Goal: Task Accomplishment & Management: Use online tool/utility

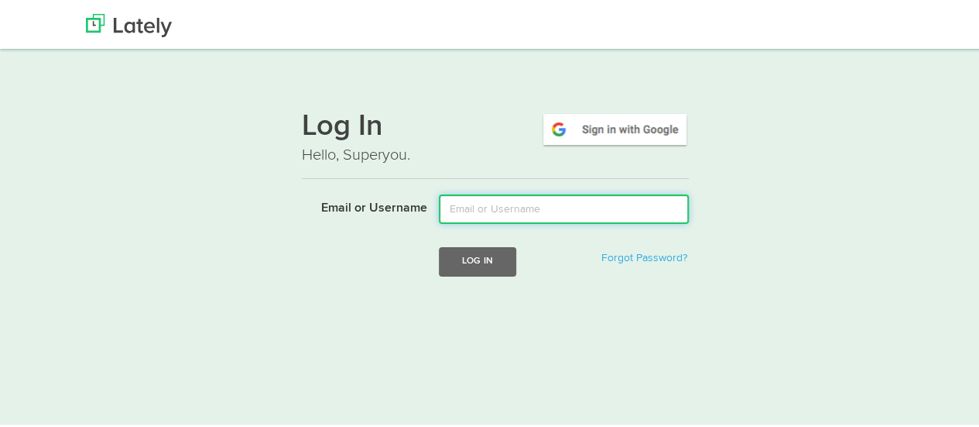
click at [513, 208] on input "Email or Username" at bounding box center [564, 206] width 250 height 29
type input "[EMAIL_ADDRESS][DOMAIN_NAME]"
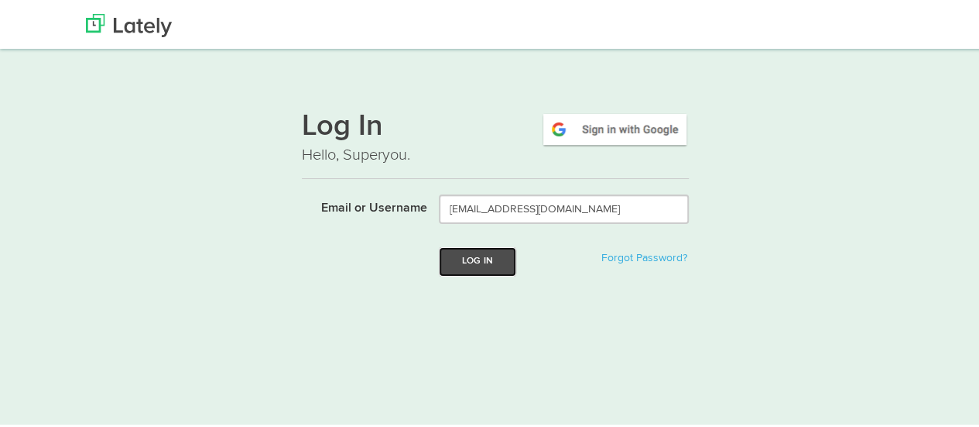
click at [478, 262] on button "Log In" at bounding box center [477, 259] width 77 height 29
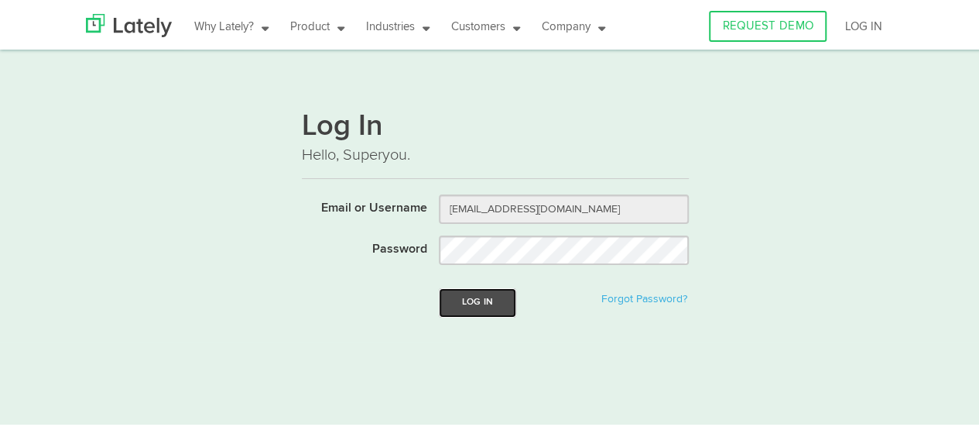
click at [477, 299] on button "Log In" at bounding box center [477, 300] width 77 height 29
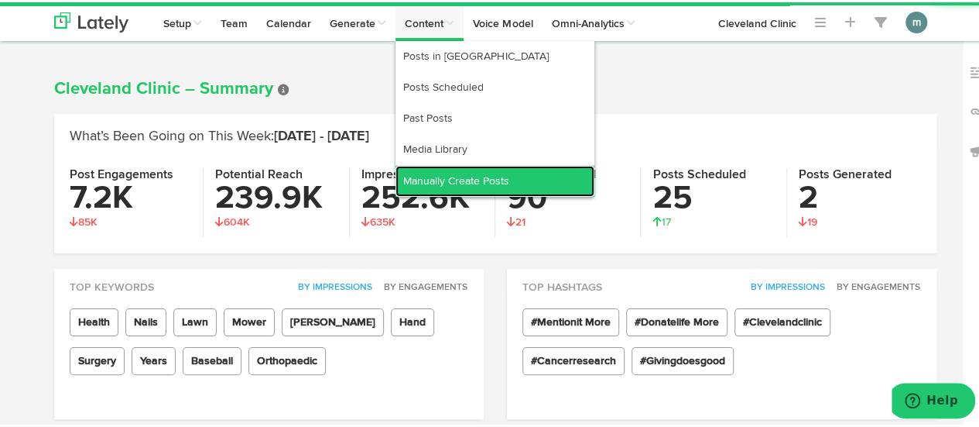
click at [436, 178] on link "Manually Create Posts" at bounding box center [495, 178] width 199 height 31
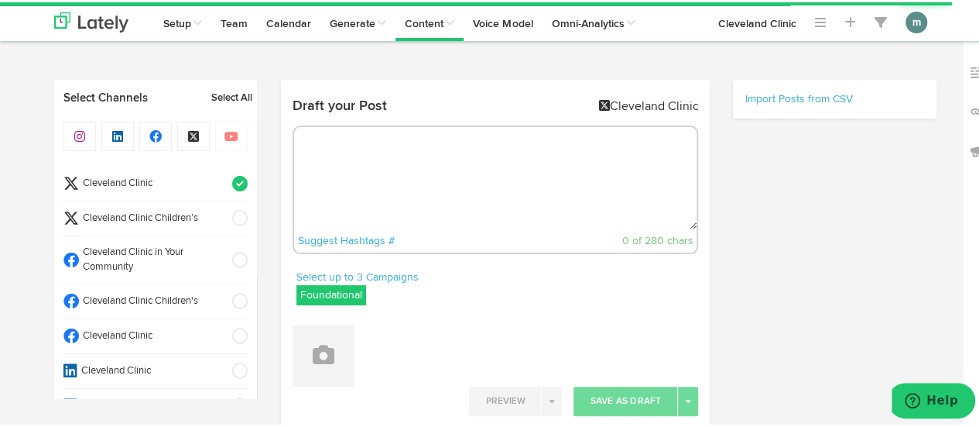
radio input "true"
select select "9"
select select "28"
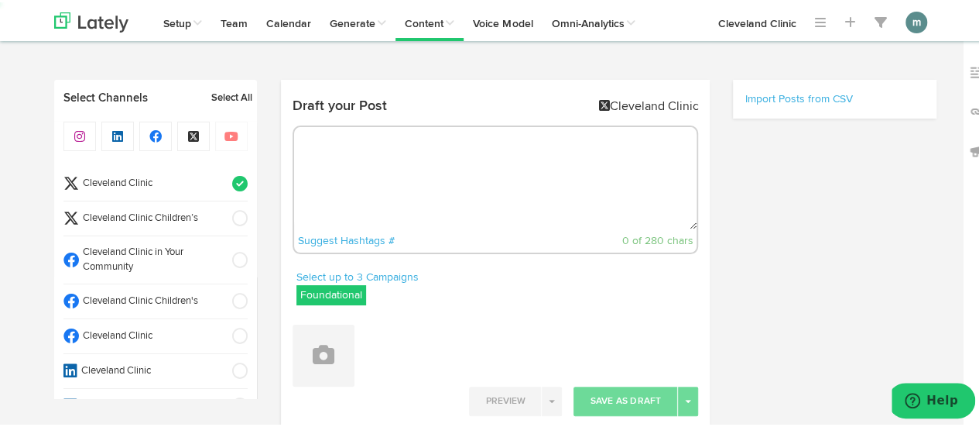
click at [190, 175] on span "Cleveland Clinic" at bounding box center [150, 181] width 143 height 15
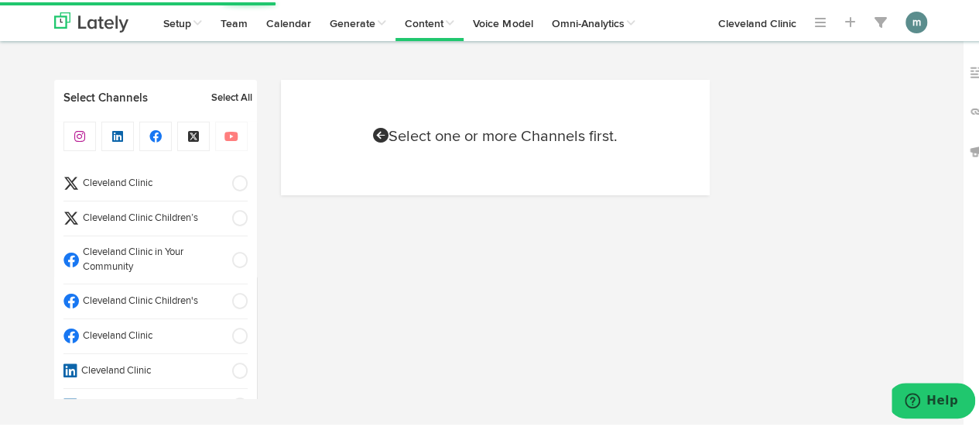
click at [190, 328] on span "Cleveland Clinic" at bounding box center [150, 334] width 143 height 15
select select "9"
select select "28"
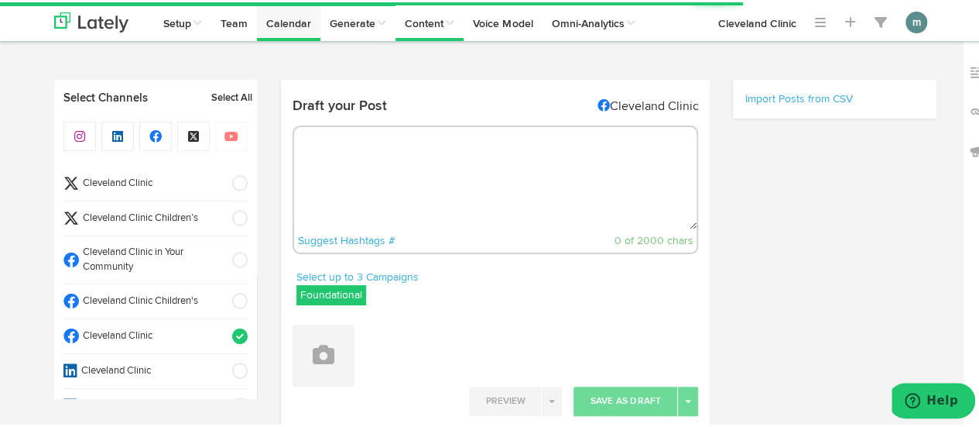
select select "11"
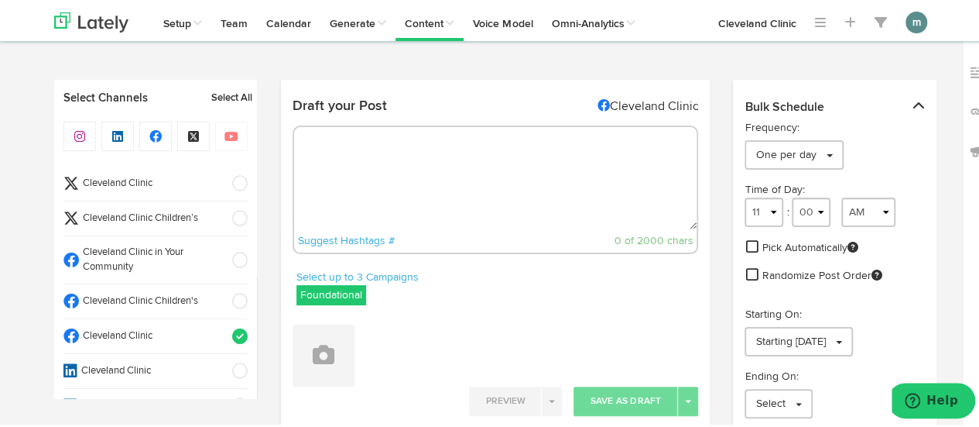
click at [451, 171] on textarea at bounding box center [495, 176] width 403 height 102
paste textarea "These enzymes are responsible for breaking down the major dietary components of…"
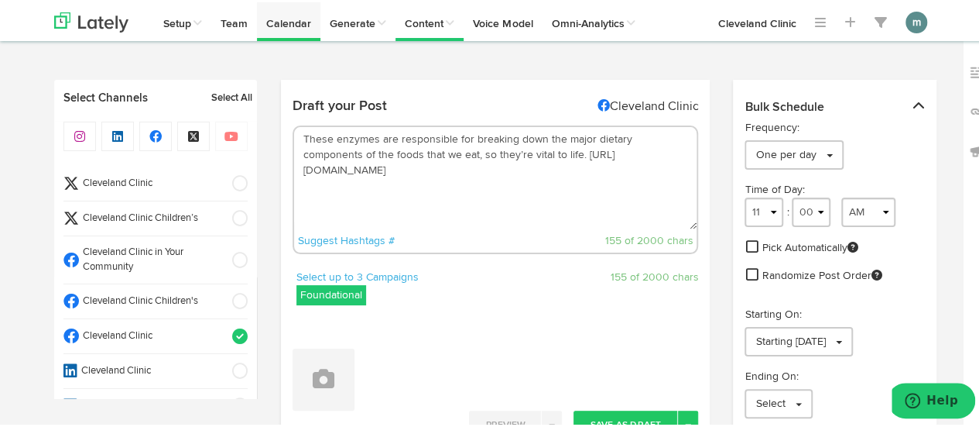
type textarea "These enzymes are responsible for breaking down the major dietary components of…"
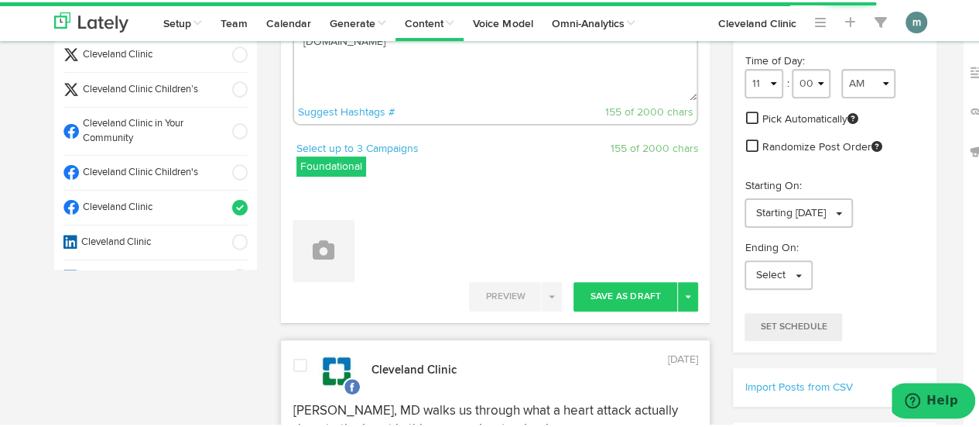
scroll to position [155, 0]
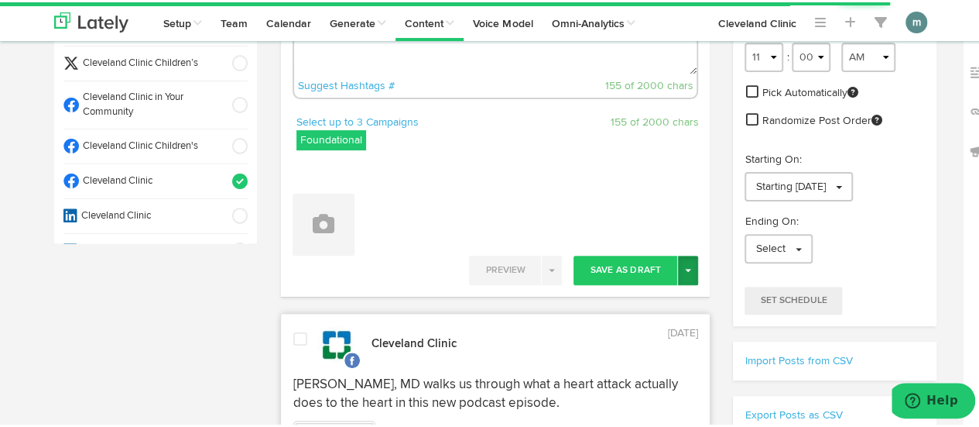
click at [686, 267] on button "Toggle Dropdown" at bounding box center [688, 267] width 20 height 29
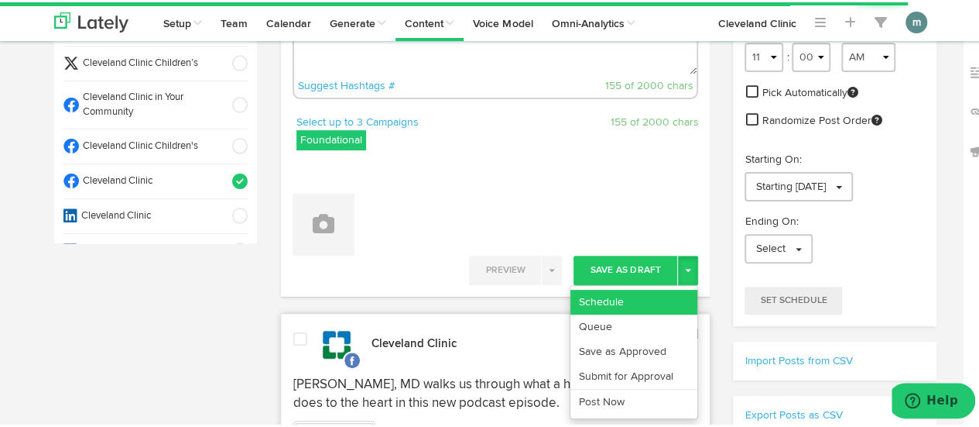
click at [664, 293] on link "Schedule" at bounding box center [634, 299] width 127 height 25
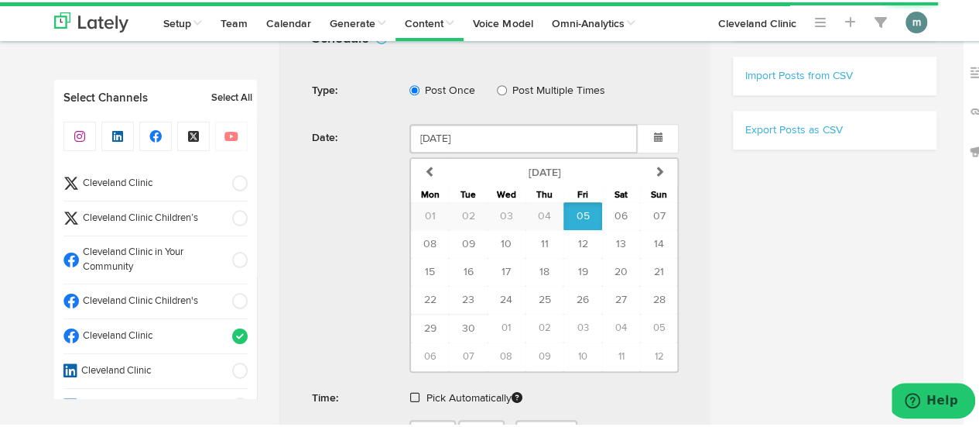
scroll to position [465, 0]
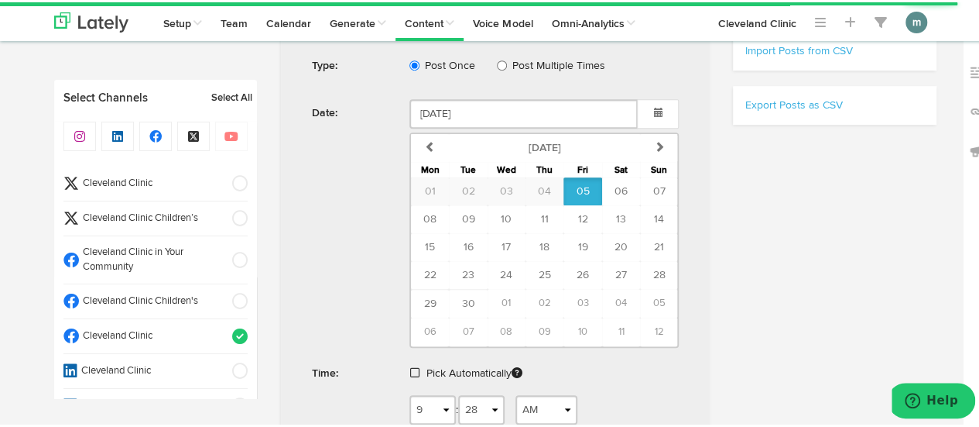
click at [410, 365] on span at bounding box center [414, 370] width 9 height 11
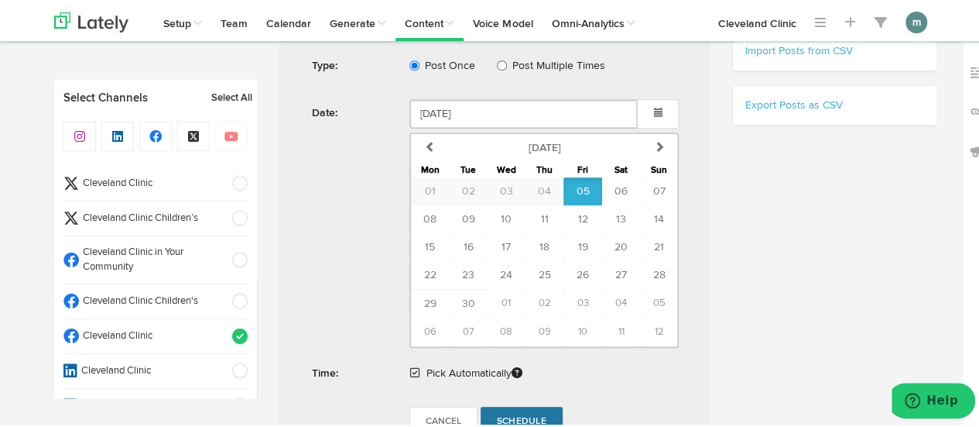
click at [497, 414] on span "Schedule" at bounding box center [522, 418] width 50 height 9
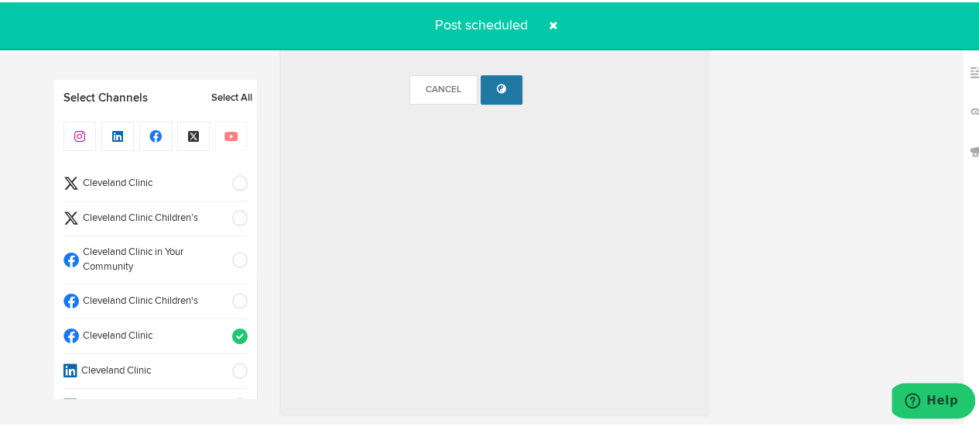
radio input "true"
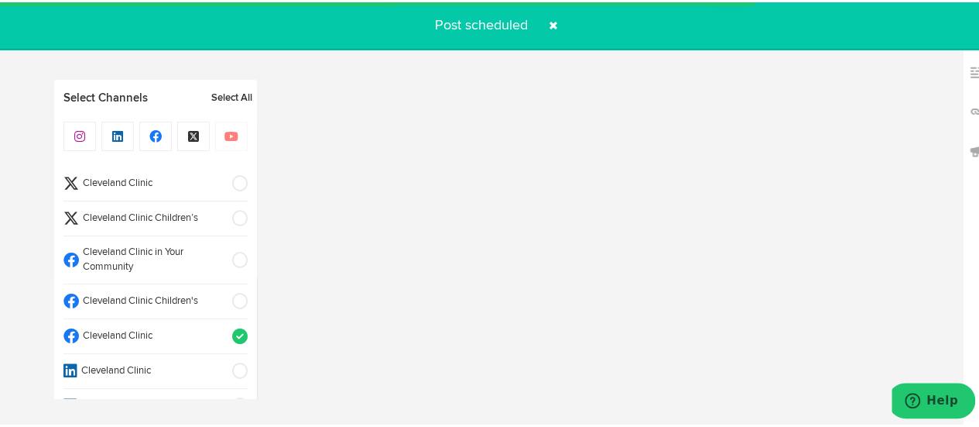
select select "11"
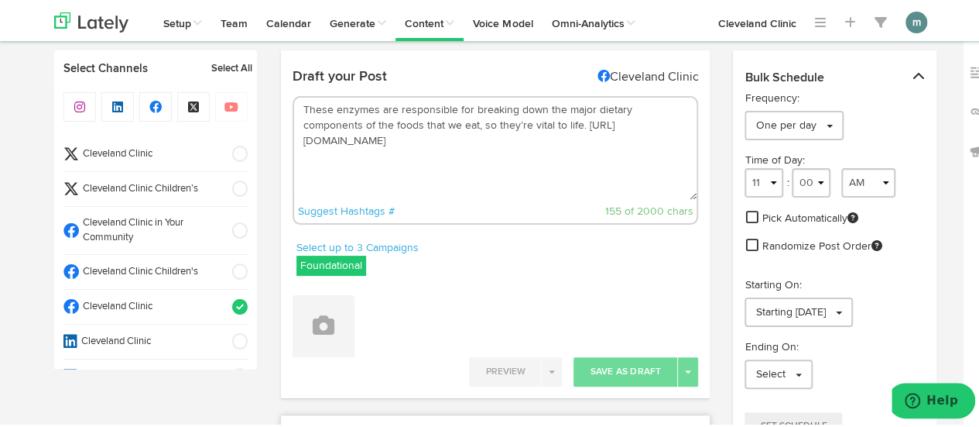
scroll to position [0, 0]
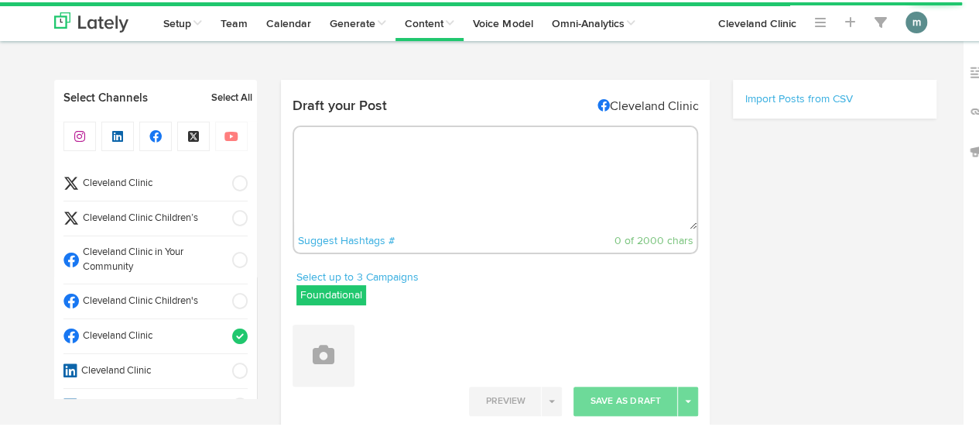
radio input "true"
select select "9"
select select "29"
click at [413, 160] on textarea at bounding box center [495, 176] width 403 height 102
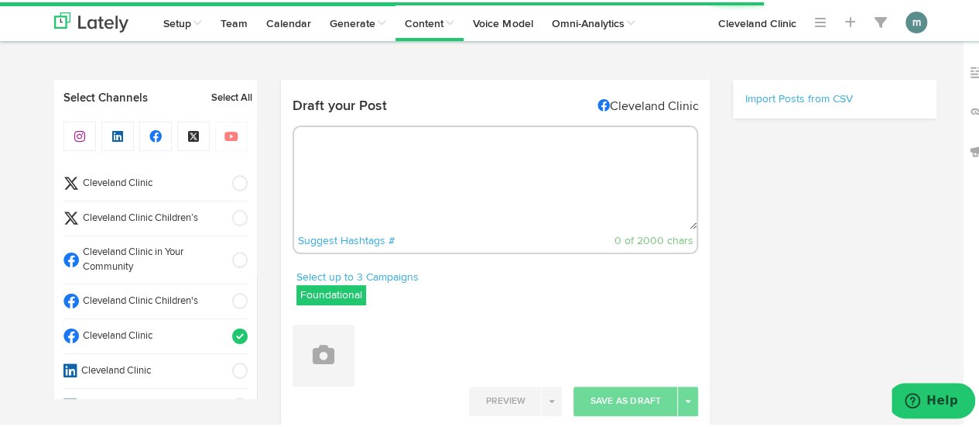
paste textarea "Morning or night, how you layer your skin care products affects which ingredien…"
type textarea "Morning or night, how you layer your skin care products affects which ingredien…"
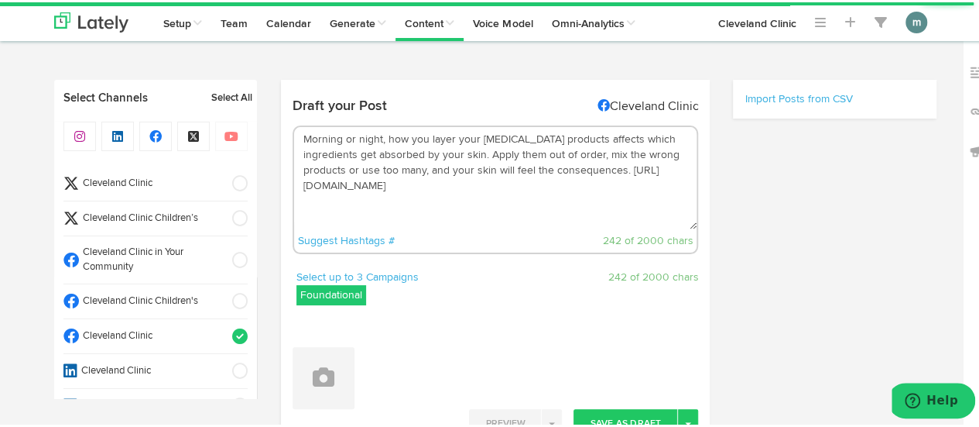
select select "11"
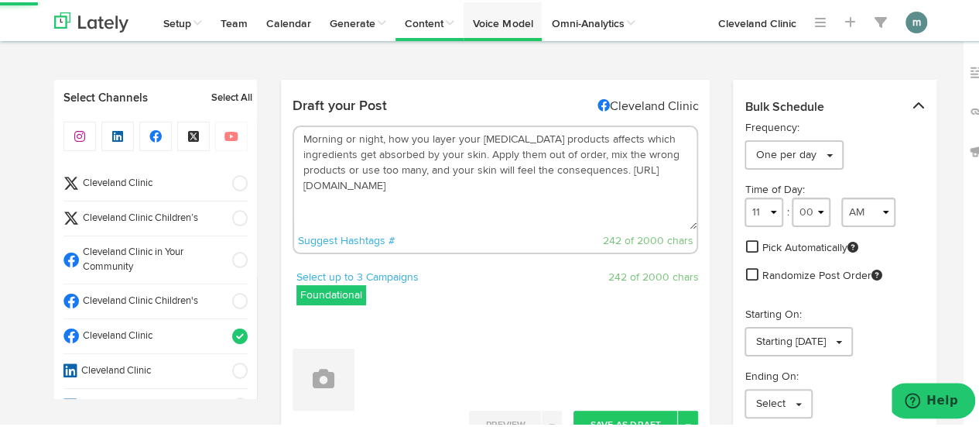
type textarea "Morning or night, how you layer your skin care products affects which ingredien…"
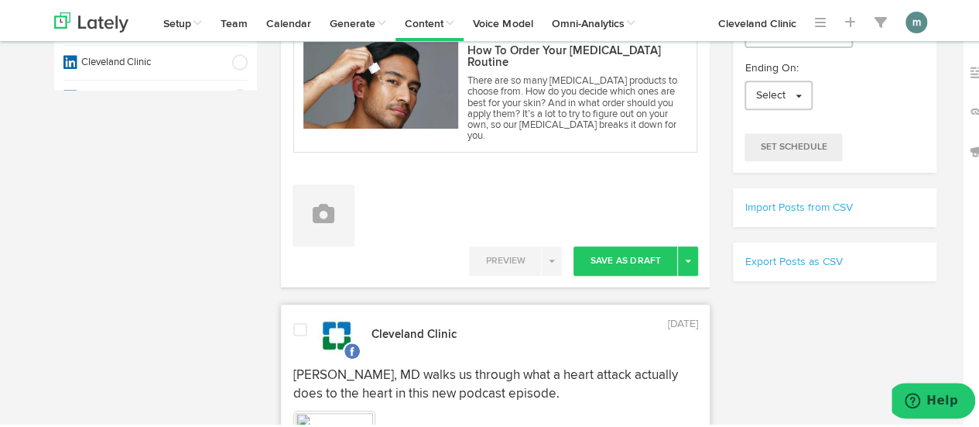
scroll to position [310, 0]
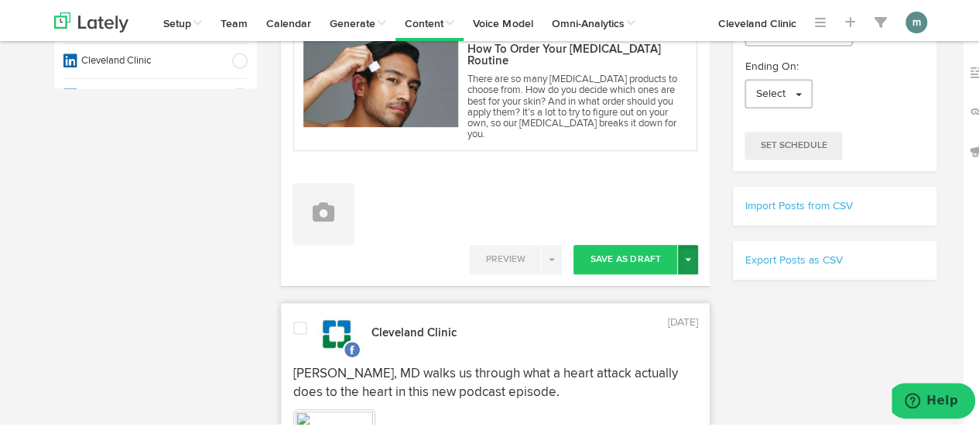
click at [684, 249] on button "Toggle Dropdown" at bounding box center [688, 256] width 20 height 29
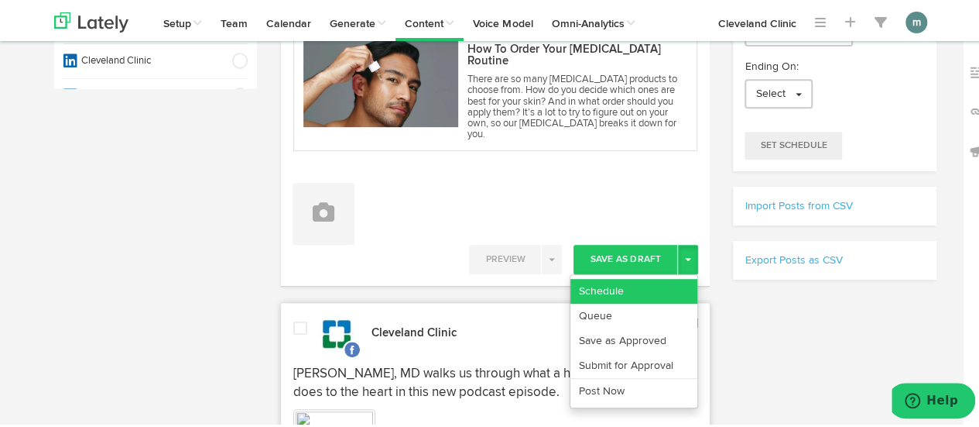
click at [654, 276] on link "Schedule" at bounding box center [634, 288] width 127 height 25
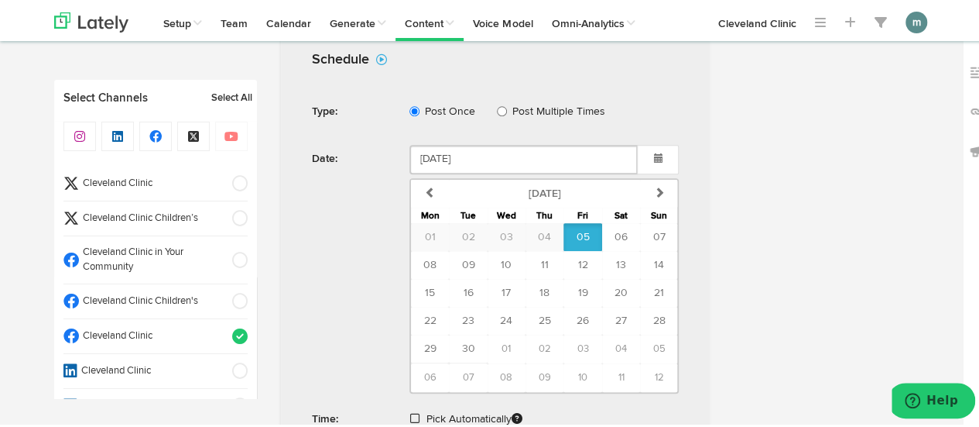
scroll to position [619, 0]
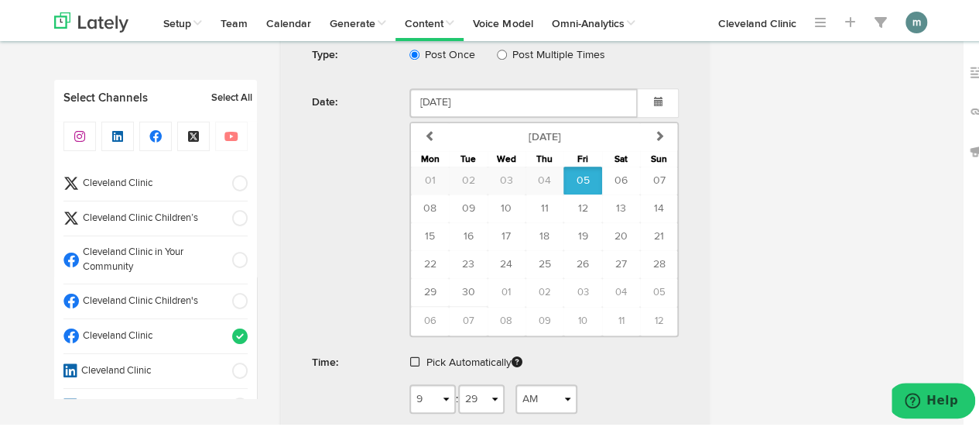
click at [403, 346] on div "Pick Automatically" at bounding box center [544, 364] width 293 height 36
click at [410, 354] on span at bounding box center [414, 359] width 9 height 11
click at [511, 403] on span "Schedule" at bounding box center [522, 407] width 50 height 9
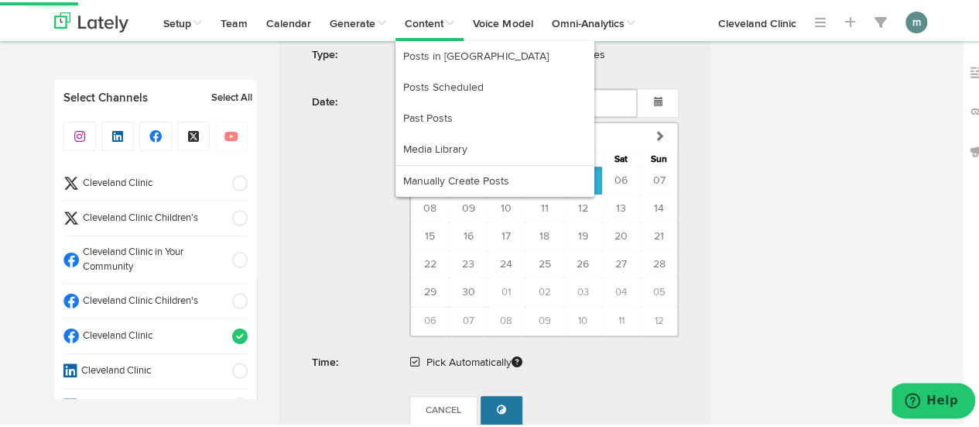
radio input "true"
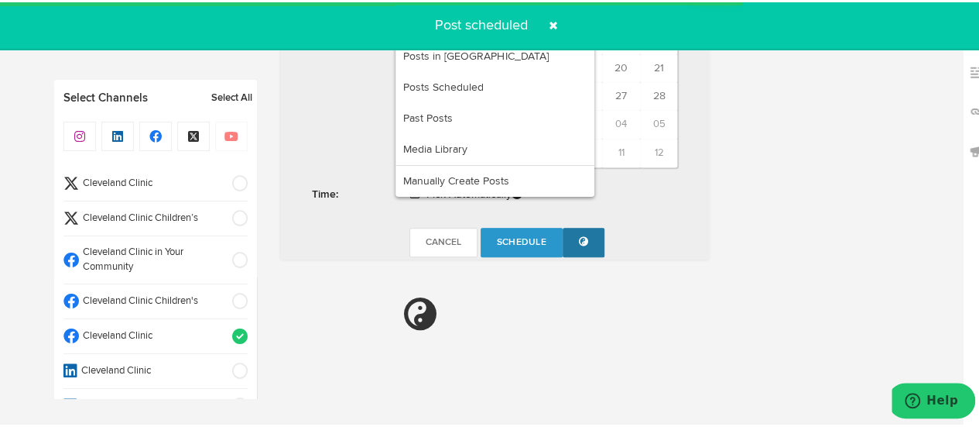
scroll to position [928, 0]
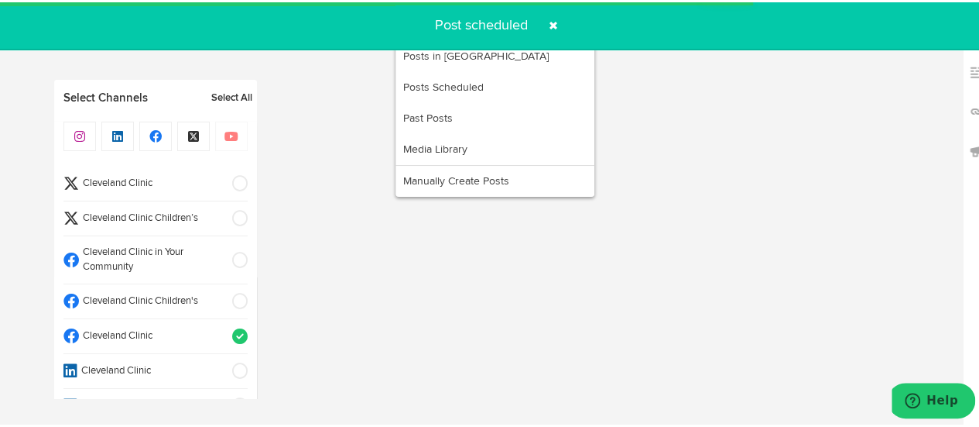
select select "11"
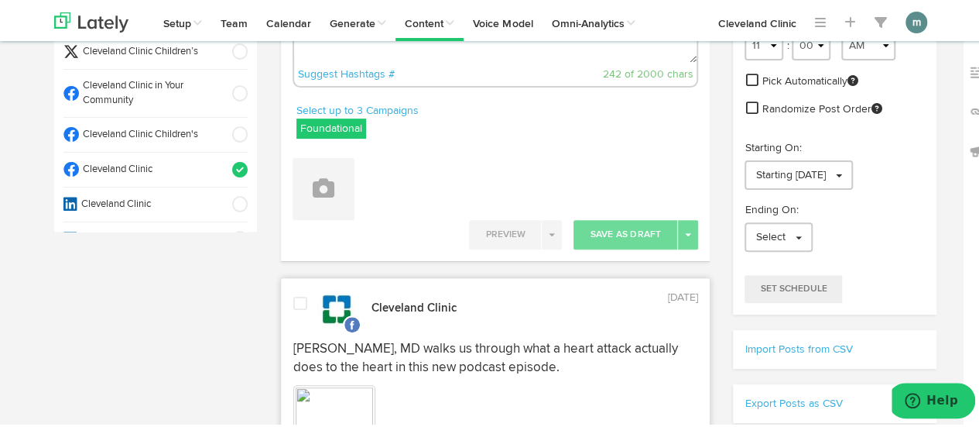
scroll to position [154, 0]
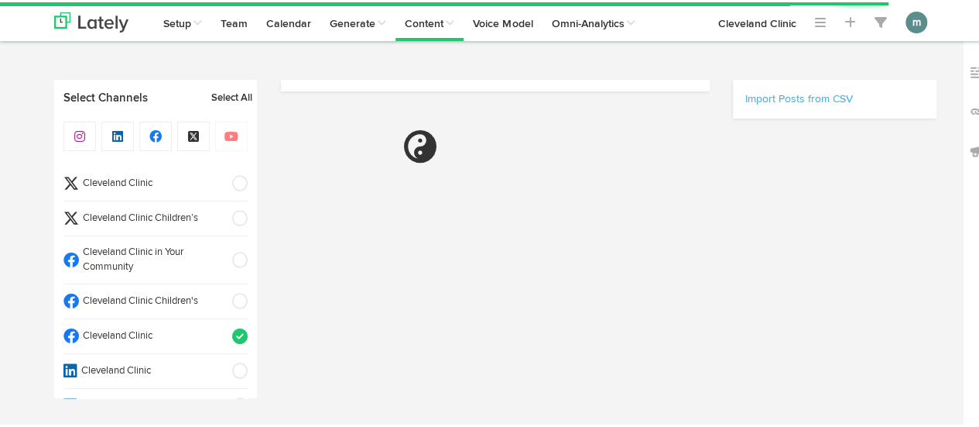
scroll to position [154, 0]
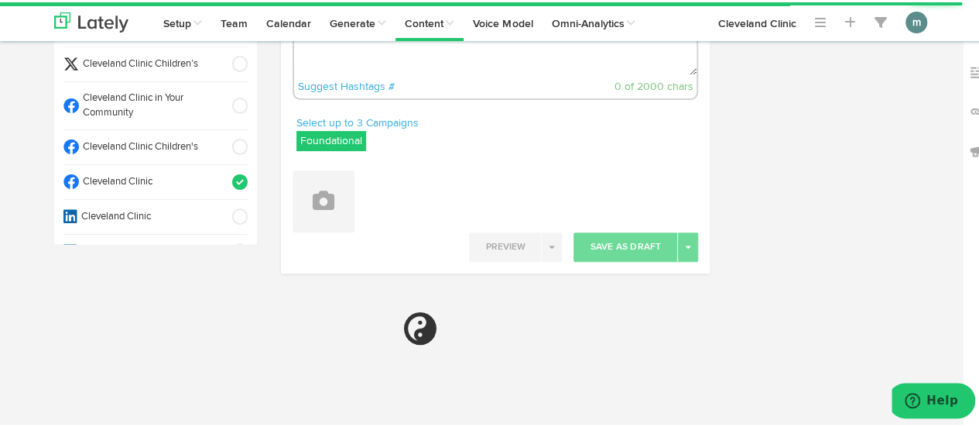
radio input "true"
select select "9"
select select "30"
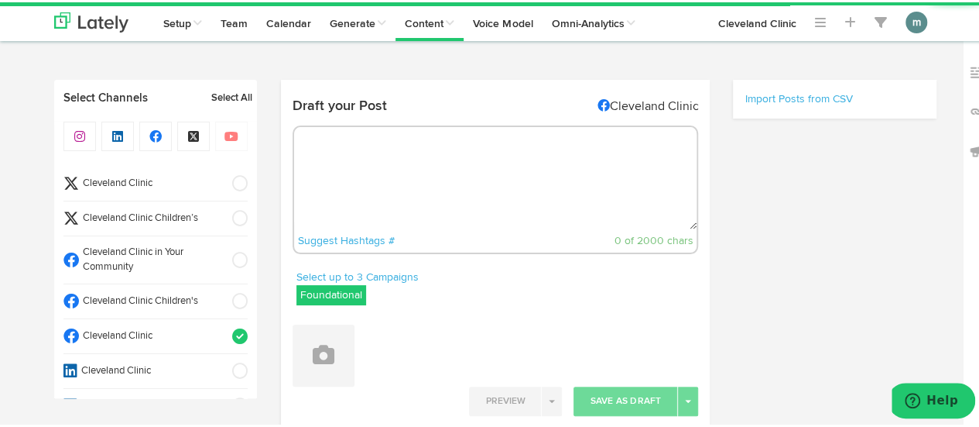
click at [432, 163] on textarea at bounding box center [495, 176] width 403 height 102
paste textarea "8 tips to help your child with failing grades: https://cle.clinic/46nguL0"
type textarea "8 tips to help your child with failing grades: https://cle.clinic/46nguL0"
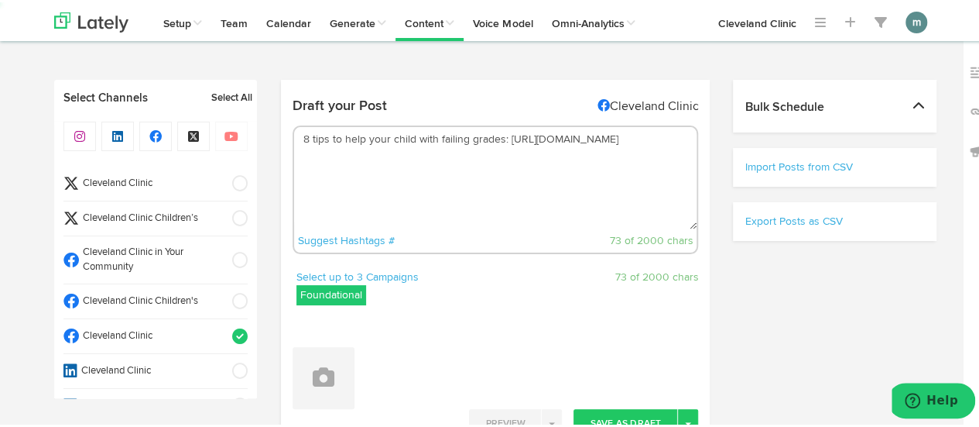
select select "11"
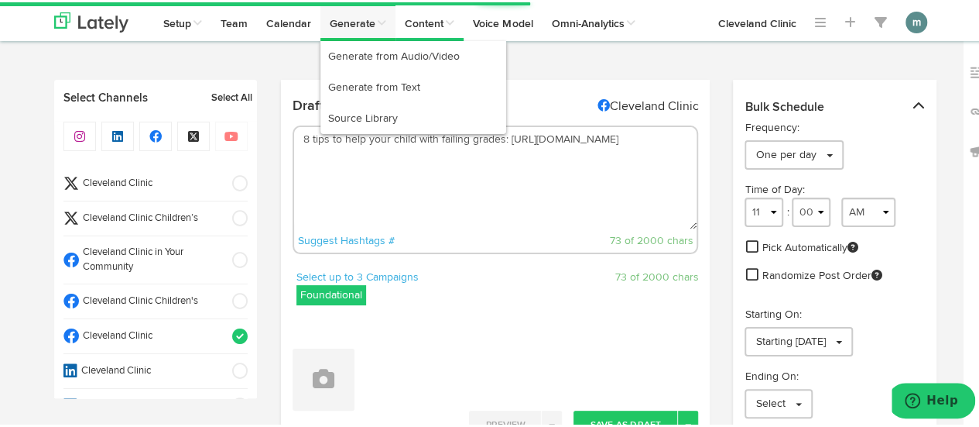
type textarea "8 tips to help your child with failing grades: https://cle.clinic/46nguL0"
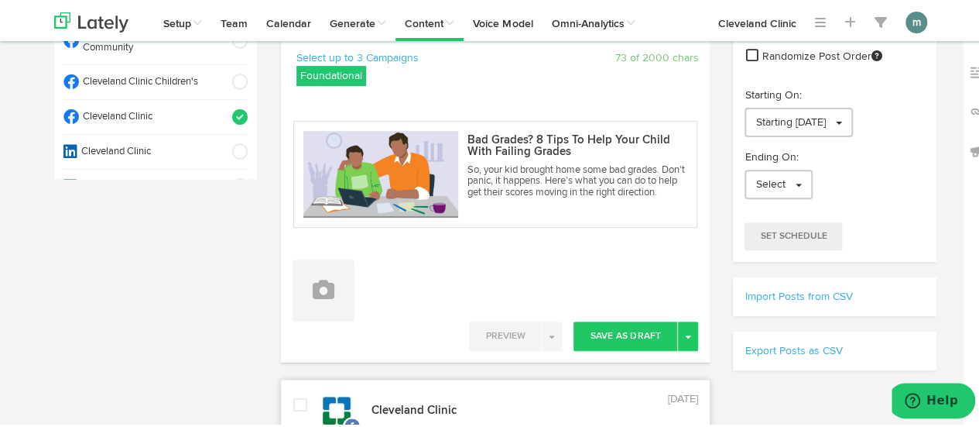
scroll to position [310, 0]
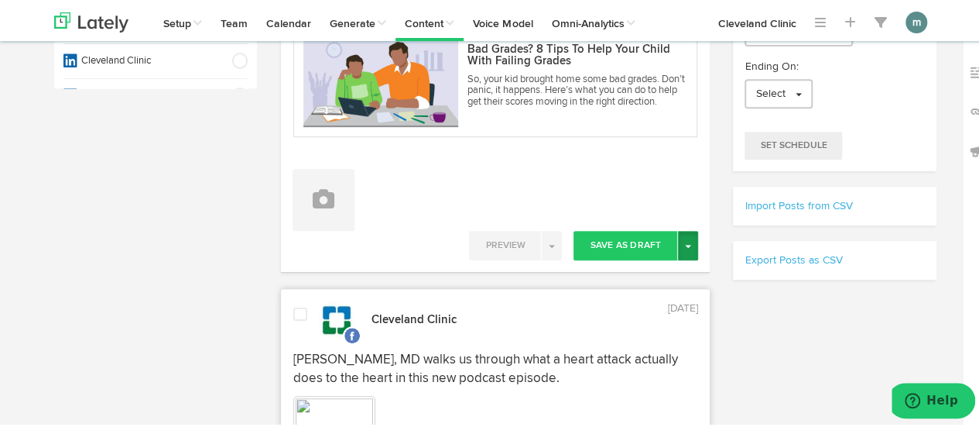
click at [684, 244] on button "Toggle Dropdown" at bounding box center [688, 242] width 20 height 29
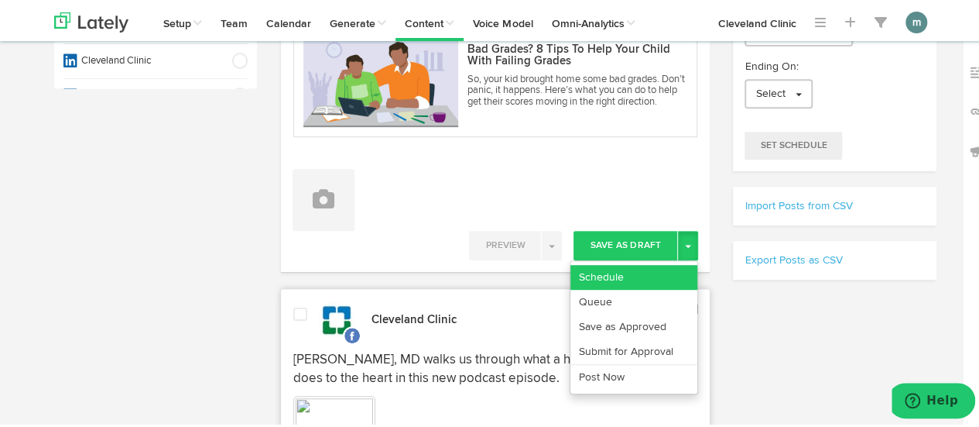
click at [657, 269] on link "Schedule" at bounding box center [634, 274] width 127 height 25
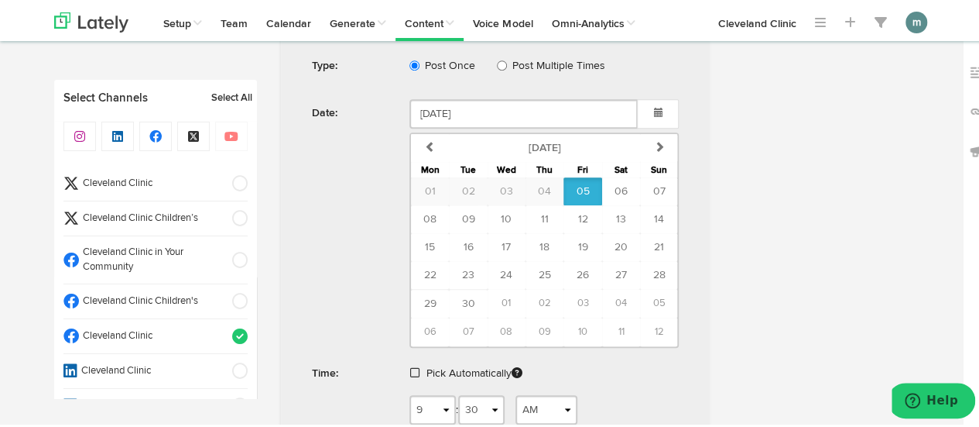
scroll to position [619, 0]
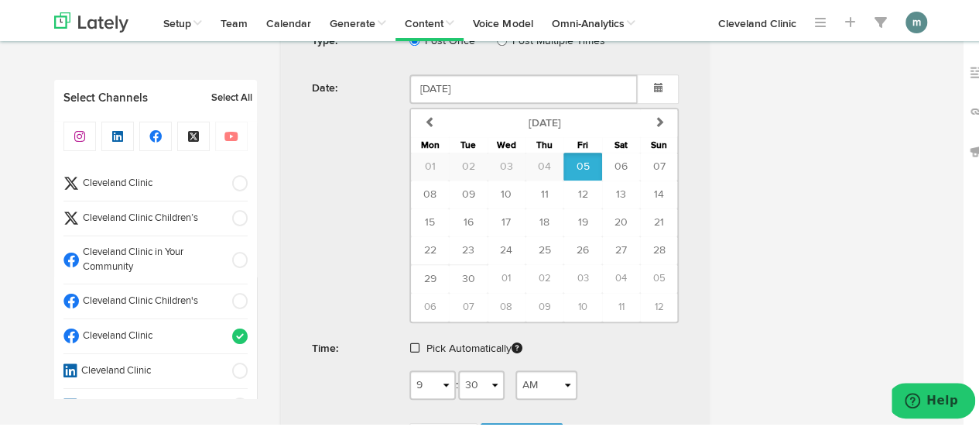
click at [412, 343] on span at bounding box center [414, 345] width 9 height 11
click at [506, 393] on span "Schedule" at bounding box center [522, 393] width 50 height 9
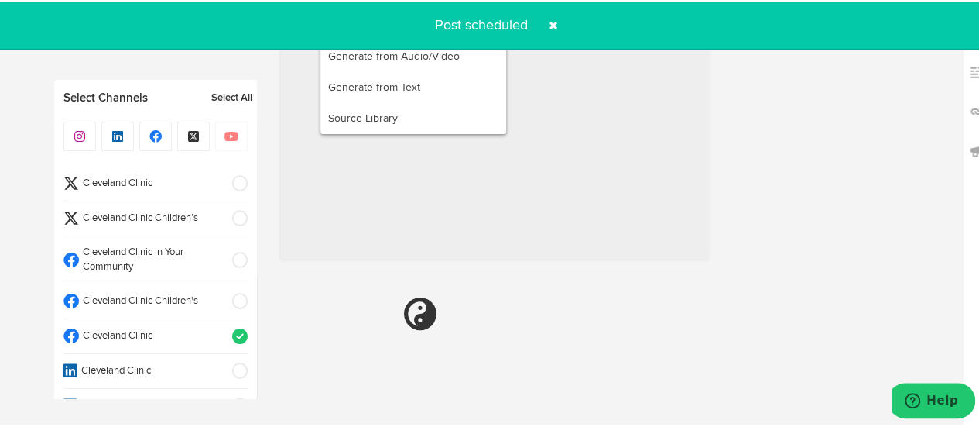
radio input "true"
select select "11"
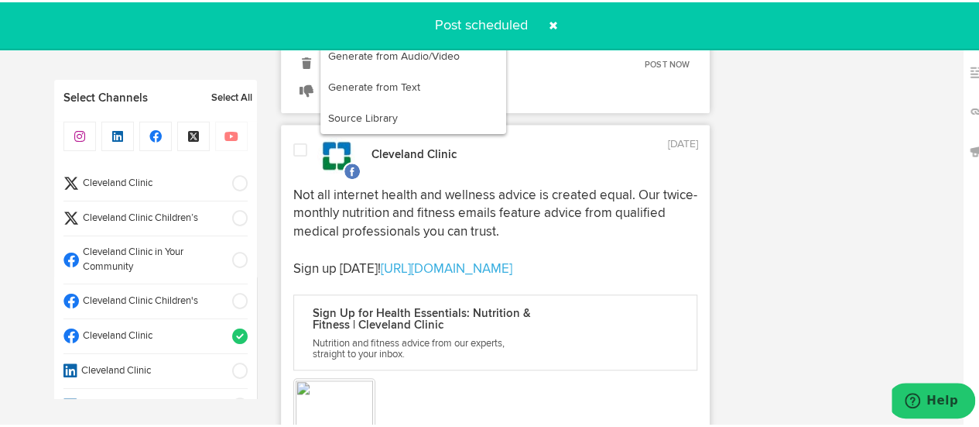
scroll to position [928, 0]
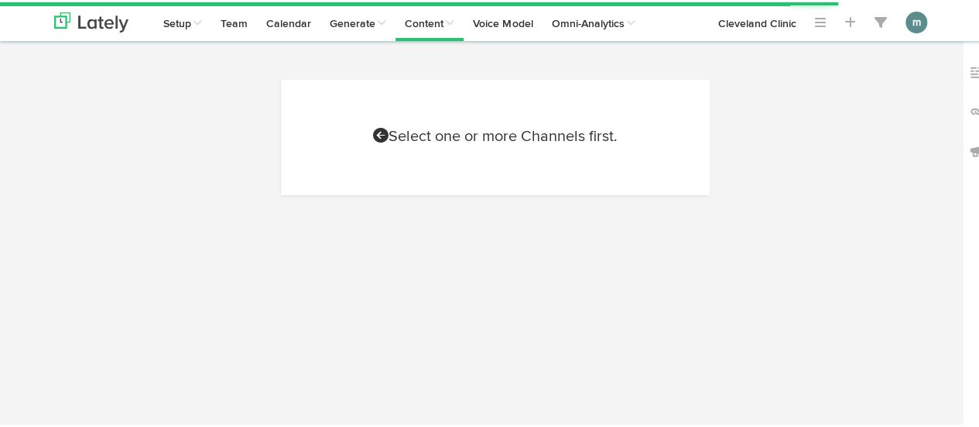
scroll to position [68, 0]
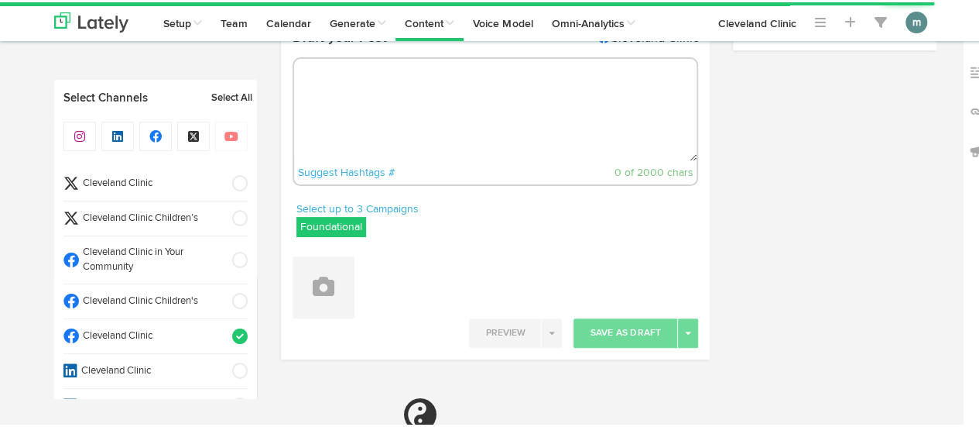
select select "9"
select select "31"
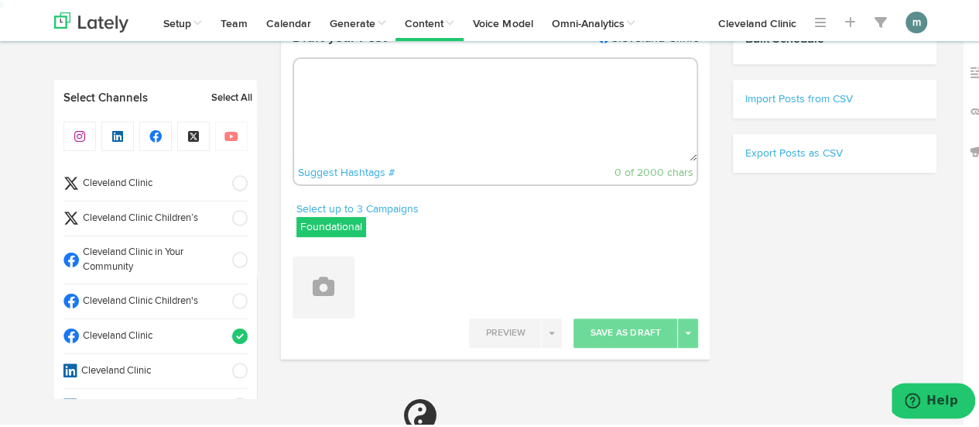
select select "11"
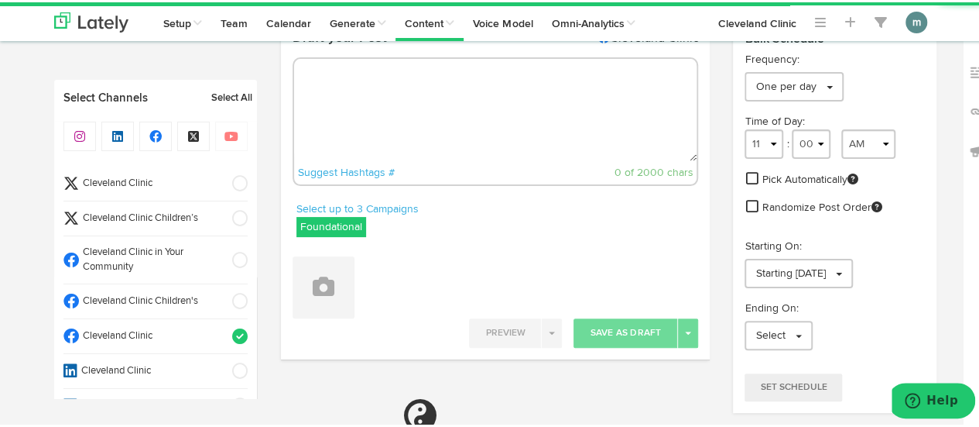
click at [153, 177] on span "Cleveland Clinic" at bounding box center [150, 181] width 143 height 15
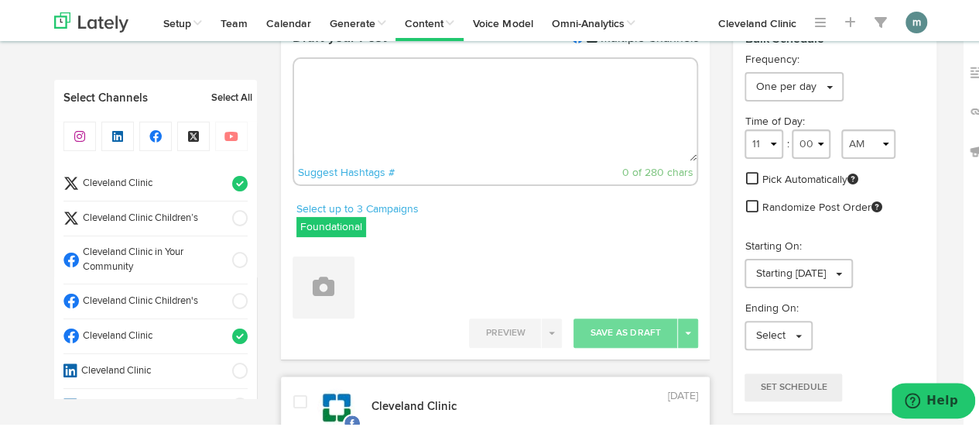
click at [180, 334] on span "Cleveland Clinic" at bounding box center [150, 334] width 143 height 15
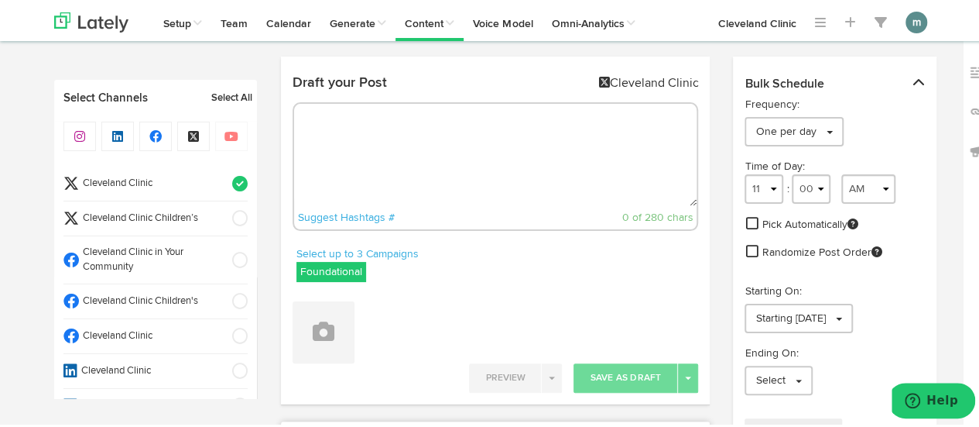
scroll to position [0, 0]
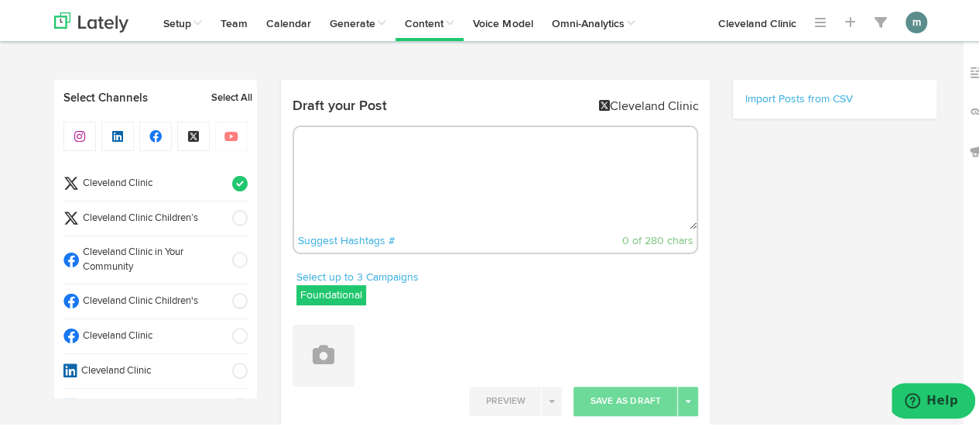
click at [417, 171] on textarea at bounding box center [495, 176] width 403 height 102
paste textarea "These enzymes are responsible for breaking down the major dietary components of…"
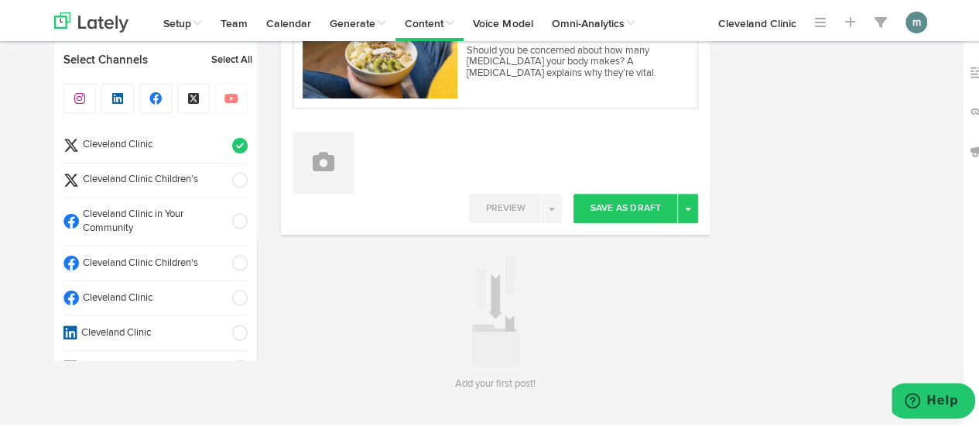
scroll to position [373, 0]
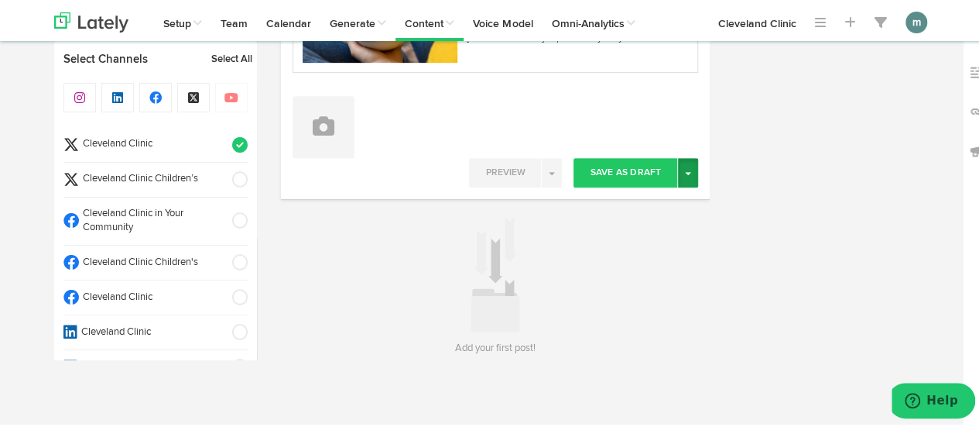
type textarea "These enzymes are responsible for breaking down the major dietary components of…"
click at [687, 170] on button "Toggle Dropdown" at bounding box center [688, 170] width 20 height 29
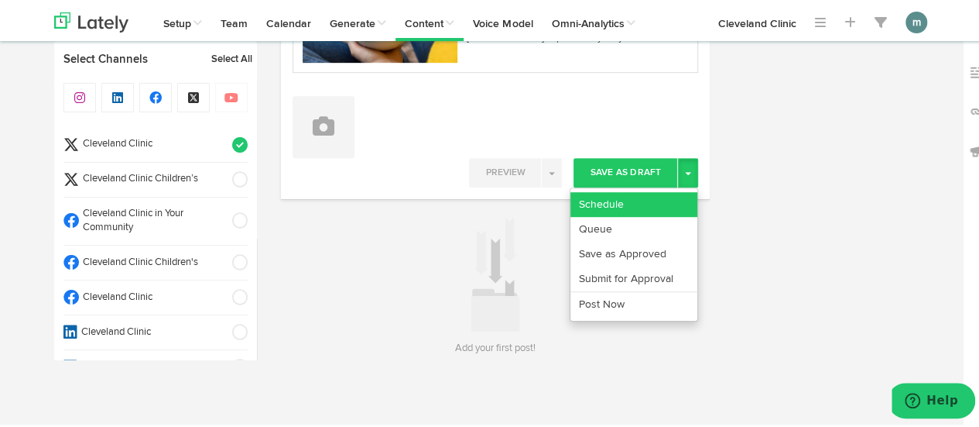
click at [660, 199] on link "Schedule" at bounding box center [634, 202] width 127 height 25
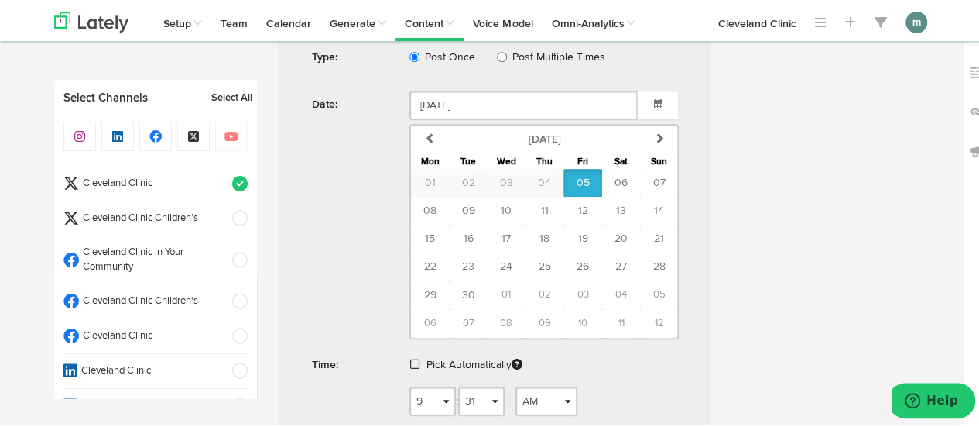
scroll to position [683, 0]
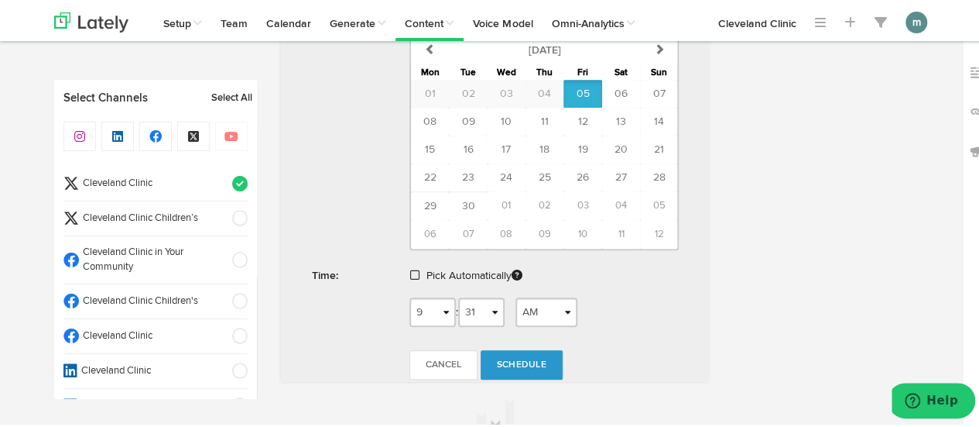
click at [410, 267] on span at bounding box center [414, 272] width 9 height 11
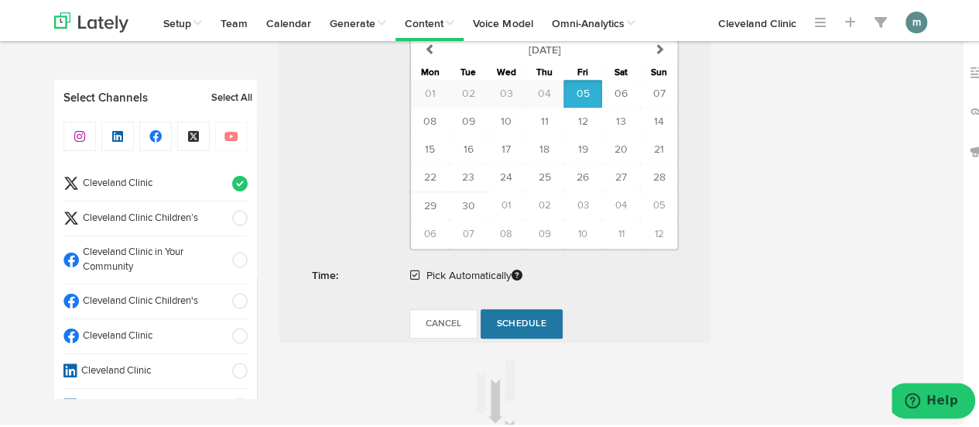
click at [523, 317] on span "Schedule" at bounding box center [522, 321] width 50 height 9
radio input "true"
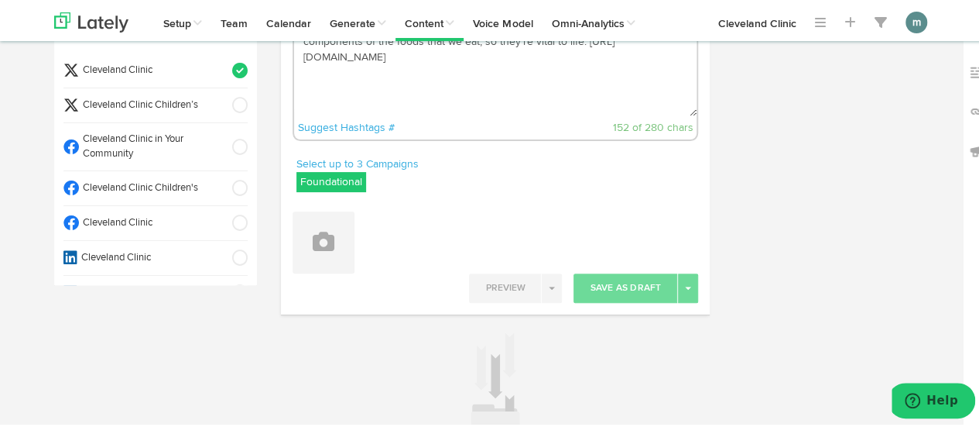
scroll to position [0, 0]
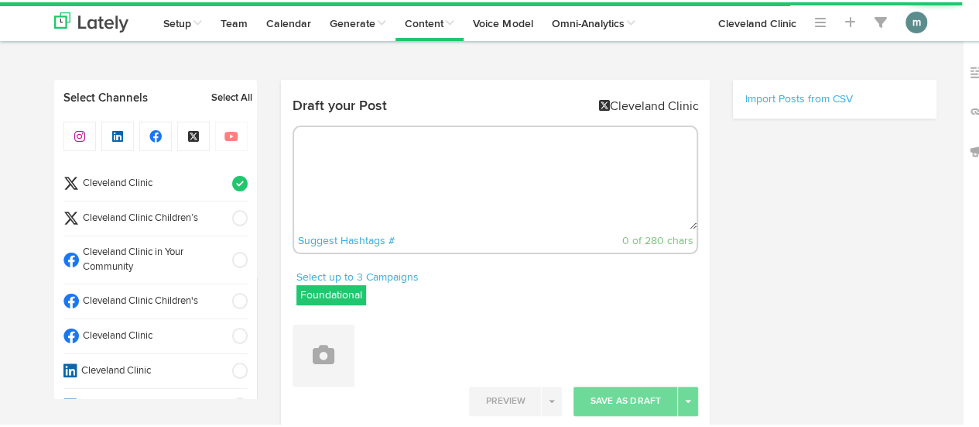
radio input "true"
select select "9"
select select "31"
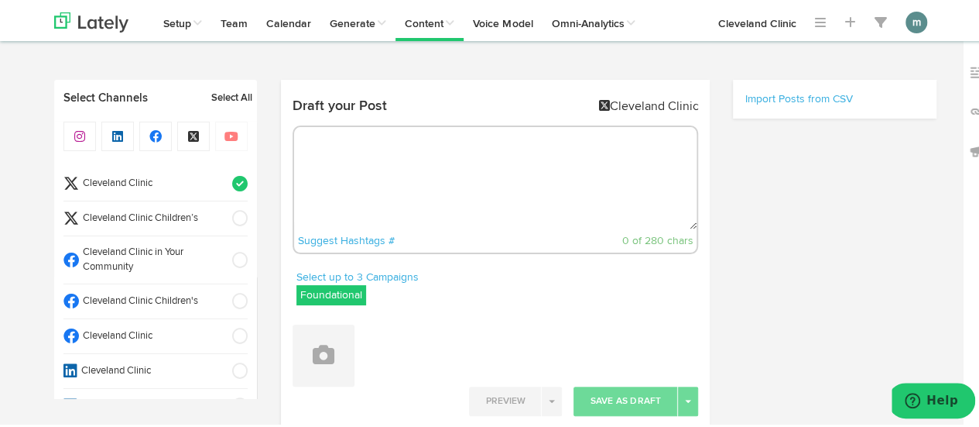
click at [398, 155] on textarea at bounding box center [495, 176] width 403 height 102
paste textarea "Morning or night, how you layer your [MEDICAL_DATA] products affects which ingr…"
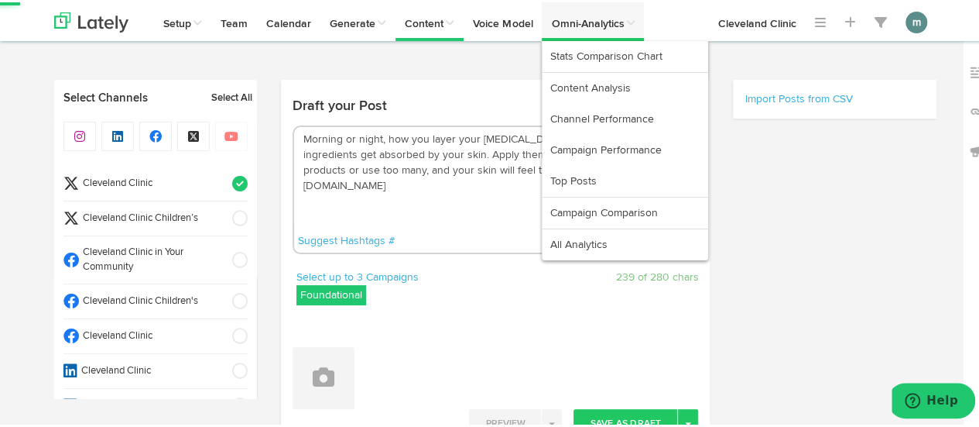
type textarea "Morning or night, how you layer your [MEDICAL_DATA] products affects which ingr…"
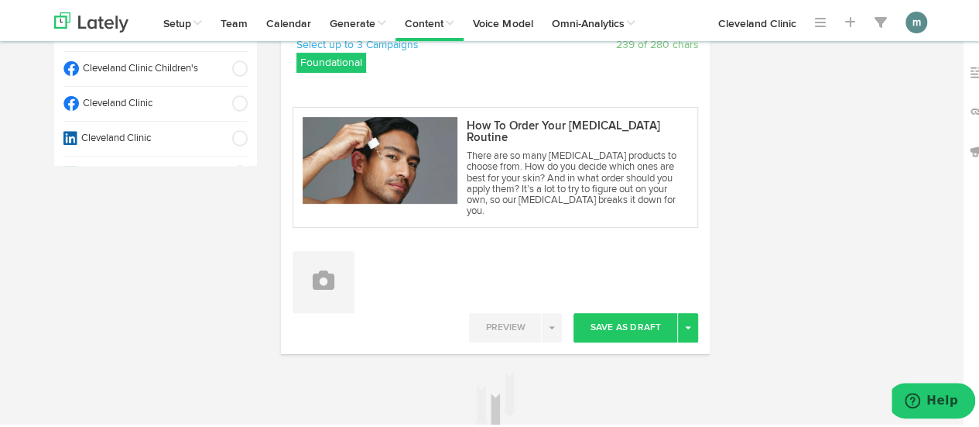
scroll to position [310, 0]
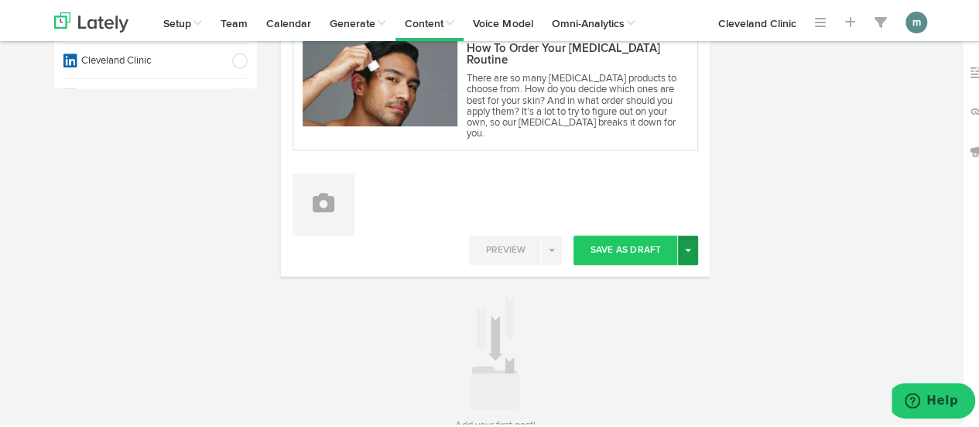
click at [687, 242] on button "Toggle Dropdown" at bounding box center [688, 247] width 20 height 29
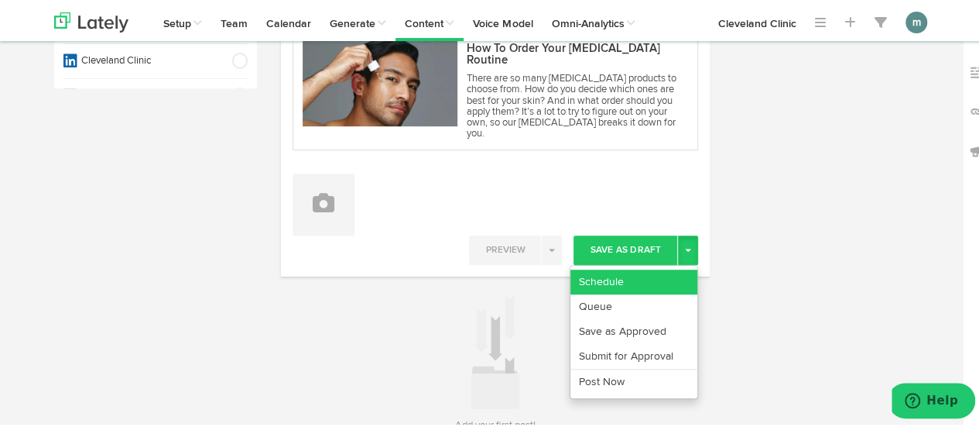
click at [657, 267] on link "Schedule" at bounding box center [634, 279] width 127 height 25
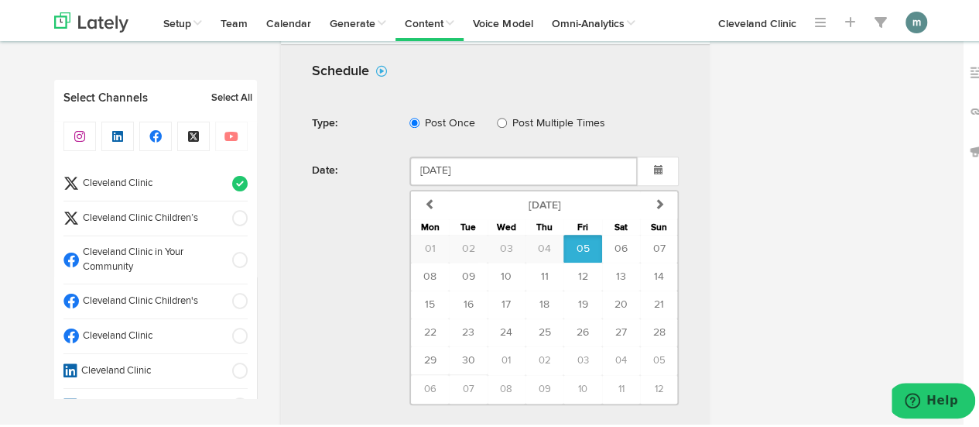
scroll to position [619, 0]
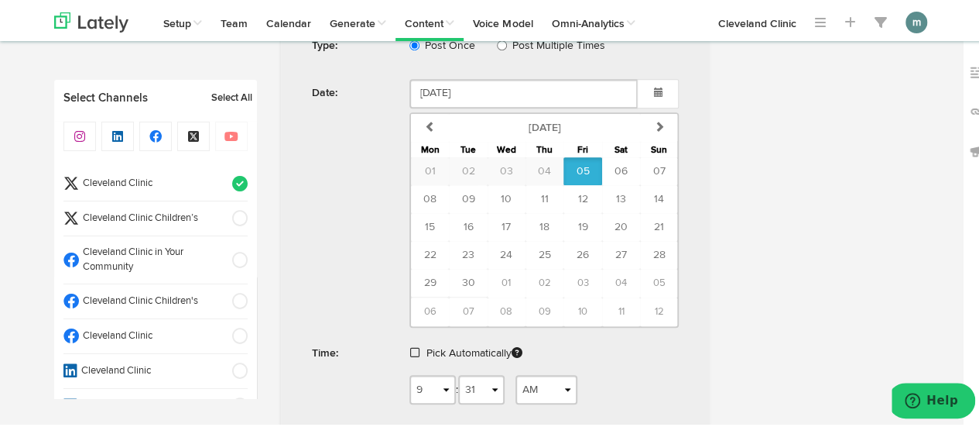
click at [410, 345] on span at bounding box center [414, 350] width 9 height 11
click at [517, 394] on span "Schedule" at bounding box center [522, 398] width 50 height 9
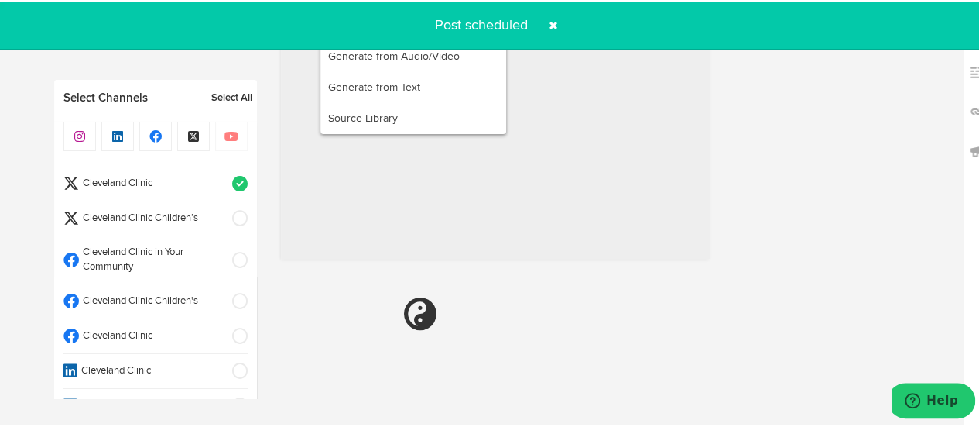
radio input "true"
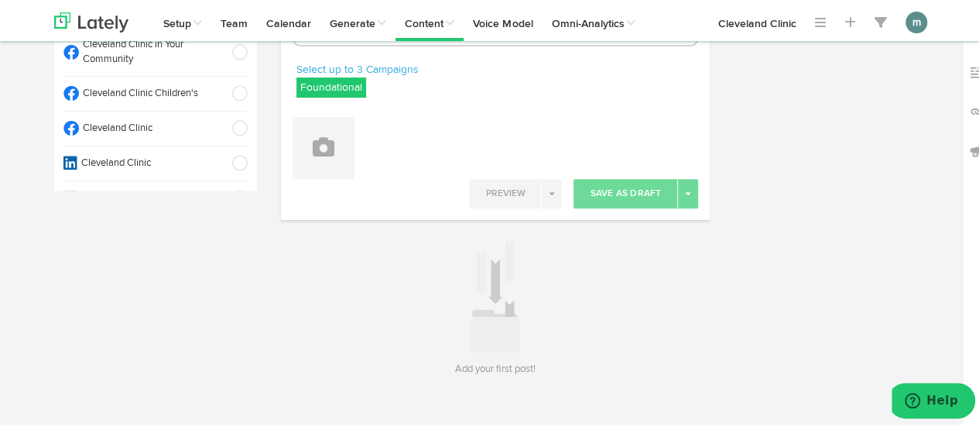
scroll to position [0, 0]
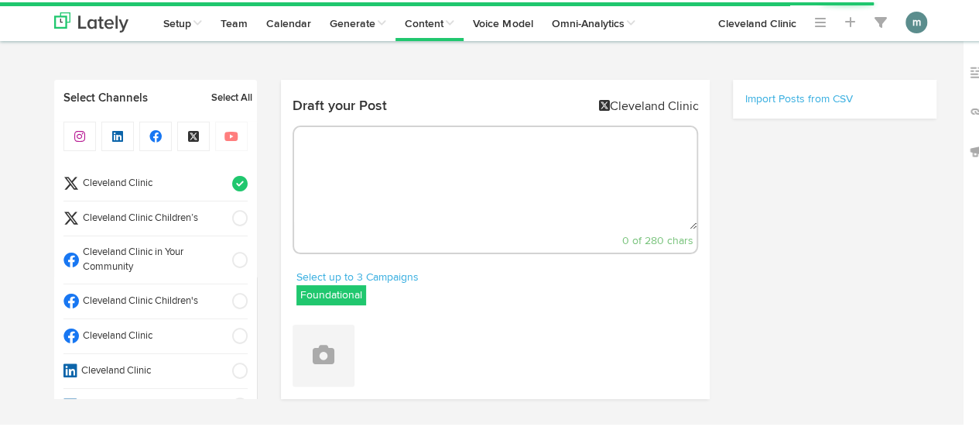
select select "9"
select select "32"
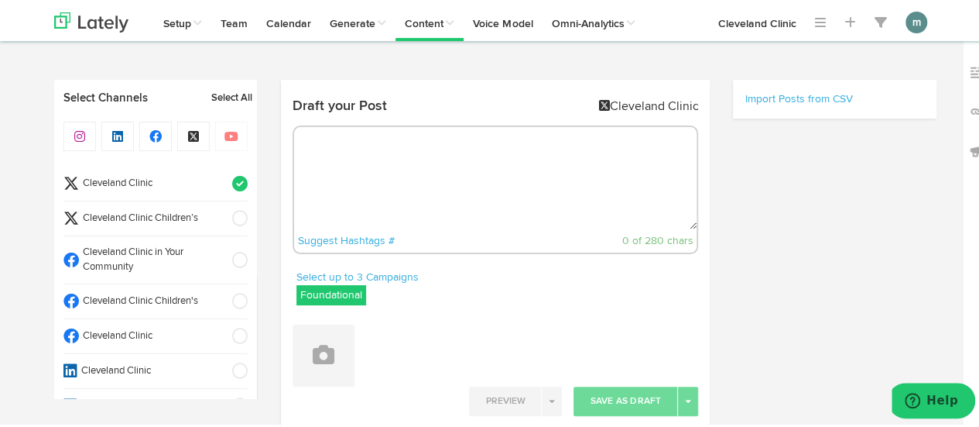
click at [384, 150] on textarea at bounding box center [495, 176] width 403 height 102
paste textarea "8 tips to help your child with failing grades: [URL][DOMAIN_NAME]"
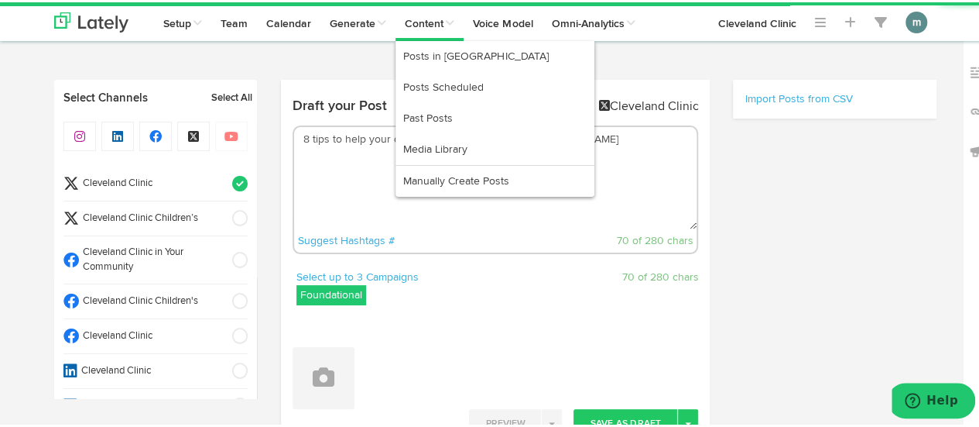
type textarea "8 tips to help your child with failing grades: [URL][DOMAIN_NAME]"
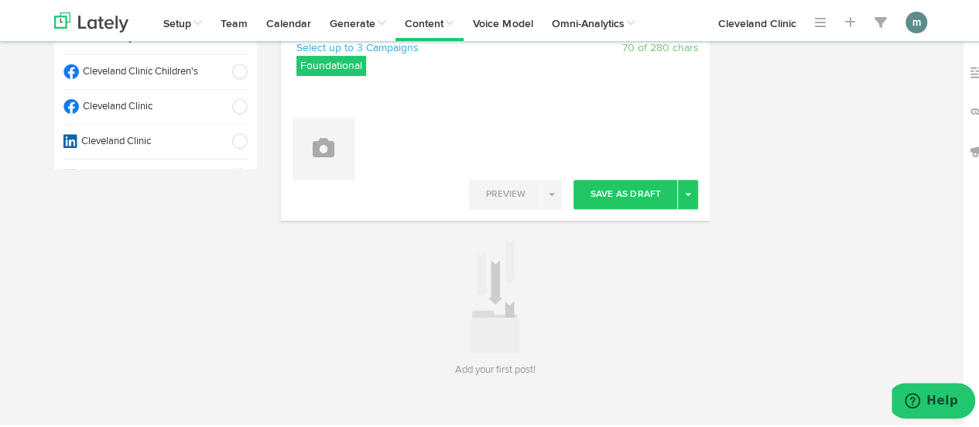
scroll to position [232, 0]
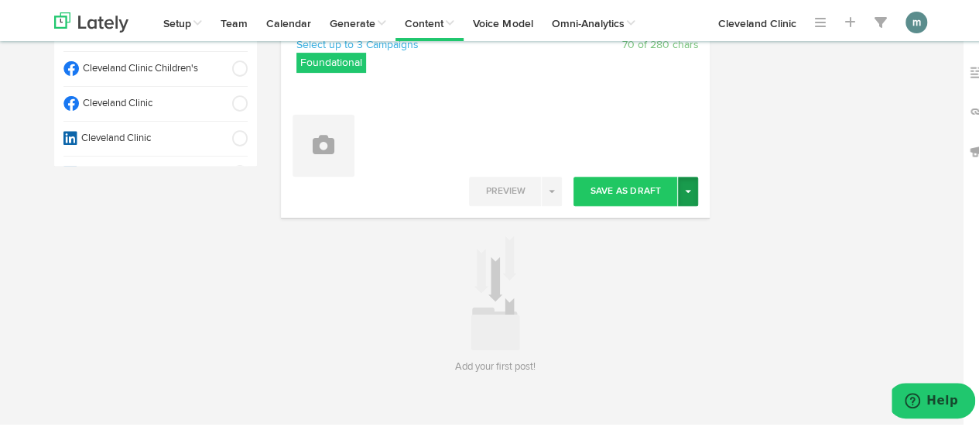
click at [687, 191] on button "Toggle Dropdown" at bounding box center [688, 188] width 20 height 29
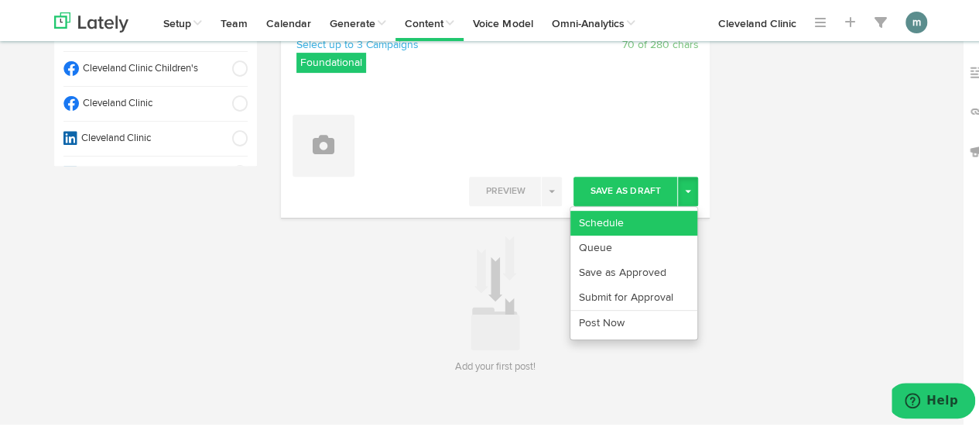
click at [660, 212] on link "Schedule" at bounding box center [634, 220] width 127 height 25
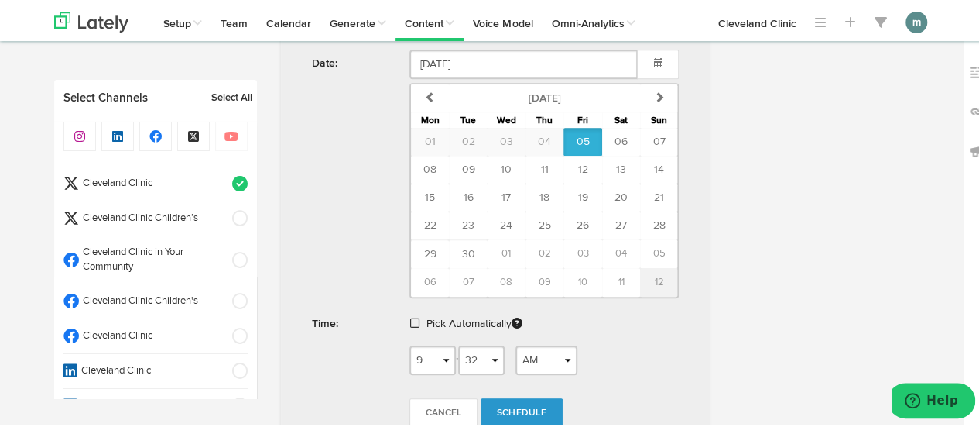
scroll to position [537, 0]
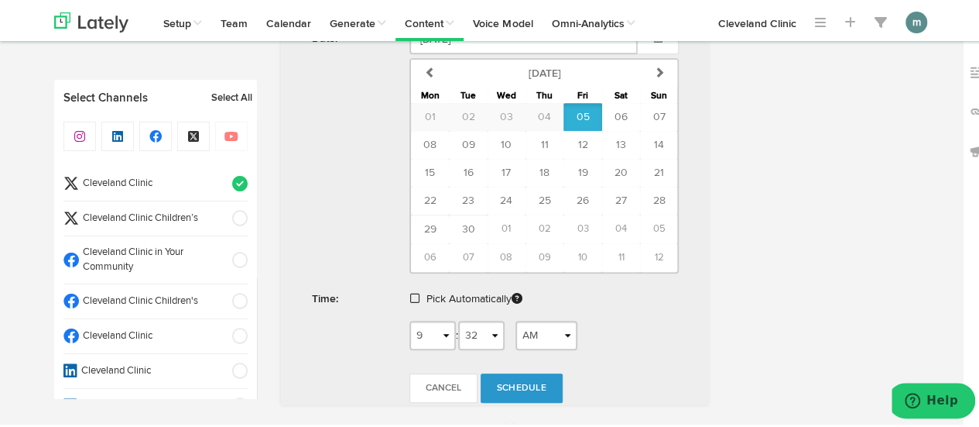
click at [412, 293] on span at bounding box center [414, 295] width 9 height 11
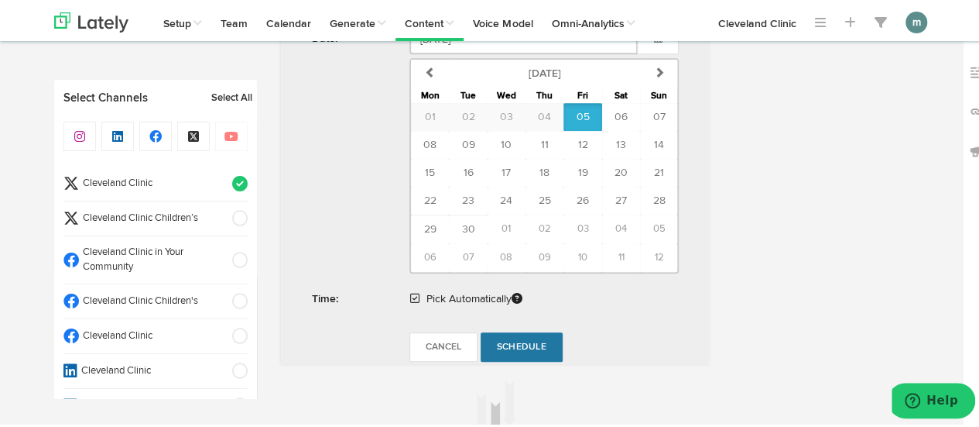
click at [517, 341] on span "Schedule" at bounding box center [522, 344] width 50 height 9
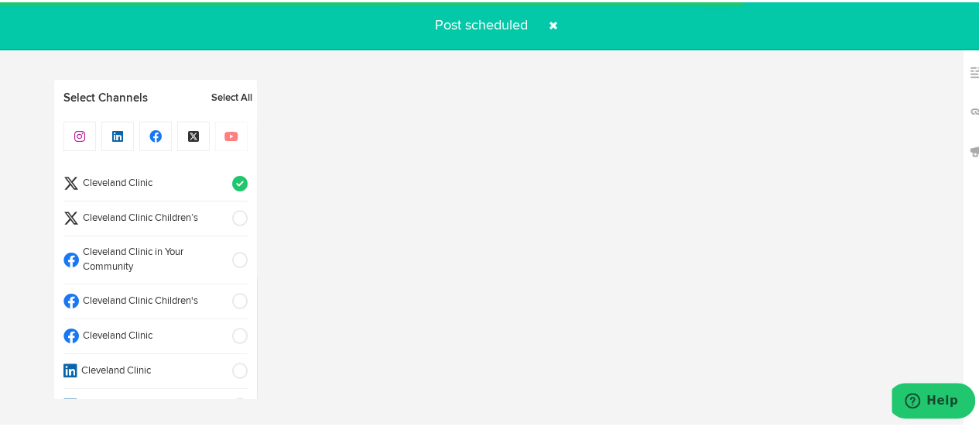
radio input "true"
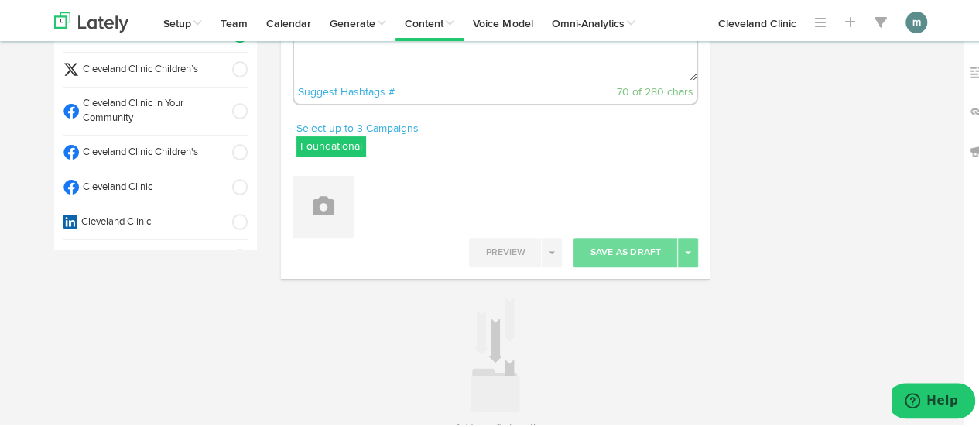
scroll to position [0, 0]
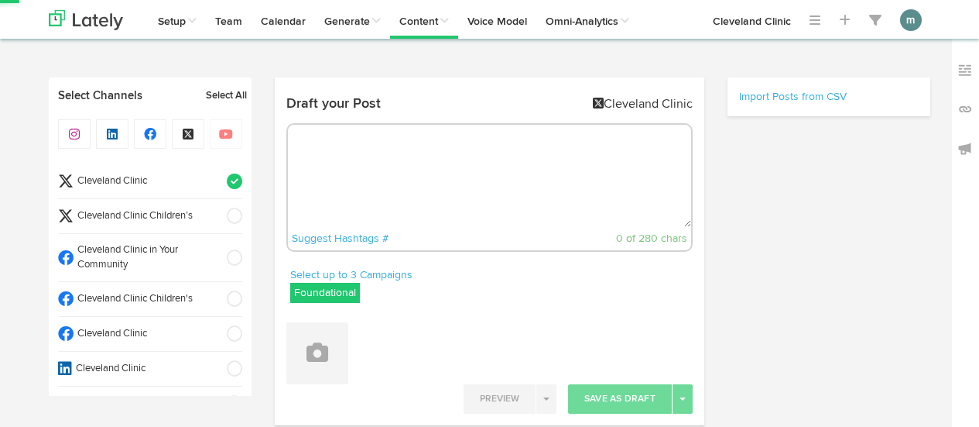
select select "9"
select select "43"
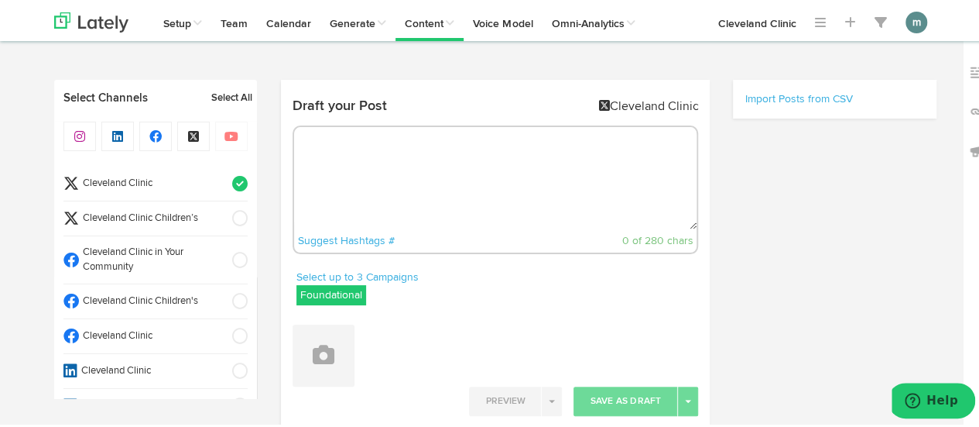
click at [361, 150] on textarea at bounding box center [495, 176] width 403 height 102
paste textarea "Discover how low [MEDICAL_DATA] levels can impact your fertility here: [URL][DO…"
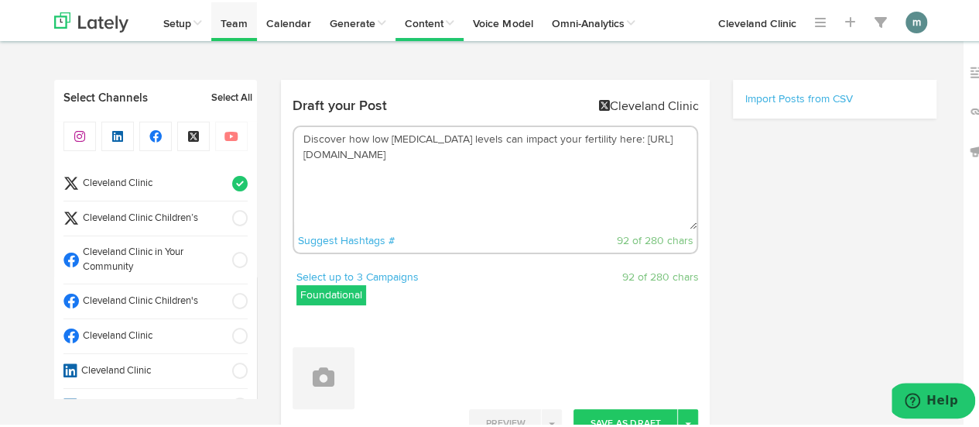
type textarea "Discover how low [MEDICAL_DATA] levels can impact your fertility here: [URL][DO…"
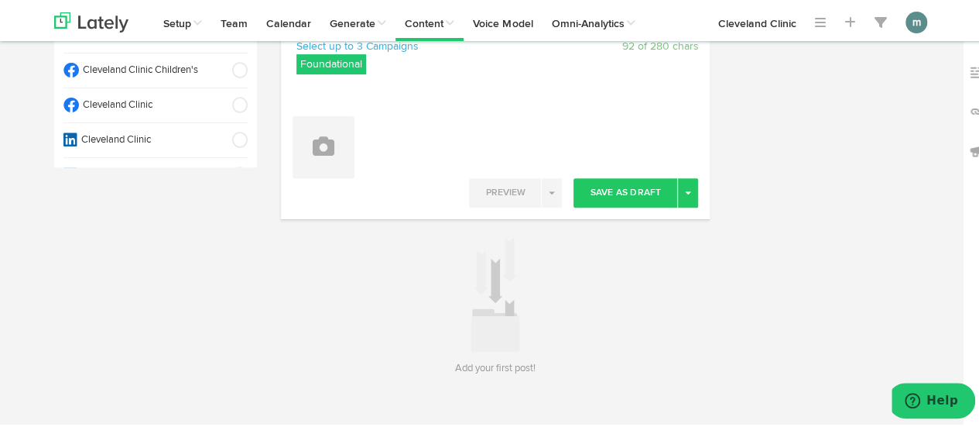
scroll to position [232, 0]
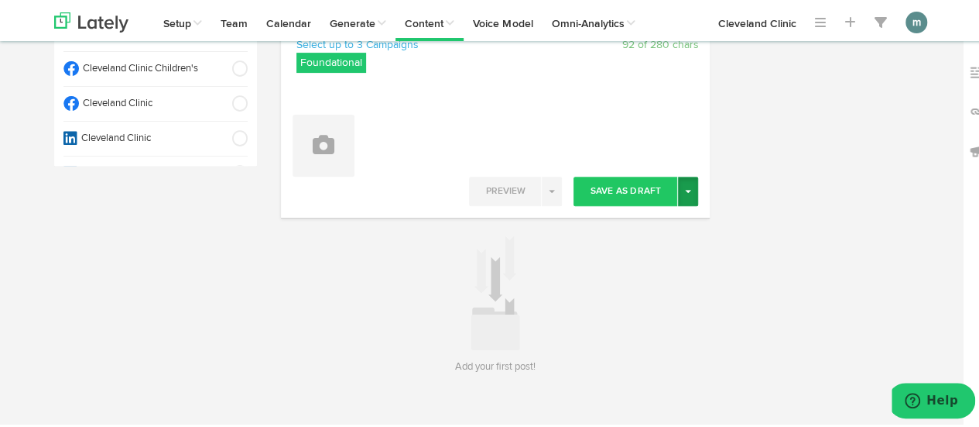
click at [680, 194] on button "Toggle Dropdown" at bounding box center [688, 188] width 20 height 29
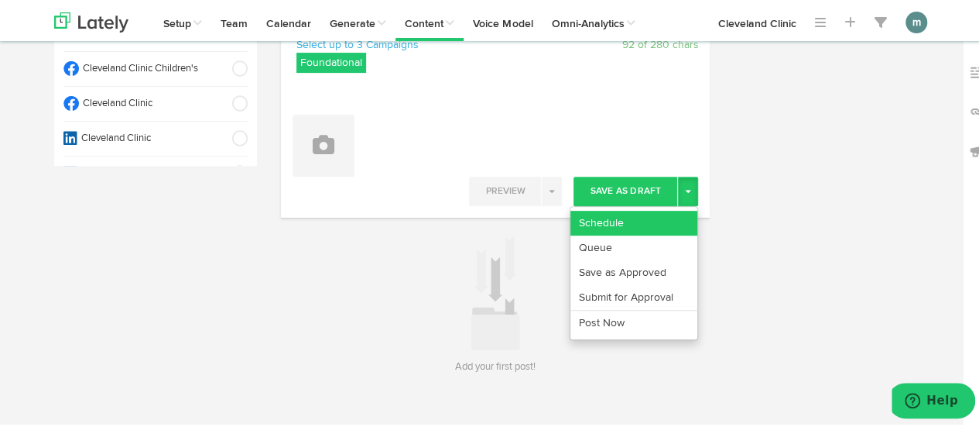
click at [649, 214] on link "Schedule" at bounding box center [634, 220] width 127 height 25
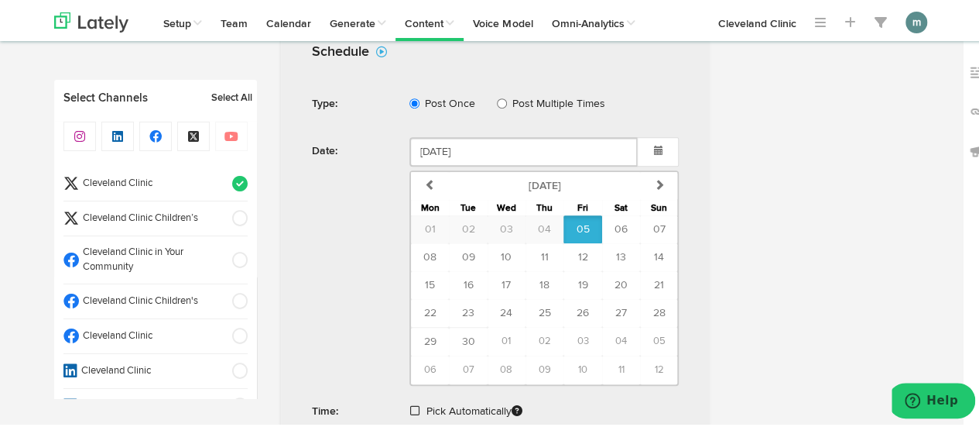
scroll to position [465, 0]
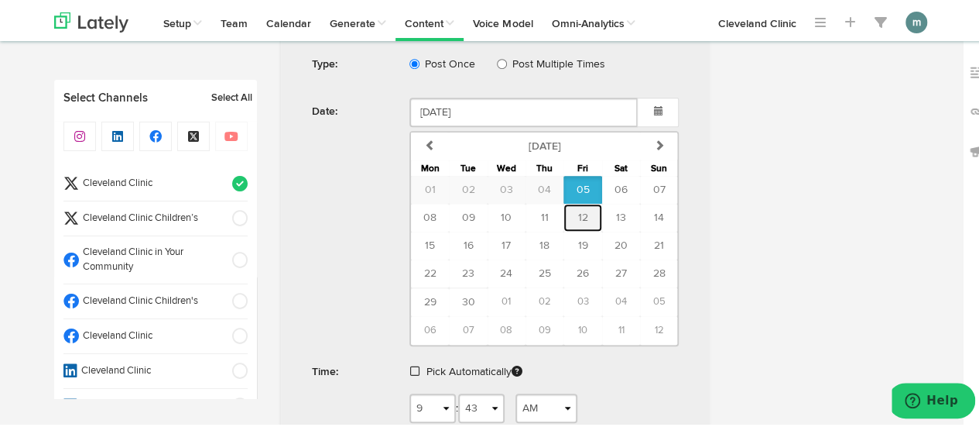
click at [578, 213] on span "12" at bounding box center [583, 215] width 10 height 11
type input "[DATE]"
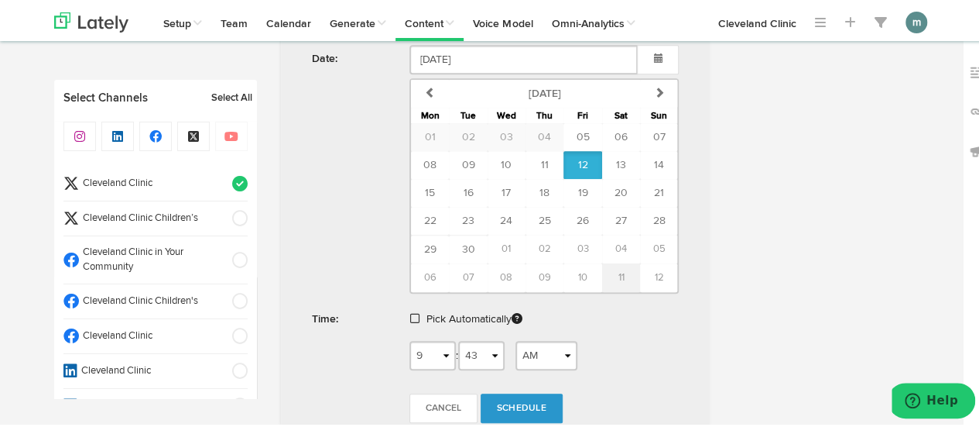
scroll to position [542, 0]
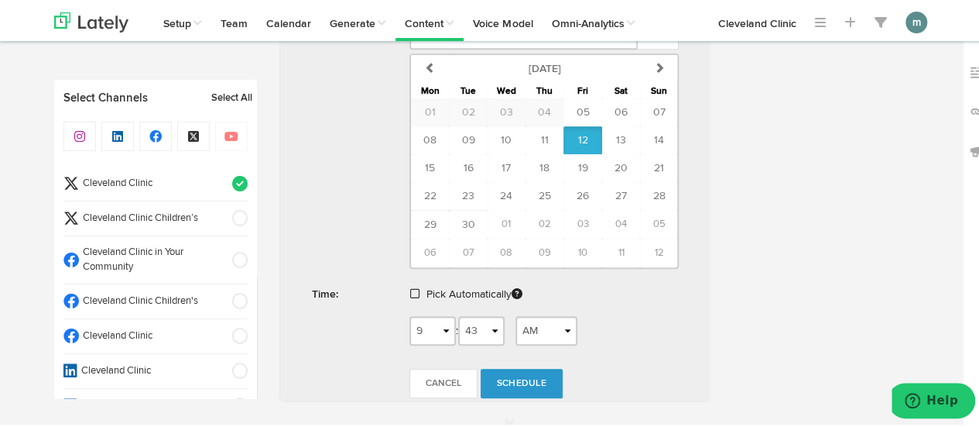
click at [413, 287] on span at bounding box center [414, 291] width 9 height 11
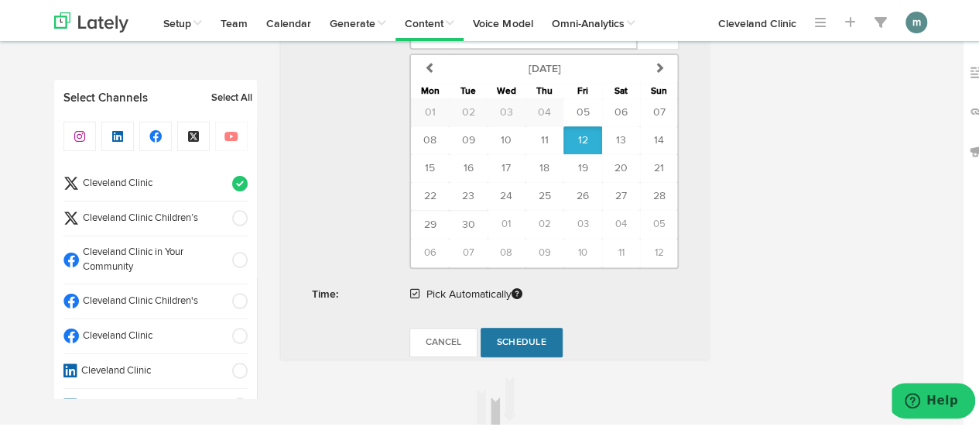
click at [510, 337] on span "Schedule" at bounding box center [522, 339] width 50 height 9
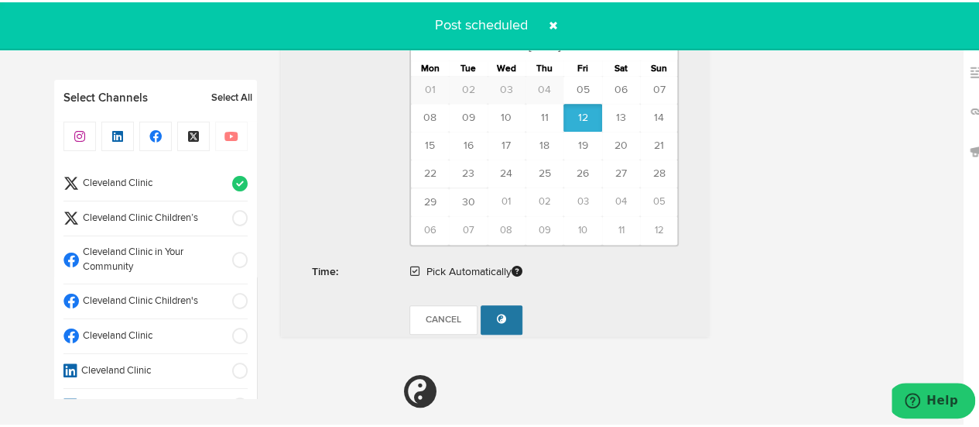
radio input "true"
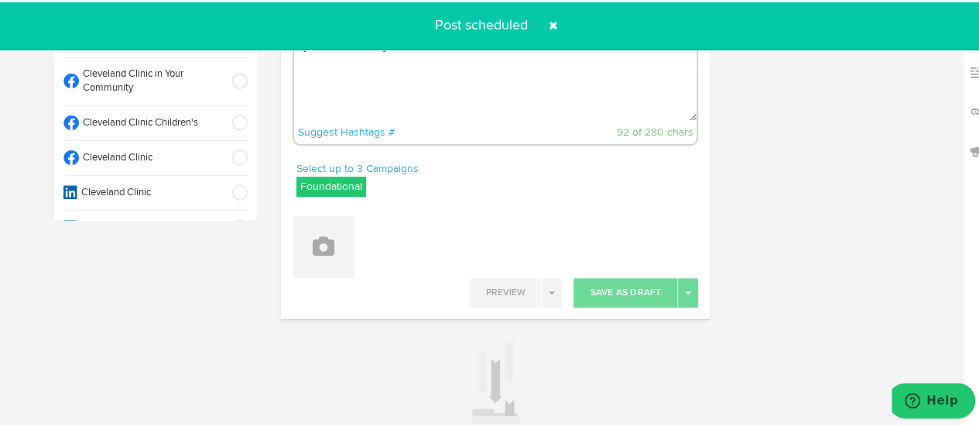
scroll to position [0, 0]
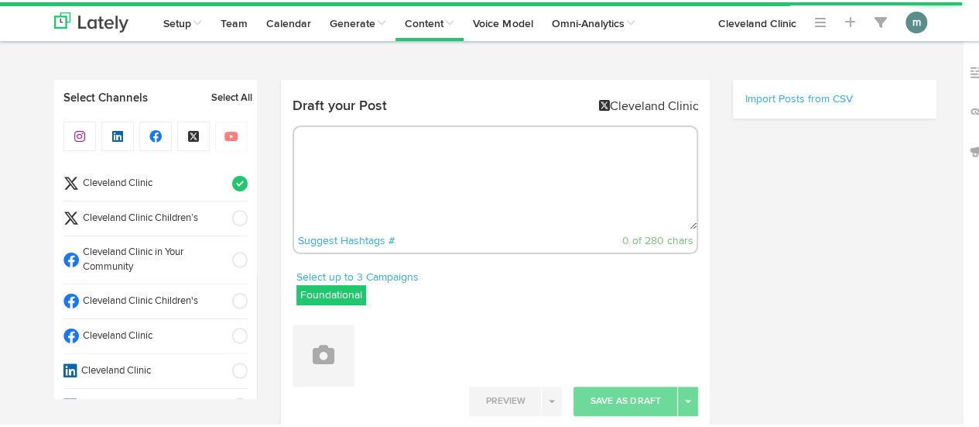
radio input "true"
select select "9"
select select "50"
click at [371, 171] on textarea at bounding box center [495, 176] width 403 height 102
paste textarea "Morning or night, how you layer your [MEDICAL_DATA] products affects which ingr…"
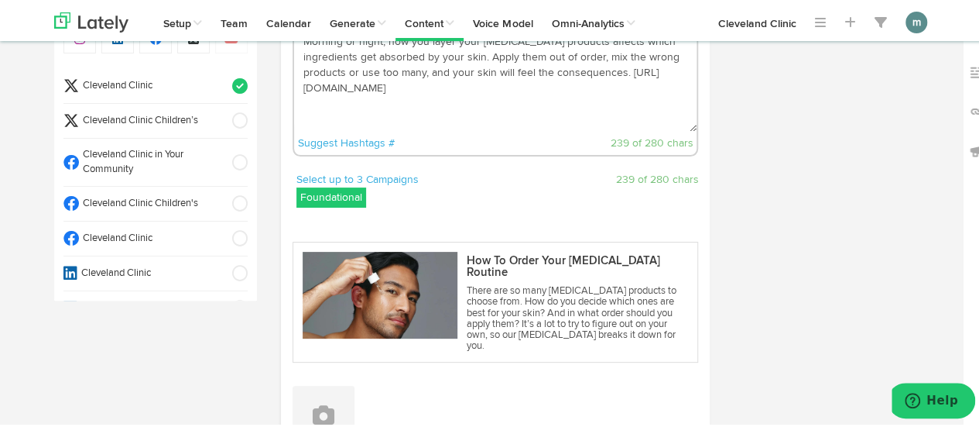
scroll to position [310, 0]
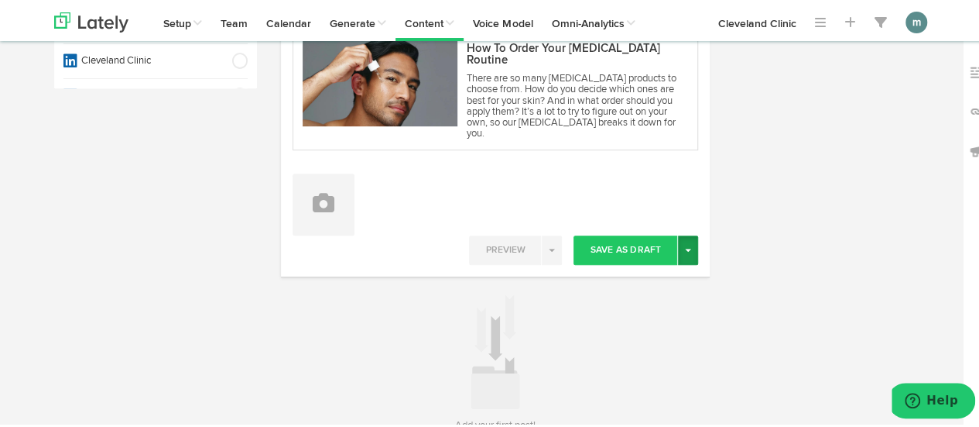
type textarea "Morning or night, how you layer your skin care products affects which ingredien…"
click at [685, 246] on span "button" at bounding box center [688, 247] width 6 height 3
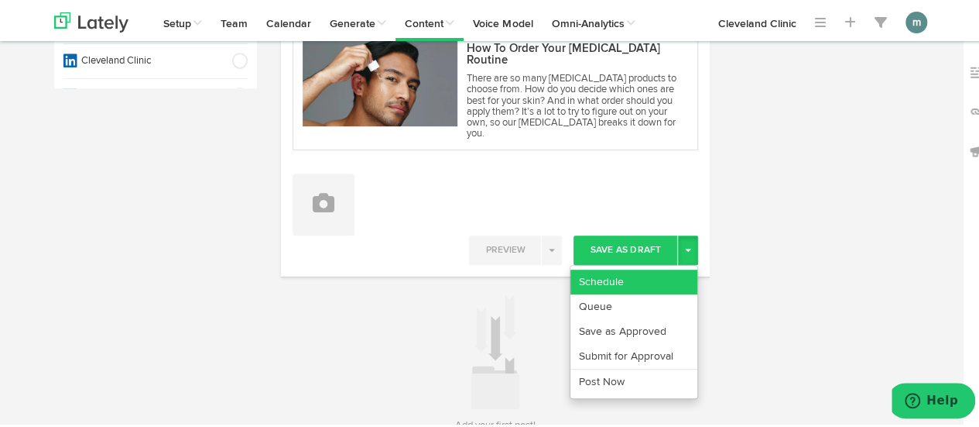
click at [663, 267] on link "Schedule" at bounding box center [634, 279] width 127 height 25
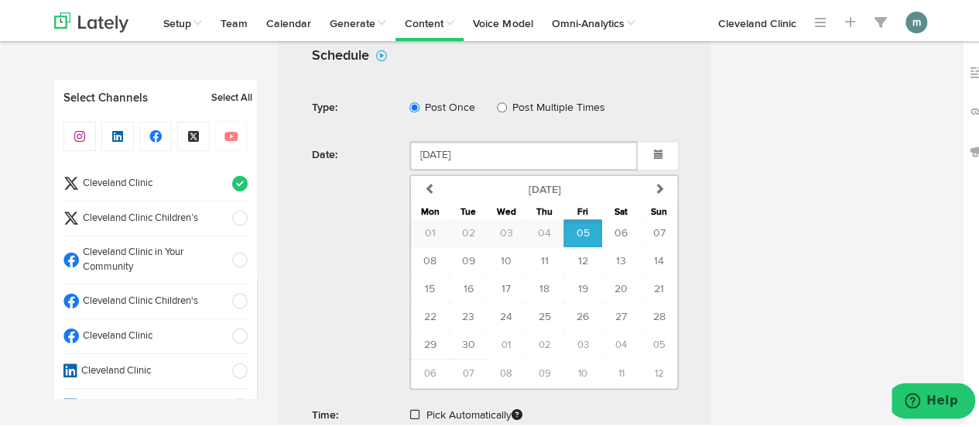
scroll to position [635, 0]
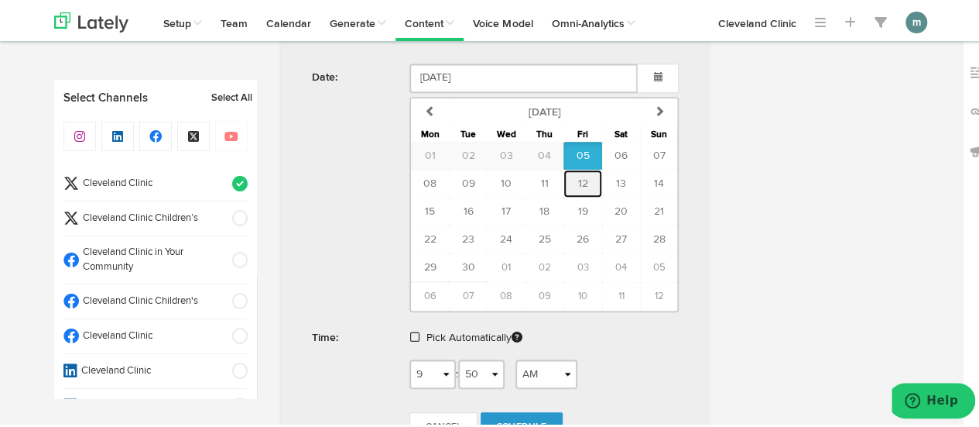
click at [578, 176] on span "12" at bounding box center [583, 181] width 10 height 11
type input "September 12 2025"
click at [414, 330] on link at bounding box center [416, 335] width 12 height 11
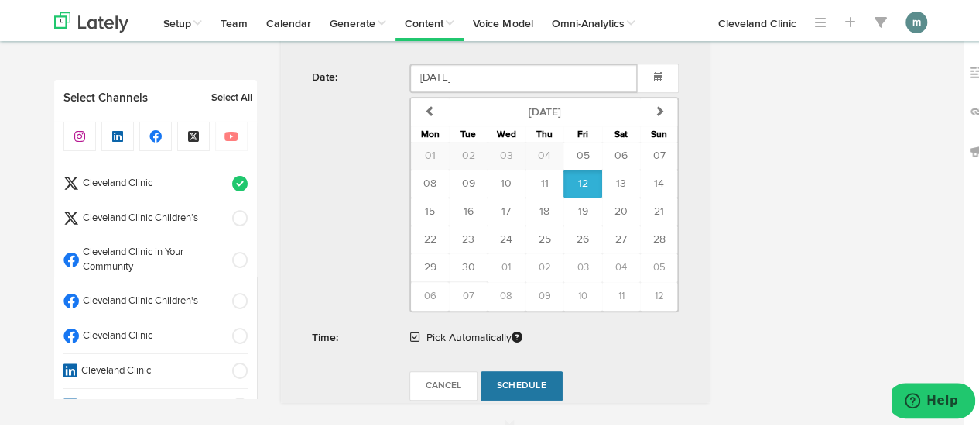
click at [517, 379] on span "Schedule" at bounding box center [522, 383] width 50 height 9
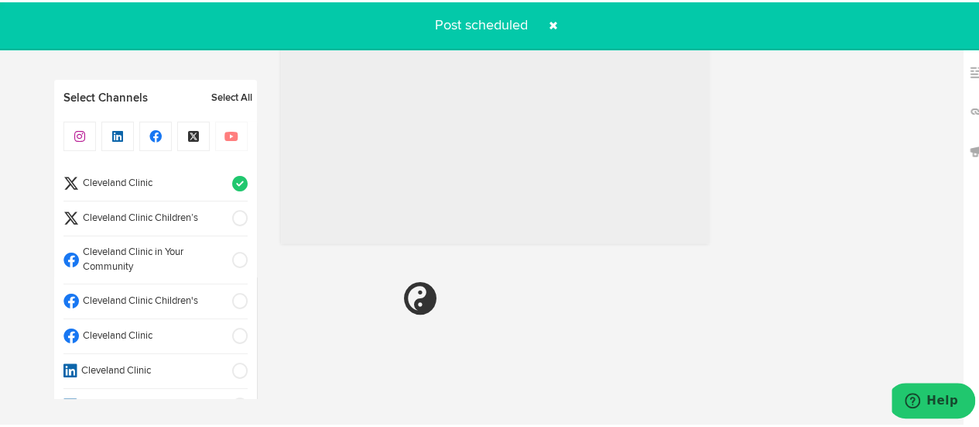
radio input "true"
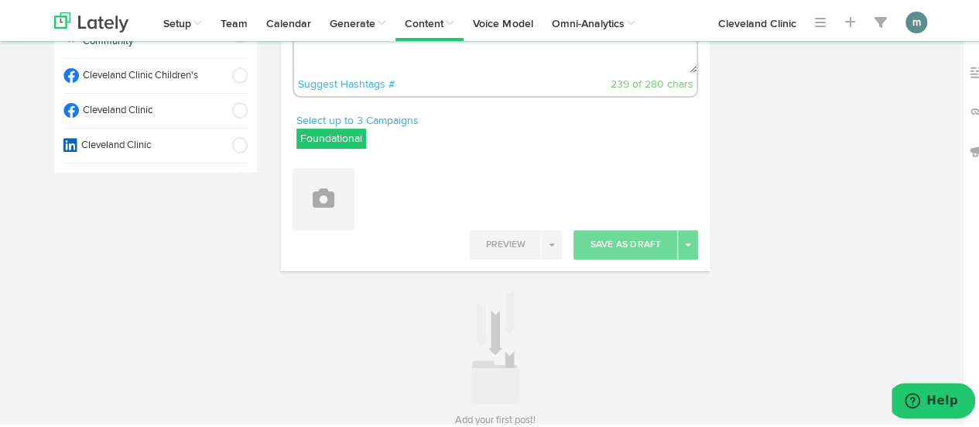
scroll to position [0, 0]
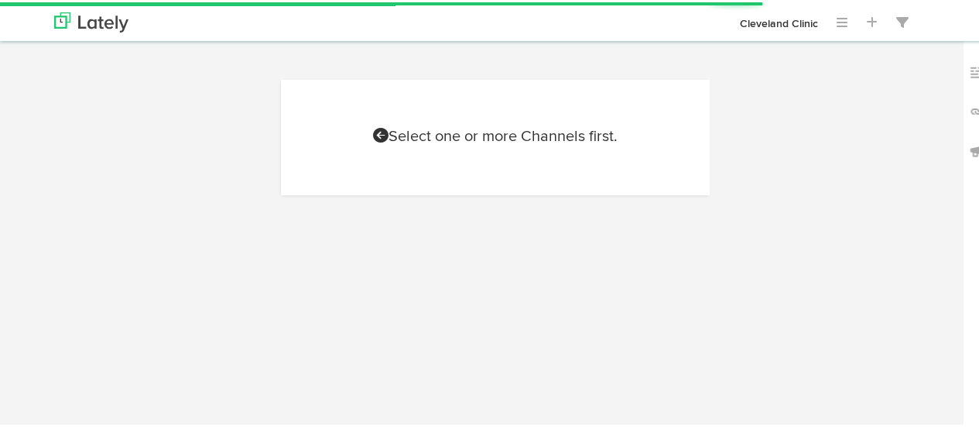
scroll to position [68, 0]
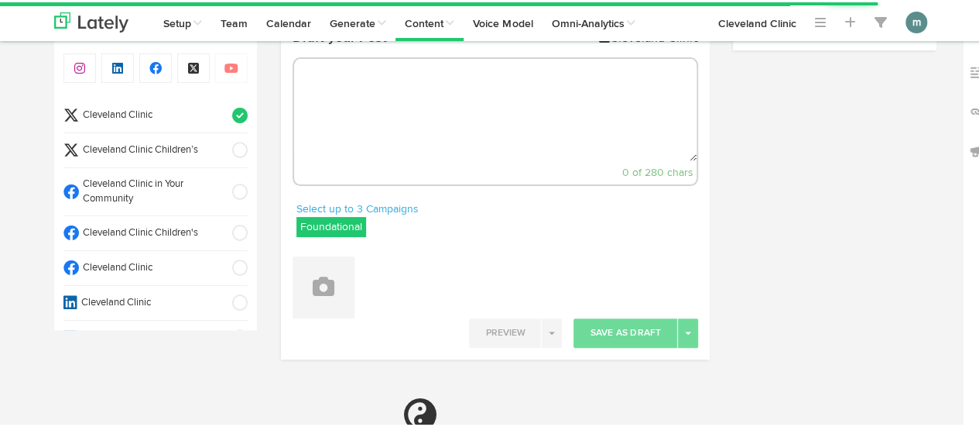
select select "9"
select select "50"
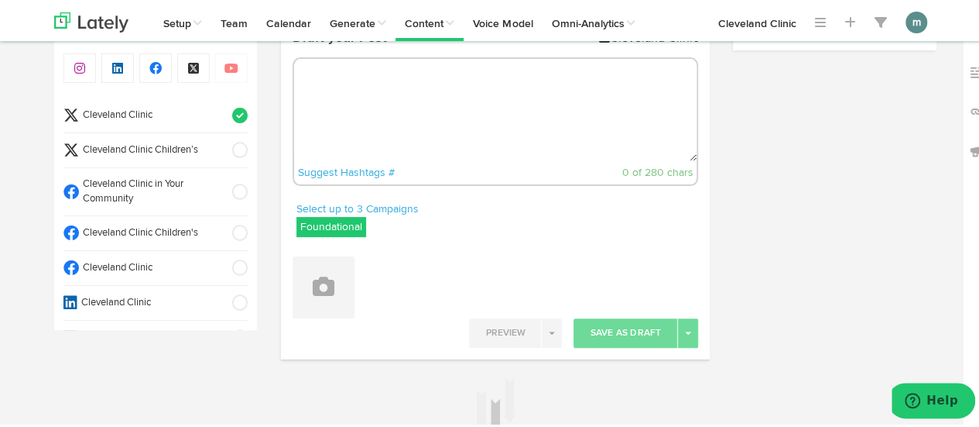
click at [402, 114] on textarea at bounding box center [495, 108] width 403 height 102
paste textarea "From your lats to your traps, learn which muscles dumbbell rows target and how …"
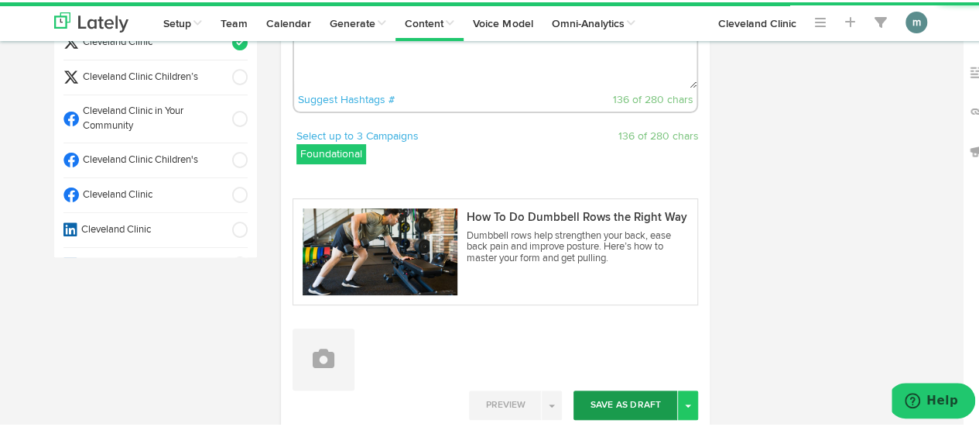
scroll to position [223, 0]
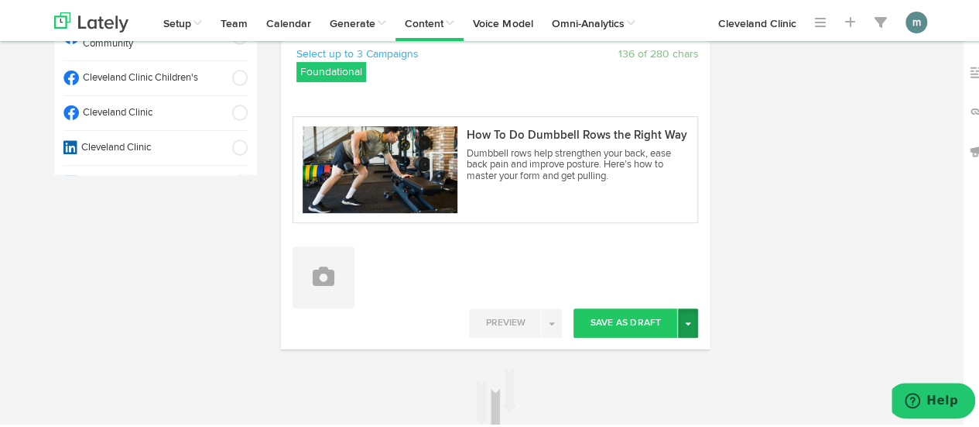
type textarea "From your lats to your traps, learn which muscles dumbbell rows target and how …"
click at [691, 324] on button "Toggle Dropdown" at bounding box center [688, 320] width 20 height 29
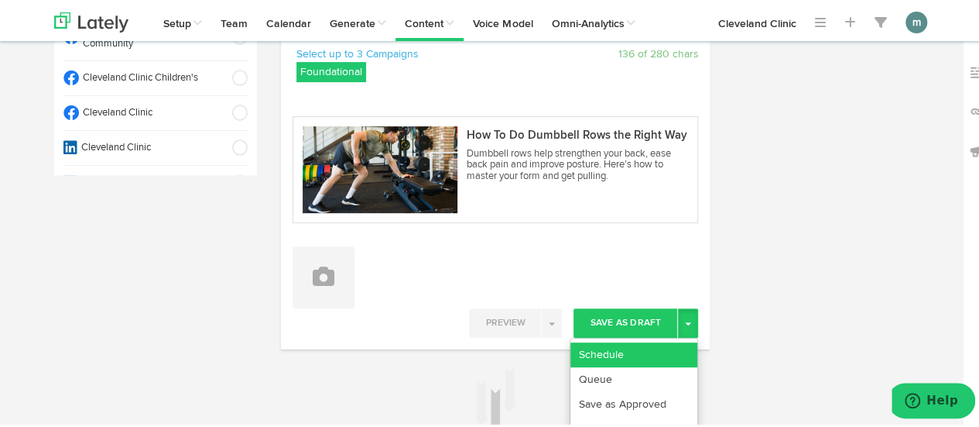
click at [628, 348] on link "Schedule" at bounding box center [634, 352] width 127 height 25
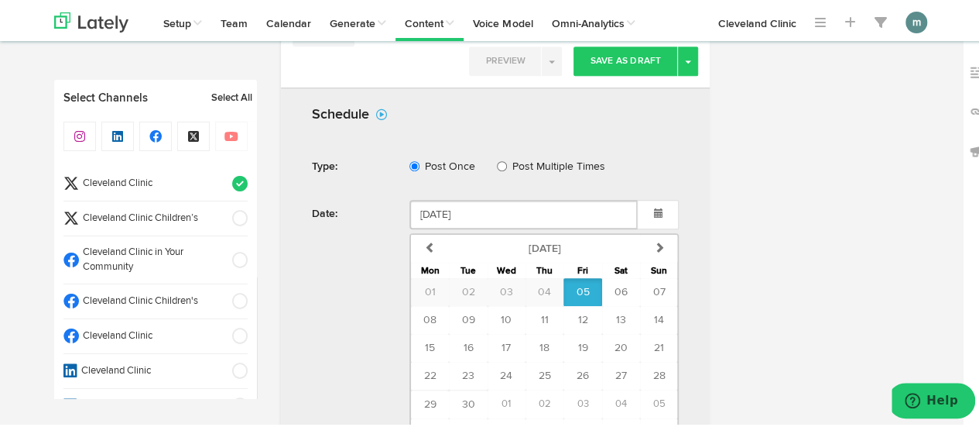
scroll to position [554, 0]
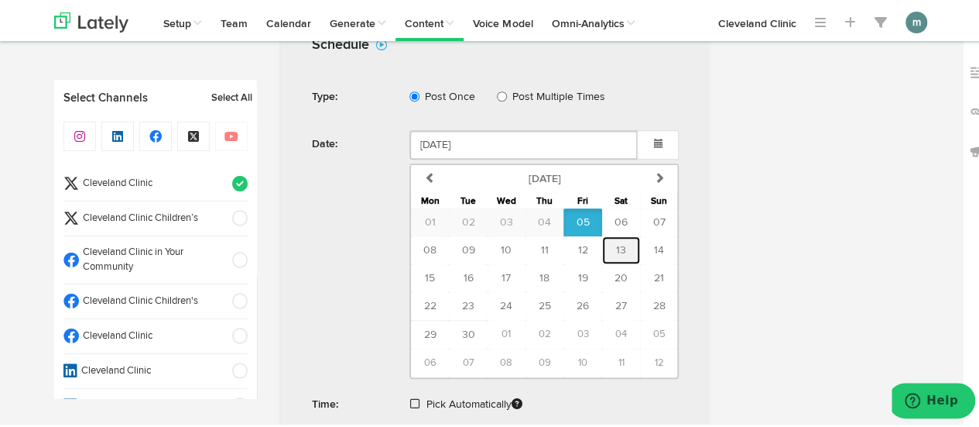
click at [619, 245] on span "13" at bounding box center [621, 247] width 10 height 11
type input "[DATE]"
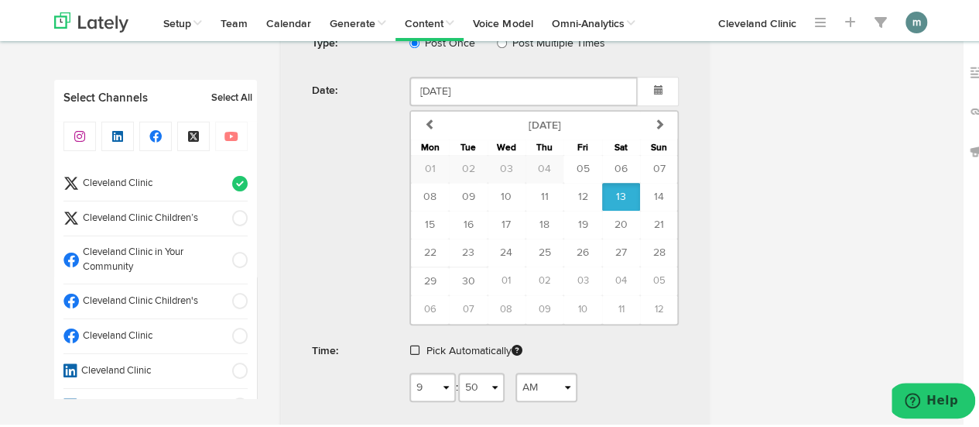
scroll to position [632, 0]
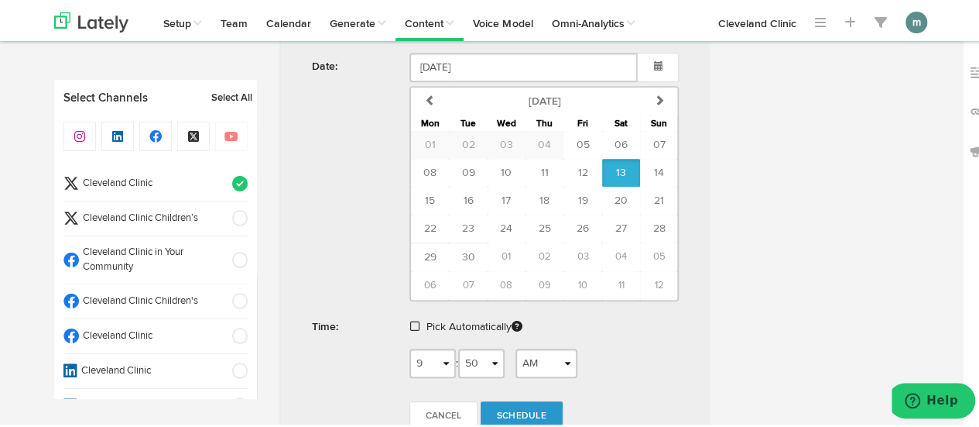
click at [410, 320] on span at bounding box center [414, 323] width 9 height 11
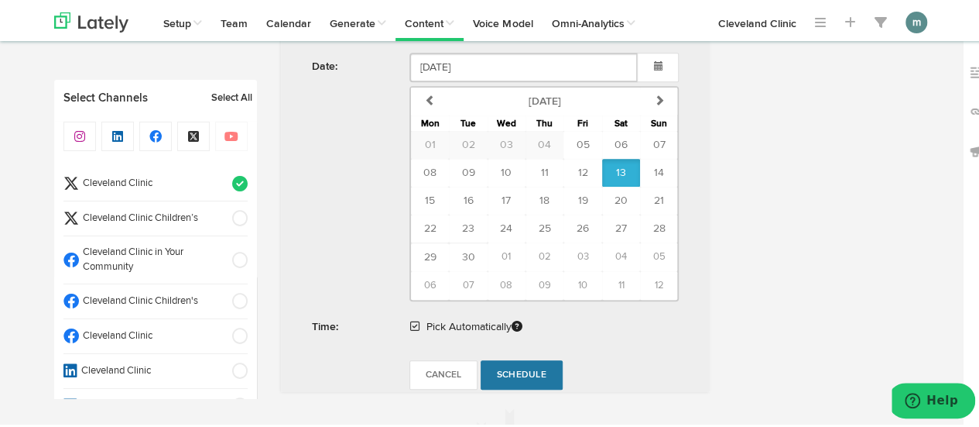
click at [520, 369] on span "Schedule" at bounding box center [522, 372] width 50 height 9
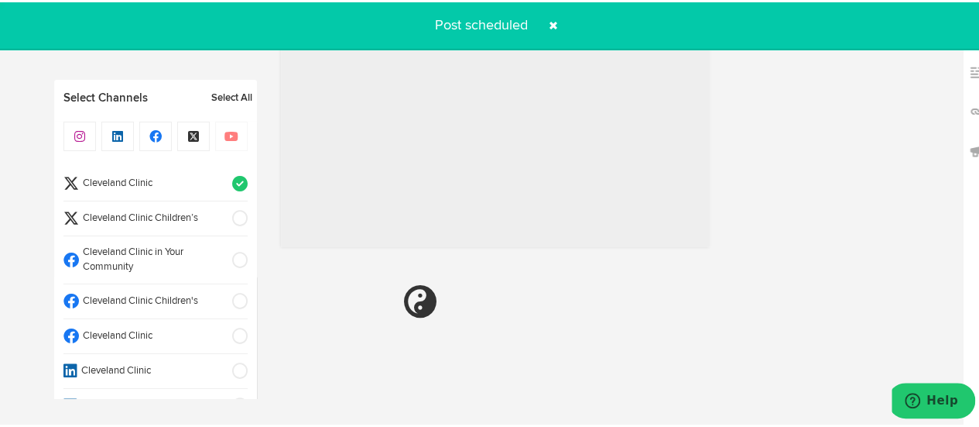
radio input "true"
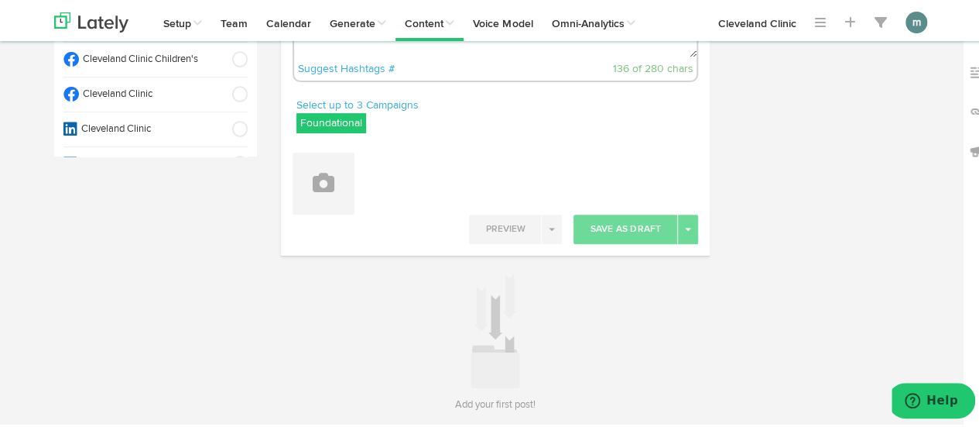
scroll to position [151, 0]
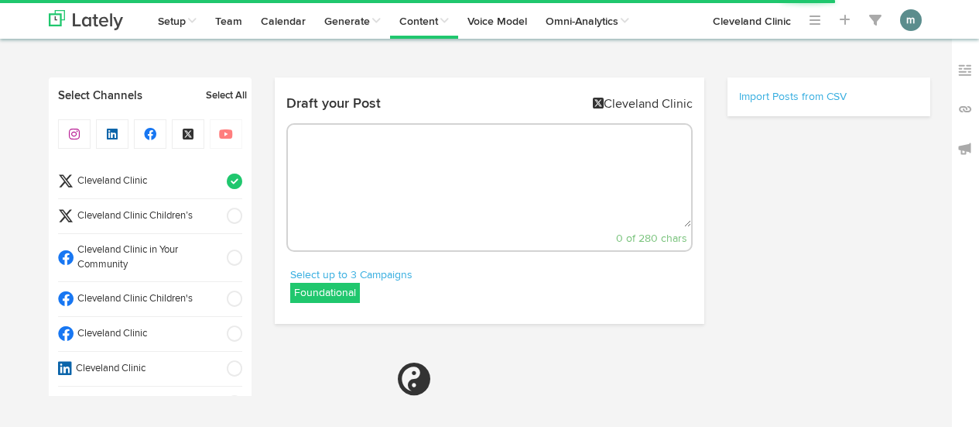
select select "9"
select select "51"
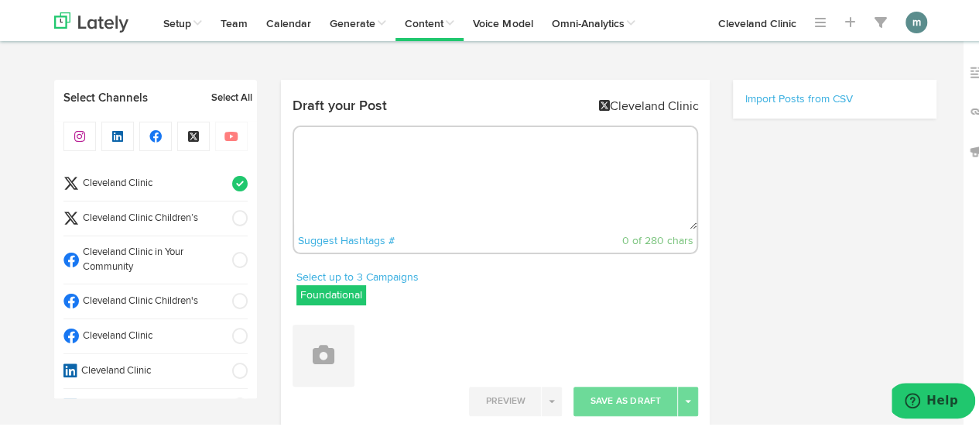
click at [453, 171] on textarea at bounding box center [495, 176] width 403 height 102
paste textarea "12 tips to cut down on the risk of cross contamination: https://cle.clinic/4kwt…"
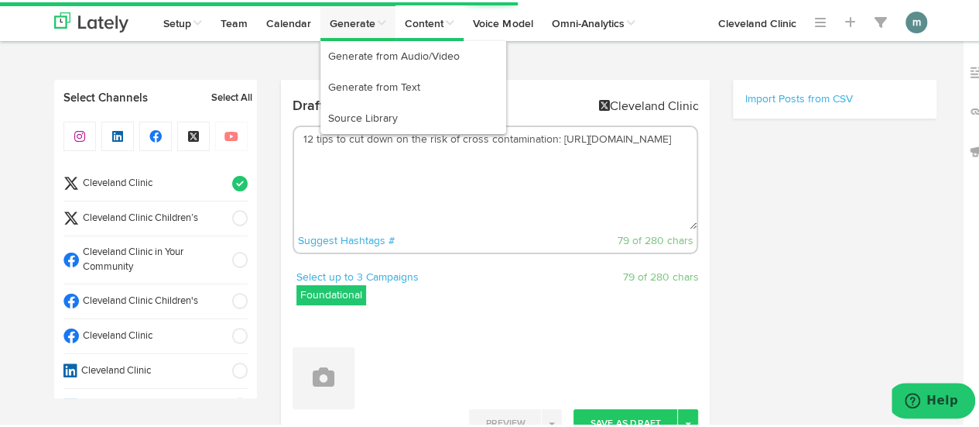
type textarea "12 tips to cut down on the risk of cross contamination: https://cle.clinic/4kwt…"
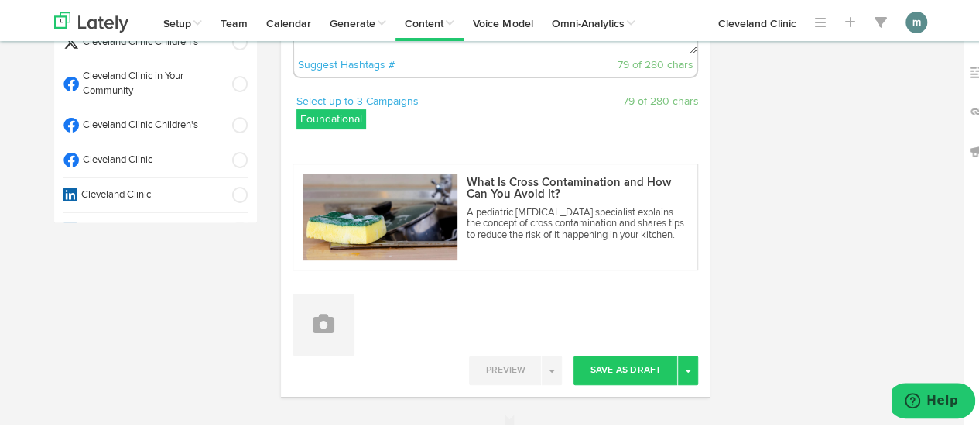
scroll to position [232, 0]
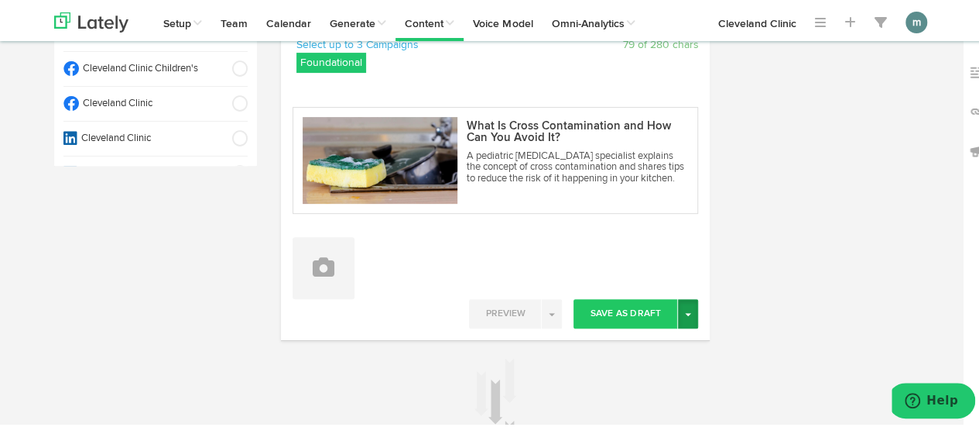
click at [685, 310] on span "button" at bounding box center [688, 311] width 6 height 3
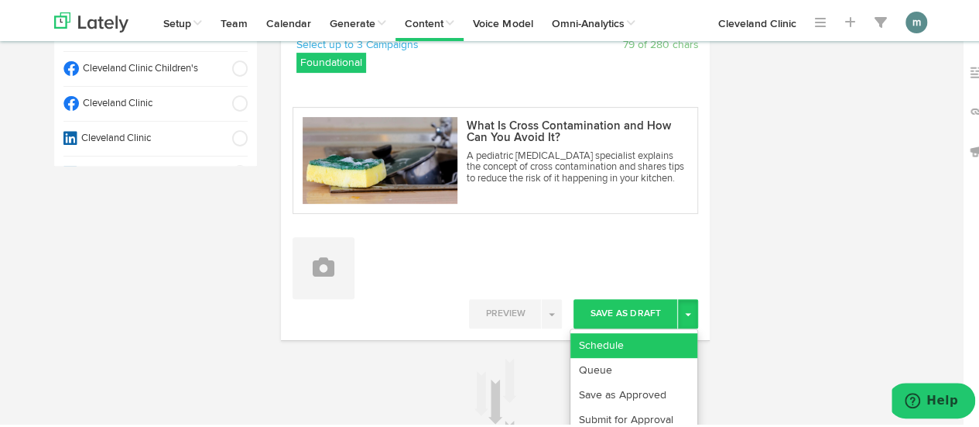
click at [659, 338] on link "Schedule" at bounding box center [634, 343] width 127 height 25
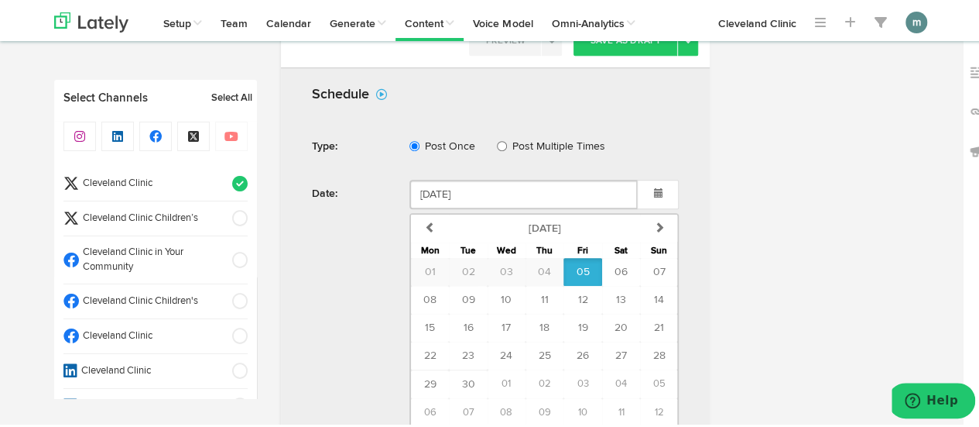
scroll to position [587, 0]
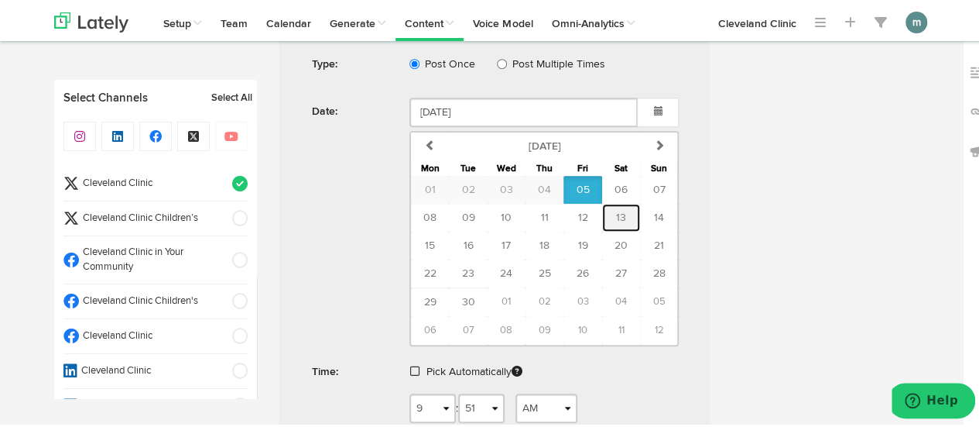
click at [616, 213] on span "13" at bounding box center [621, 215] width 10 height 11
type input "[DATE]"
click at [410, 363] on span at bounding box center [414, 368] width 9 height 11
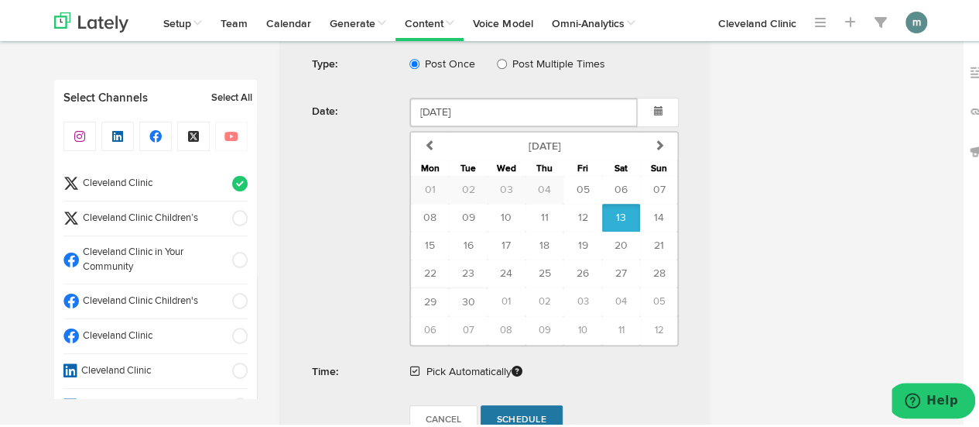
click at [506, 413] on span "Schedule" at bounding box center [522, 417] width 50 height 9
radio input "true"
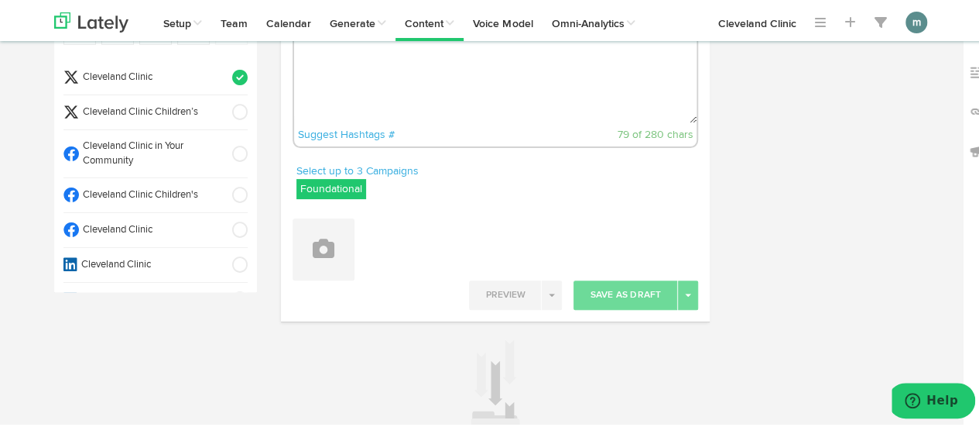
scroll to position [0, 0]
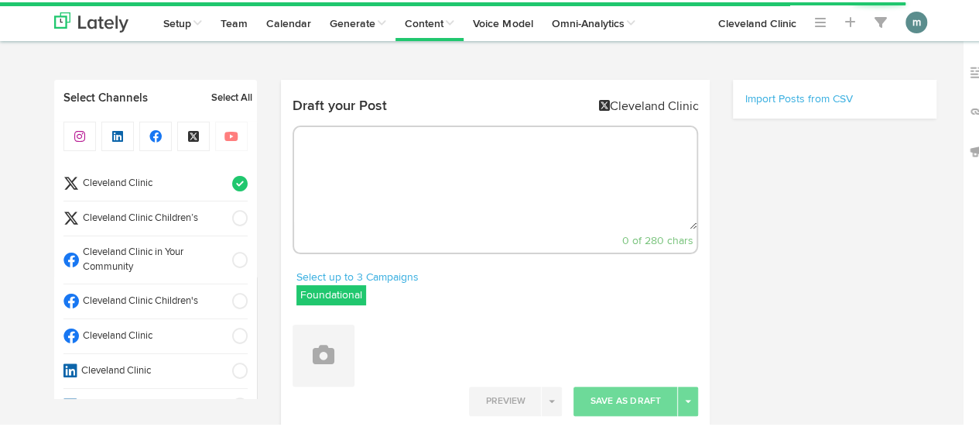
select select "9"
select select "52"
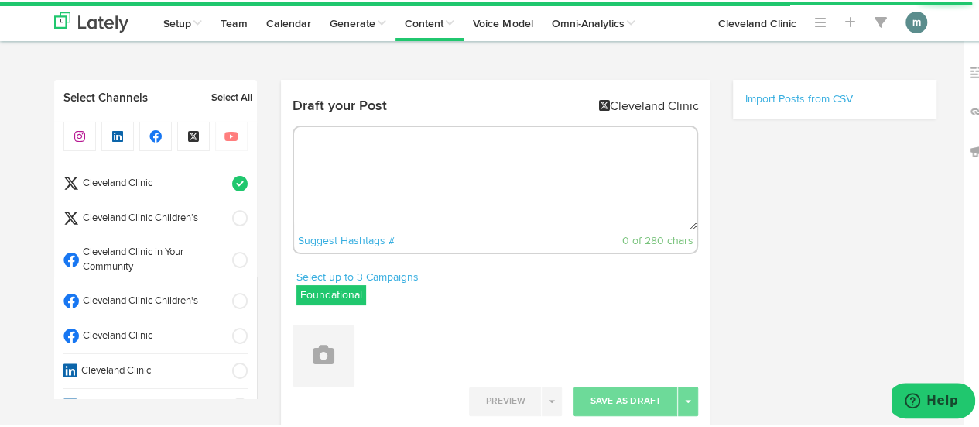
click at [400, 194] on textarea at bounding box center [495, 176] width 403 height 102
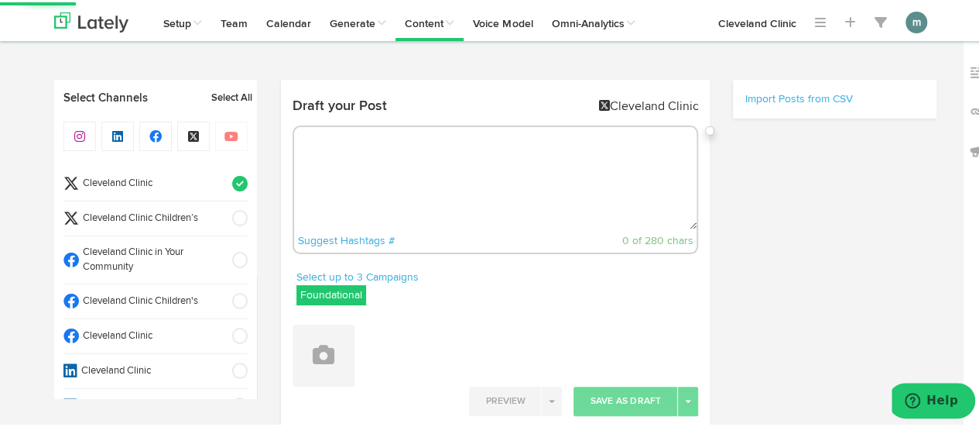
paste textarea "These enzymes are responsible for breaking down the major dietary components of…"
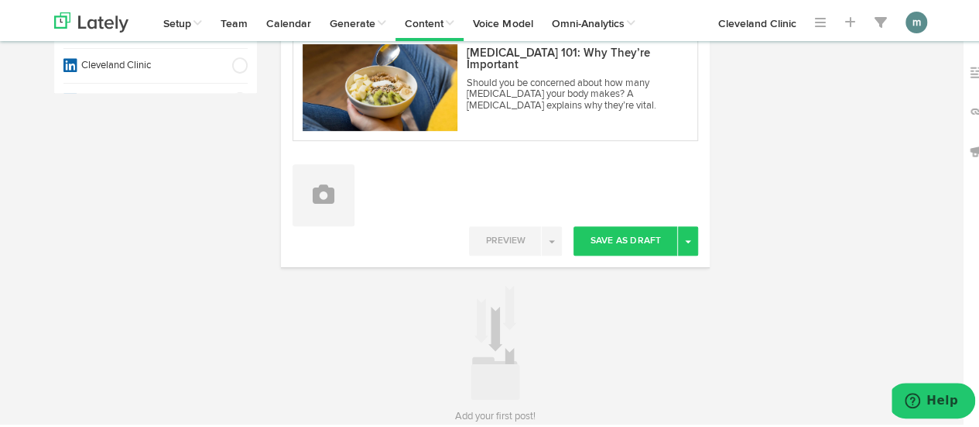
scroll to position [310, 0]
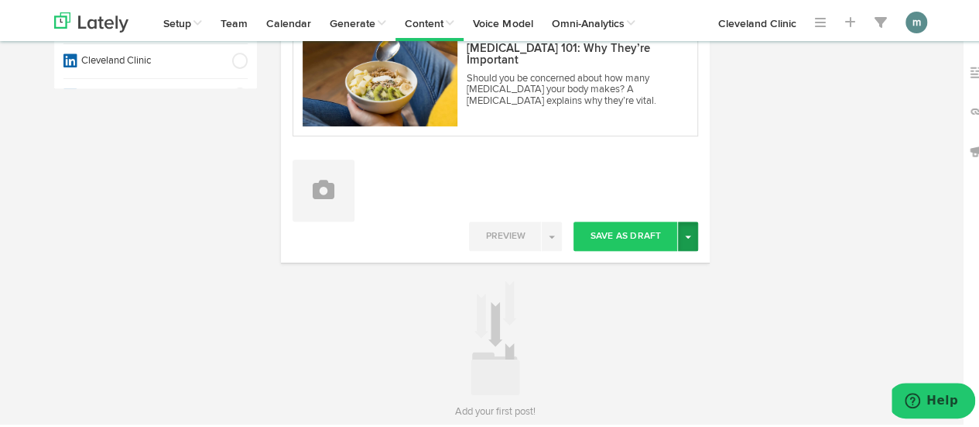
type textarea "These enzymes are responsible for breaking down the major dietary components of…"
click at [687, 234] on button "Toggle Dropdown" at bounding box center [688, 233] width 20 height 29
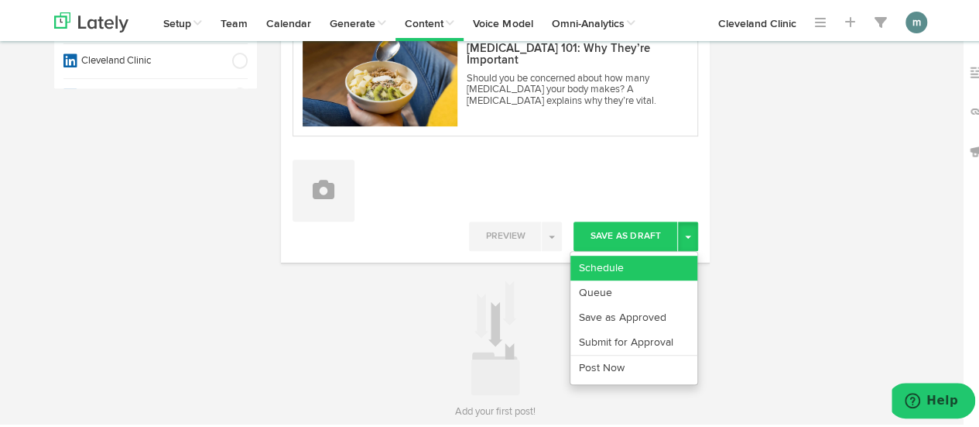
click at [654, 259] on link "Schedule" at bounding box center [634, 265] width 127 height 25
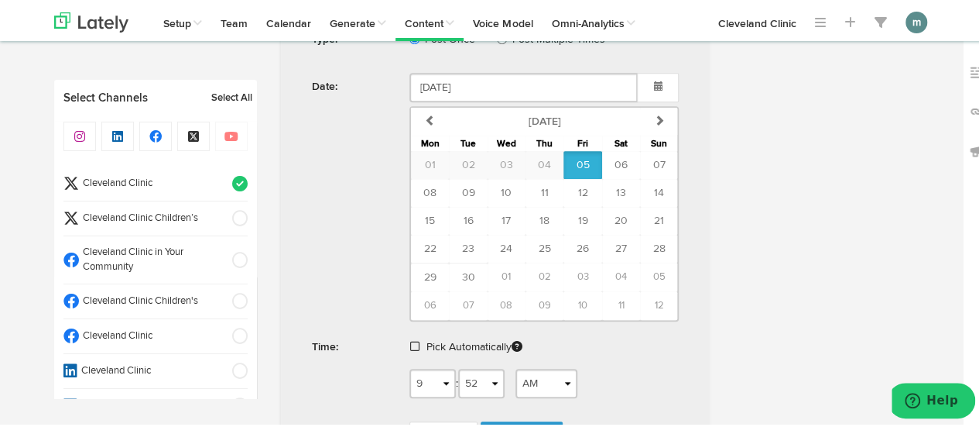
scroll to position [619, 0]
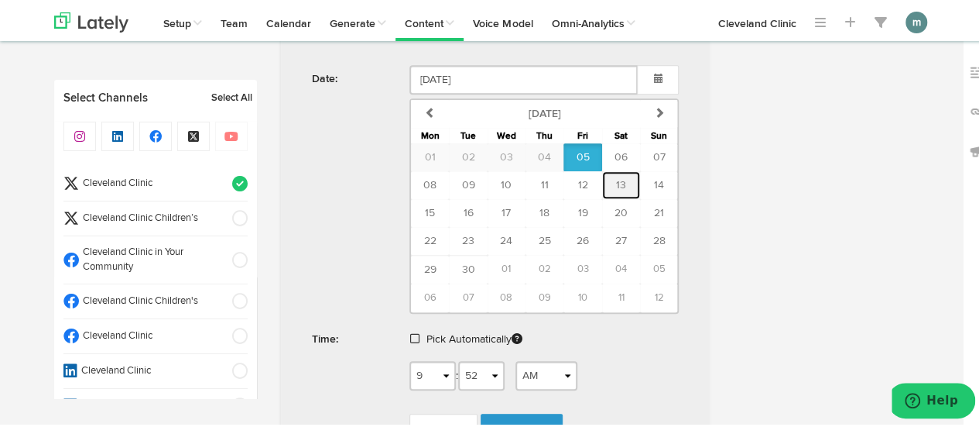
click at [616, 180] on span "13" at bounding box center [621, 182] width 10 height 11
type input "[DATE]"
click at [410, 334] on span at bounding box center [414, 336] width 9 height 11
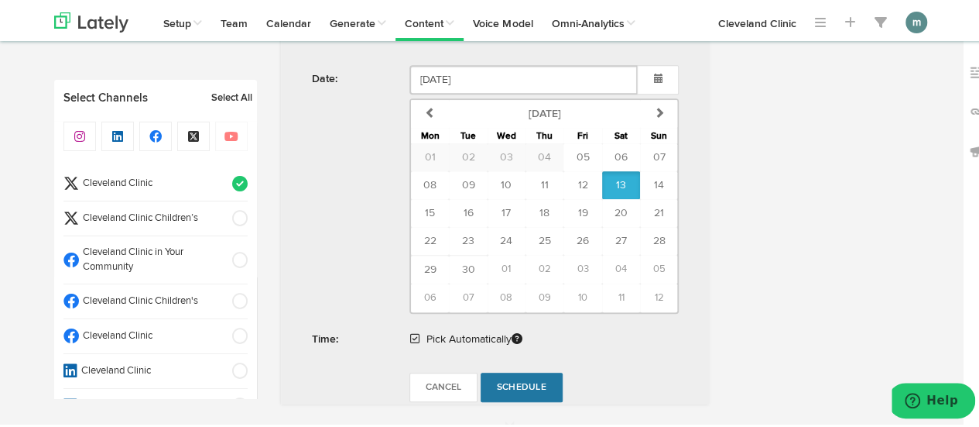
click at [514, 380] on span "Schedule" at bounding box center [522, 384] width 50 height 9
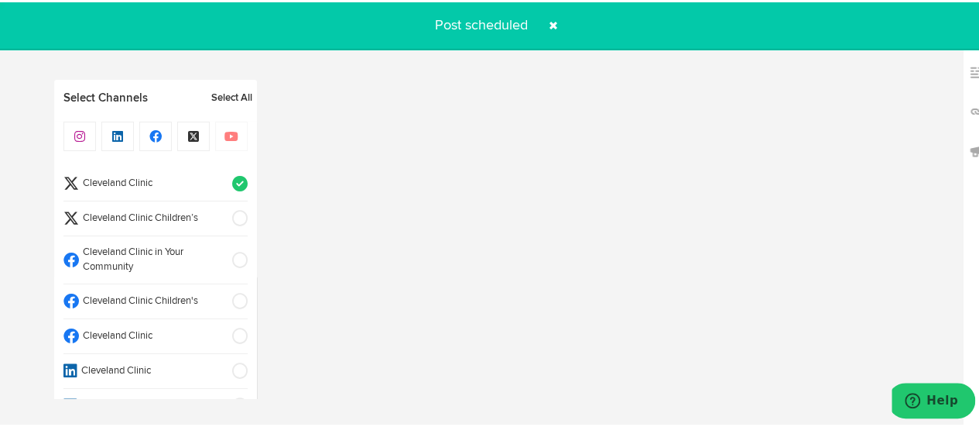
radio input "true"
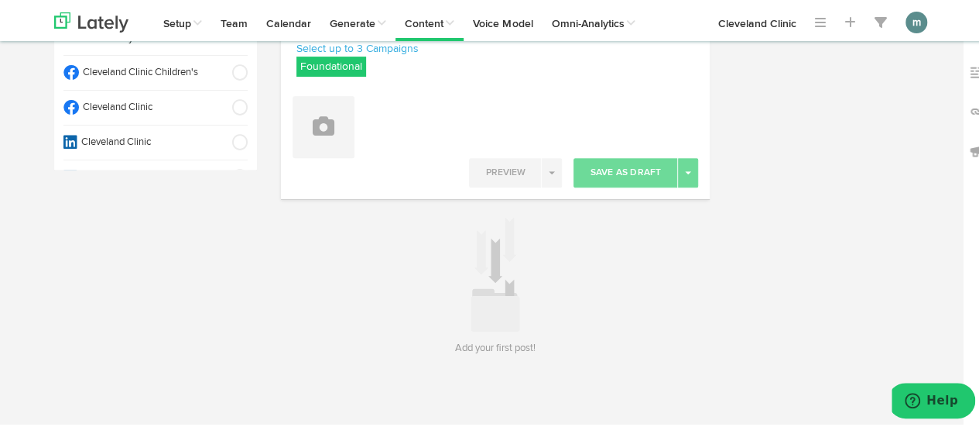
scroll to position [0, 0]
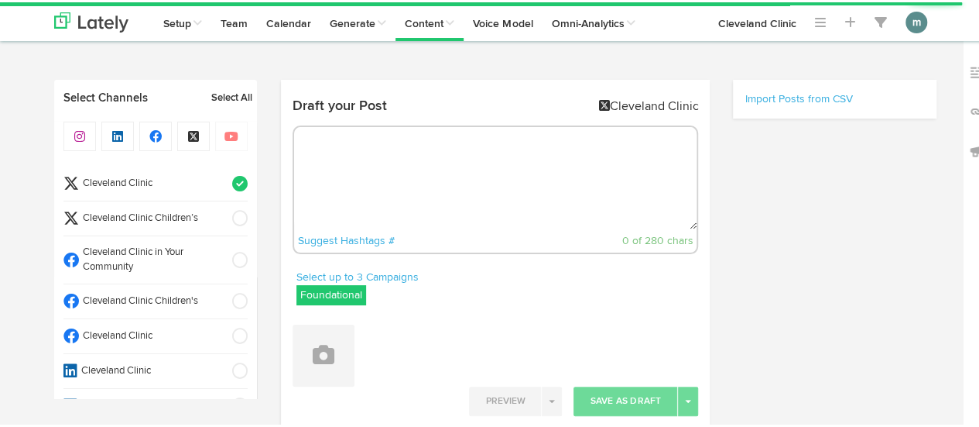
radio input "true"
select select "9"
select select "52"
click at [375, 167] on textarea at bounding box center [495, 176] width 403 height 102
paste textarea "Ever wonder why morning erections happen? A [MEDICAL_DATA] explains that here: …"
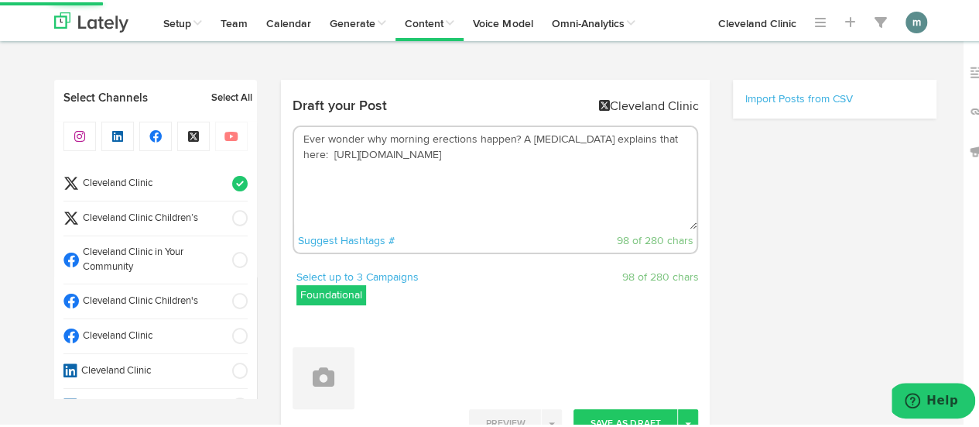
drag, startPoint x: 515, startPoint y: 139, endPoint x: 295, endPoint y: 139, distance: 219.9
click at [295, 139] on textarea "Ever wonder why morning erections happen? A [MEDICAL_DATA] explains that here: …" at bounding box center [495, 176] width 403 height 102
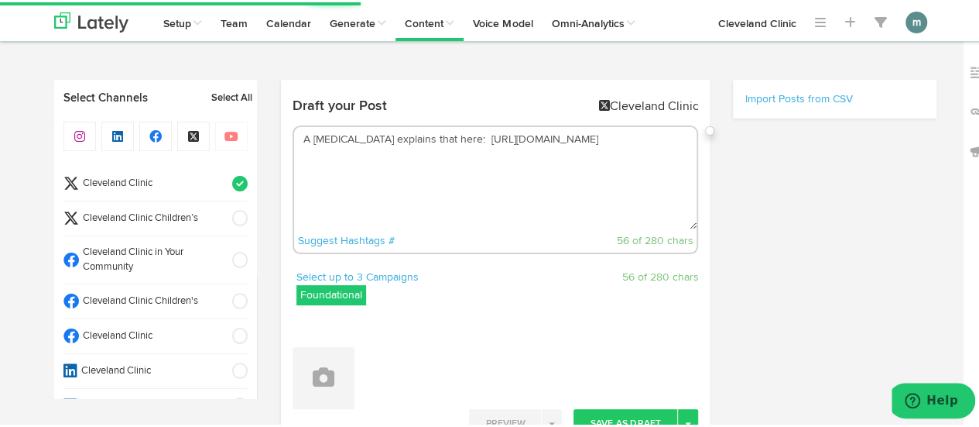
click at [435, 135] on textarea "A [MEDICAL_DATA] explains that here: [URL][DOMAIN_NAME]" at bounding box center [495, 176] width 403 height 102
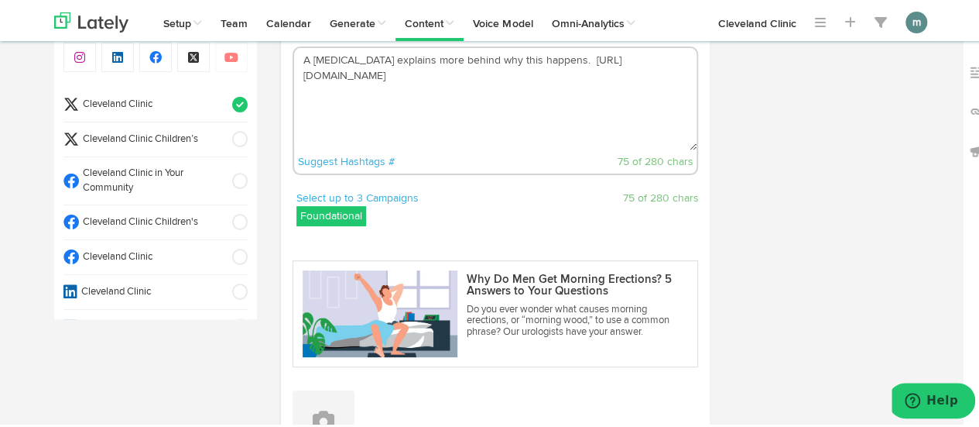
scroll to position [232, 0]
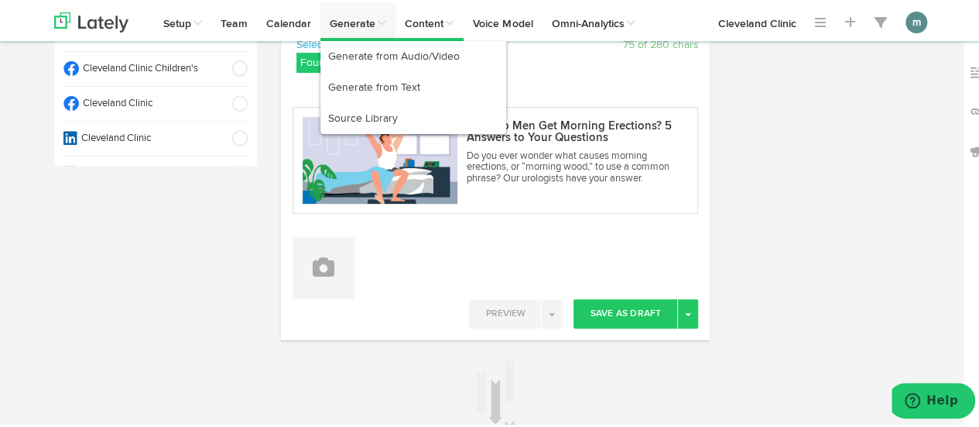
type textarea "A [MEDICAL_DATA] explains more behind why this happens. [URL][DOMAIN_NAME]"
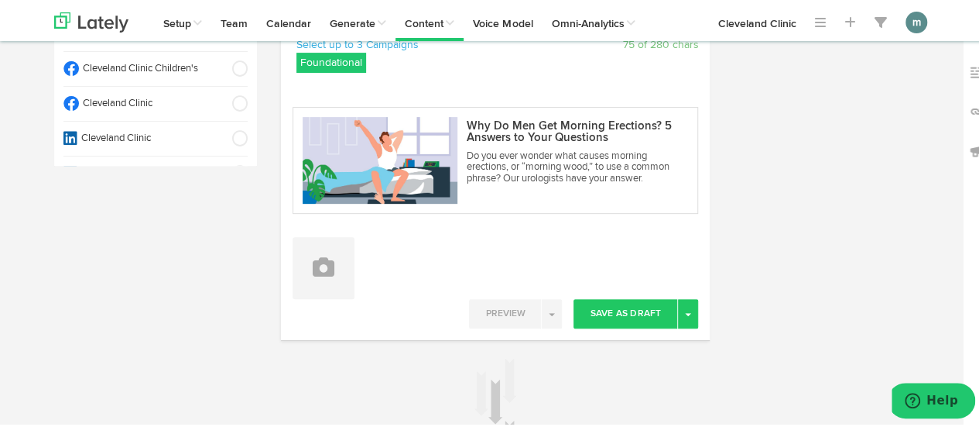
drag, startPoint x: 686, startPoint y: 315, endPoint x: 668, endPoint y: 324, distance: 20.1
click at [685, 315] on button "Toggle Dropdown" at bounding box center [688, 311] width 20 height 29
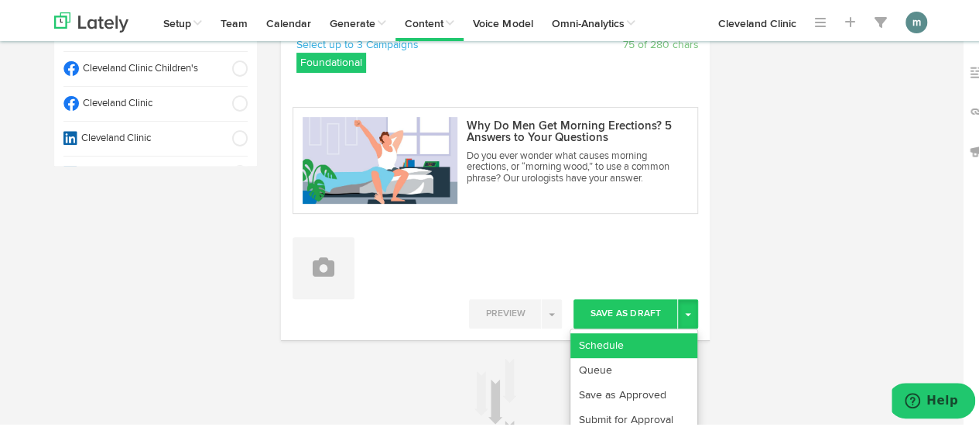
click at [653, 338] on link "Schedule" at bounding box center [634, 343] width 127 height 25
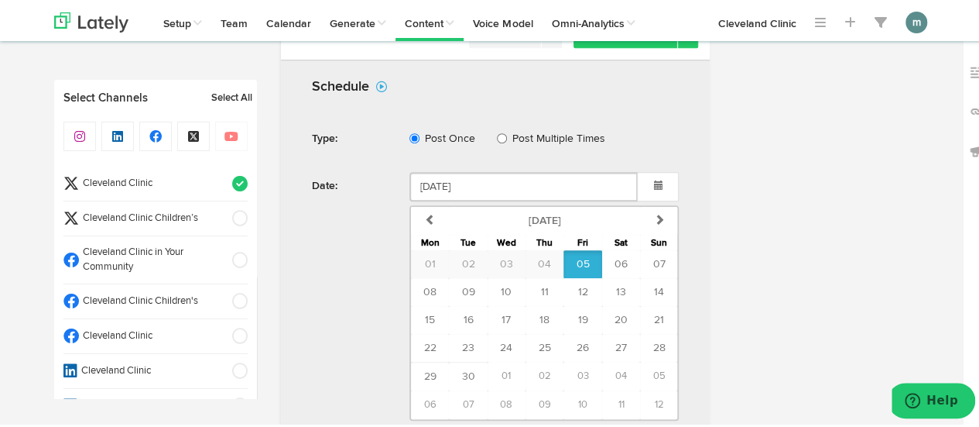
scroll to position [542, 0]
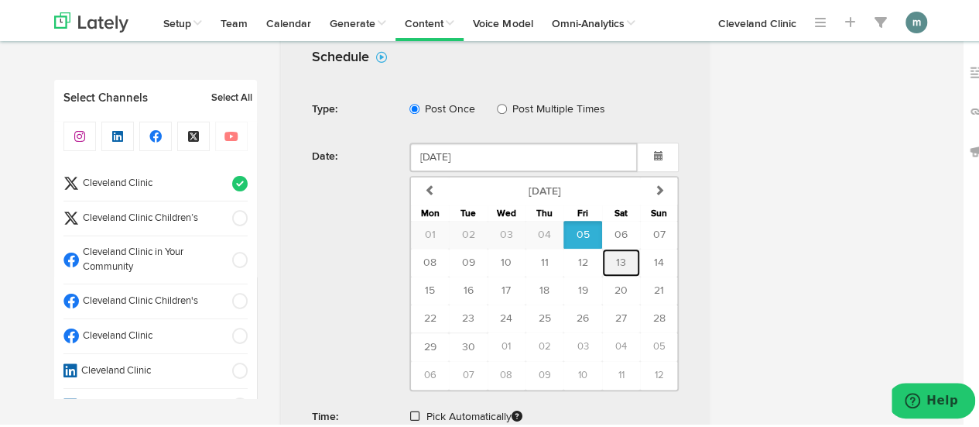
click at [616, 256] on span "13" at bounding box center [621, 260] width 10 height 11
type input "September 13 2025"
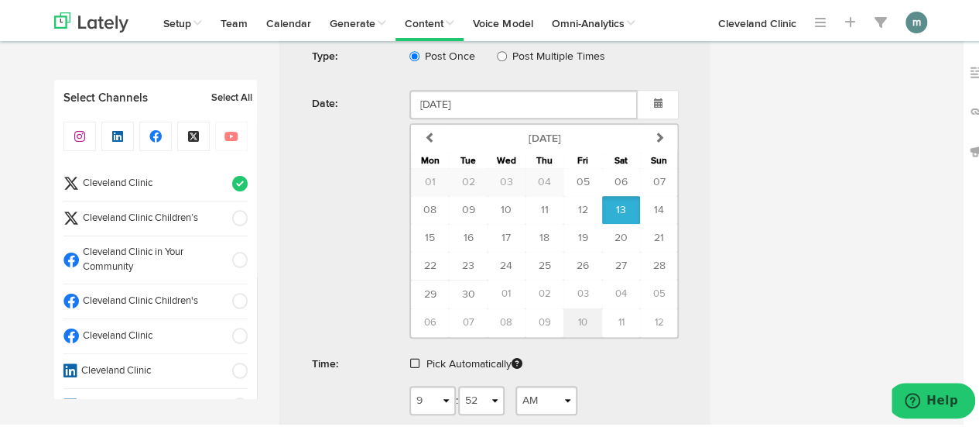
scroll to position [619, 0]
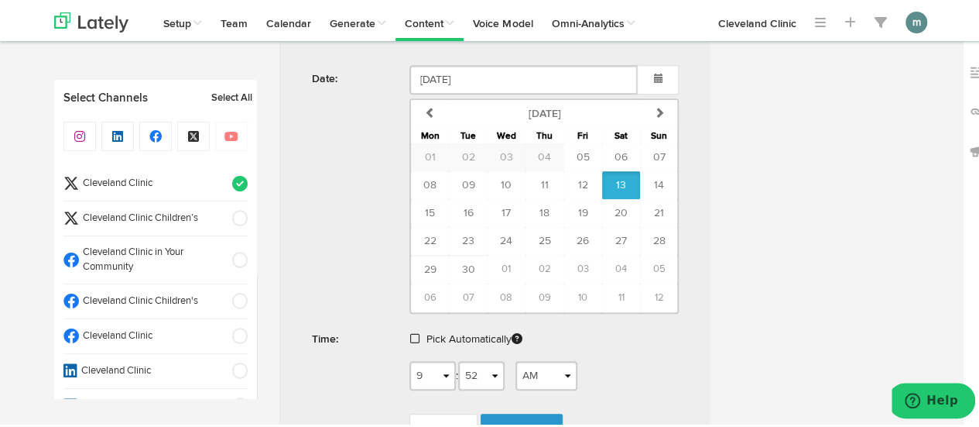
click at [410, 333] on span at bounding box center [414, 336] width 9 height 11
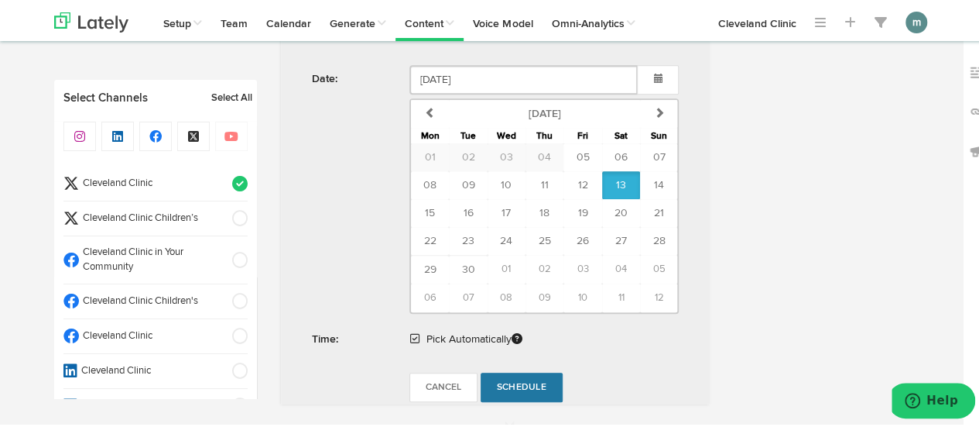
click at [505, 380] on span "Schedule" at bounding box center [522, 384] width 50 height 9
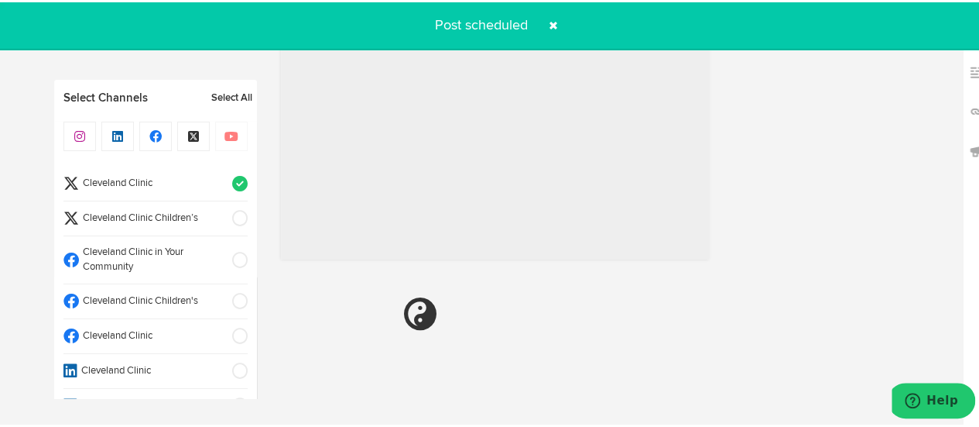
radio input "true"
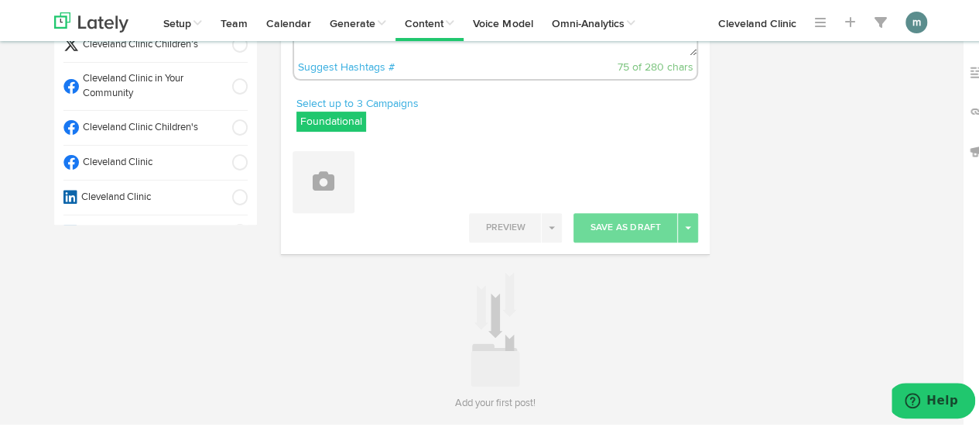
scroll to position [0, 0]
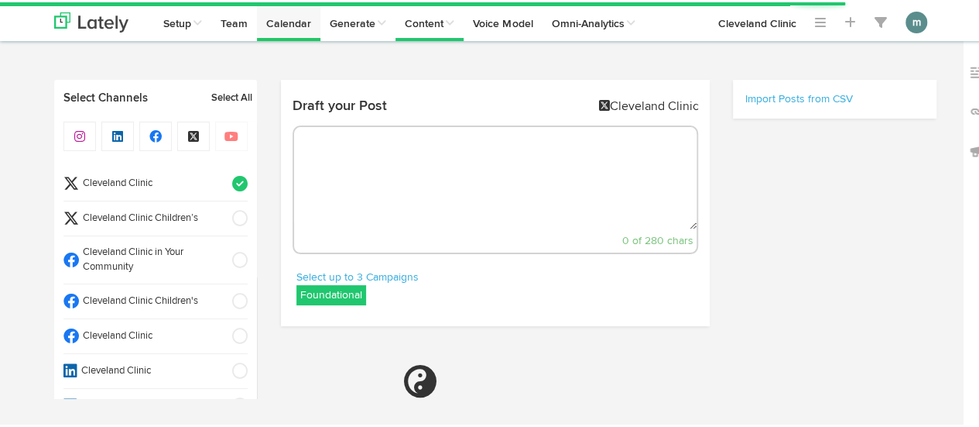
select select "9"
select select "54"
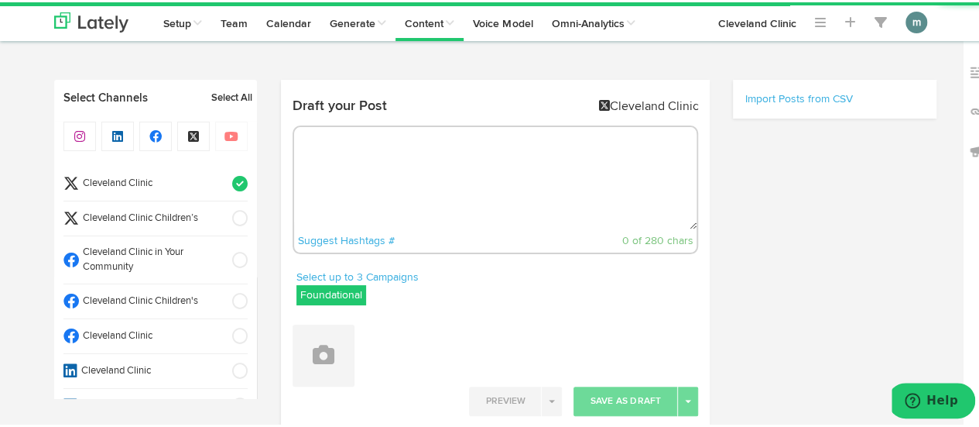
click at [331, 140] on textarea at bounding box center [495, 176] width 403 height 102
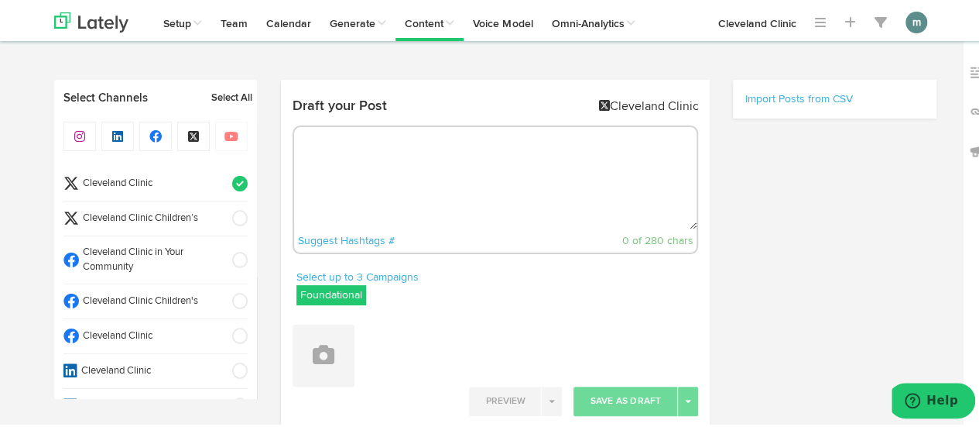
paste textarea "Looking for a nutritious breakfast to keep you satisfied until lunch? Try this …"
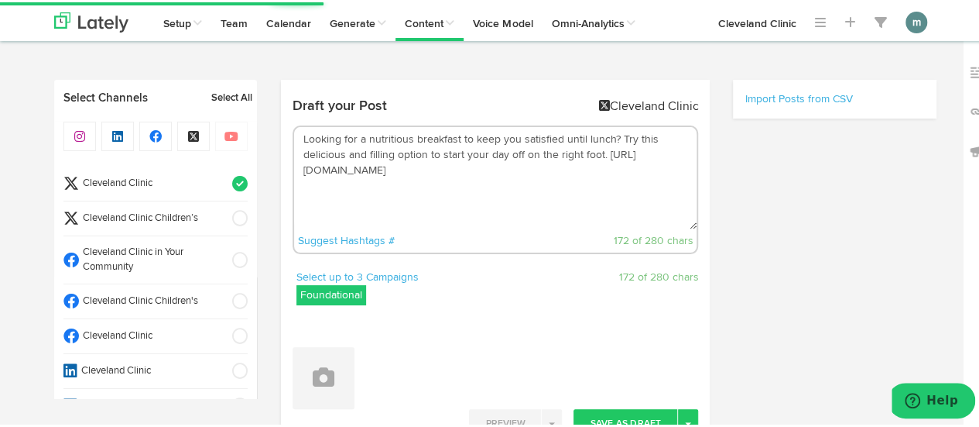
click at [615, 142] on textarea "Looking for a nutritious breakfast to keep you satisfied until lunch? Try this …" at bounding box center [495, 176] width 403 height 102
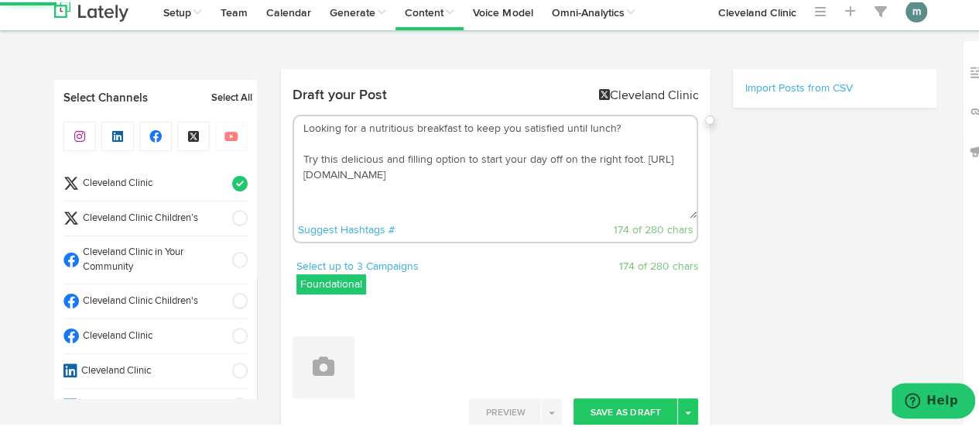
scroll to position [155, 0]
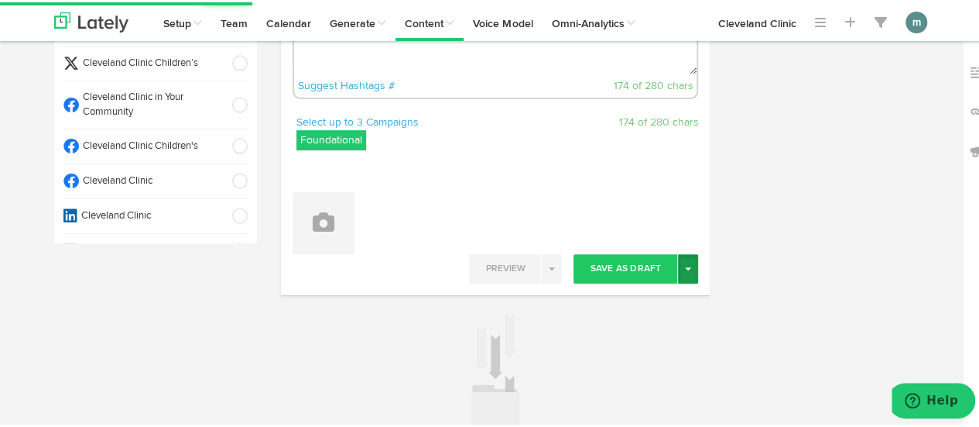
type textarea "Looking for a nutritious breakfast to keep you satisfied until lunch? Try this …"
click at [687, 268] on button "Toggle Dropdown" at bounding box center [688, 266] width 20 height 29
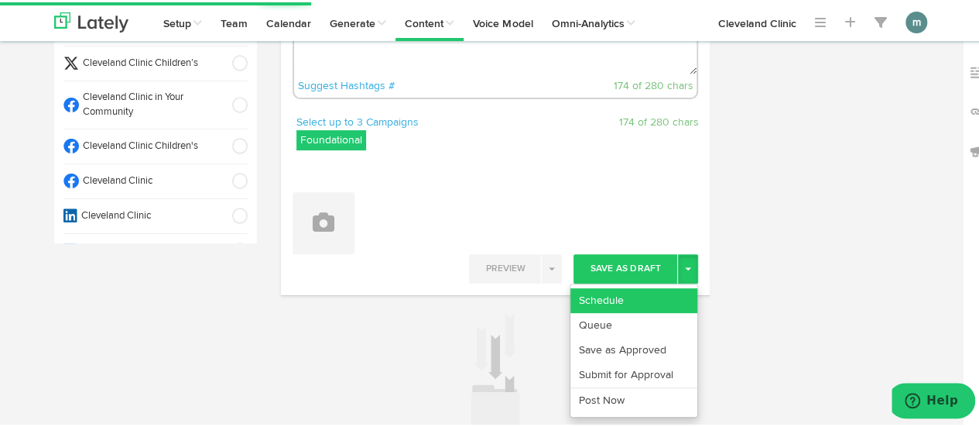
click at [654, 287] on link "Schedule" at bounding box center [634, 298] width 127 height 25
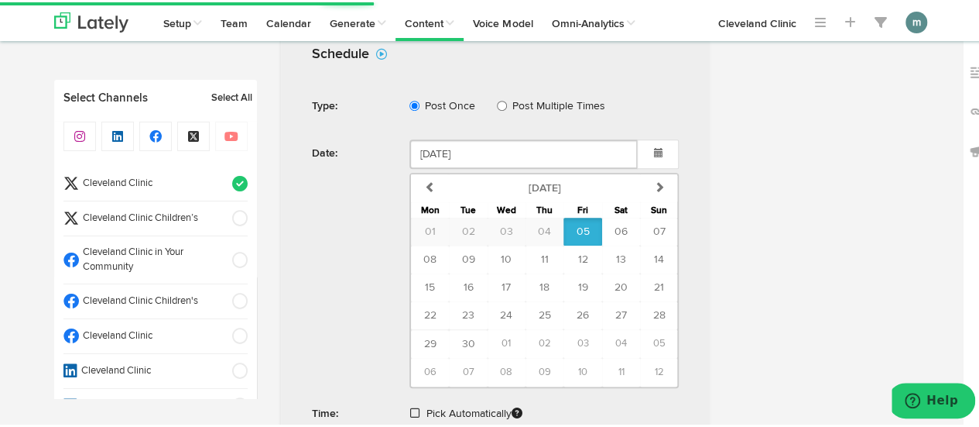
scroll to position [576, 0]
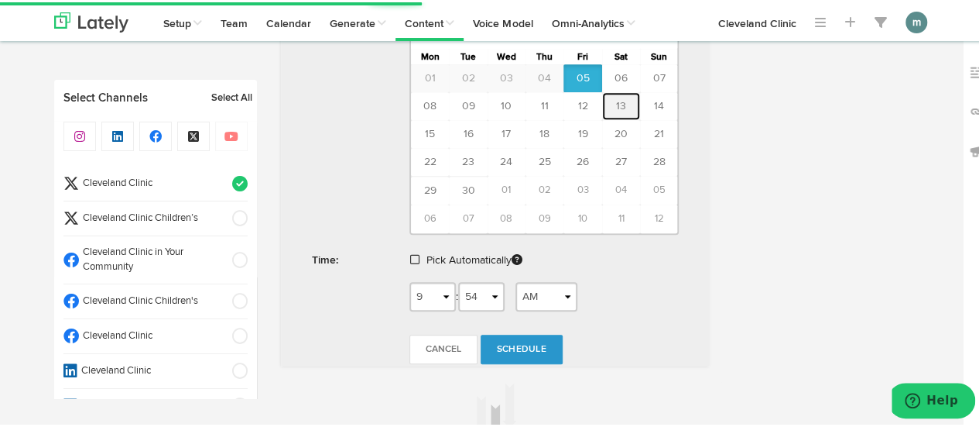
click at [616, 101] on span "13" at bounding box center [621, 103] width 10 height 11
type input "[DATE]"
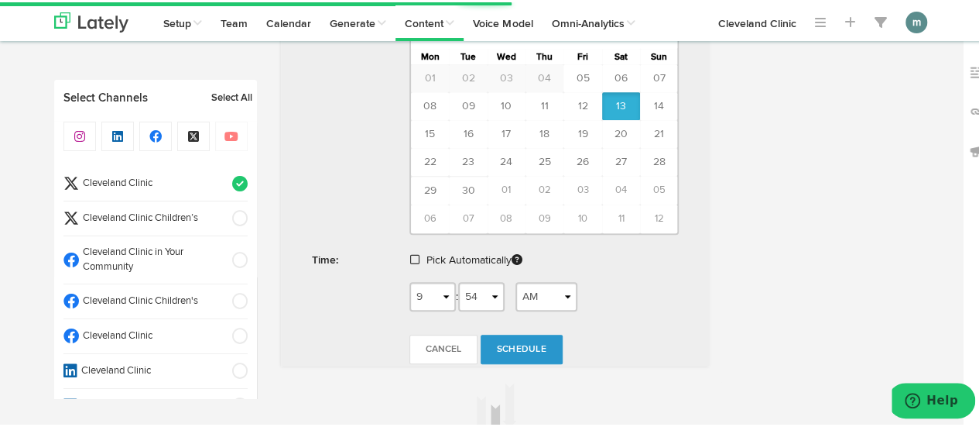
click at [410, 252] on span at bounding box center [414, 257] width 9 height 11
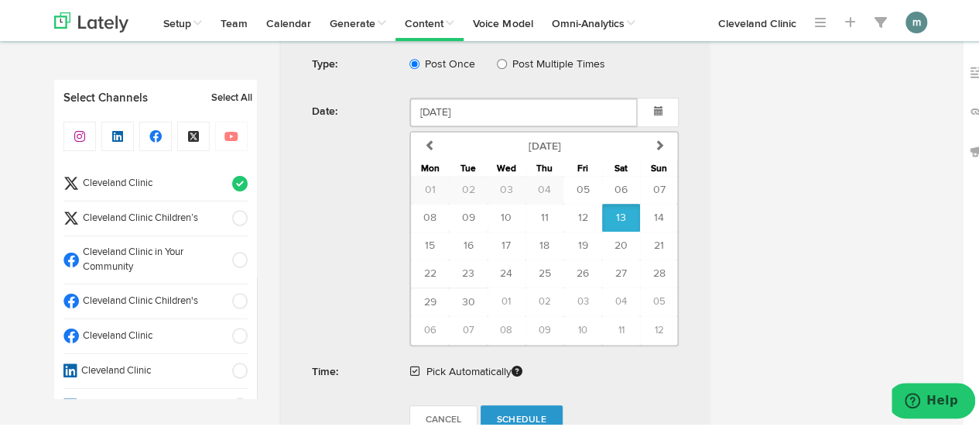
scroll to position [542, 0]
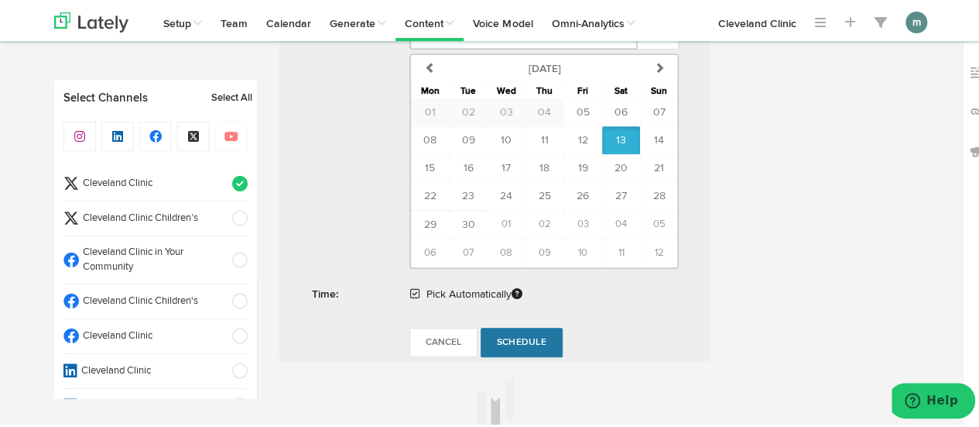
click at [526, 340] on span "Schedule" at bounding box center [522, 339] width 50 height 9
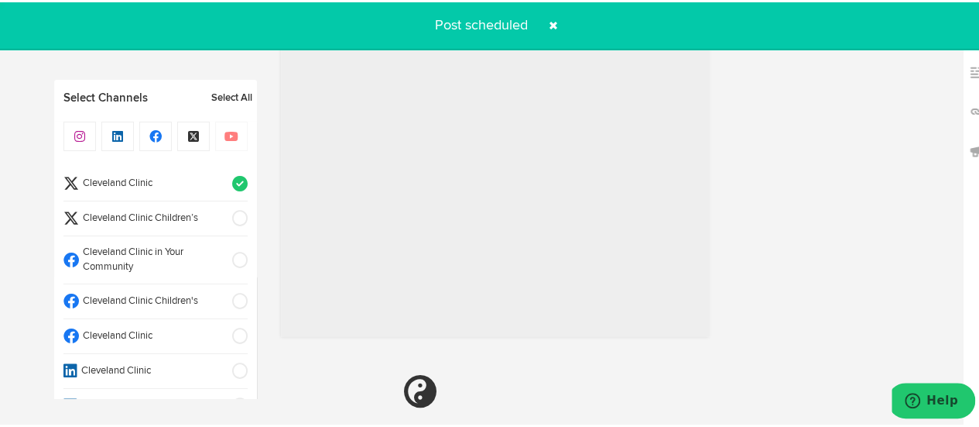
radio input "true"
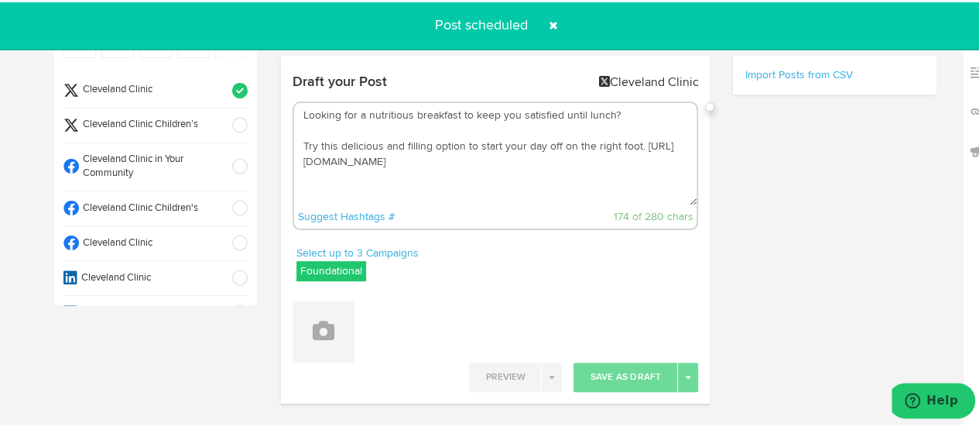
scroll to position [0, 0]
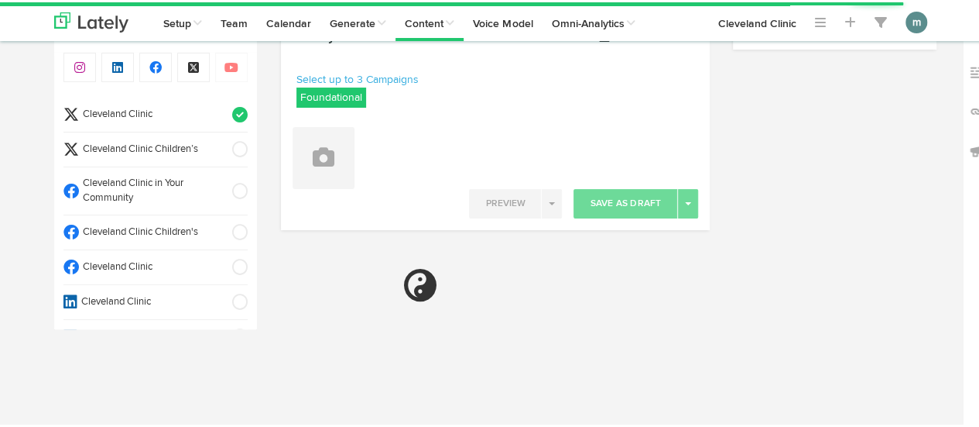
select select "9"
select select "55"
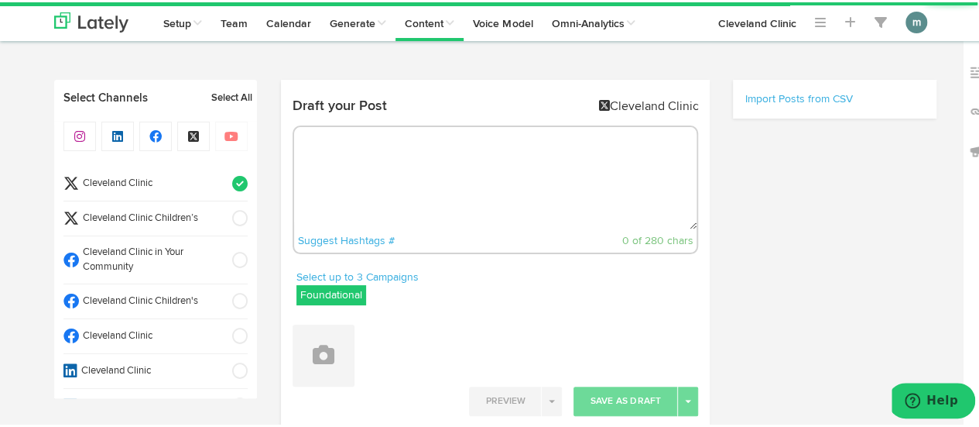
click at [393, 157] on textarea at bounding box center [495, 176] width 403 height 102
paste textarea "Signs of the [DATE] scaries and what to do about it. [URL][DOMAIN_NAME]"
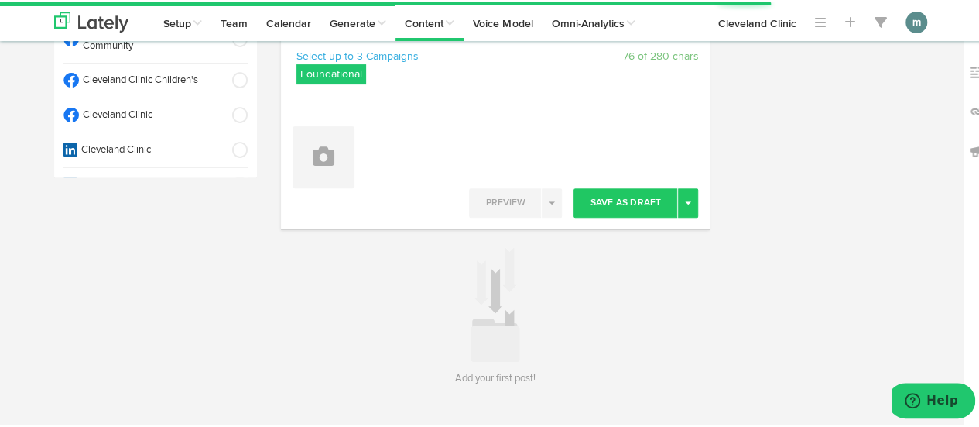
scroll to position [232, 0]
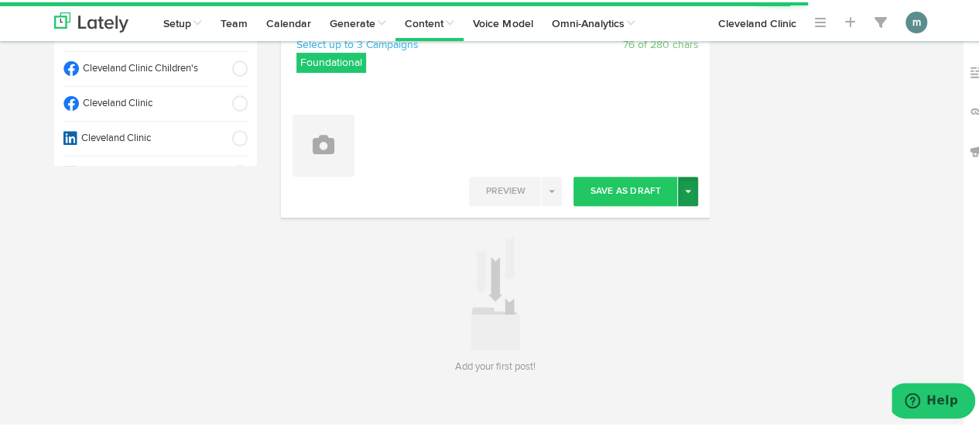
type textarea "Signs of the [DATE] scaries and what to do about it. [URL][DOMAIN_NAME]"
click at [688, 196] on button "Toggle Dropdown" at bounding box center [688, 188] width 20 height 29
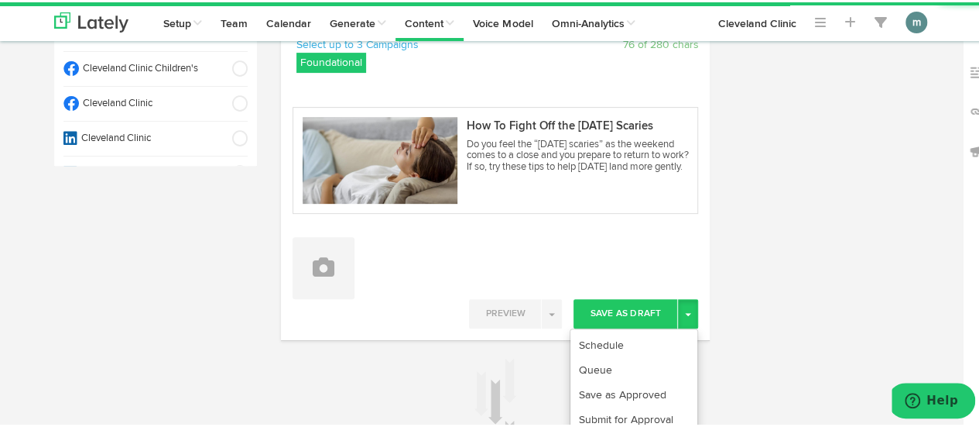
click at [662, 217] on div "How To Fight Off the [DATE] Scaries Do you feel the “[DATE] scaries” as the wee…" at bounding box center [496, 150] width 430 height 145
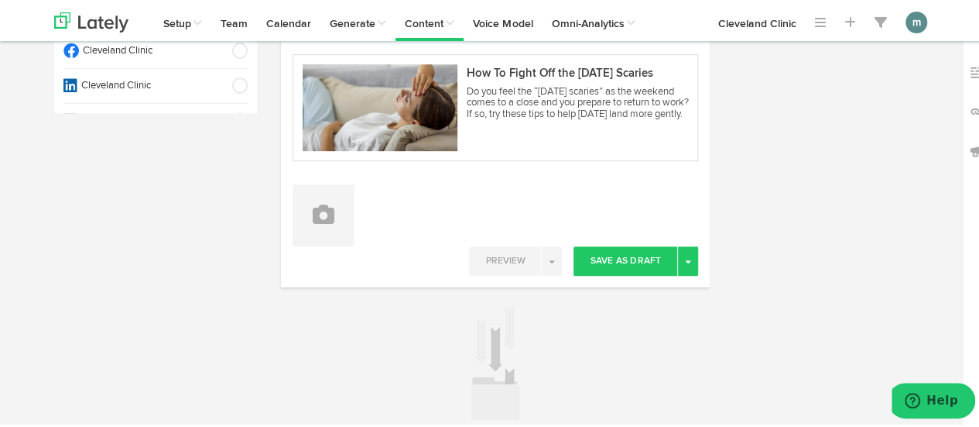
scroll to position [310, 0]
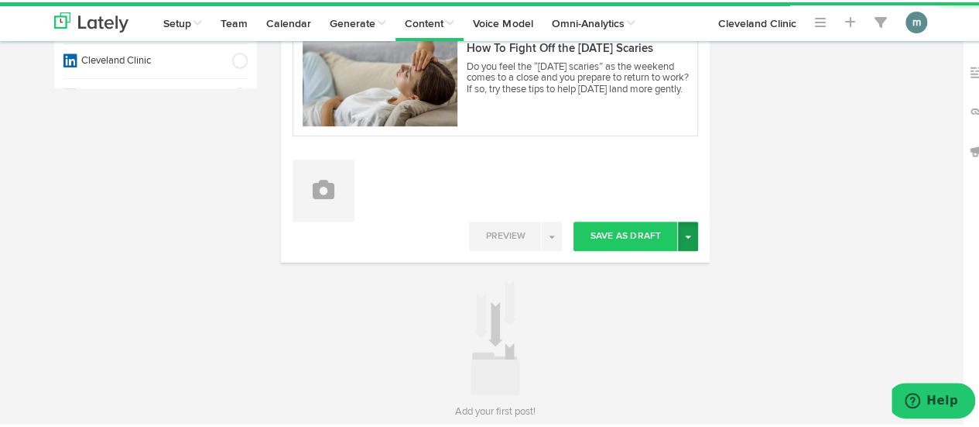
click at [684, 240] on button "Toggle Dropdown" at bounding box center [688, 233] width 20 height 29
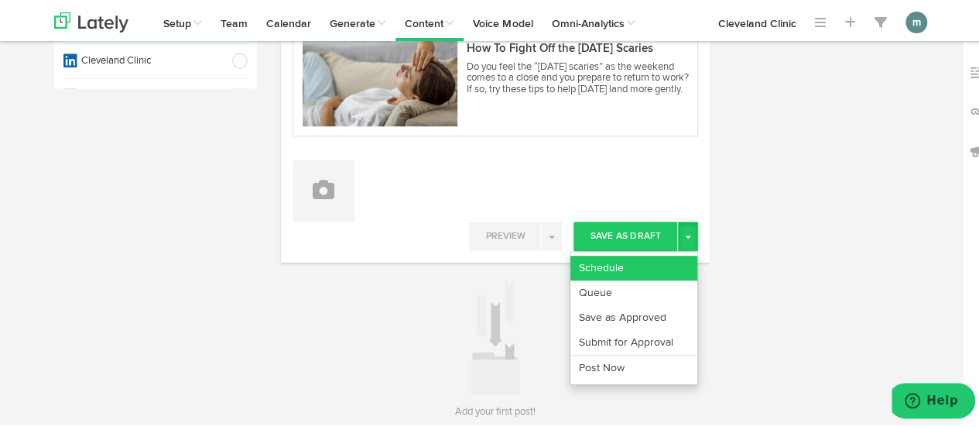
click at [660, 267] on link "Schedule" at bounding box center [634, 265] width 127 height 25
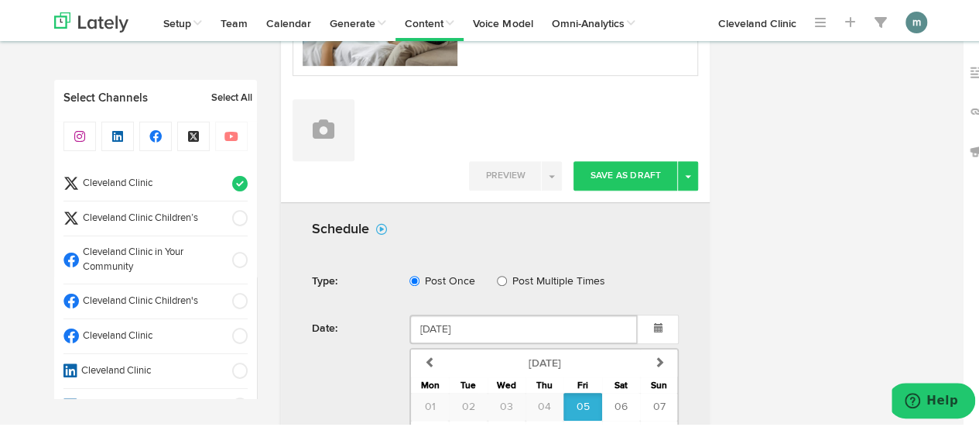
scroll to position [619, 0]
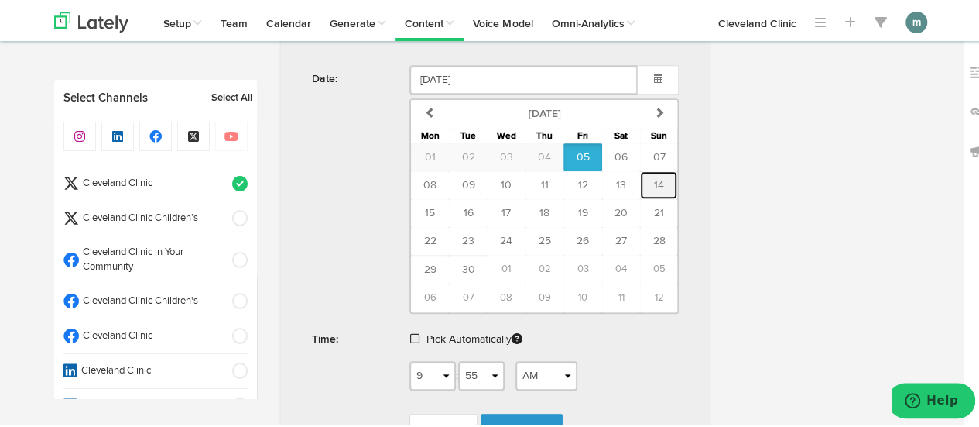
click at [654, 177] on span "14" at bounding box center [659, 182] width 10 height 11
type input "[DATE]"
click at [410, 334] on span at bounding box center [414, 336] width 9 height 11
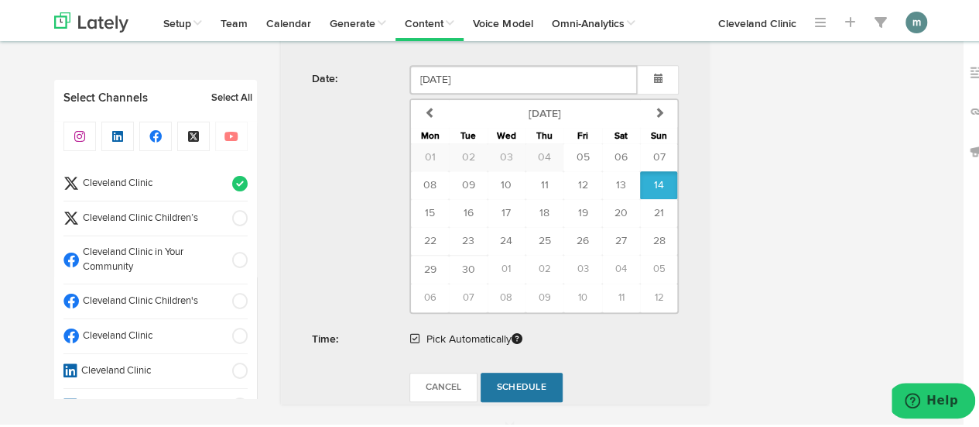
click at [509, 385] on span "Schedule" at bounding box center [522, 384] width 50 height 9
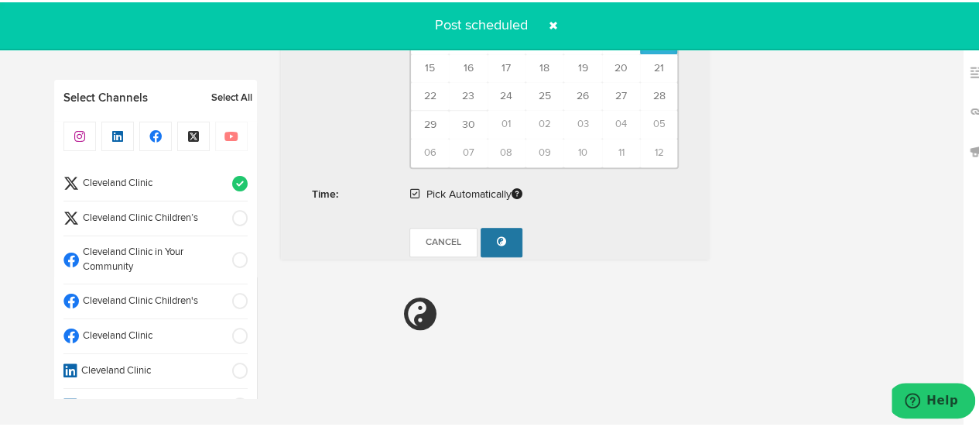
radio input "true"
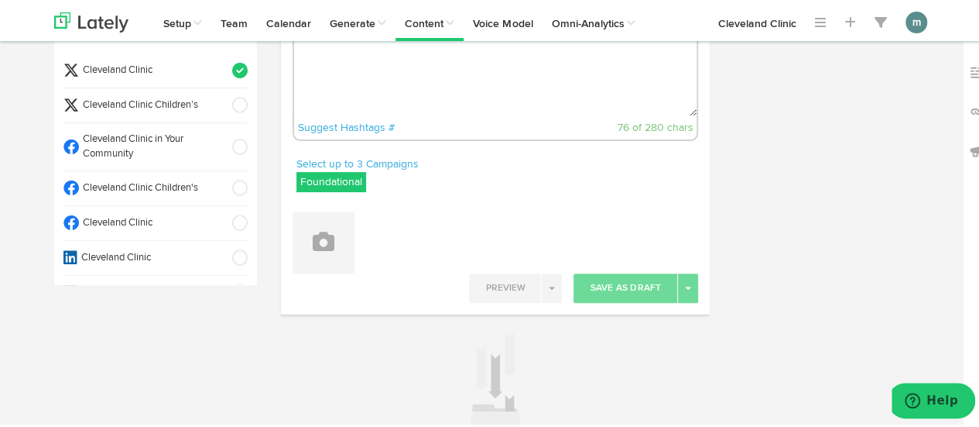
scroll to position [0, 0]
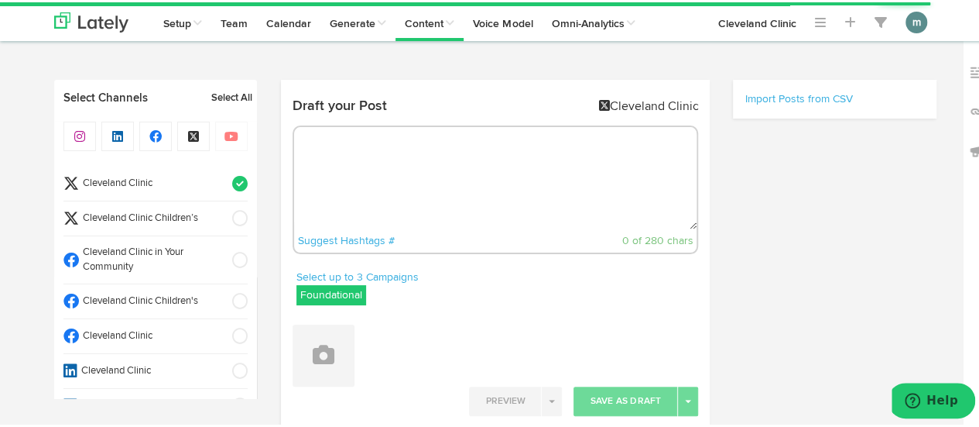
select select "9"
select select "55"
click at [446, 185] on textarea at bounding box center [495, 176] width 403 height 102
paste textarea "Looking for a quick and easy dinner? These baked boneless buffalo chicken strip…"
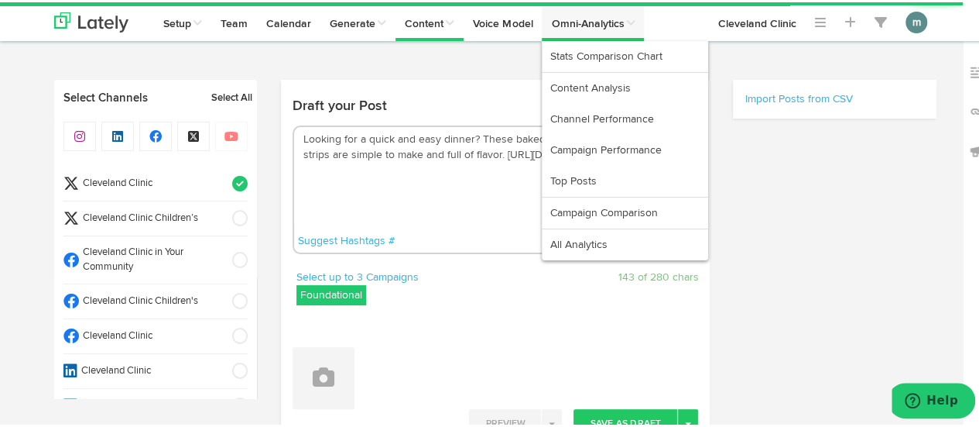
type textarea "Looking for a quick and easy dinner? These baked boneless buffalo chicken strip…"
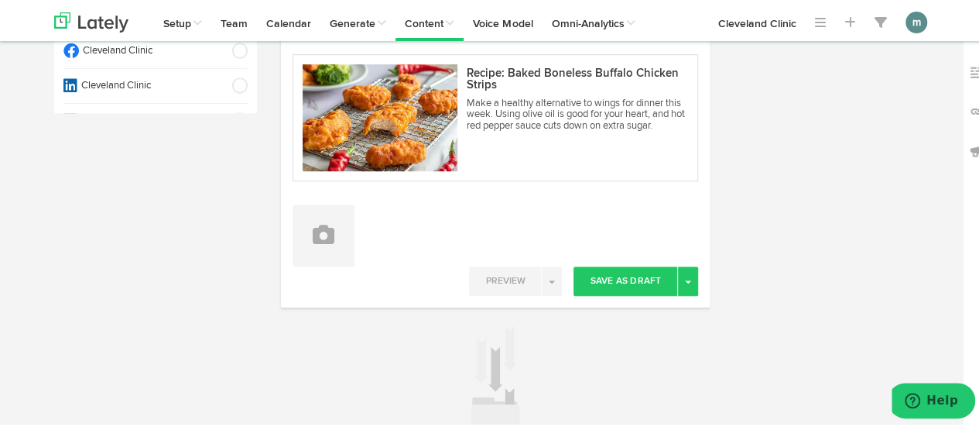
scroll to position [310, 0]
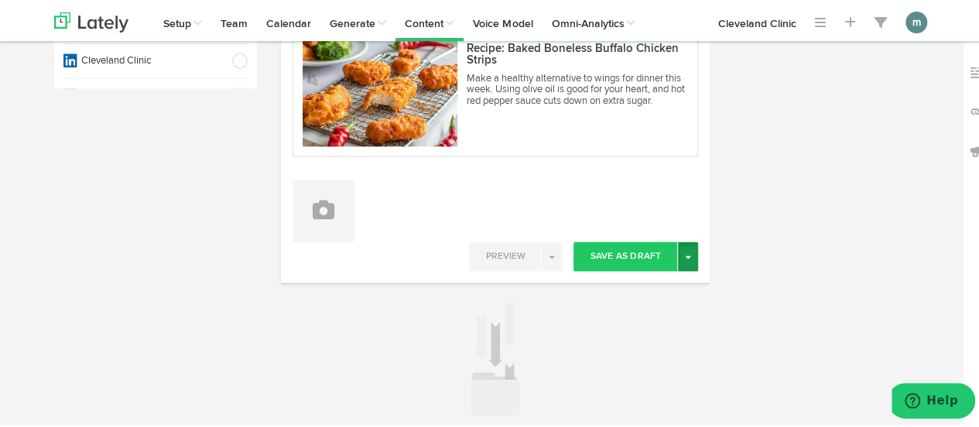
click at [684, 259] on button "Toggle Dropdown" at bounding box center [688, 253] width 20 height 29
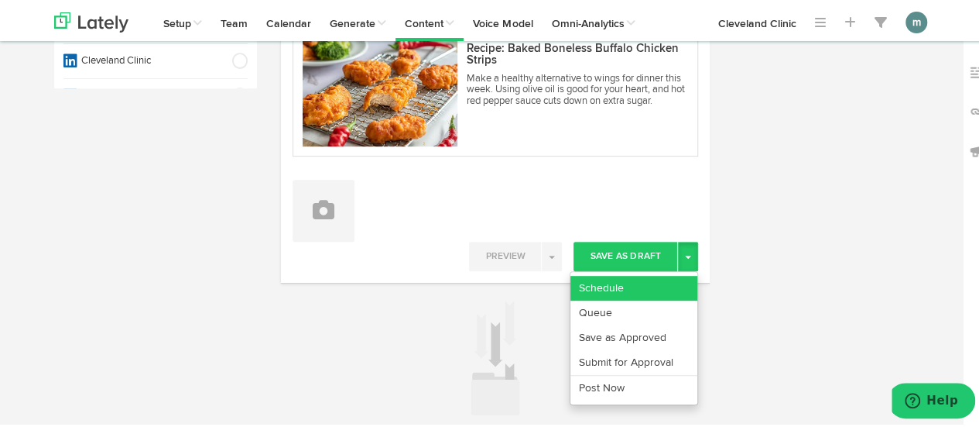
click at [650, 285] on link "Schedule" at bounding box center [634, 285] width 127 height 25
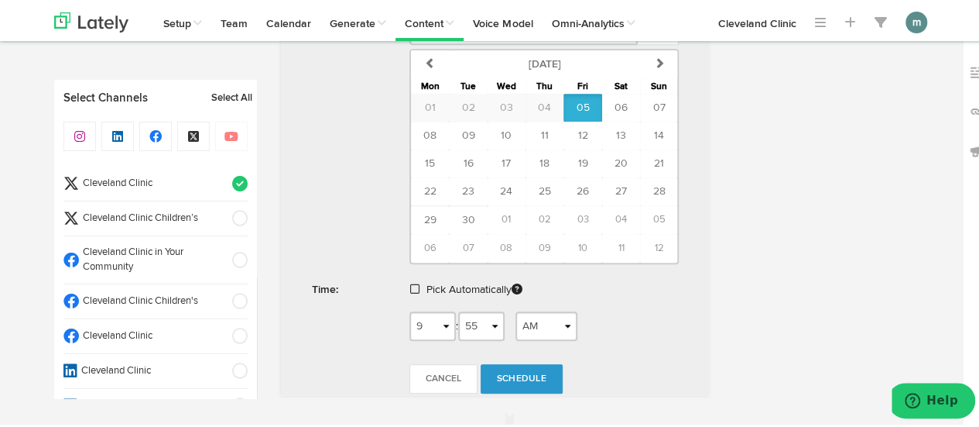
scroll to position [697, 0]
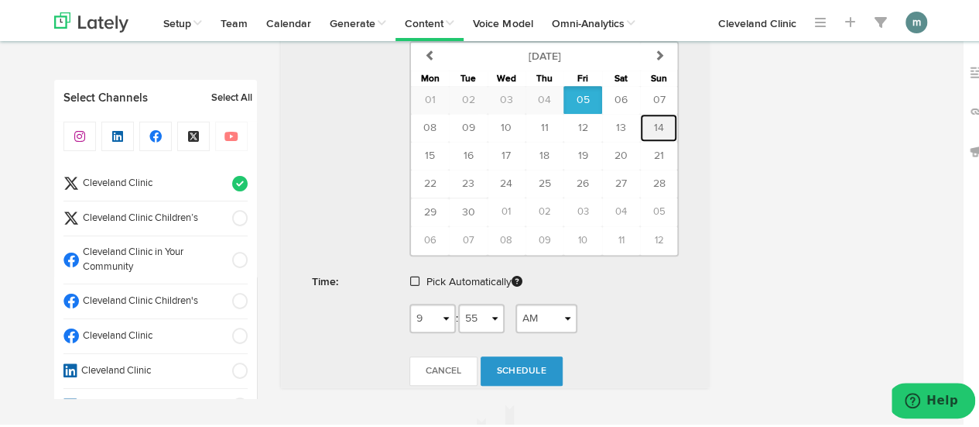
click at [657, 122] on span "14" at bounding box center [659, 125] width 10 height 11
type input "[DATE]"
click at [410, 275] on span at bounding box center [414, 278] width 9 height 11
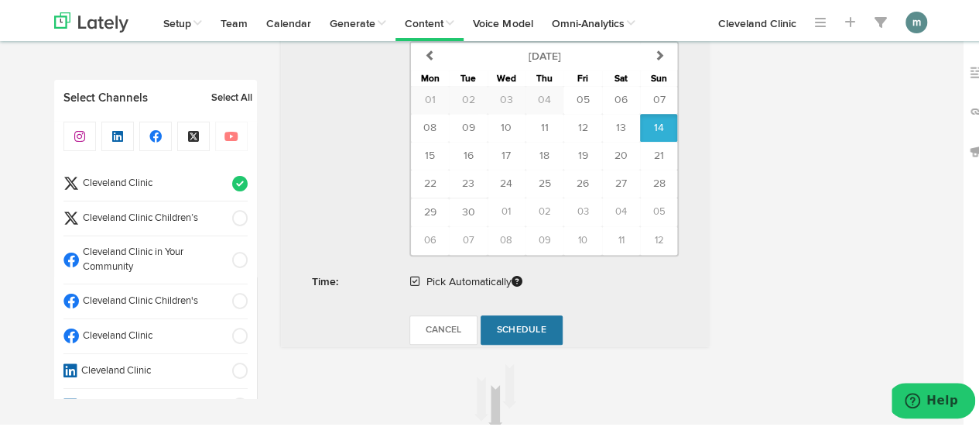
click at [525, 328] on span "Schedule" at bounding box center [522, 327] width 50 height 9
radio input "true"
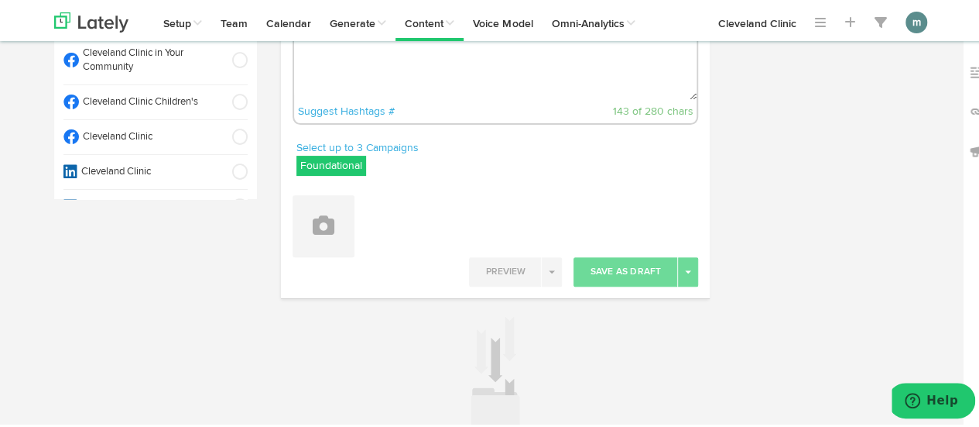
scroll to position [74, 0]
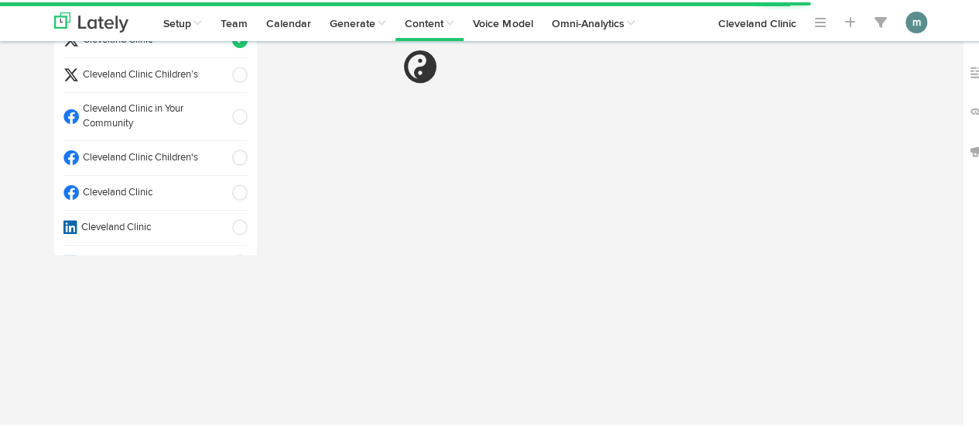
select select "9"
select select "56"
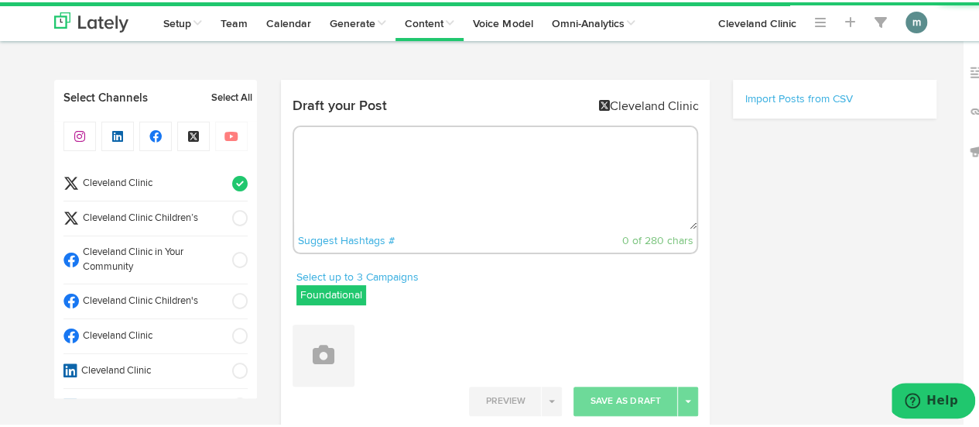
click at [386, 132] on textarea at bounding box center [495, 176] width 403 height 102
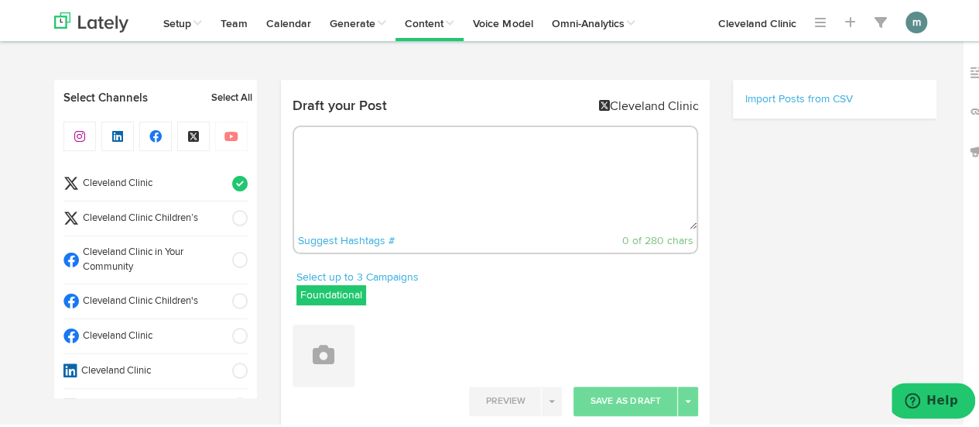
paste textarea "Like all cruciferous veggies, bok choy is packed with healthy goodness. It prov…"
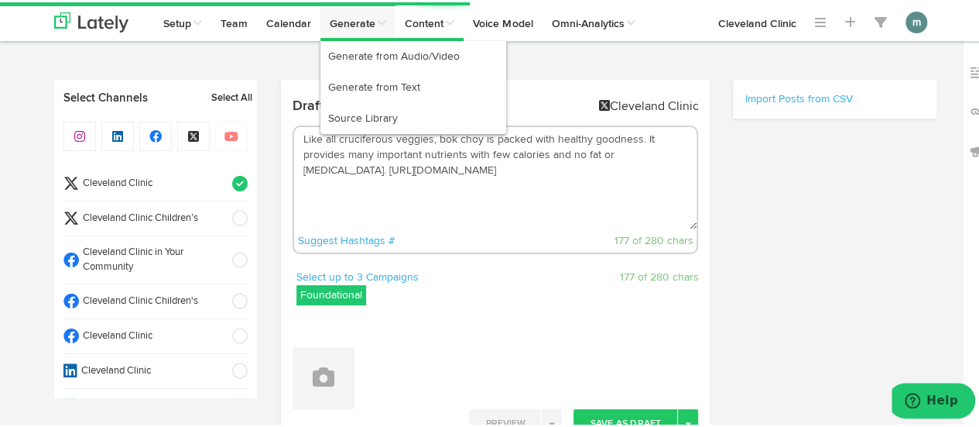
type textarea "Like all cruciferous veggies, bok choy is packed with healthy goodness. It prov…"
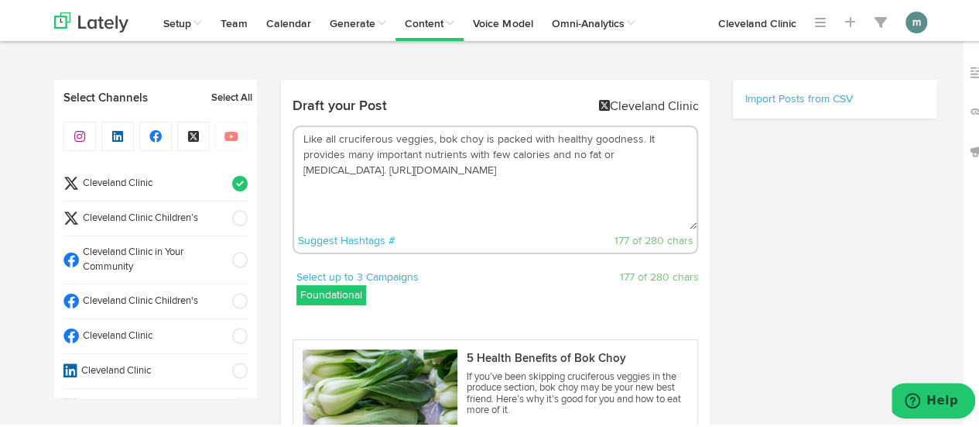
scroll to position [310, 0]
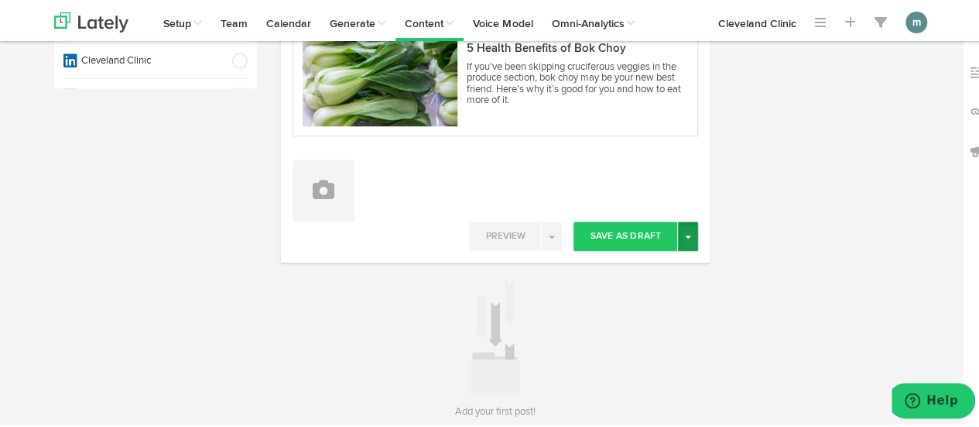
click at [686, 234] on button "Toggle Dropdown" at bounding box center [688, 233] width 20 height 29
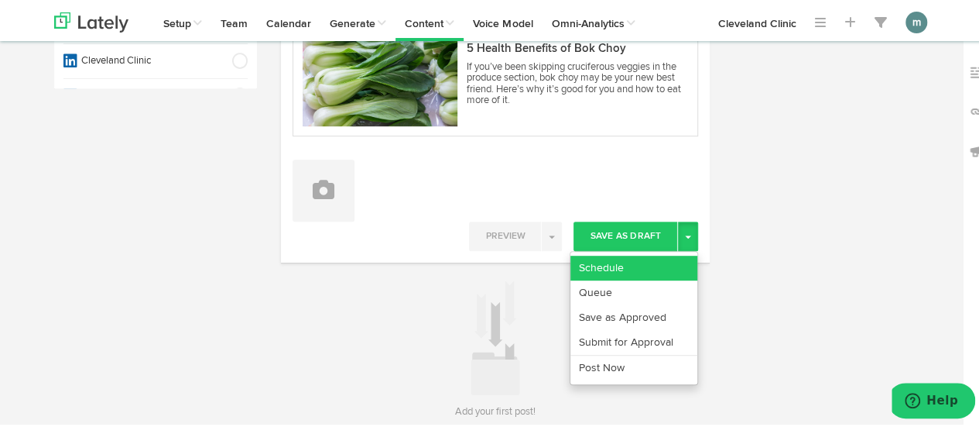
click at [651, 262] on link "Schedule" at bounding box center [634, 265] width 127 height 25
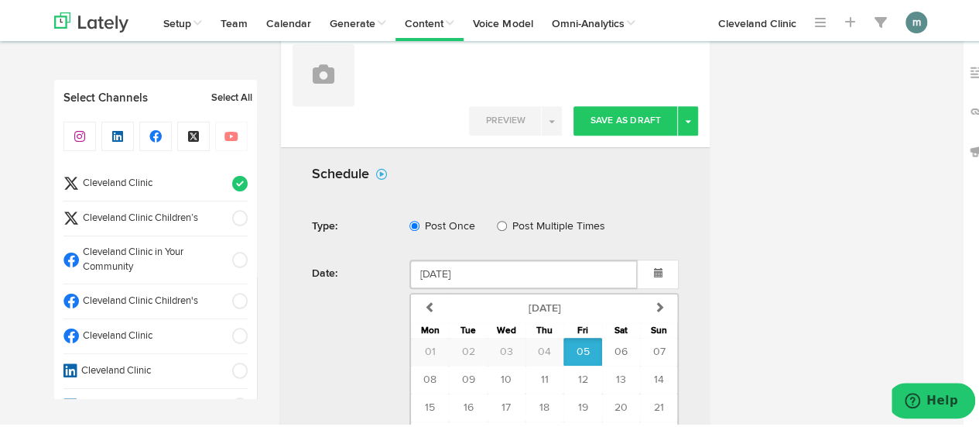
scroll to position [542, 0]
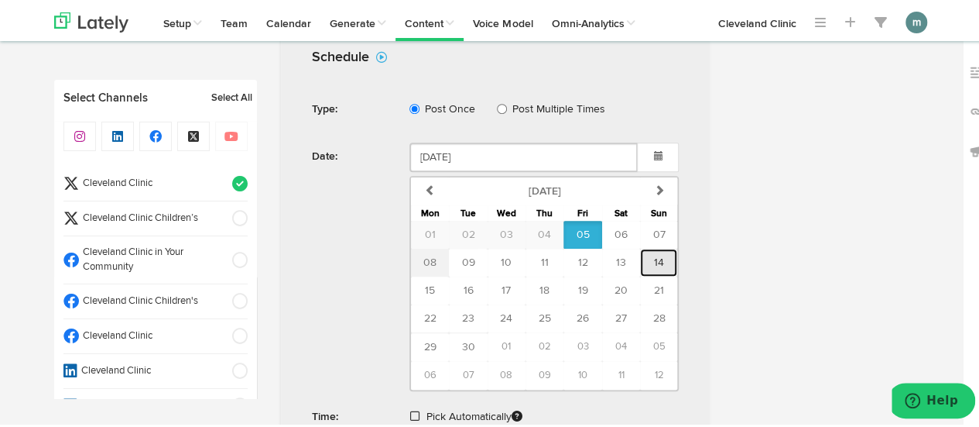
click at [660, 259] on button "14" at bounding box center [658, 260] width 37 height 28
type input "[DATE]"
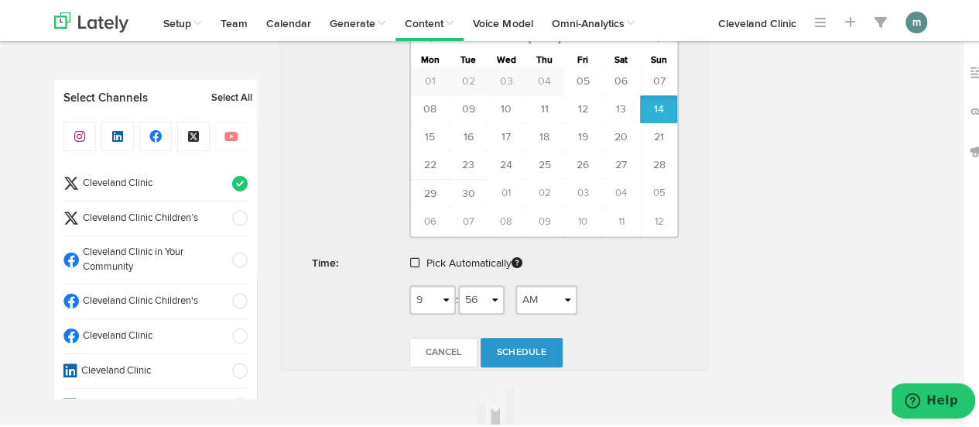
scroll to position [697, 0]
click at [410, 255] on span at bounding box center [414, 258] width 9 height 11
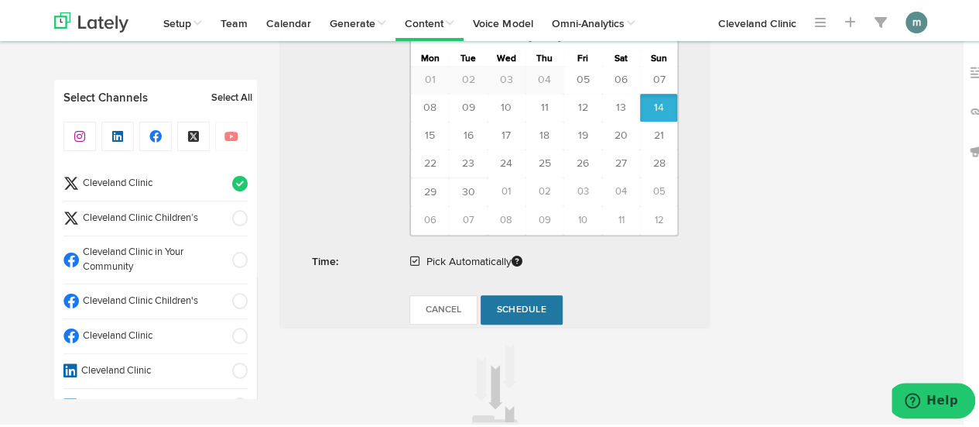
click at [523, 303] on span "Schedule" at bounding box center [522, 307] width 50 height 9
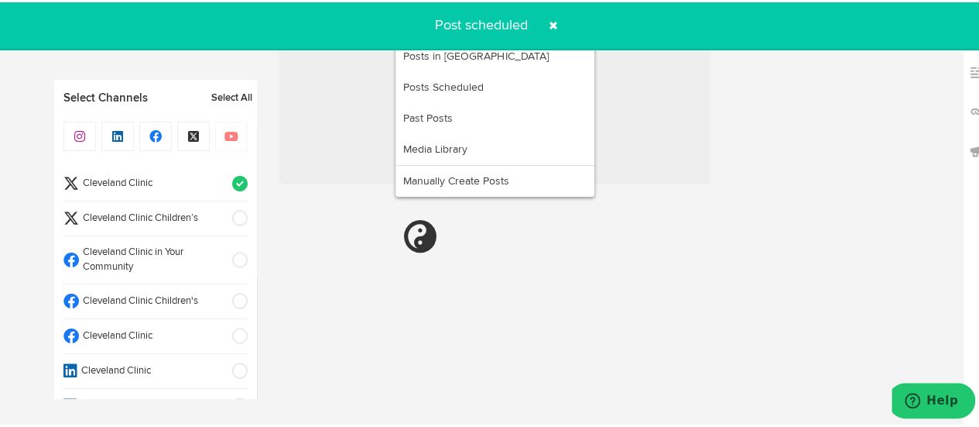
radio input "true"
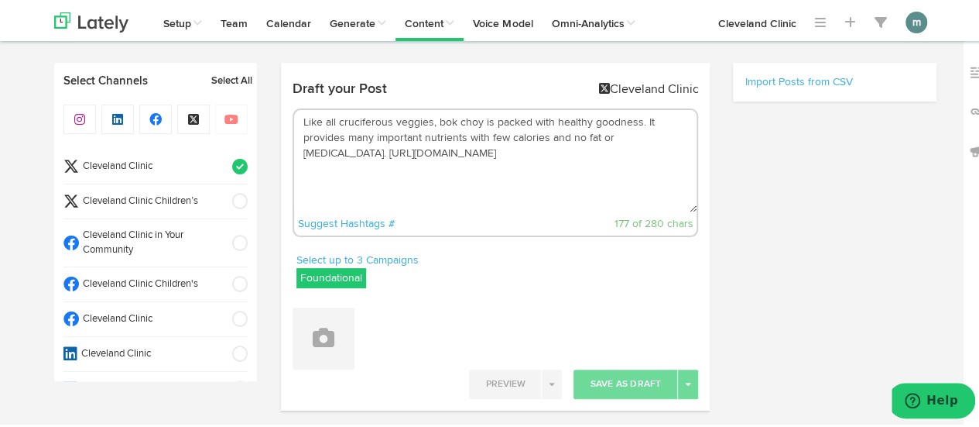
scroll to position [0, 0]
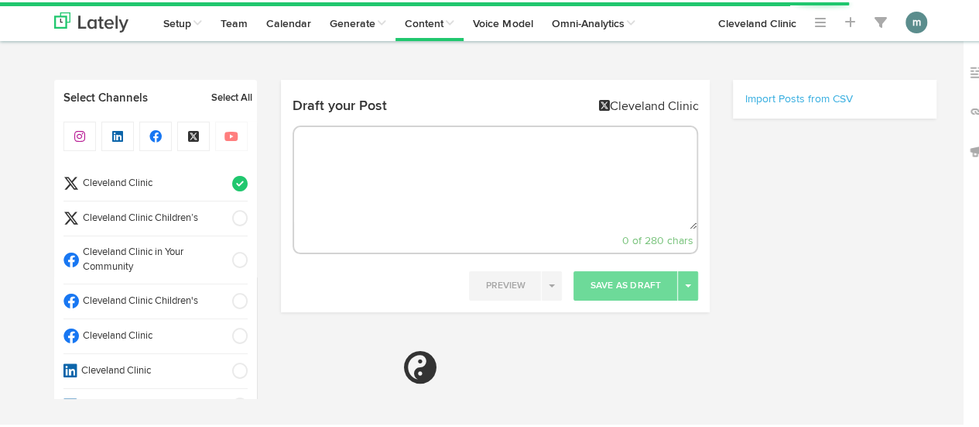
select select "9"
select select "57"
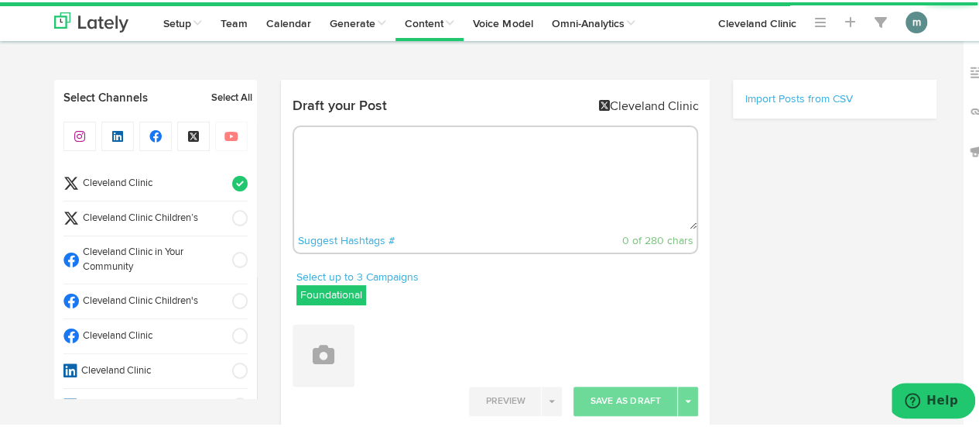
click at [429, 179] on textarea at bounding box center [495, 176] width 403 height 102
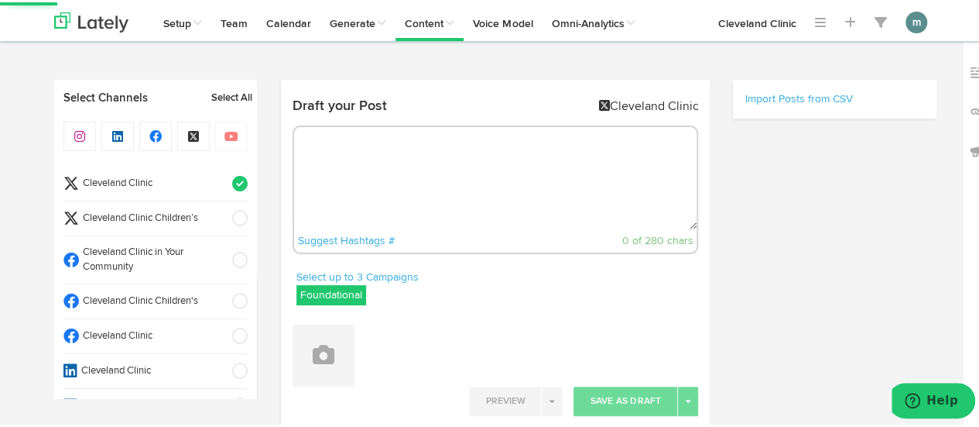
paste textarea "Essential nutrients are vital for good health. Here’s why we need fats, carbs, …"
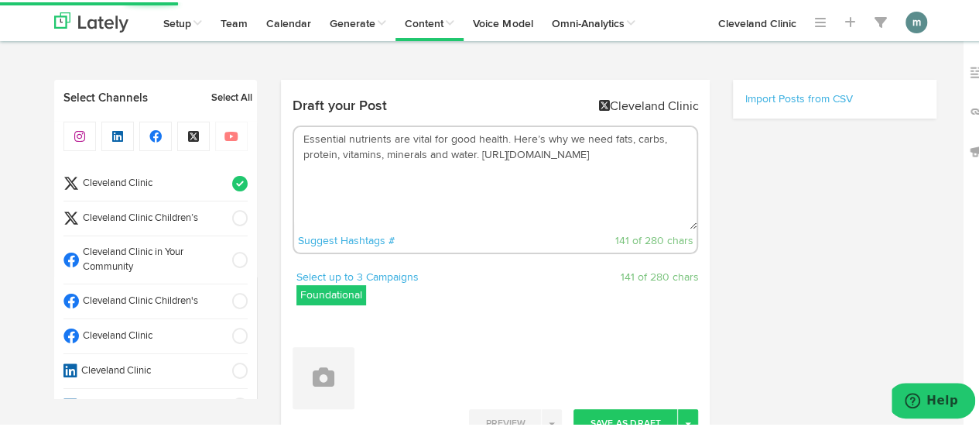
click at [505, 136] on textarea "Essential nutrients are vital for good health. Here’s why we need fats, carbs, …" at bounding box center [495, 176] width 403 height 102
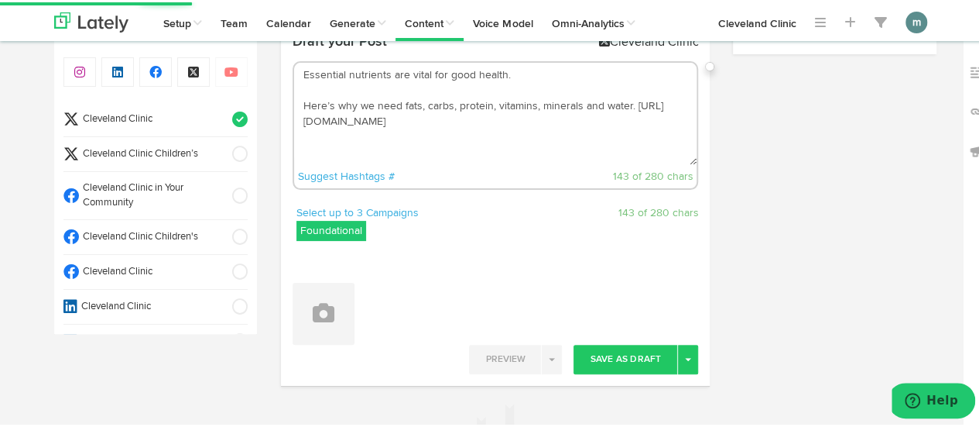
scroll to position [232, 0]
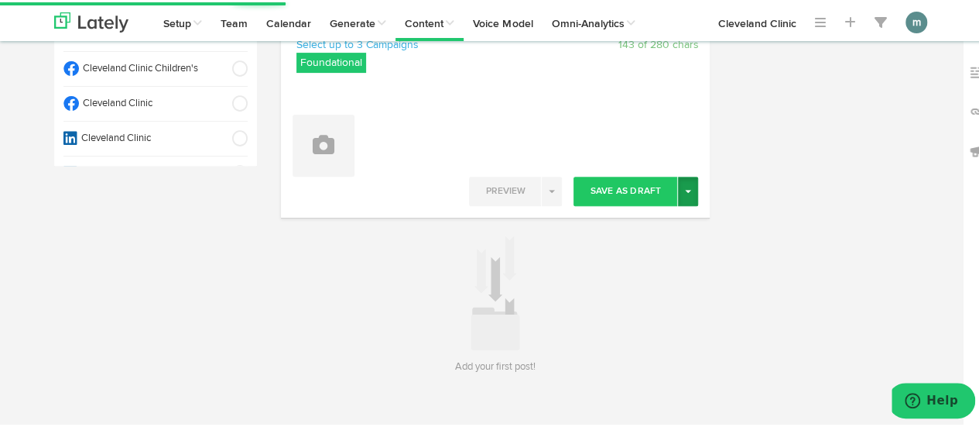
type textarea "Essential nutrients are vital for good health. Here’s why we need fats, carbs, …"
click at [683, 193] on button "Toggle Dropdown" at bounding box center [688, 188] width 20 height 29
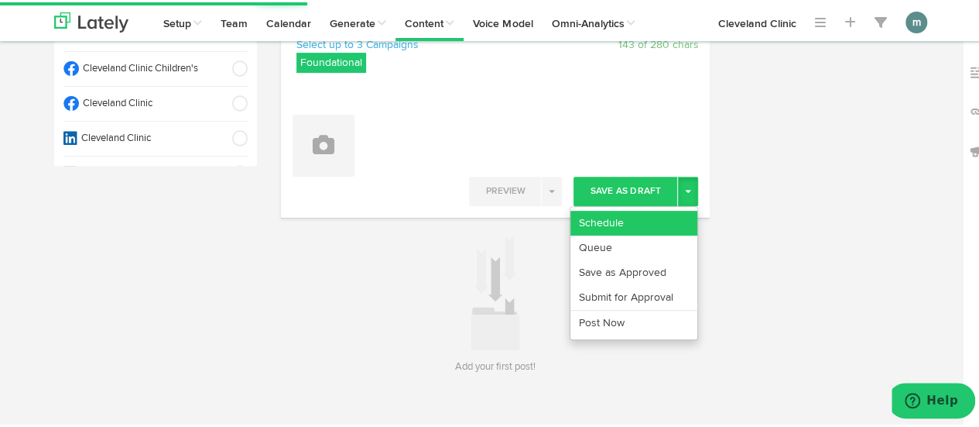
click at [665, 210] on link "Schedule" at bounding box center [634, 220] width 127 height 25
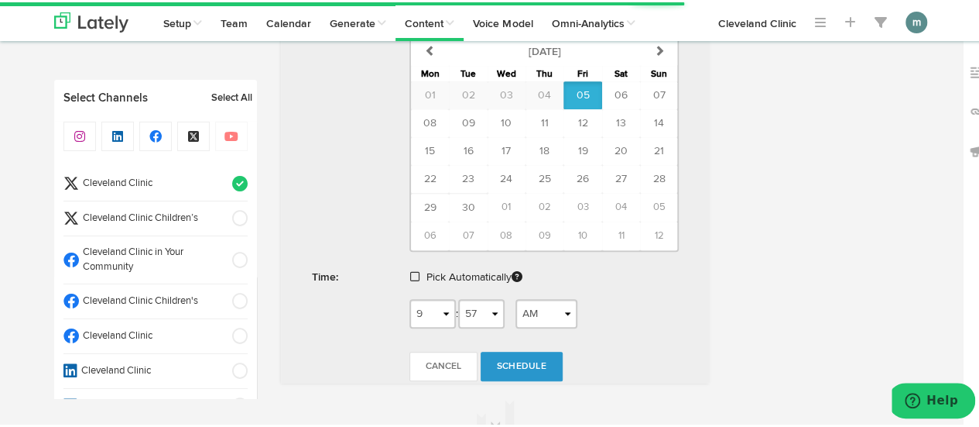
scroll to position [697, 0]
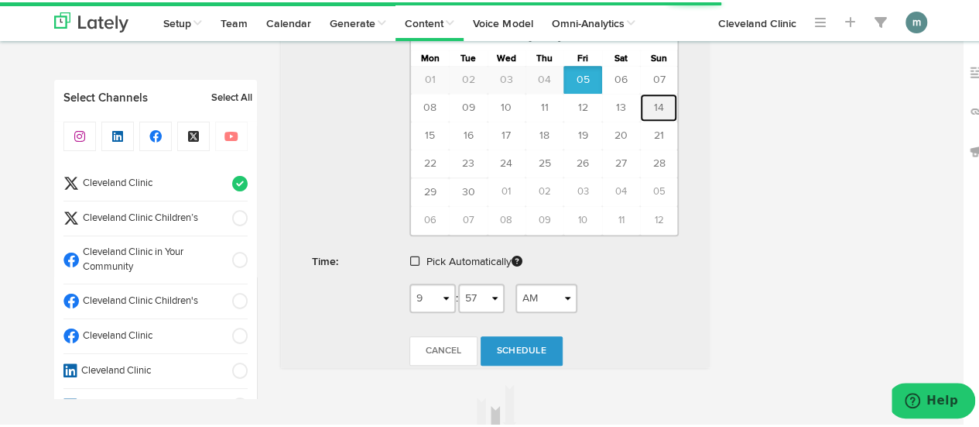
click at [654, 108] on span "14" at bounding box center [659, 105] width 10 height 11
type input "[DATE]"
click at [412, 253] on span at bounding box center [414, 258] width 9 height 11
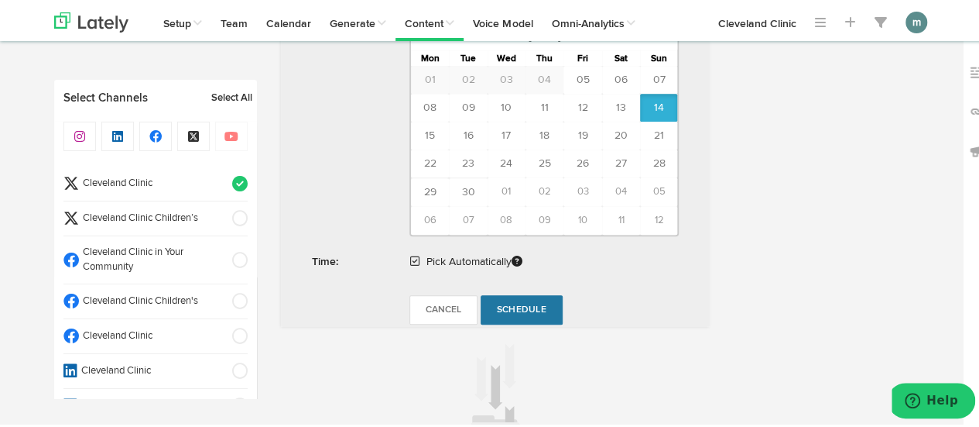
click at [523, 304] on span "Schedule" at bounding box center [522, 307] width 50 height 9
radio input "true"
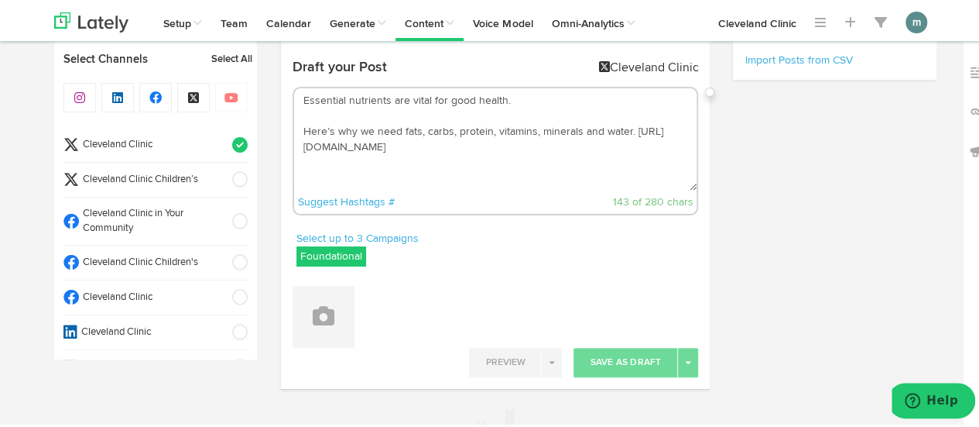
scroll to position [0, 0]
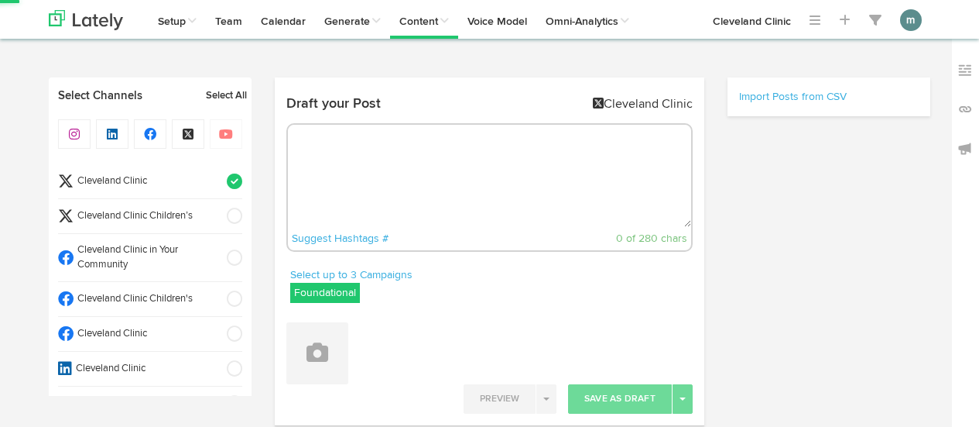
select select "9"
select select "57"
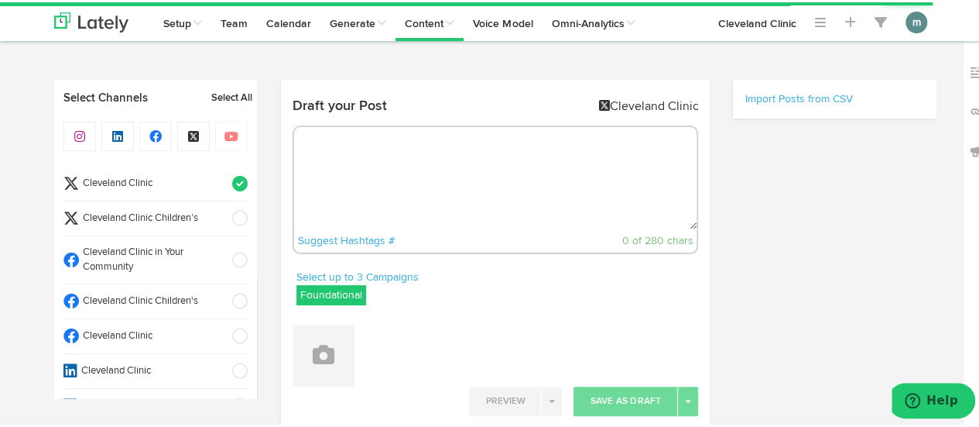
click at [350, 164] on textarea at bounding box center [495, 176] width 403 height 102
paste textarea "Watching TV late at night can make it harder to fall asleep. Learn how to prote…"
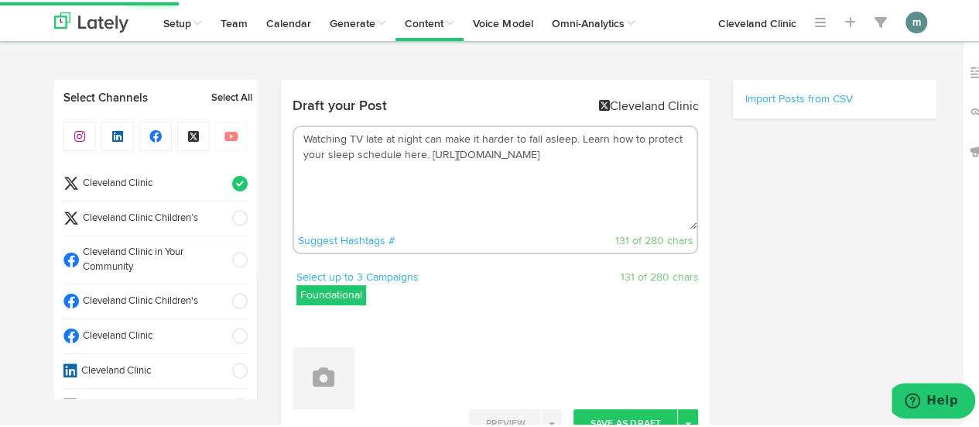
click at [575, 142] on textarea "Watching TV late at night can make it harder to fall asleep. Learn how to prote…" at bounding box center [495, 176] width 403 height 102
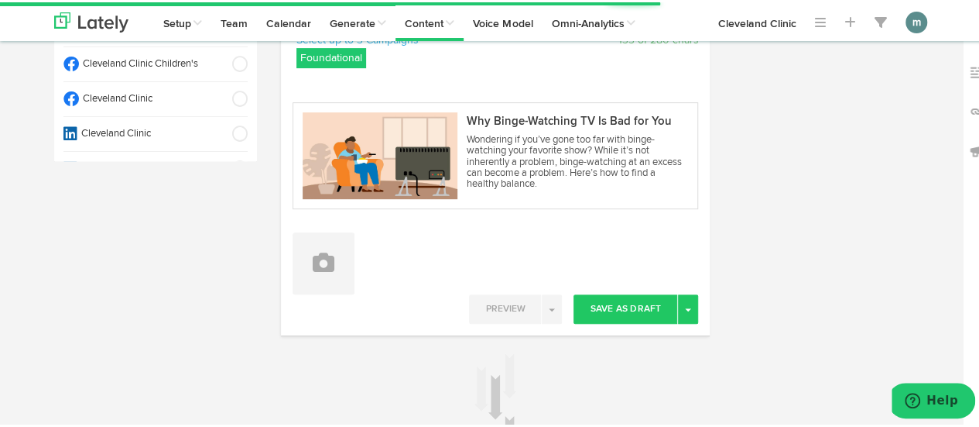
scroll to position [310, 0]
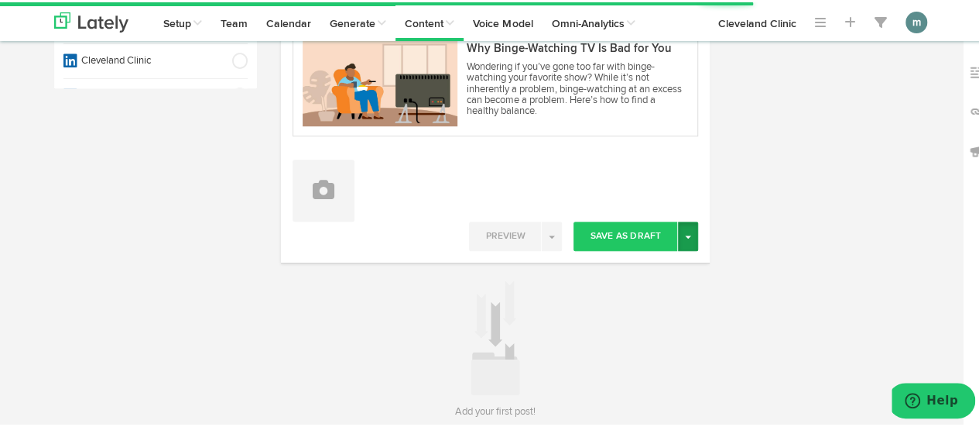
type textarea "Watching TV late at night can make it harder to fall asleep. Learn how to prote…"
click at [688, 239] on button "Toggle Dropdown" at bounding box center [688, 233] width 20 height 29
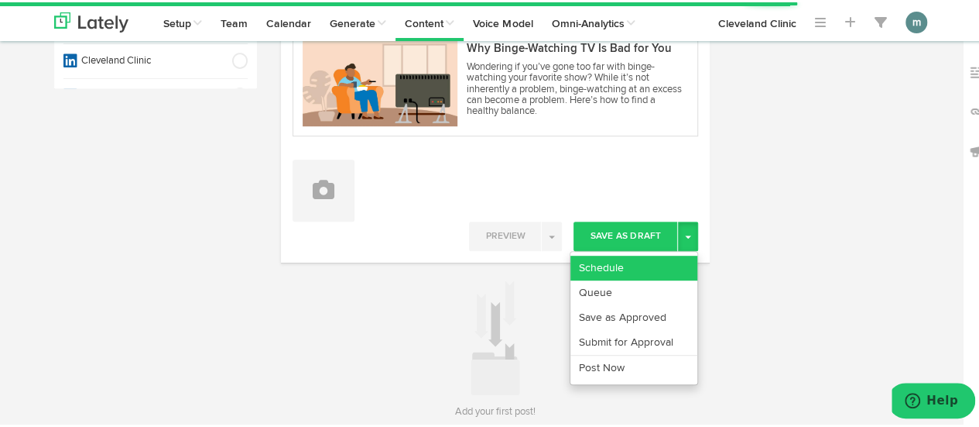
click at [667, 262] on link "Schedule" at bounding box center [634, 265] width 127 height 25
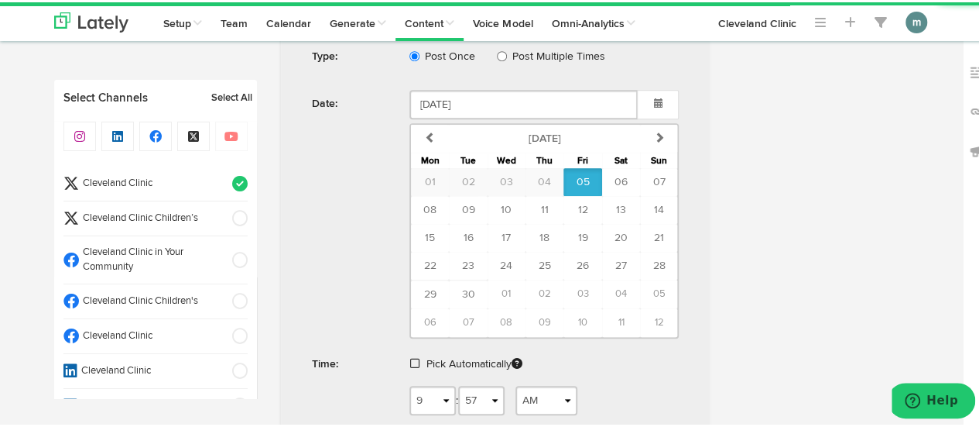
scroll to position [619, 0]
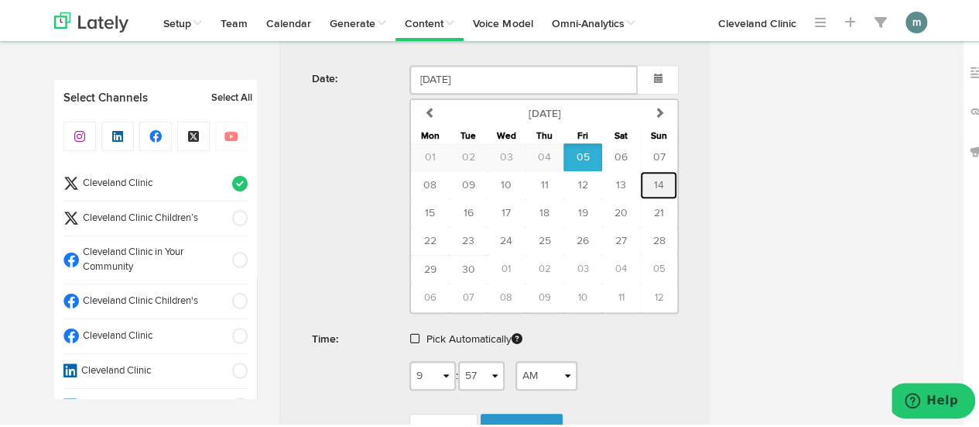
click at [657, 177] on span "14" at bounding box center [659, 182] width 10 height 11
type input "September 14 2025"
click at [412, 334] on span at bounding box center [414, 336] width 9 height 11
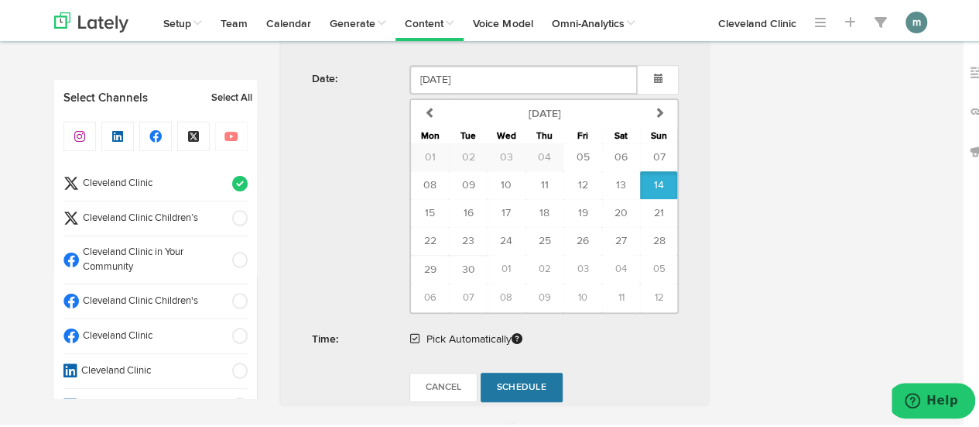
click at [526, 380] on span "Schedule" at bounding box center [522, 384] width 50 height 9
radio input "true"
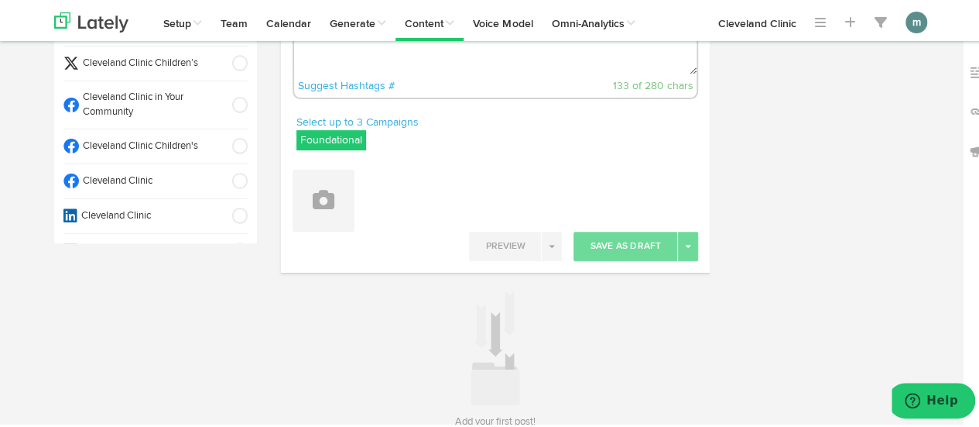
scroll to position [74, 0]
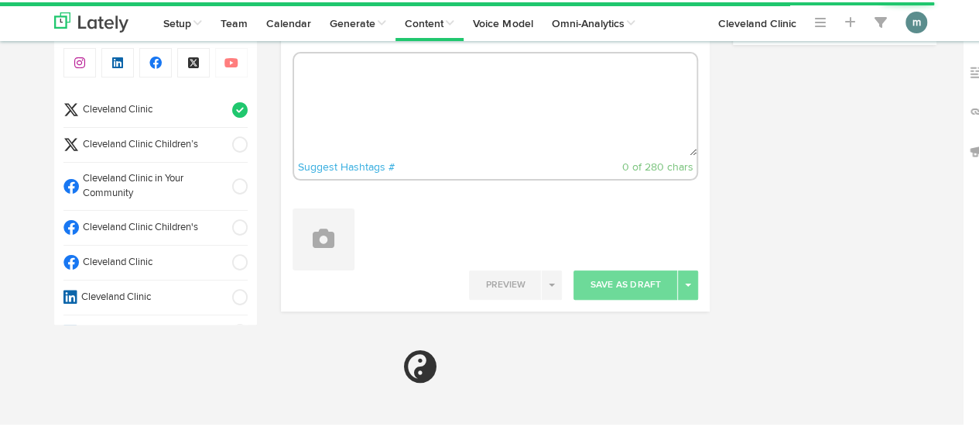
radio input "true"
select select "9"
select select "58"
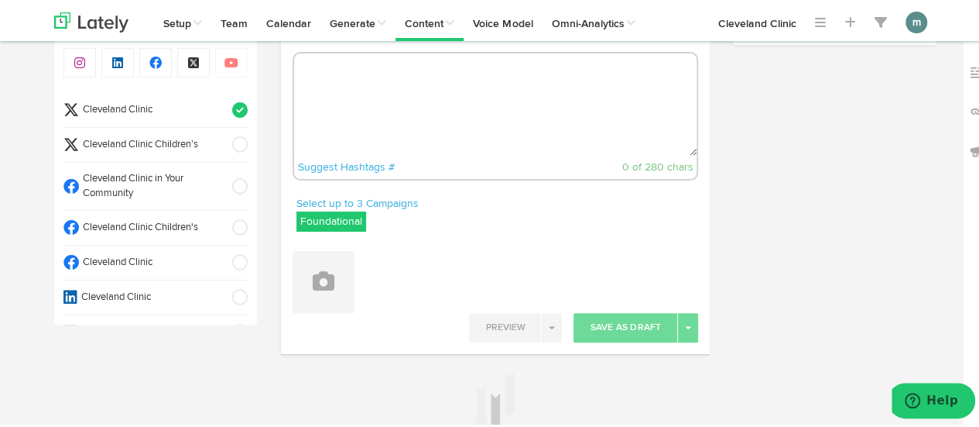
click at [149, 105] on span "Cleveland Clinic" at bounding box center [150, 108] width 143 height 15
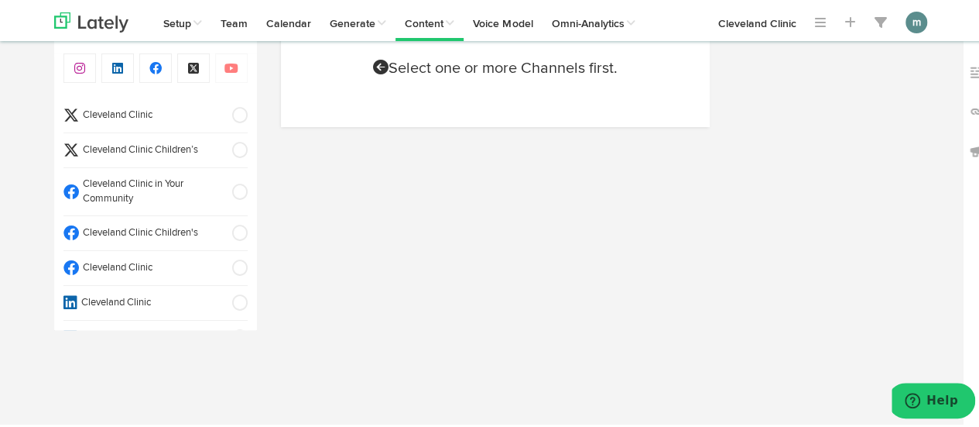
click at [152, 262] on span "Cleveland Clinic" at bounding box center [150, 266] width 143 height 15
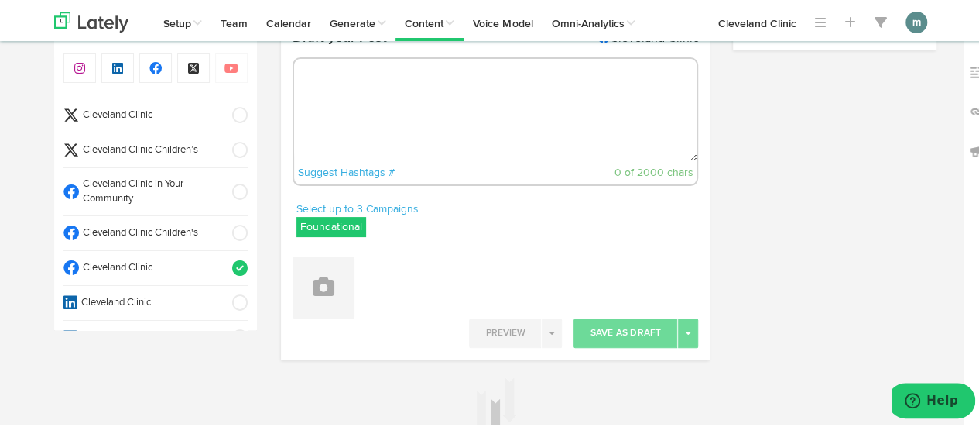
scroll to position [74, 0]
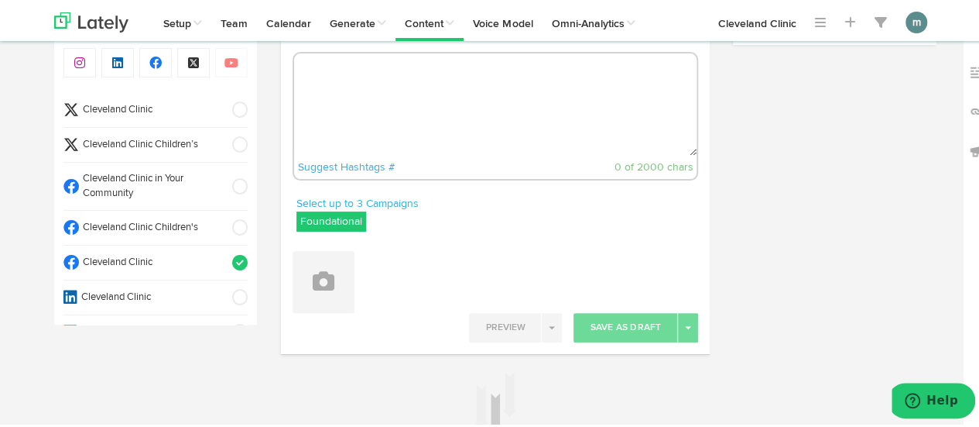
radio input "true"
select select "9"
select select "58"
select select "11"
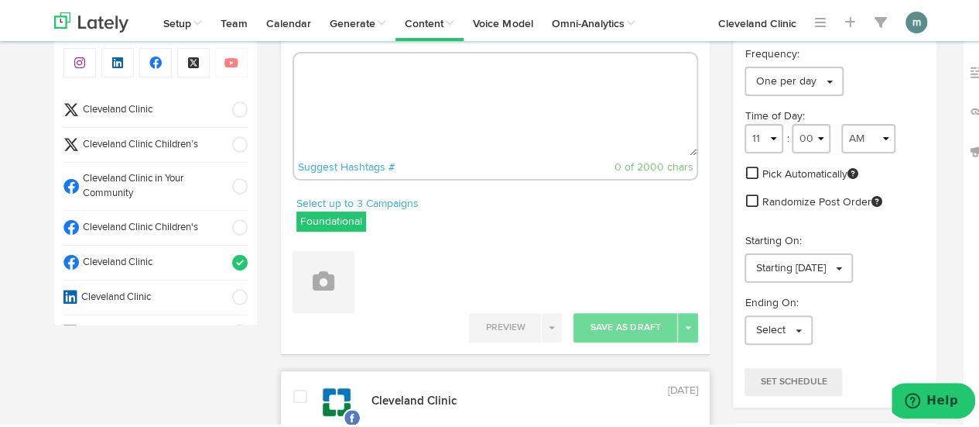
click at [344, 91] on textarea at bounding box center [495, 102] width 403 height 102
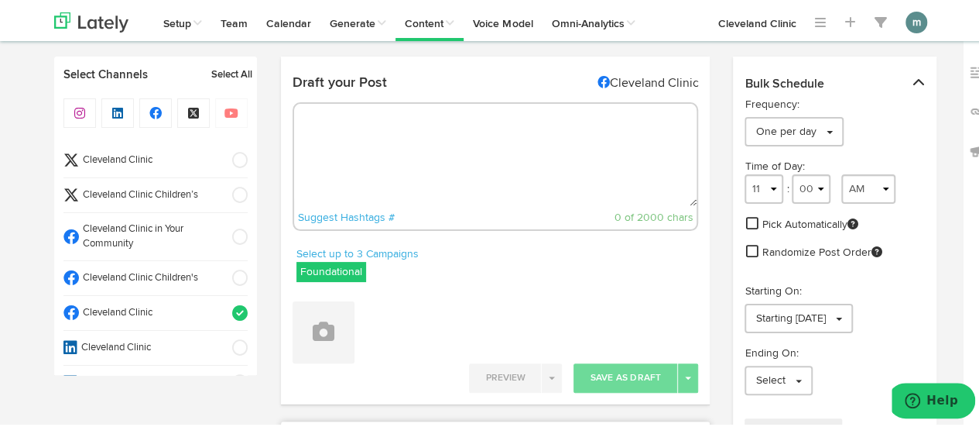
scroll to position [0, 0]
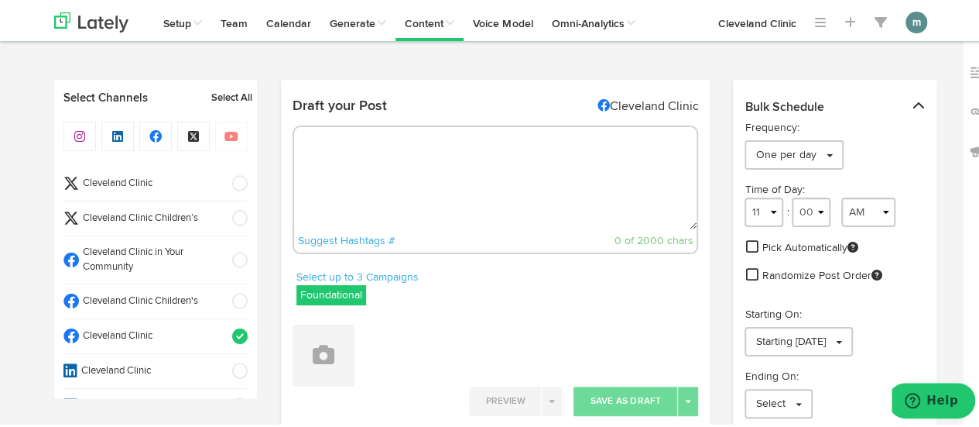
paste textarea "Discover why maintaining an exercise routine is crucial for [MEDICAL_DATA] reco…"
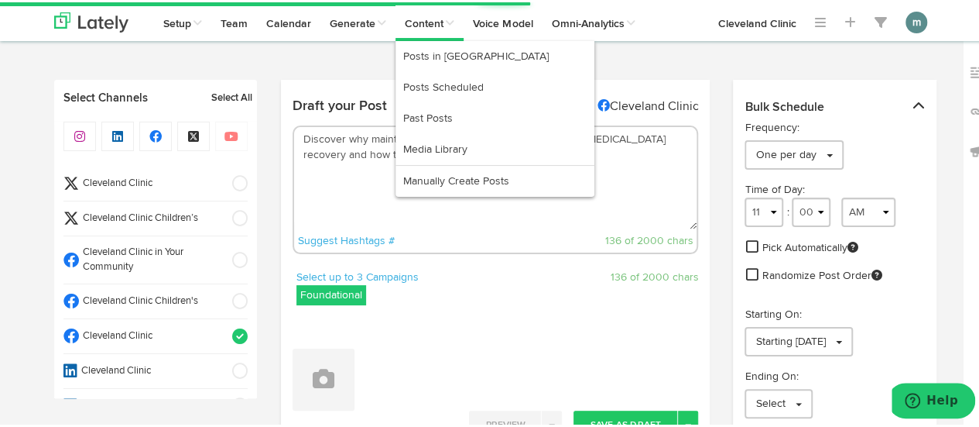
type textarea "Discover why maintaining an exercise routine is crucial for [MEDICAL_DATA] reco…"
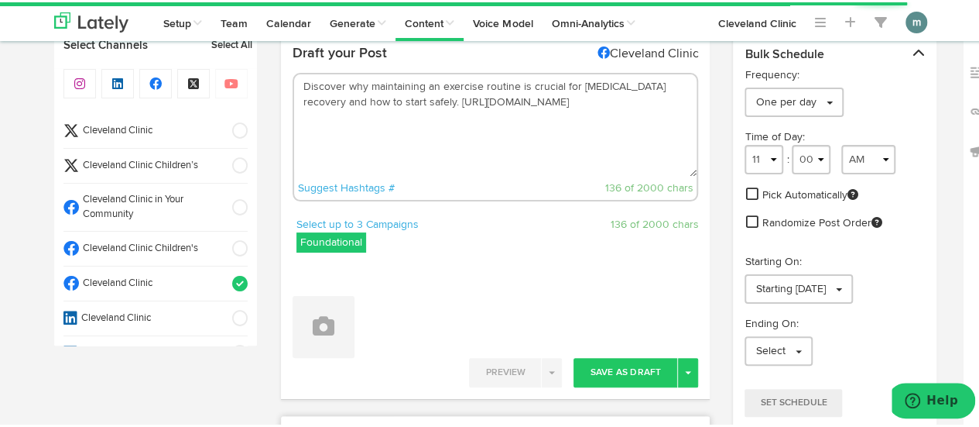
scroll to position [77, 0]
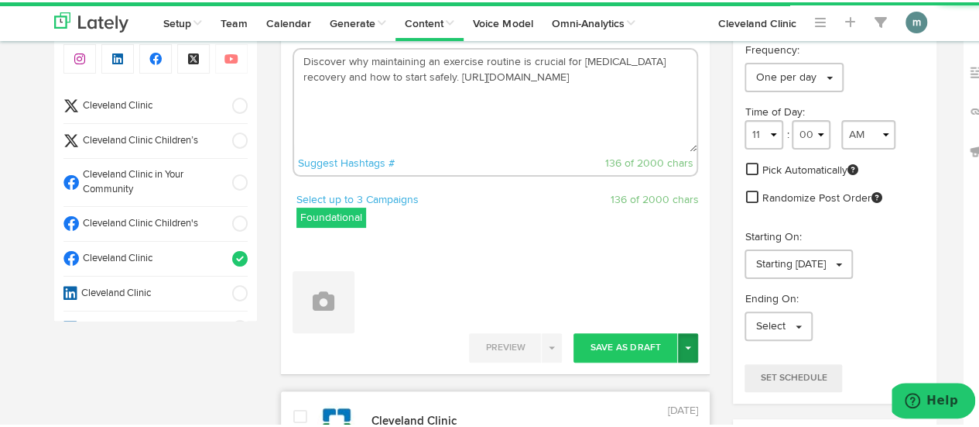
click at [685, 350] on button "Toggle Dropdown" at bounding box center [688, 345] width 20 height 29
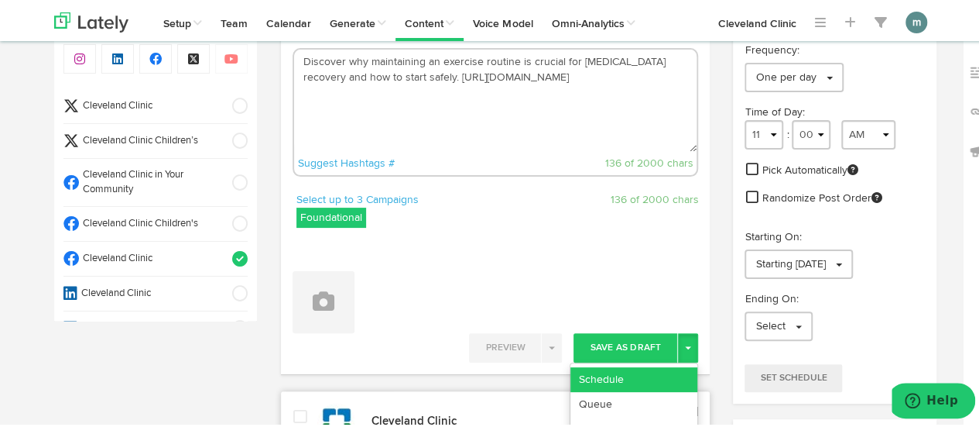
click at [666, 369] on link "Schedule" at bounding box center [634, 377] width 127 height 25
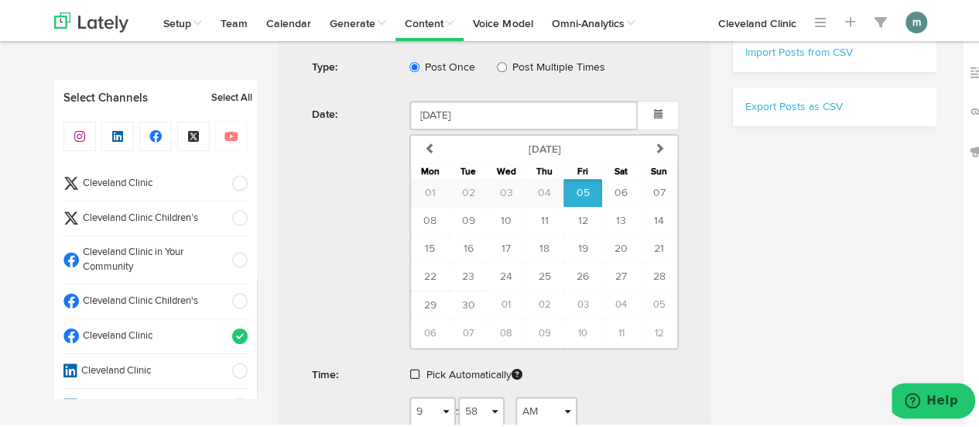
scroll to position [465, 0]
click at [541, 213] on span "11" at bounding box center [545, 216] width 8 height 11
type input "[DATE]"
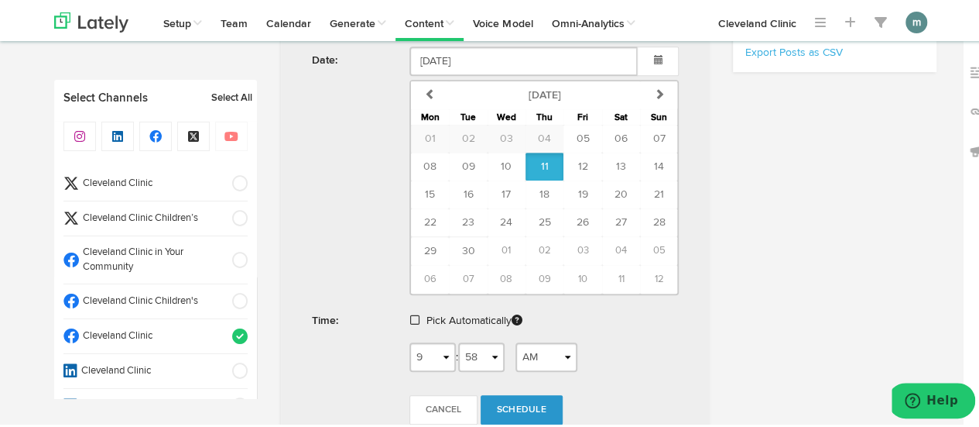
scroll to position [542, 0]
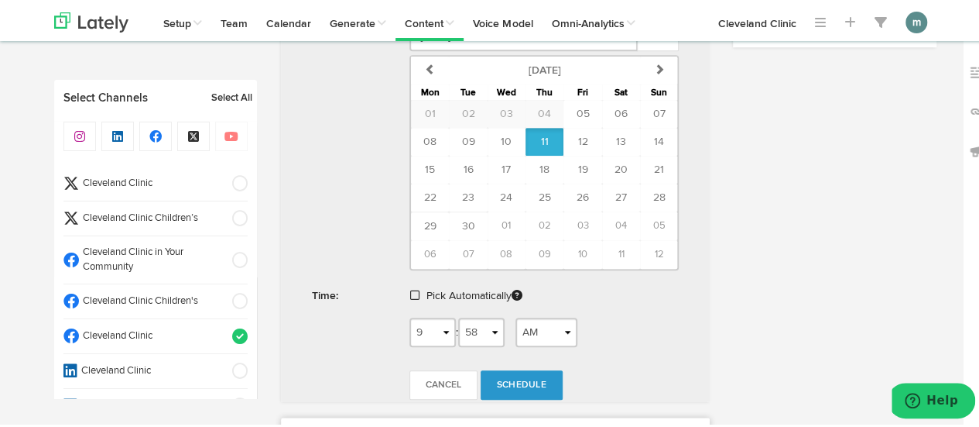
click at [410, 288] on span at bounding box center [414, 292] width 9 height 11
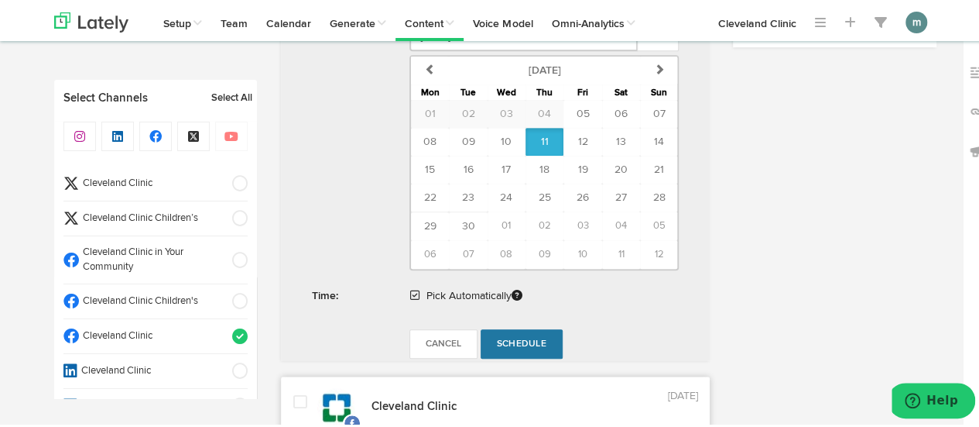
click at [509, 330] on link "Schedule" at bounding box center [522, 341] width 82 height 29
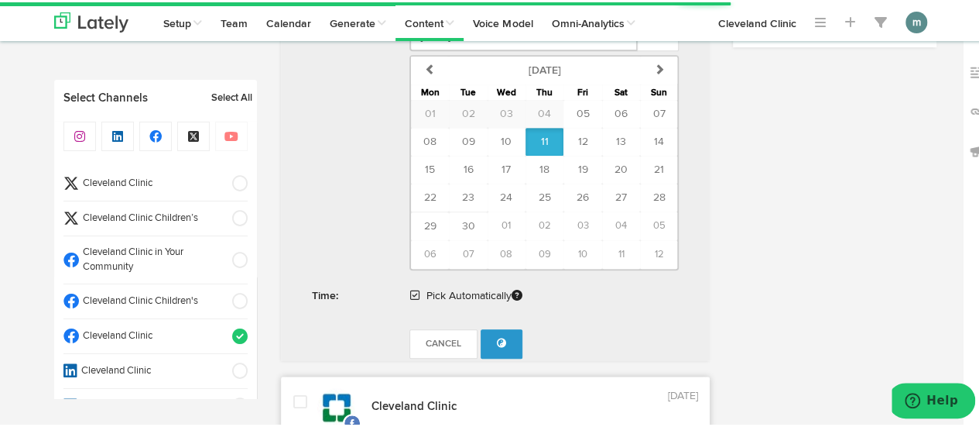
radio input "true"
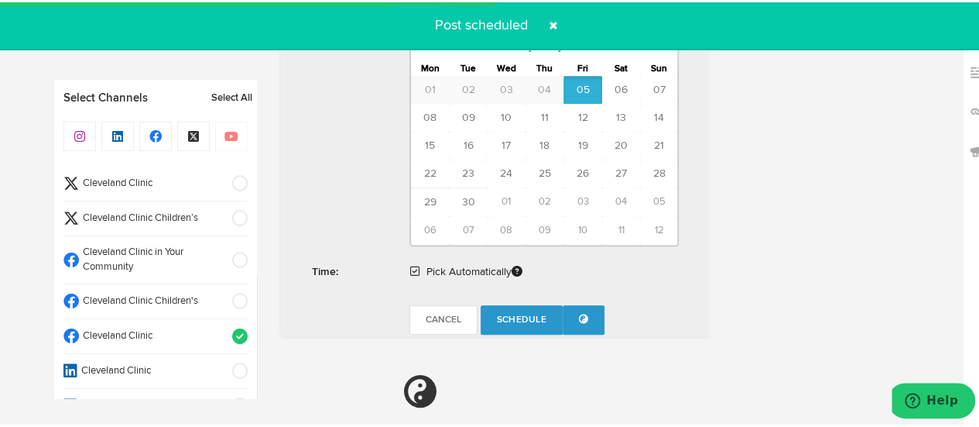
scroll to position [928, 0]
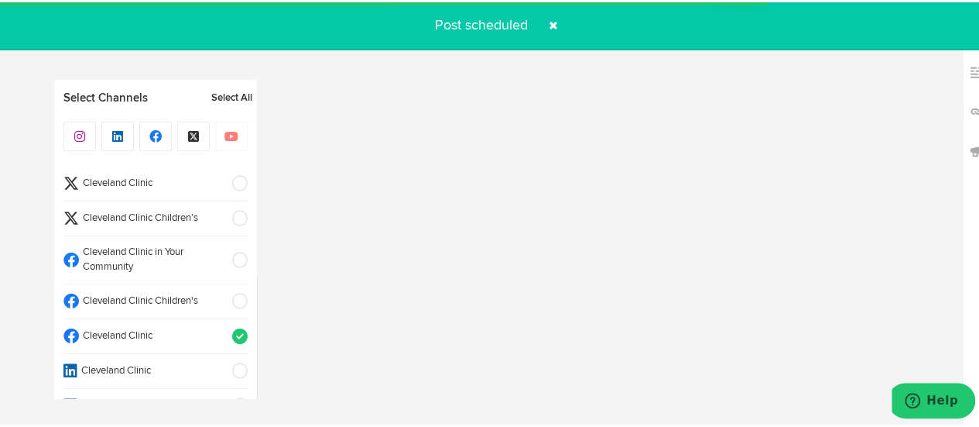
select select "11"
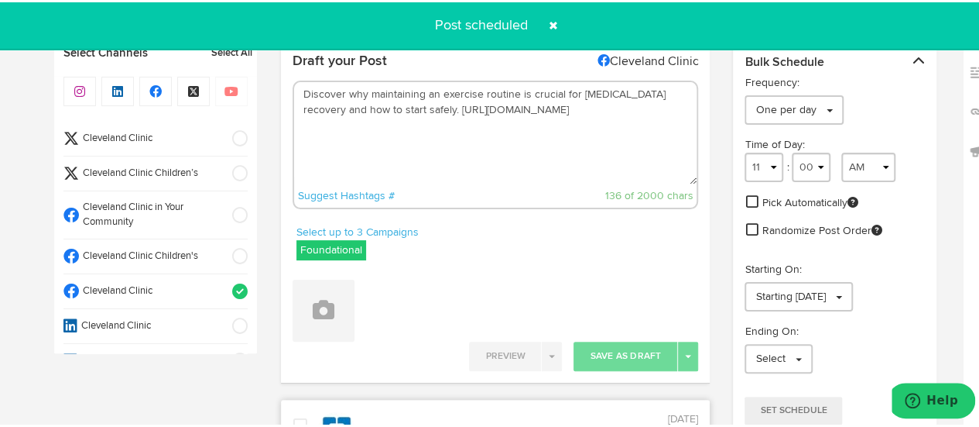
scroll to position [0, 0]
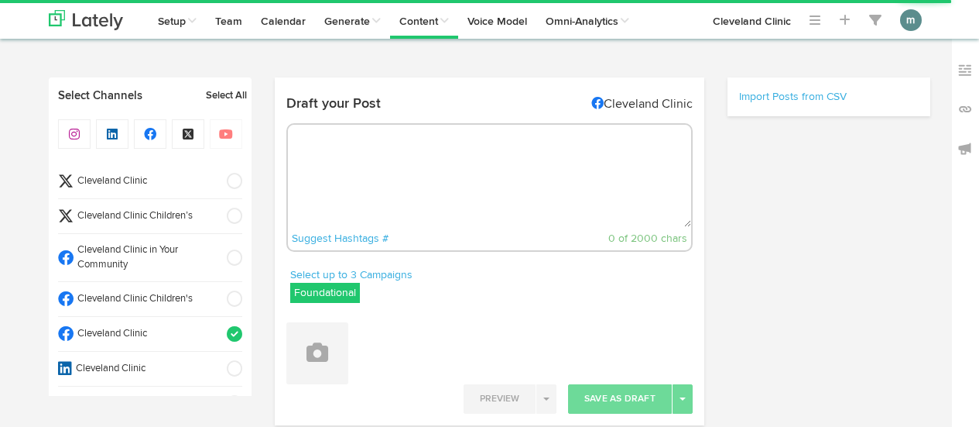
radio input "true"
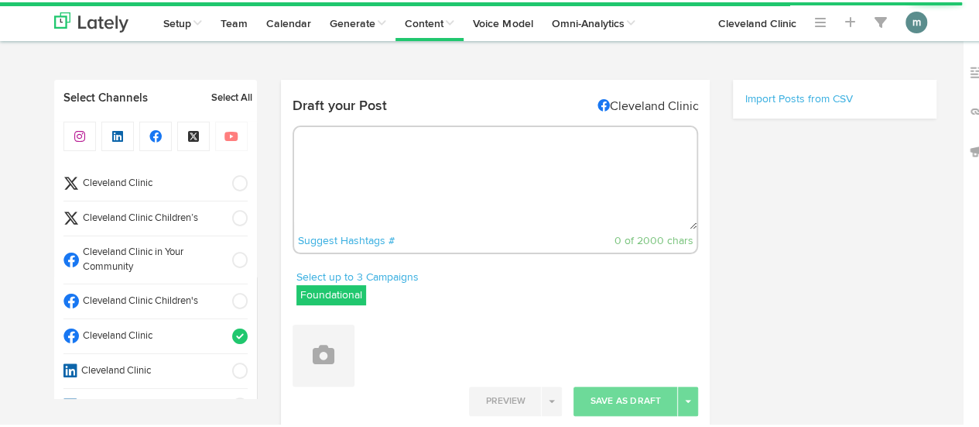
select select "9"
select select "59"
click at [367, 170] on textarea at bounding box center [495, 176] width 403 height 102
select select "11"
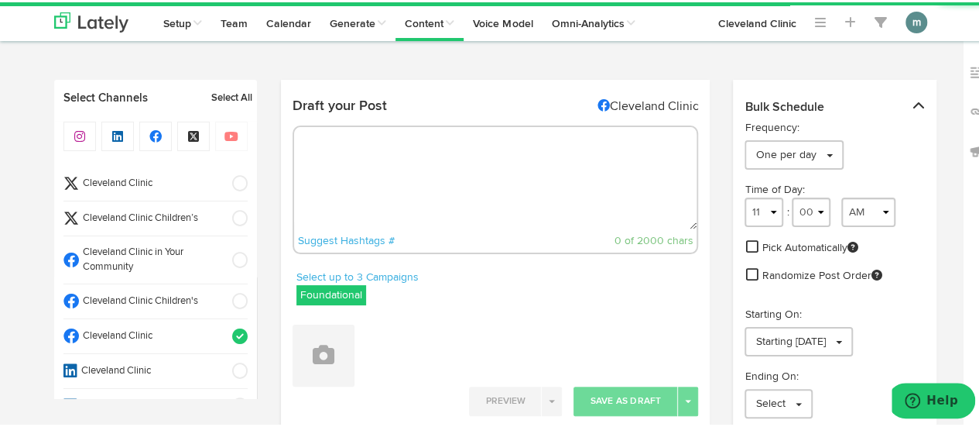
paste textarea "Morning or night, how you layer your skin care products affects which ingredien…"
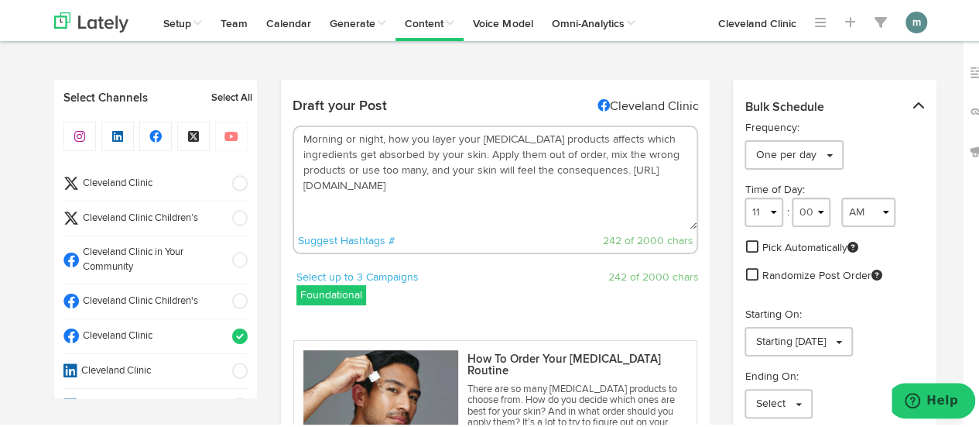
scroll to position [310, 0]
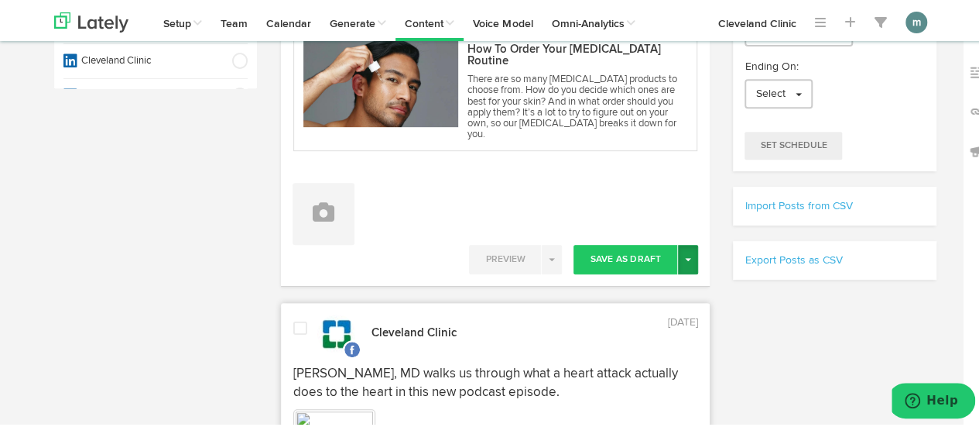
type textarea "Morning or night, how you layer your skin care products affects which ingredien…"
click at [683, 245] on button "Toggle Dropdown" at bounding box center [688, 256] width 20 height 29
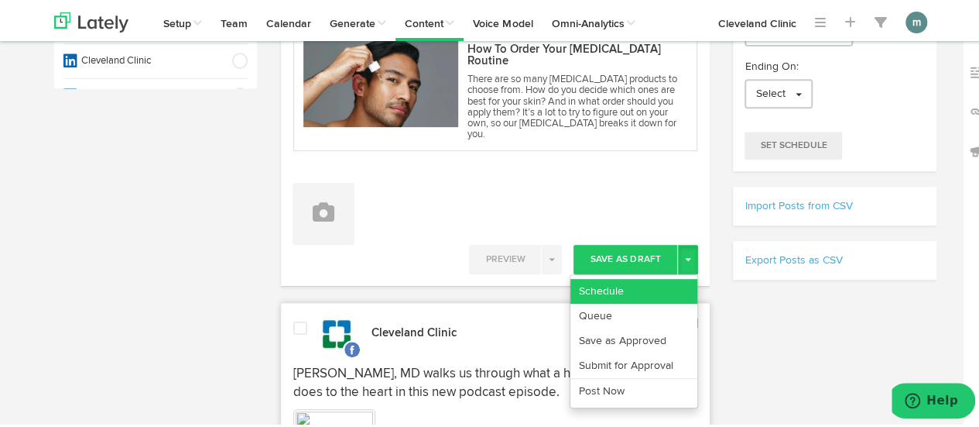
click at [667, 276] on link "Schedule" at bounding box center [634, 288] width 127 height 25
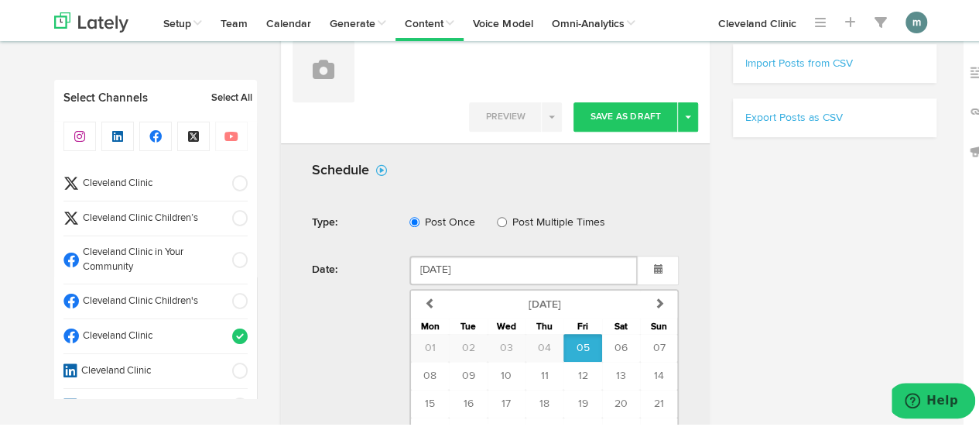
scroll to position [542, 0]
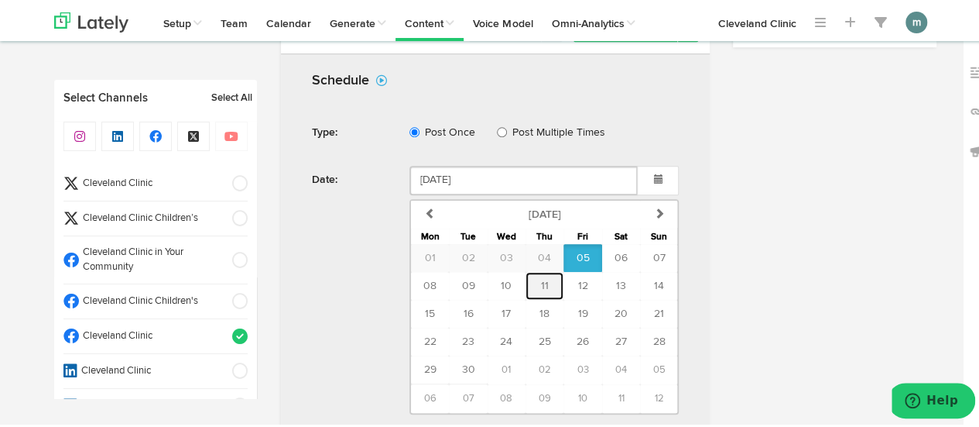
click at [541, 278] on span "11" at bounding box center [545, 283] width 8 height 11
type input "September 11 2025"
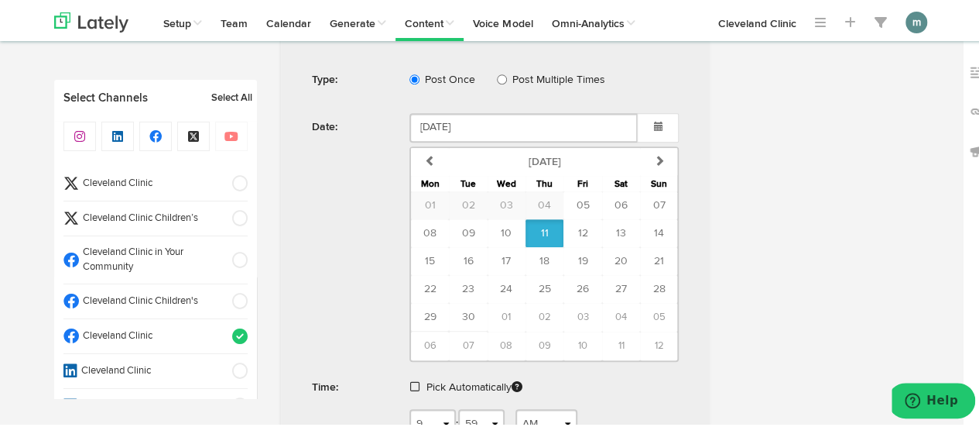
scroll to position [619, 0]
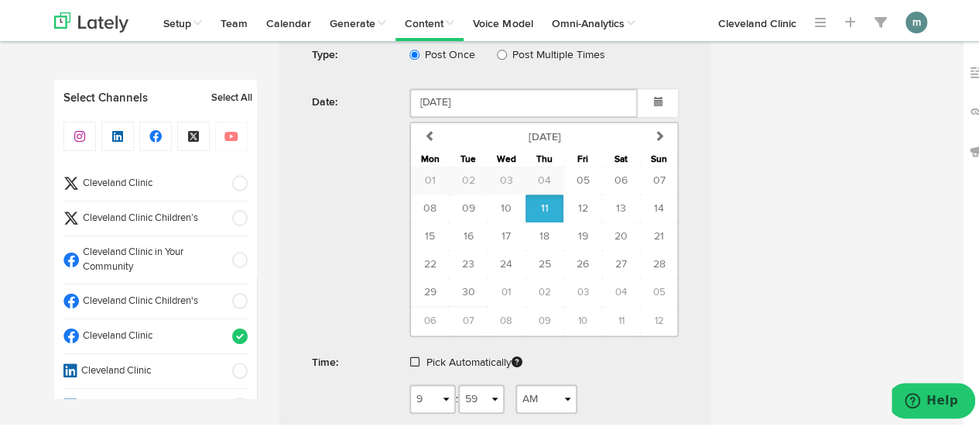
click at [410, 354] on span at bounding box center [414, 359] width 9 height 11
click at [513, 403] on span "Schedule" at bounding box center [522, 407] width 50 height 9
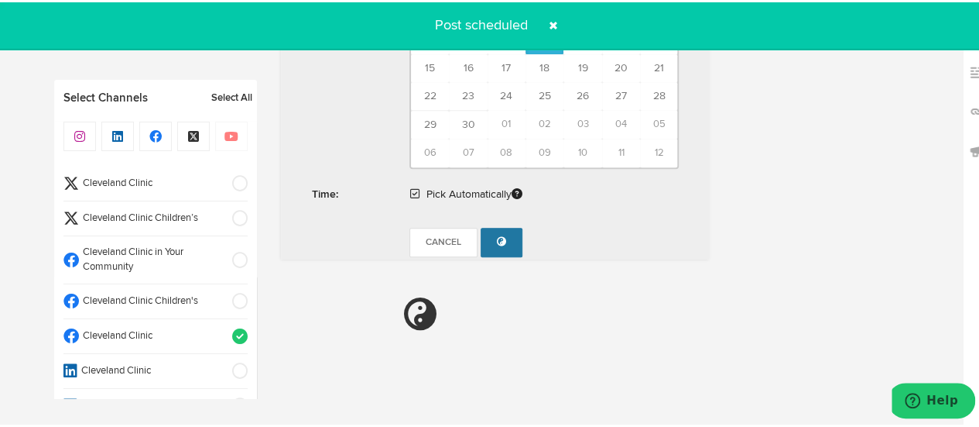
radio input "true"
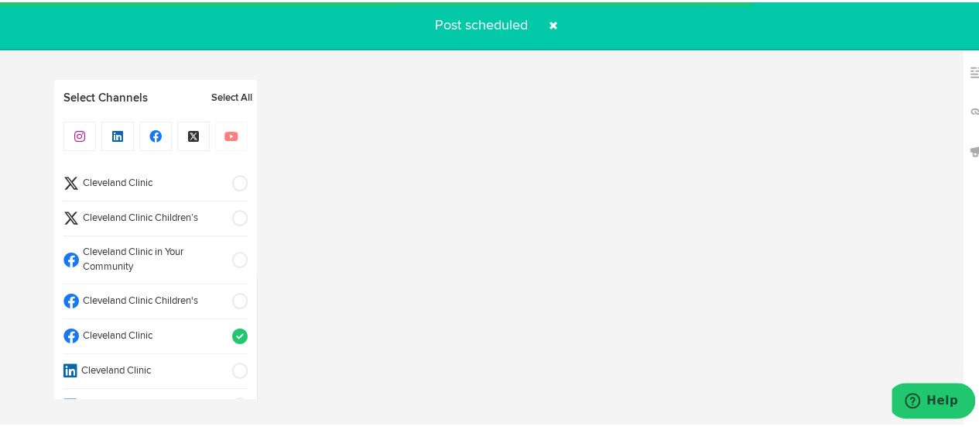
select select "11"
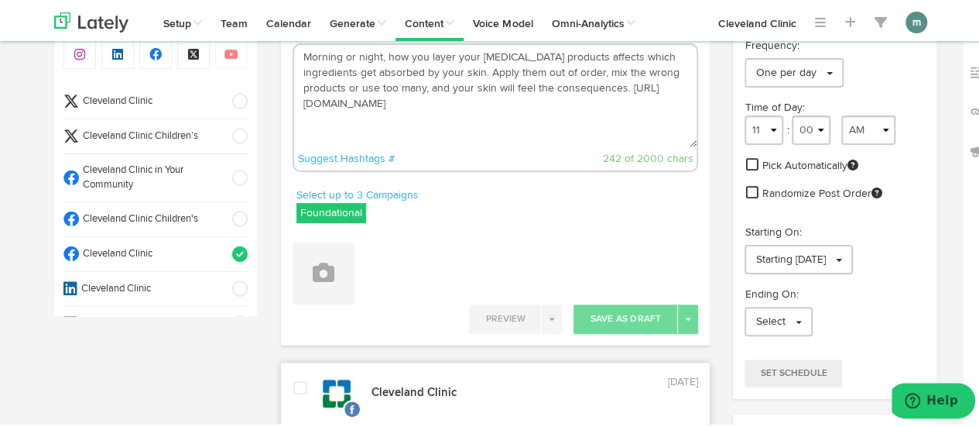
scroll to position [0, 0]
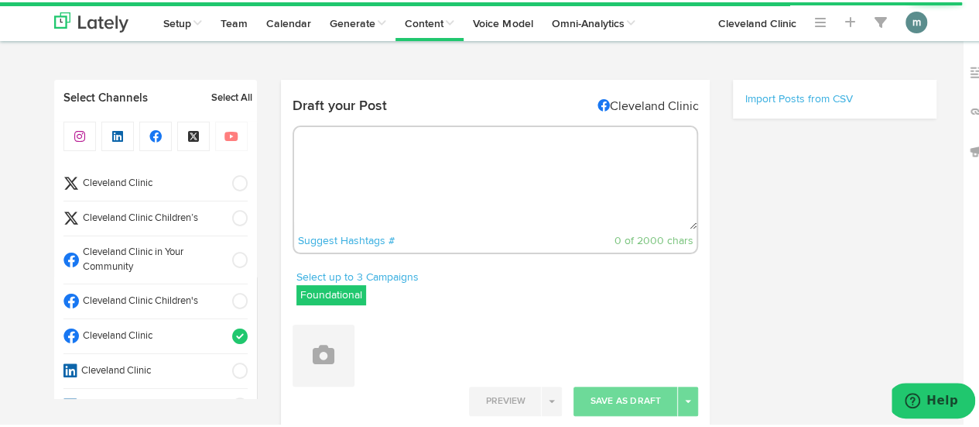
radio input "true"
select select "10"
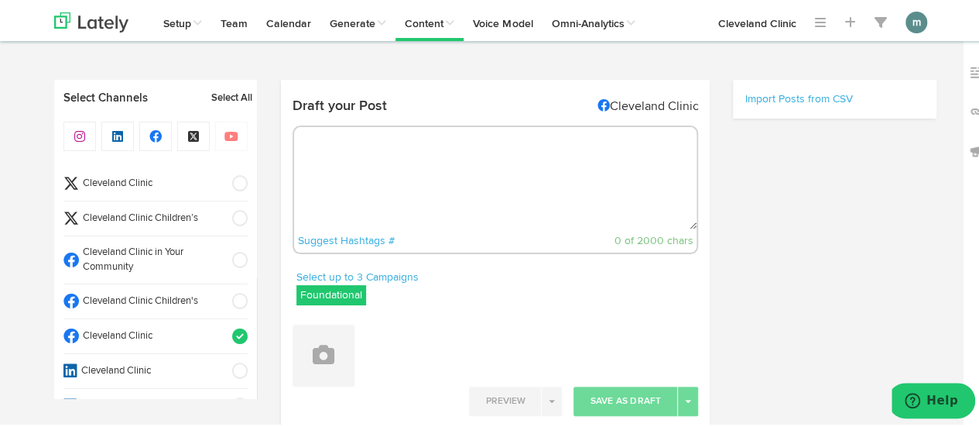
click at [420, 187] on textarea at bounding box center [495, 176] width 403 height 102
select select "11"
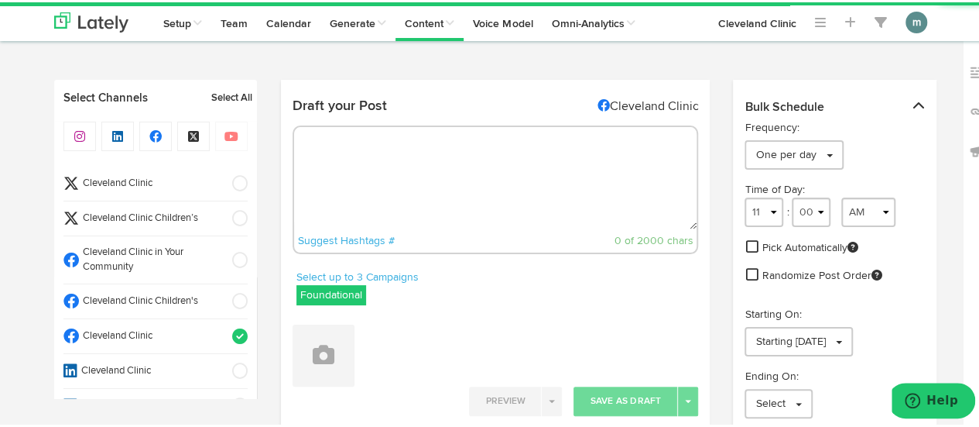
paste textarea "A single food can’t prevent or cure a disease, but macadamia nuts have nutrient…"
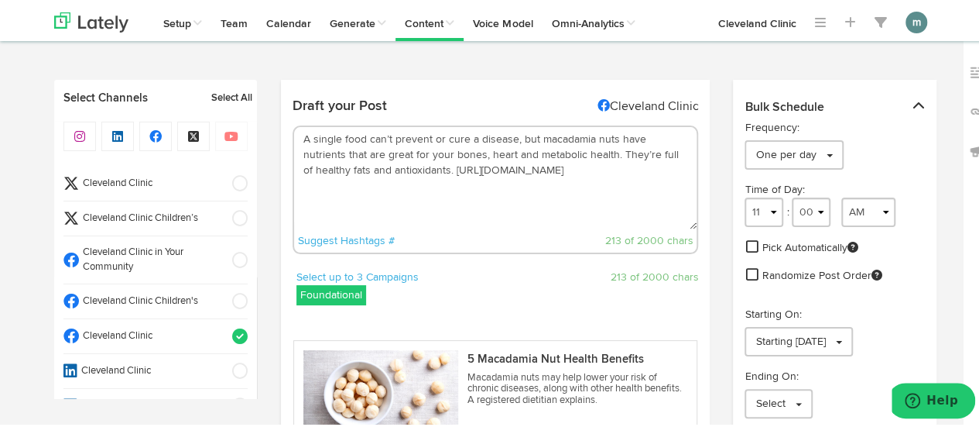
drag, startPoint x: 540, startPoint y: 137, endPoint x: 300, endPoint y: 137, distance: 240.0
click at [300, 137] on textarea "A single food can’t prevent or cure a disease, but macadamia nuts have nutrient…" at bounding box center [495, 176] width 403 height 102
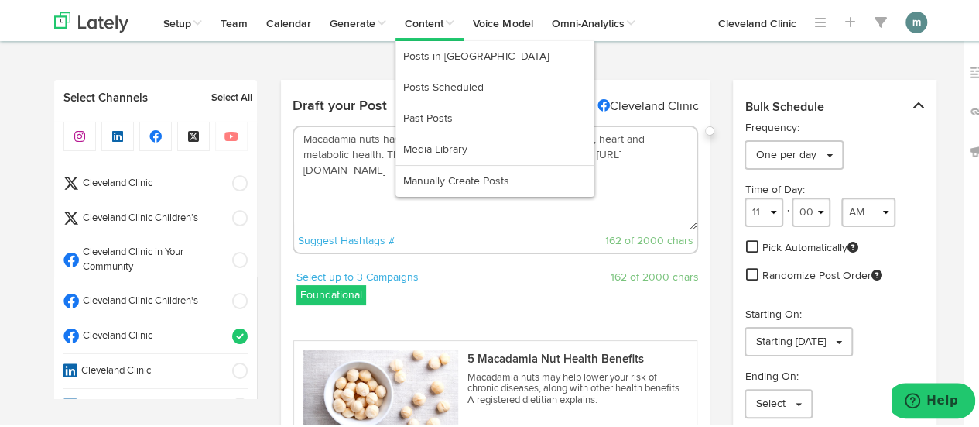
type textarea "Macadamia nuts have nutrients that are great for your bones, heart and metaboli…"
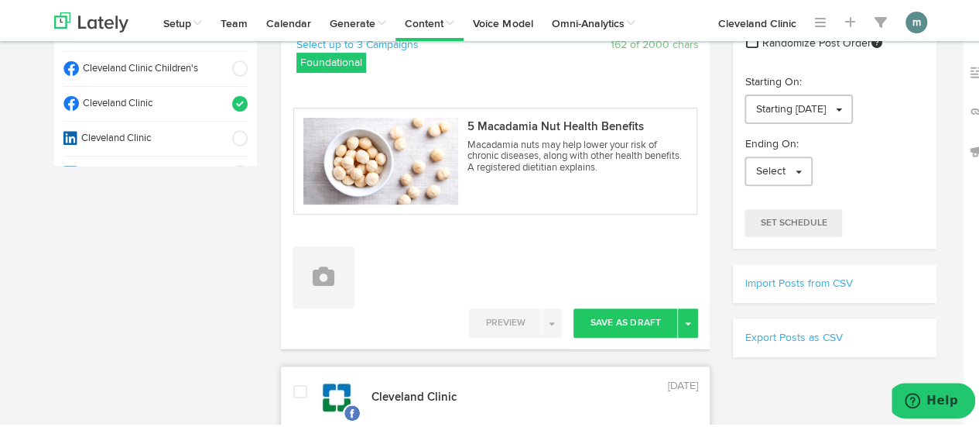
scroll to position [387, 0]
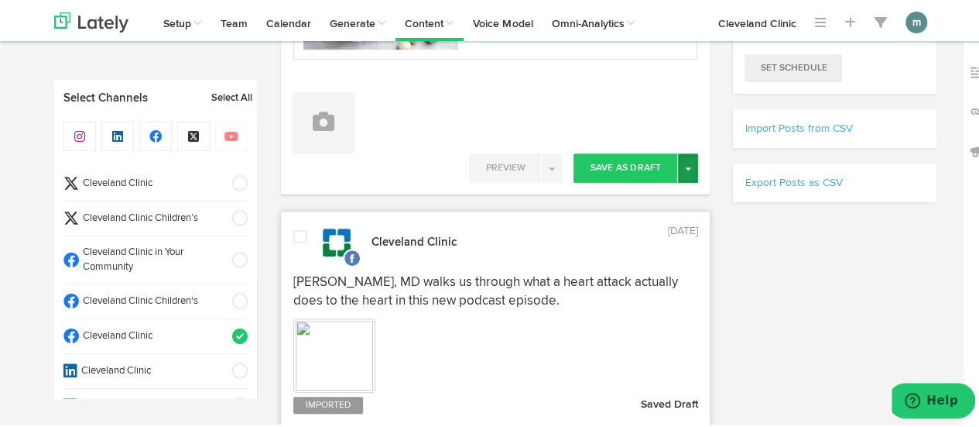
click at [683, 168] on button "Toggle Dropdown" at bounding box center [688, 165] width 20 height 29
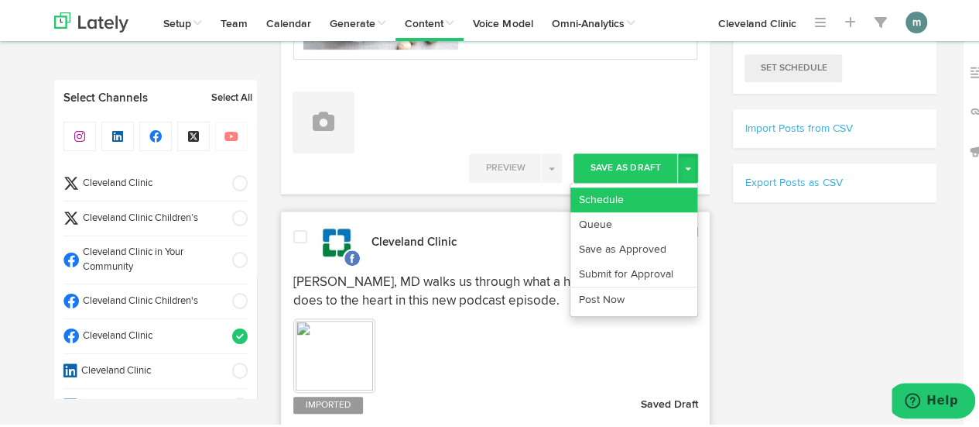
click at [666, 185] on link "Schedule" at bounding box center [634, 197] width 127 height 25
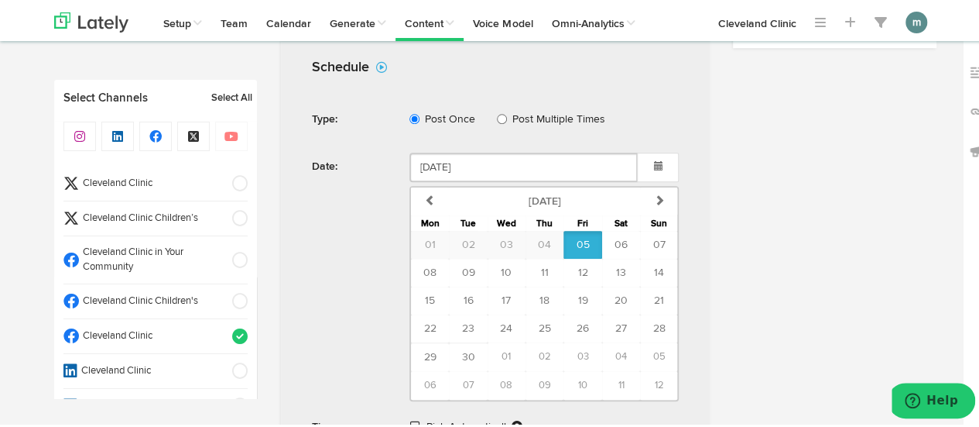
scroll to position [542, 0]
click at [580, 267] on span "12" at bounding box center [583, 269] width 10 height 11
type input "September 12 2025"
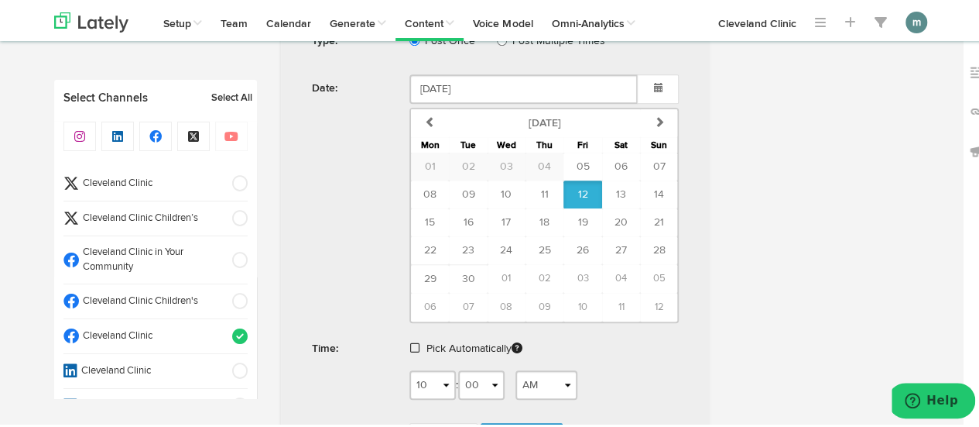
scroll to position [697, 0]
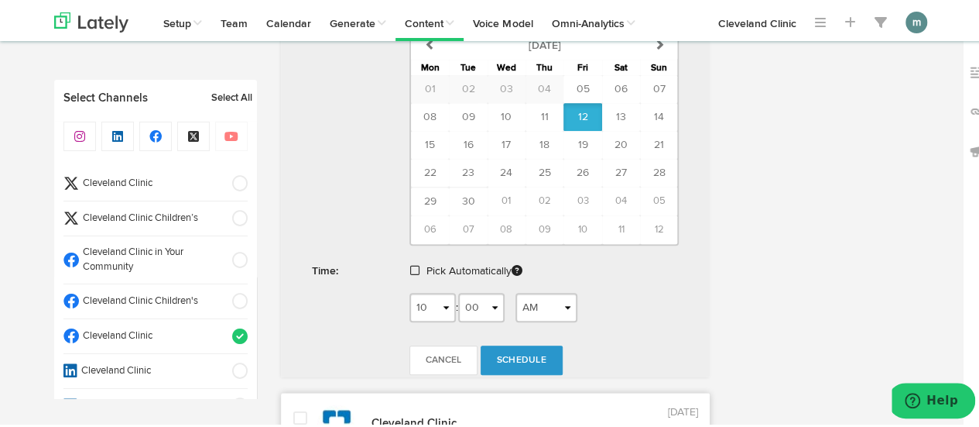
click at [410, 264] on span at bounding box center [414, 267] width 9 height 11
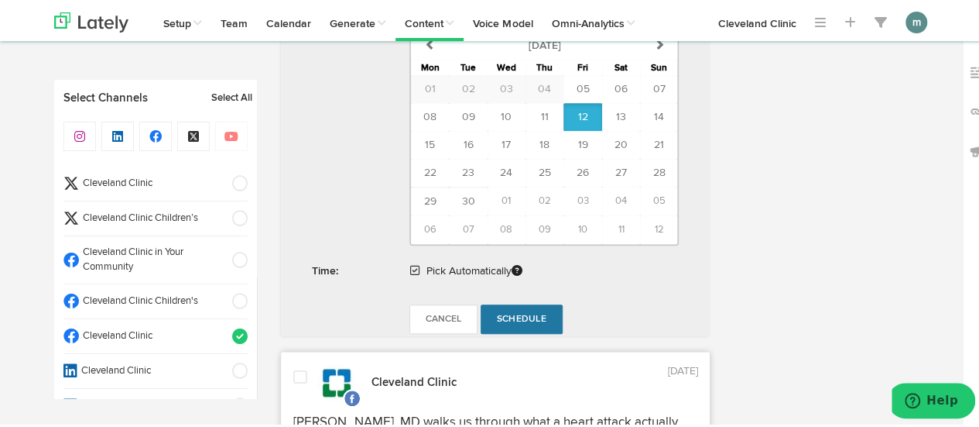
click at [522, 313] on span "Schedule" at bounding box center [522, 316] width 50 height 9
radio input "true"
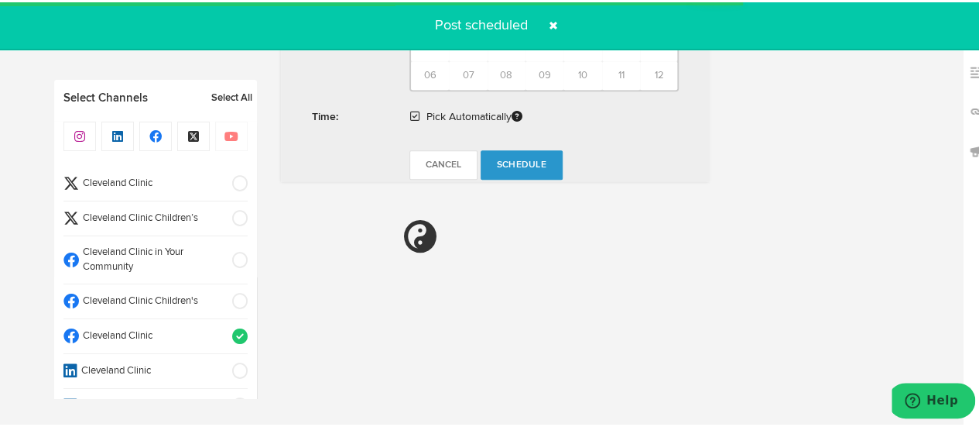
scroll to position [928, 0]
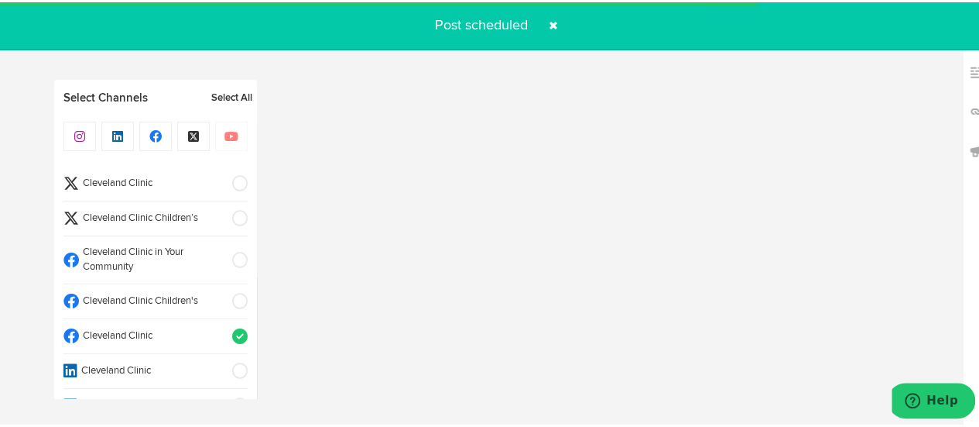
select select "11"
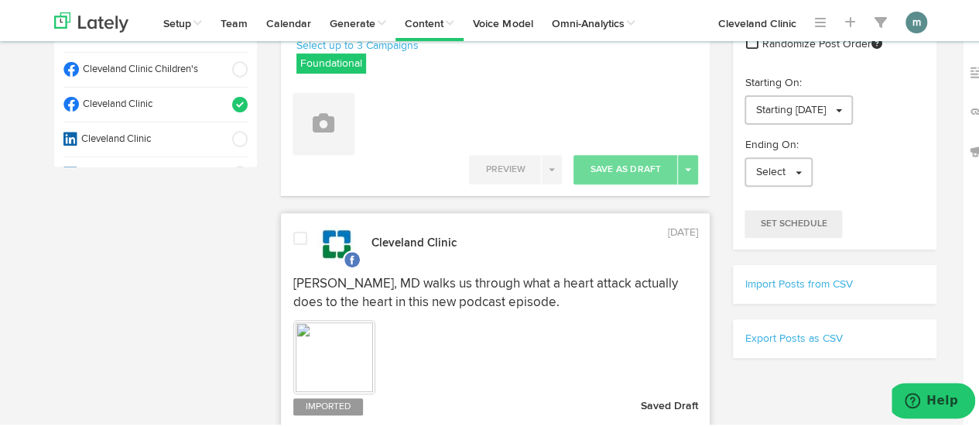
scroll to position [0, 0]
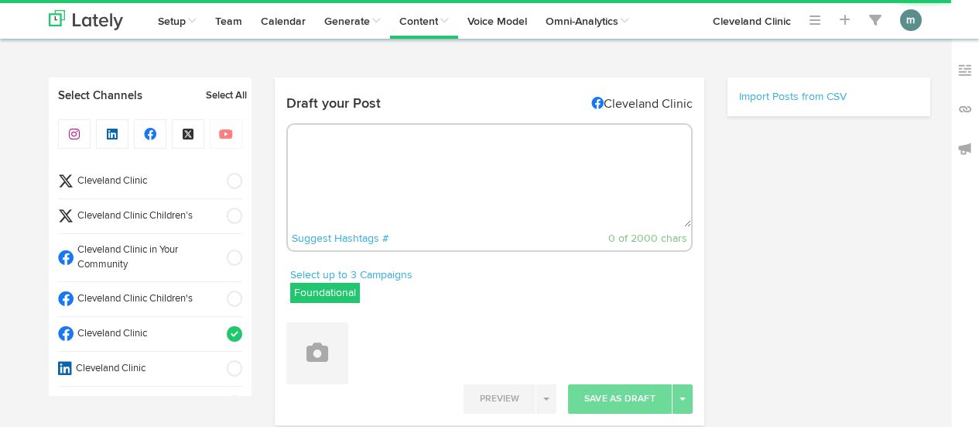
radio input "true"
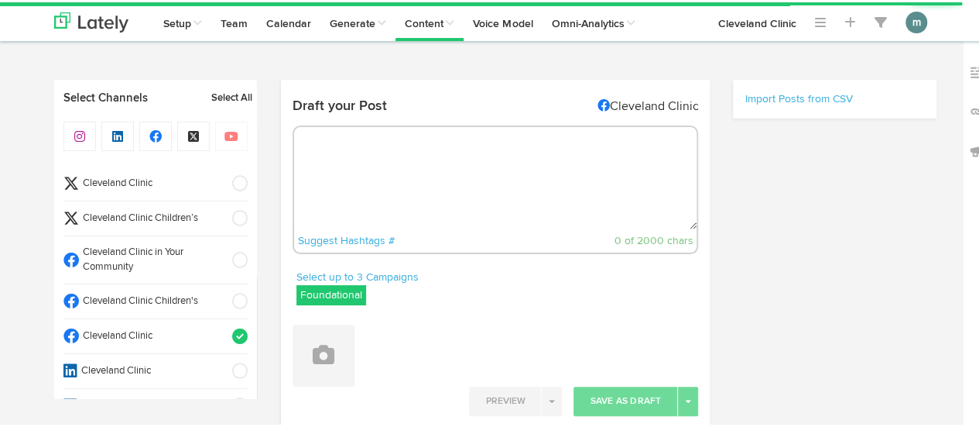
select select "10"
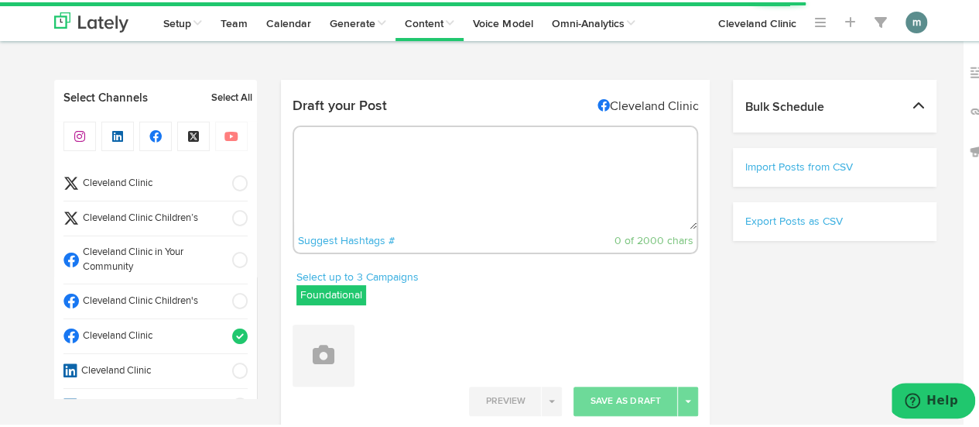
select select "11"
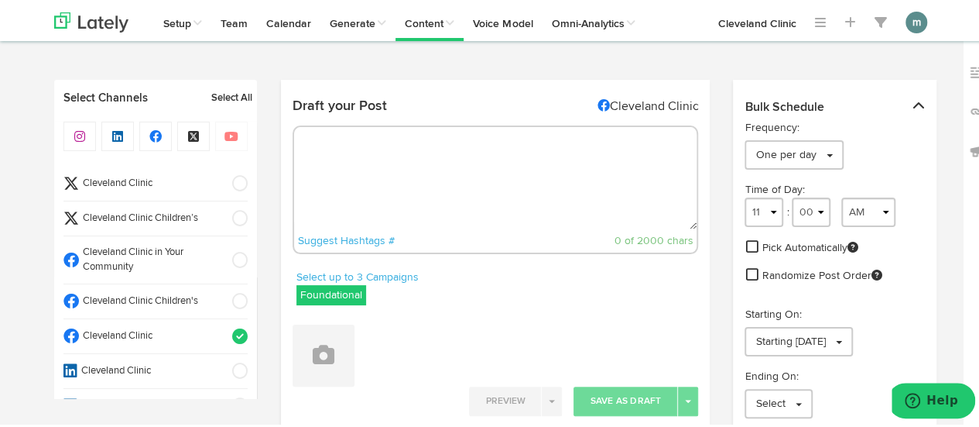
click at [407, 215] on textarea at bounding box center [495, 176] width 403 height 102
paste textarea "Like all cruciferous veggies, bok choy is packed with healthy goodness. It prov…"
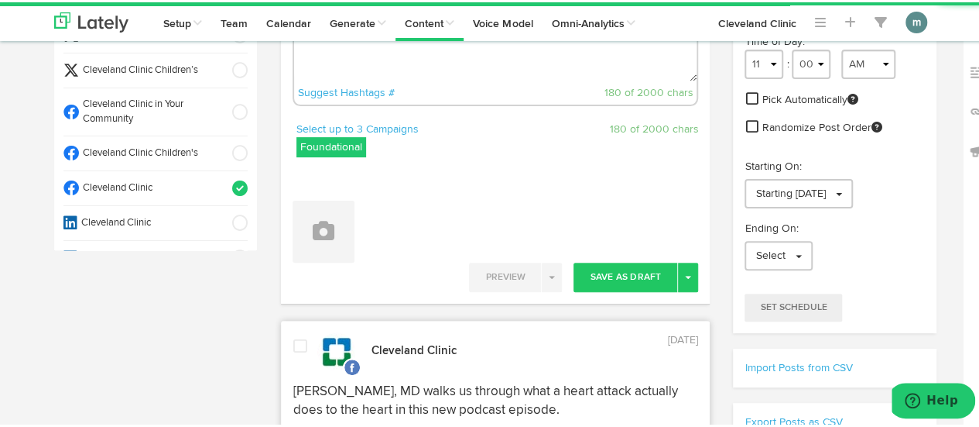
scroll to position [155, 0]
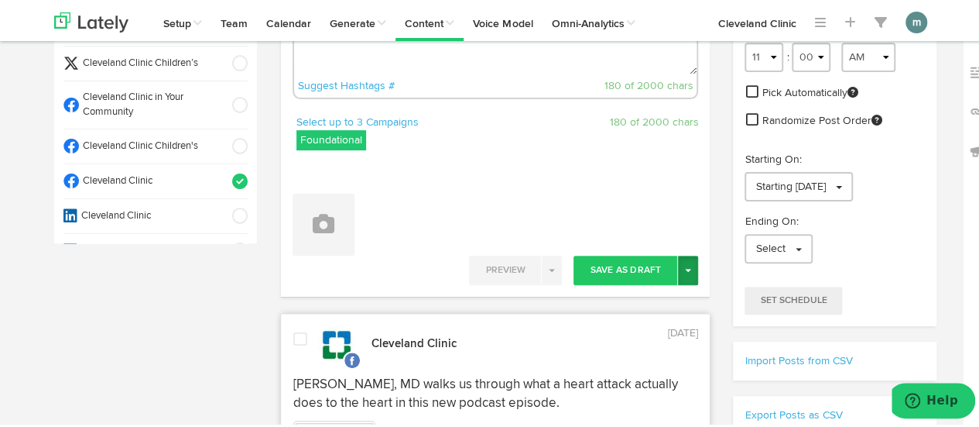
type textarea "Like all cruciferous veggies, bok choy is packed with healthy goodness. It prov…"
click at [679, 273] on button "Toggle Dropdown" at bounding box center [688, 267] width 20 height 29
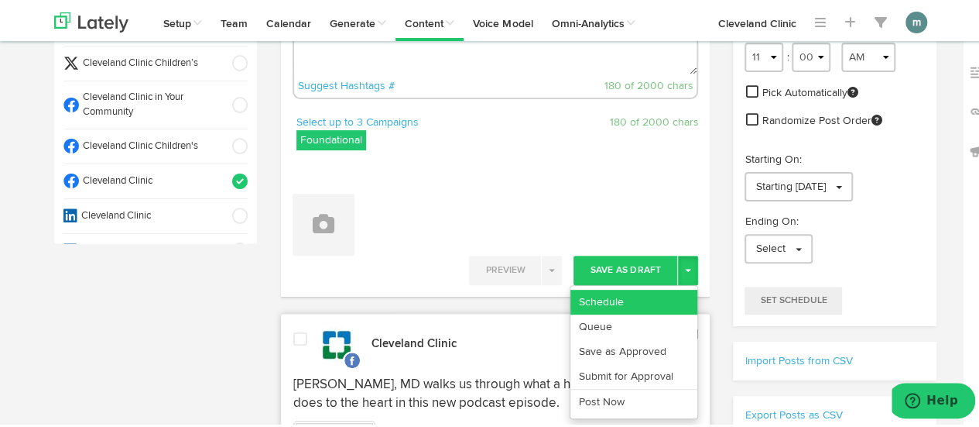
click at [666, 291] on link "Schedule" at bounding box center [634, 299] width 127 height 25
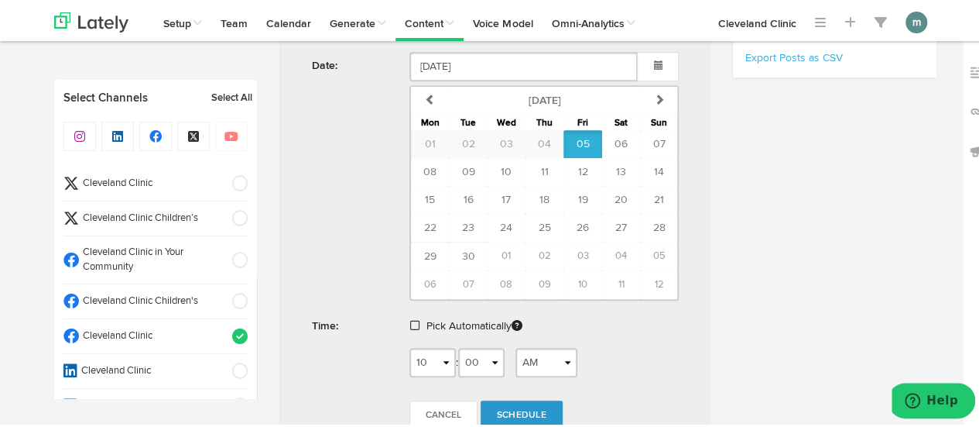
scroll to position [542, 0]
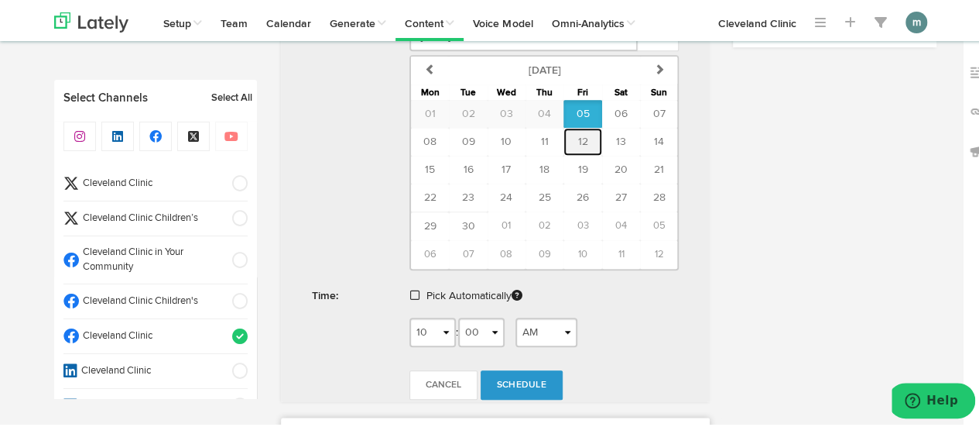
click at [578, 139] on span "12" at bounding box center [583, 139] width 10 height 11
type input "[DATE]"
click at [410, 289] on span at bounding box center [414, 292] width 9 height 11
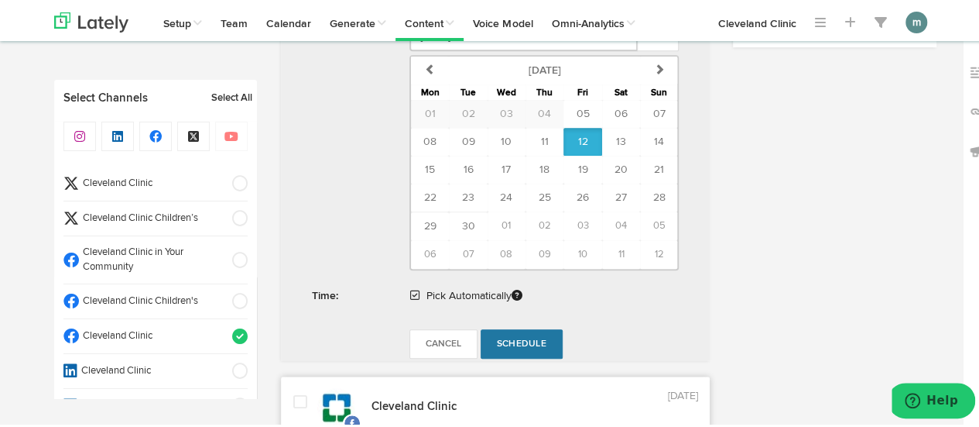
click at [517, 337] on span "Schedule" at bounding box center [522, 341] width 50 height 9
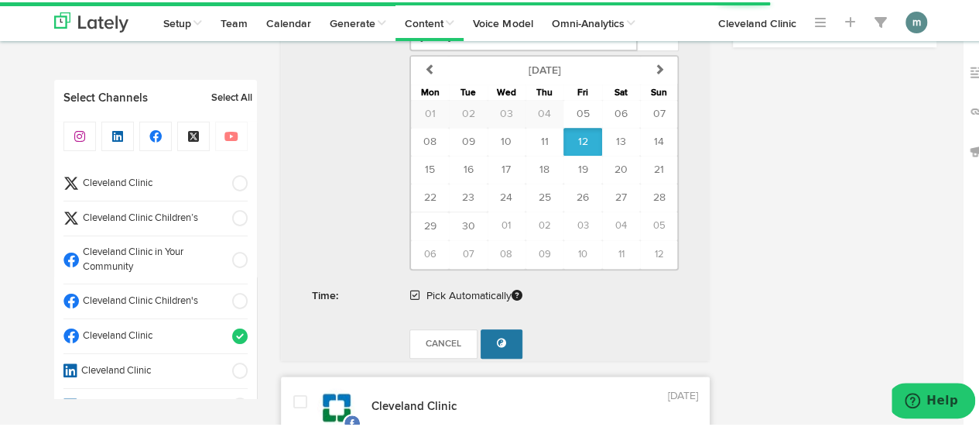
radio input "true"
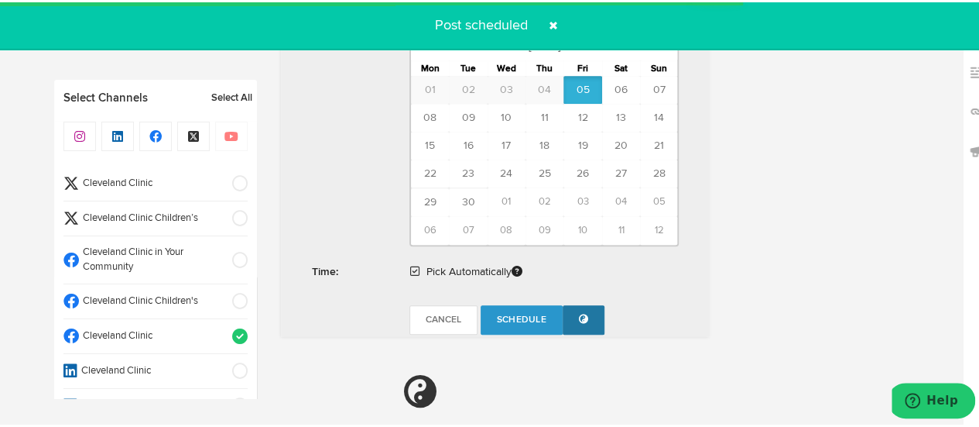
scroll to position [928, 0]
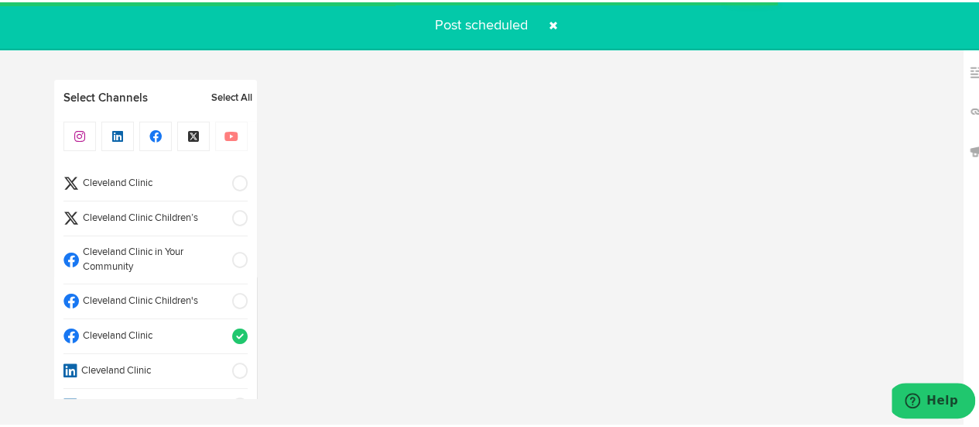
select select "11"
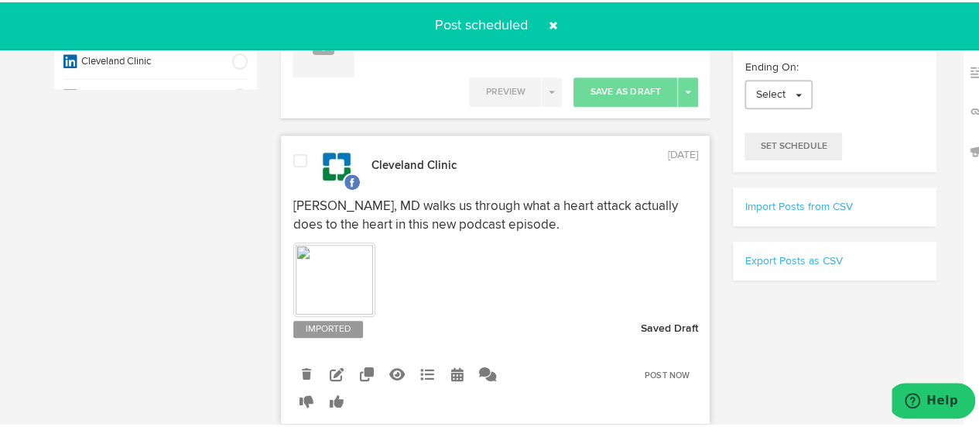
scroll to position [0, 0]
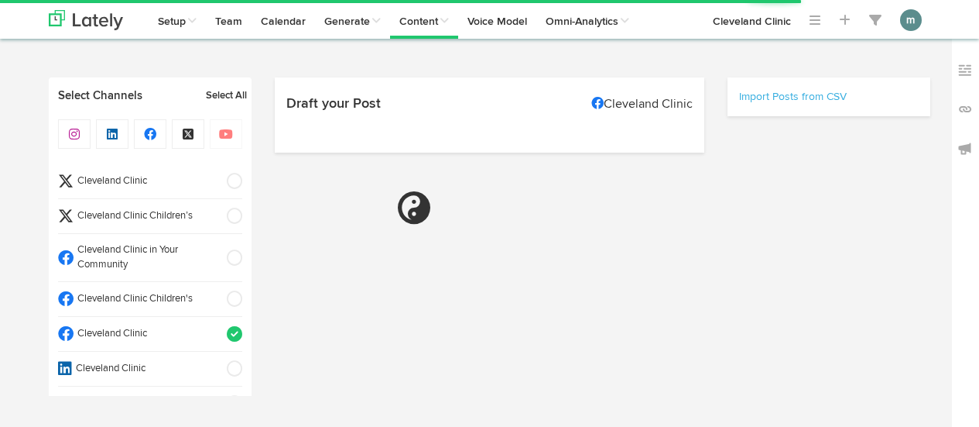
select select "10"
select select "01"
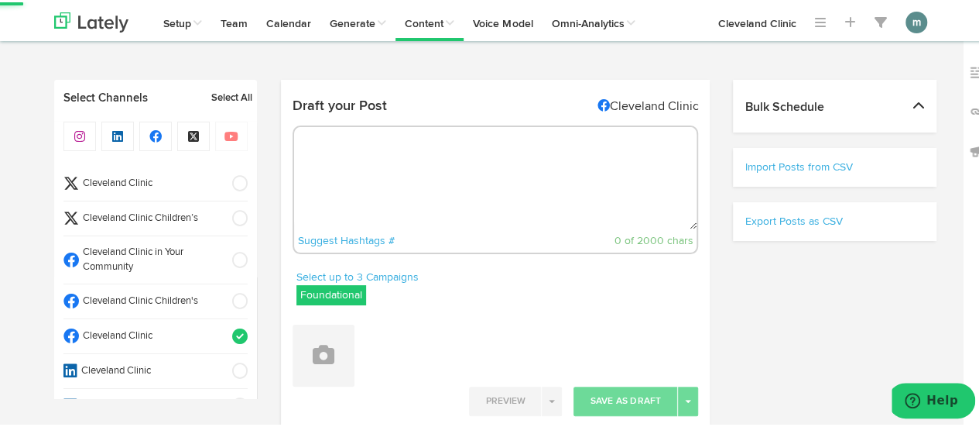
select select "11"
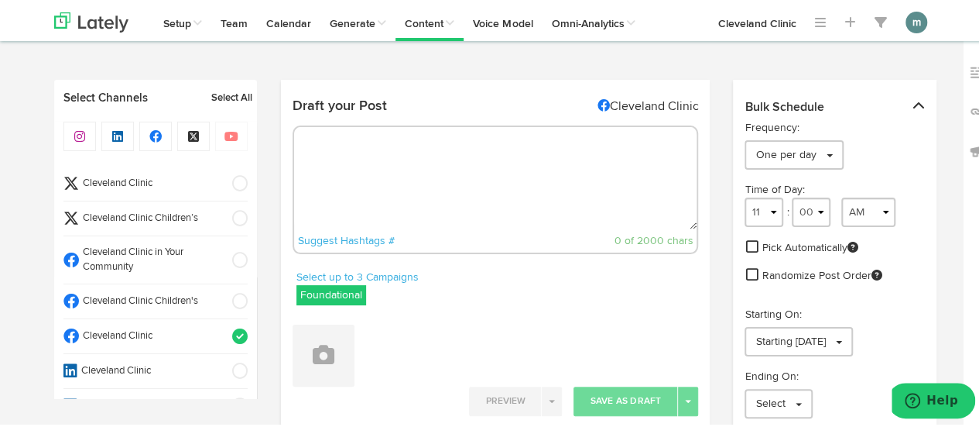
click at [403, 141] on textarea at bounding box center [495, 176] width 403 height 102
paste textarea "12 tips to cut down on the risk of cross contamination: https://cle.clinic/4ktn…"
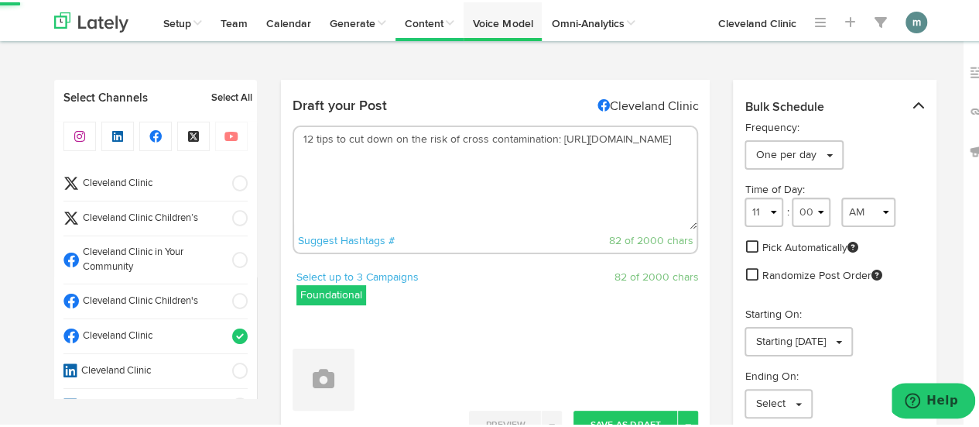
type textarea "12 tips to cut down on the risk of cross contamination: https://cle.clinic/4ktn…"
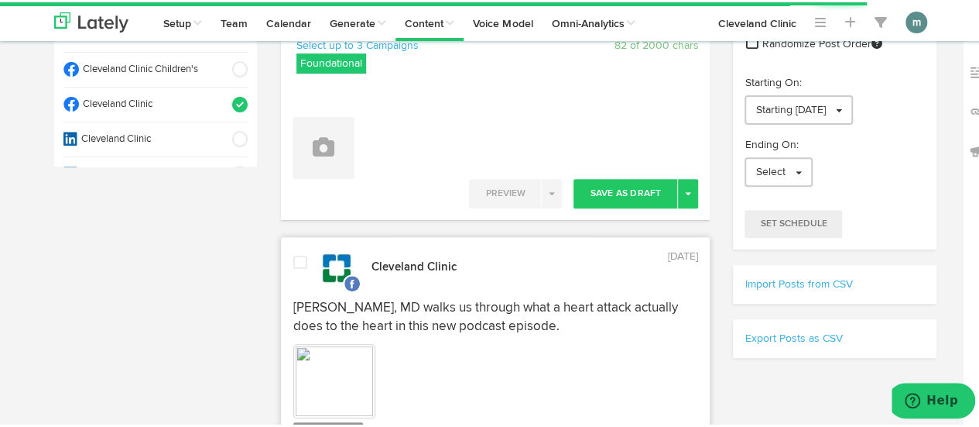
scroll to position [232, 0]
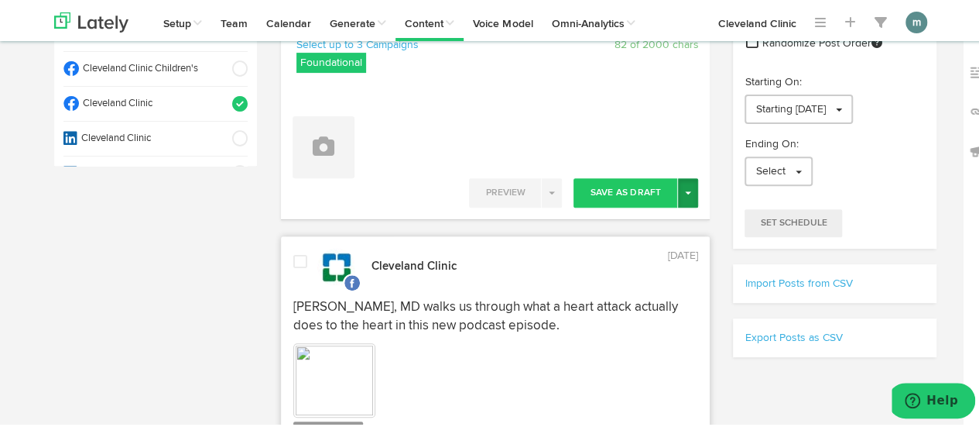
click at [684, 187] on button "Toggle Dropdown" at bounding box center [688, 190] width 20 height 29
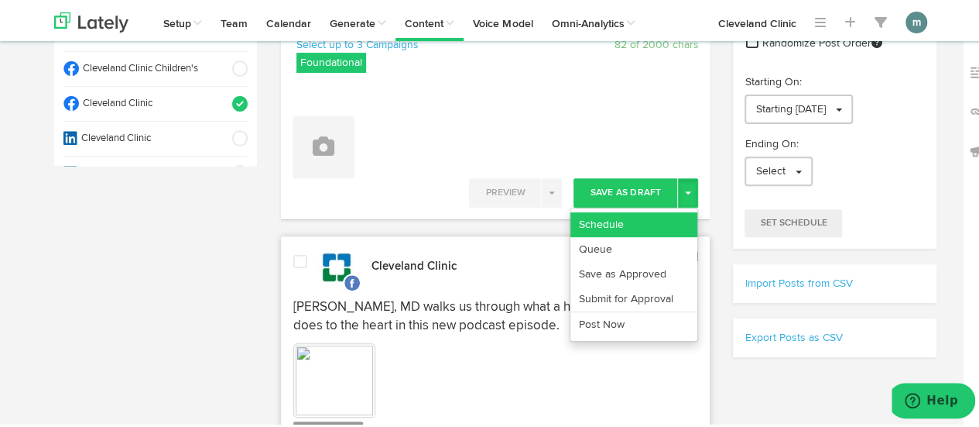
click at [674, 210] on link "Schedule" at bounding box center [634, 222] width 127 height 25
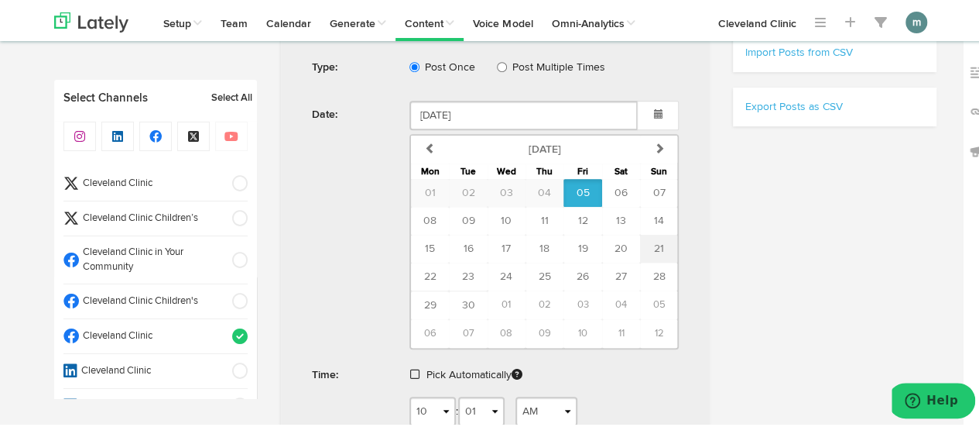
scroll to position [465, 0]
click at [578, 214] on span "12" at bounding box center [583, 216] width 10 height 11
type input "[DATE]"
click at [411, 368] on span at bounding box center [414, 370] width 9 height 11
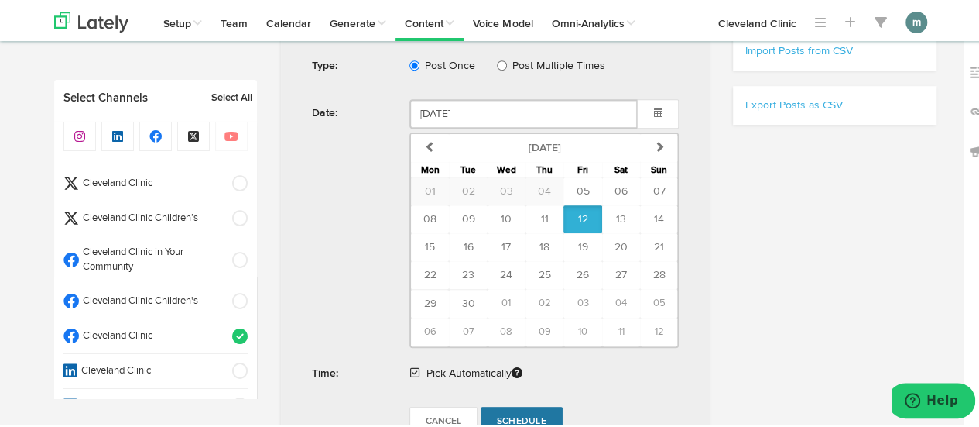
click at [503, 414] on span "Schedule" at bounding box center [522, 418] width 50 height 9
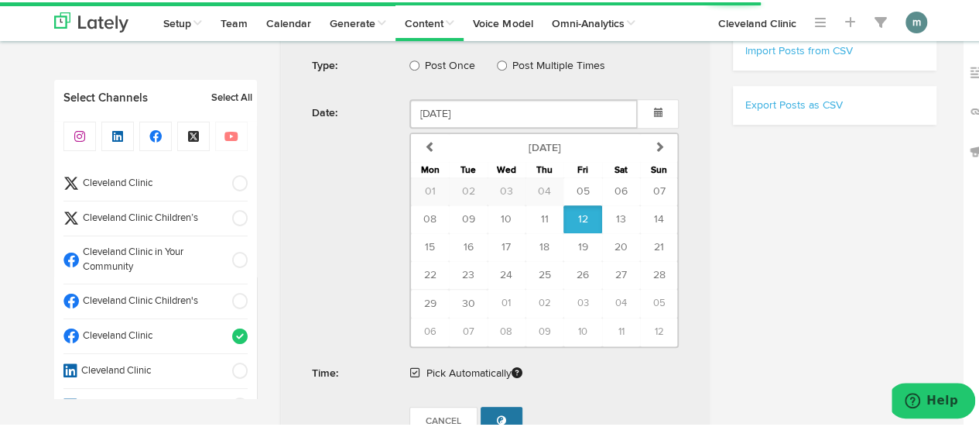
radio input "true"
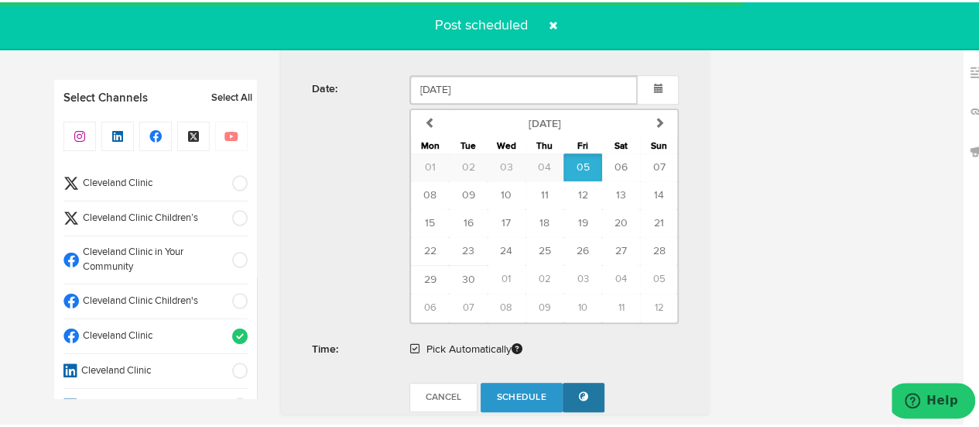
scroll to position [928, 0]
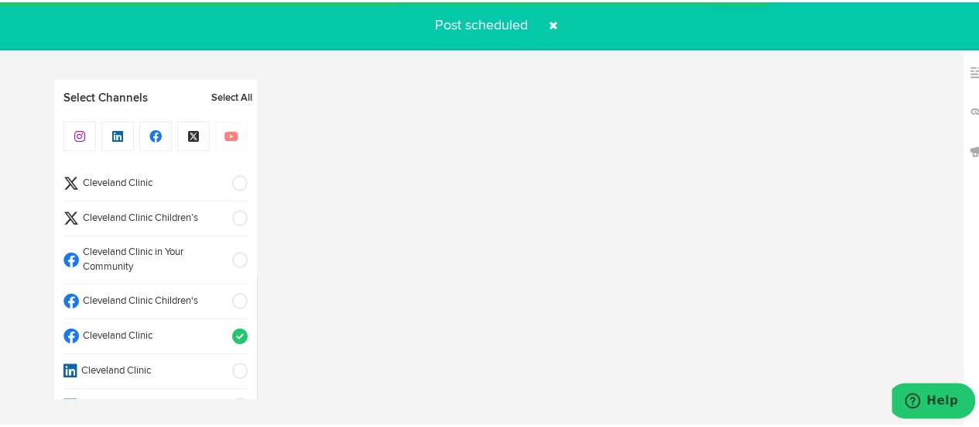
select select "11"
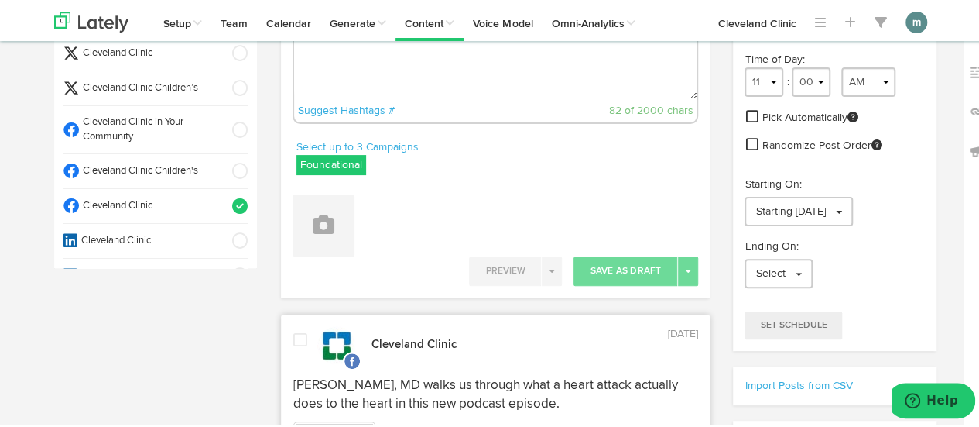
scroll to position [0, 0]
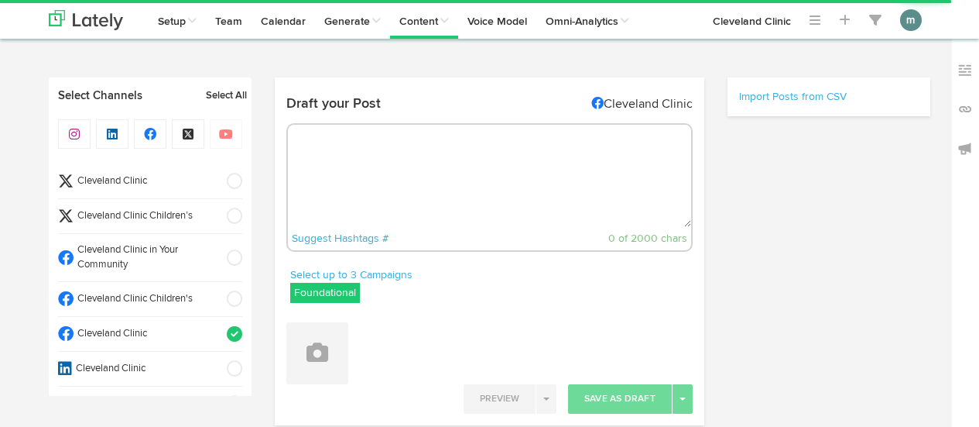
select select "10"
select select "02"
radio input "true"
select select "11"
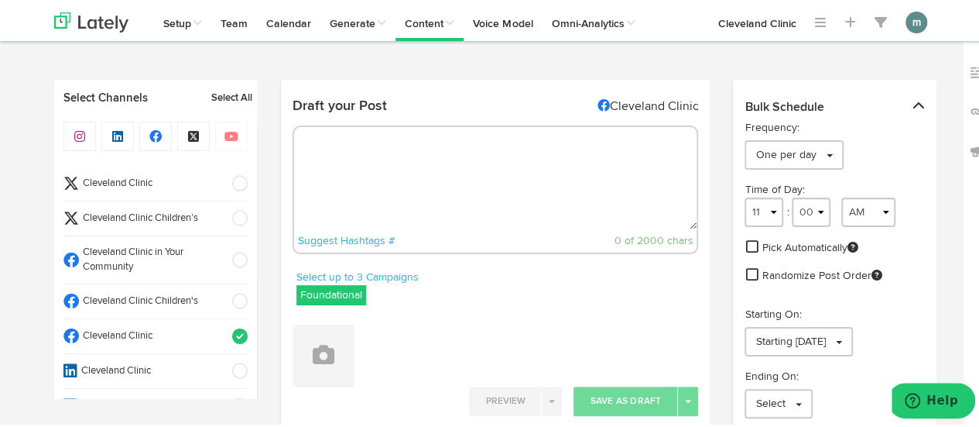
click at [354, 142] on textarea at bounding box center [495, 176] width 403 height 102
paste textarea "“Gray divorce” is a term associated with couples who separate or divorce later …"
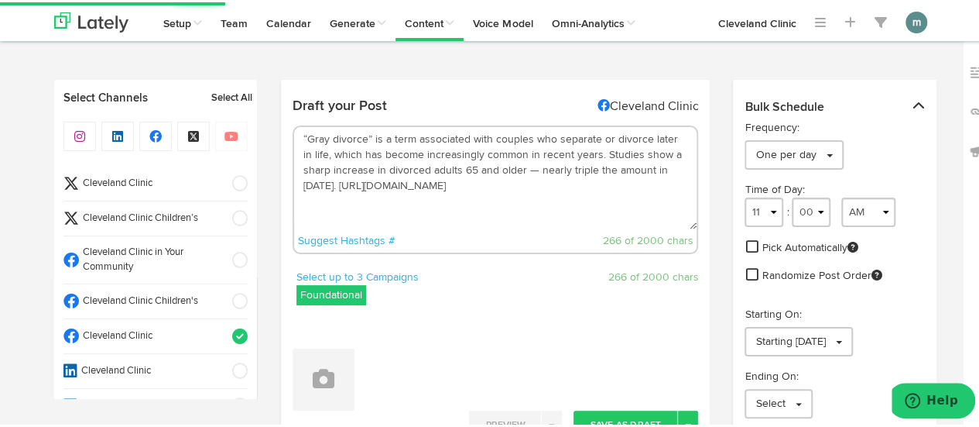
click at [587, 149] on textarea "“Gray divorce” is a term associated with couples who separate or divorce later …" at bounding box center [495, 176] width 403 height 102
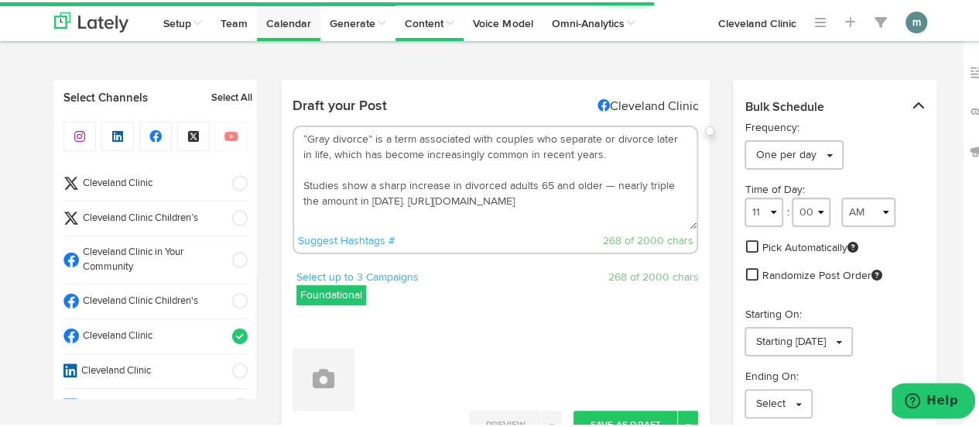
type textarea "“Gray divorce” is a term associated with couples who separate or divorce later …"
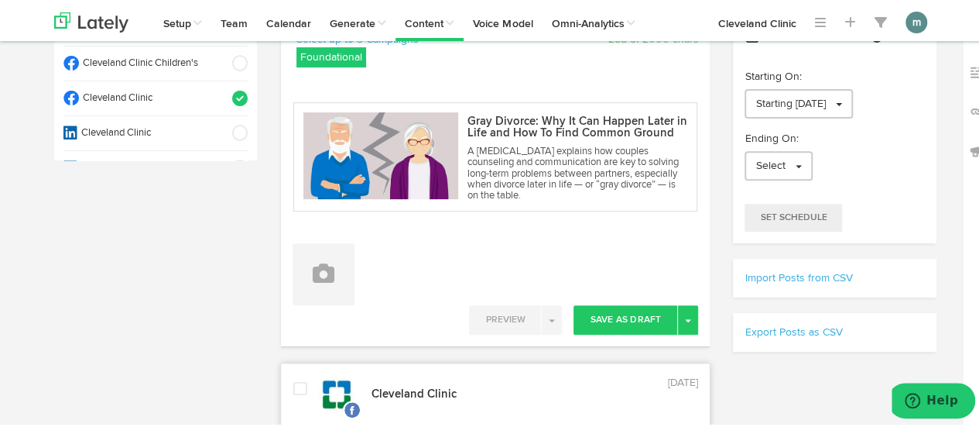
scroll to position [310, 0]
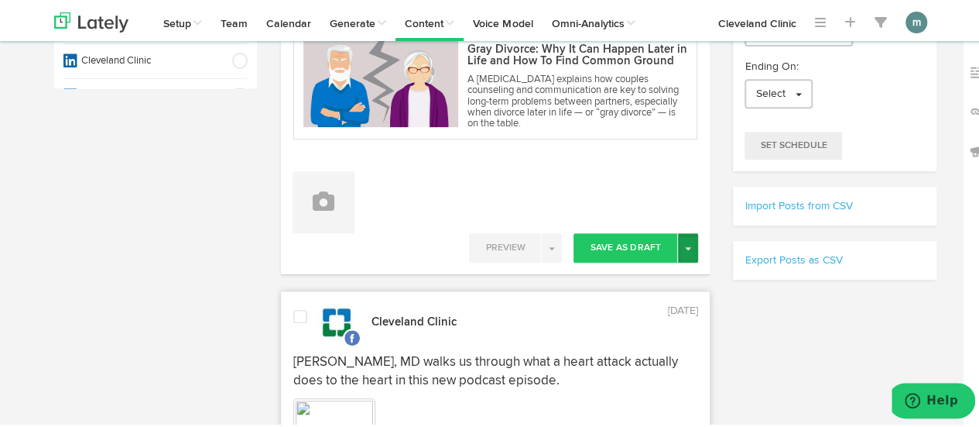
click at [678, 249] on button "Toggle Dropdown" at bounding box center [688, 245] width 20 height 29
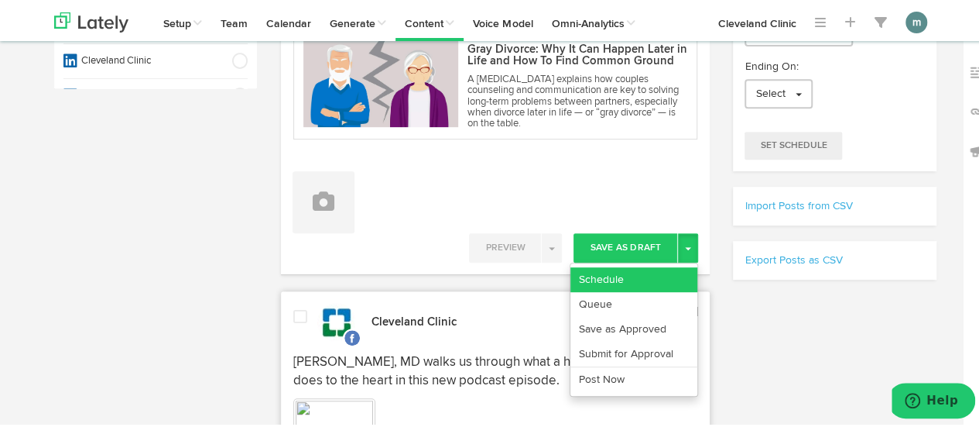
click at [648, 272] on link "Schedule" at bounding box center [634, 277] width 127 height 25
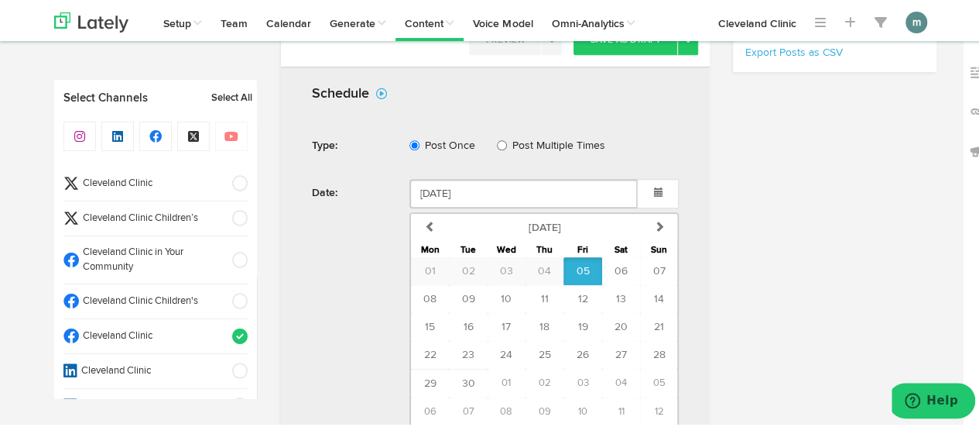
scroll to position [542, 0]
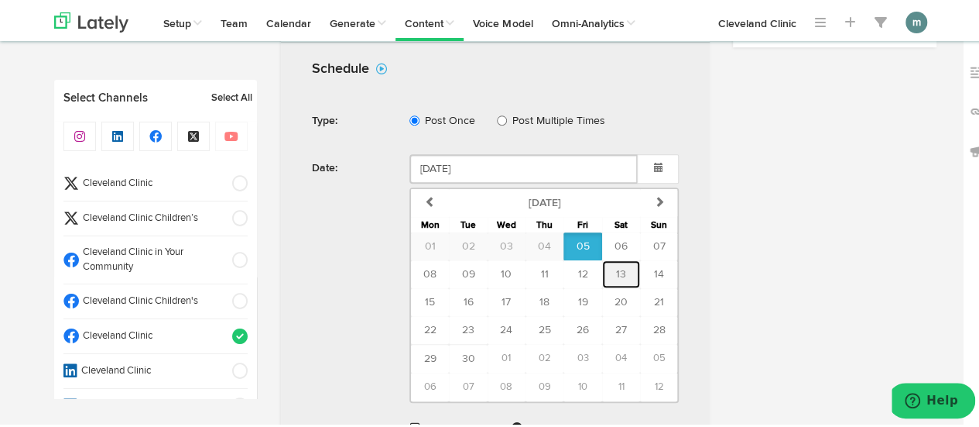
click at [624, 269] on button "13" at bounding box center [621, 272] width 38 height 28
type input "September 13 2025"
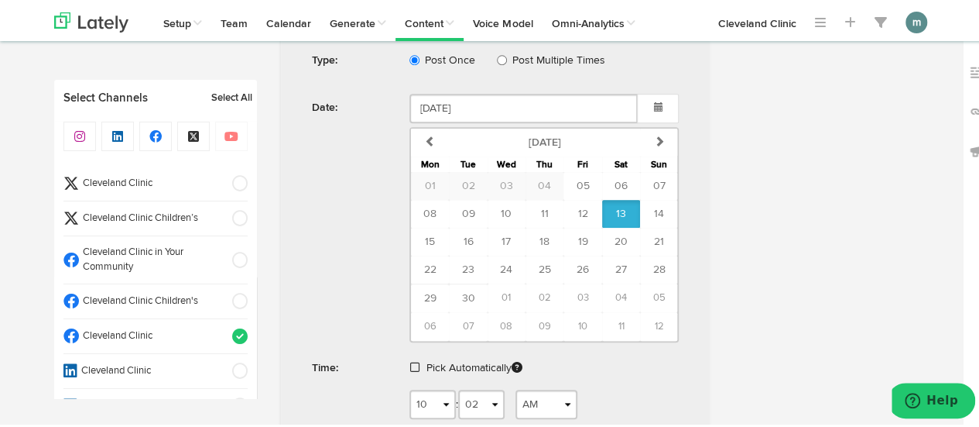
scroll to position [697, 0]
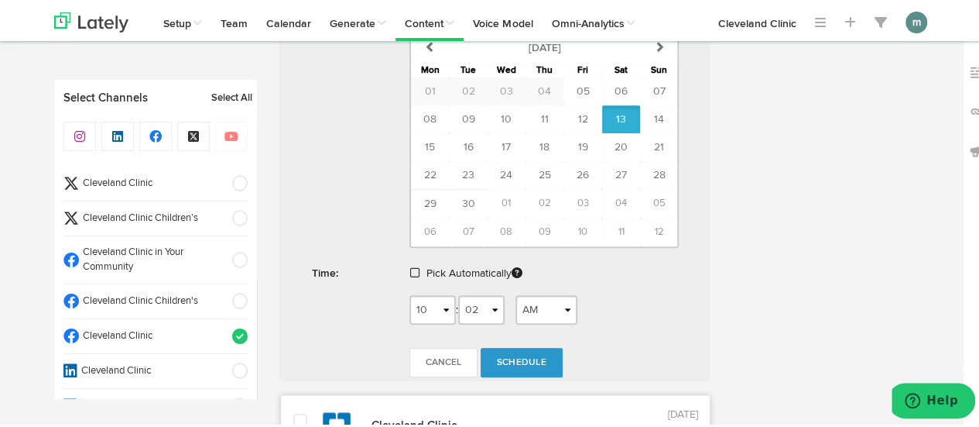
click at [410, 268] on span at bounding box center [414, 270] width 9 height 11
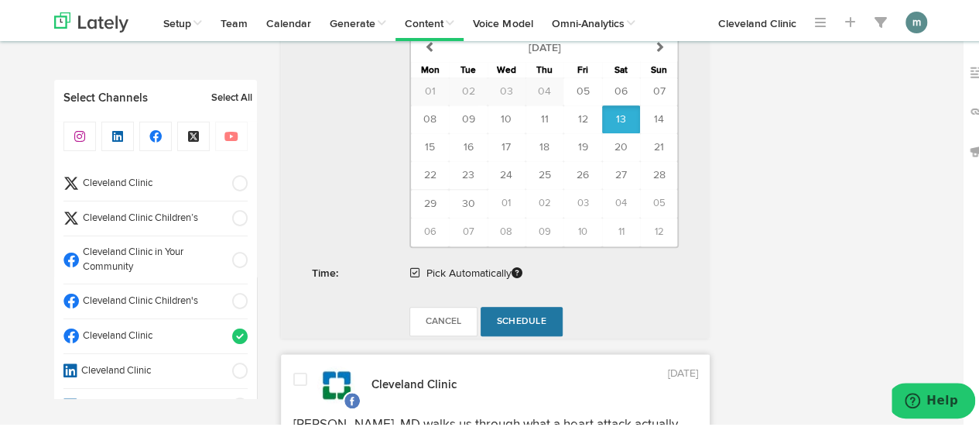
click at [509, 315] on span "Schedule" at bounding box center [522, 318] width 50 height 9
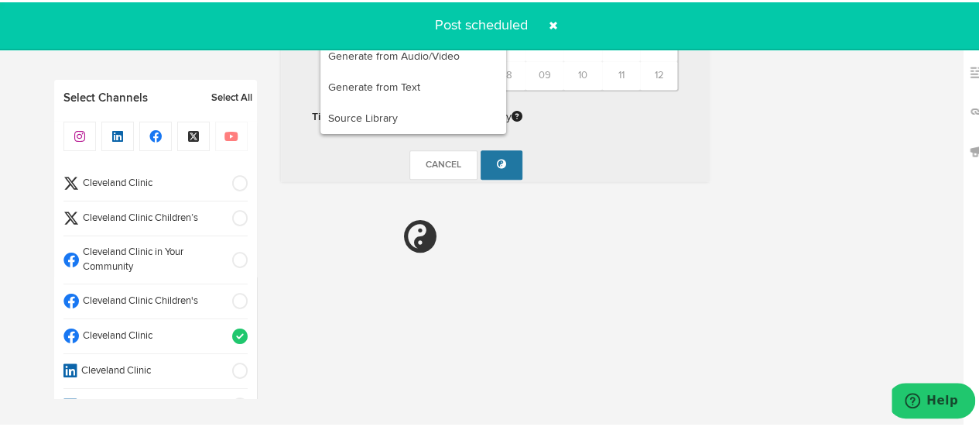
radio input "false"
select select "11"
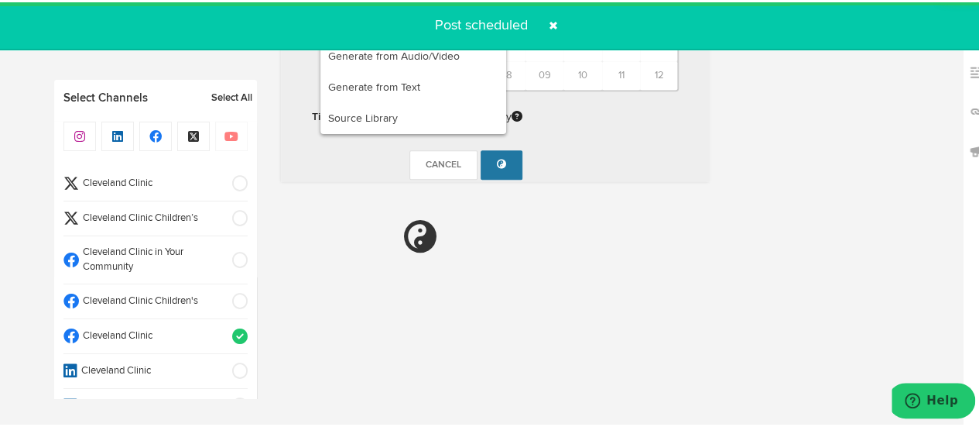
radio input "true"
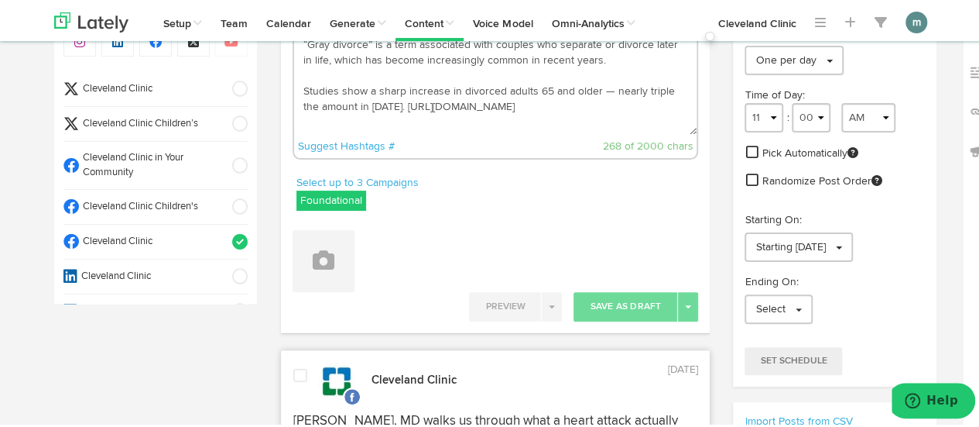
scroll to position [0, 0]
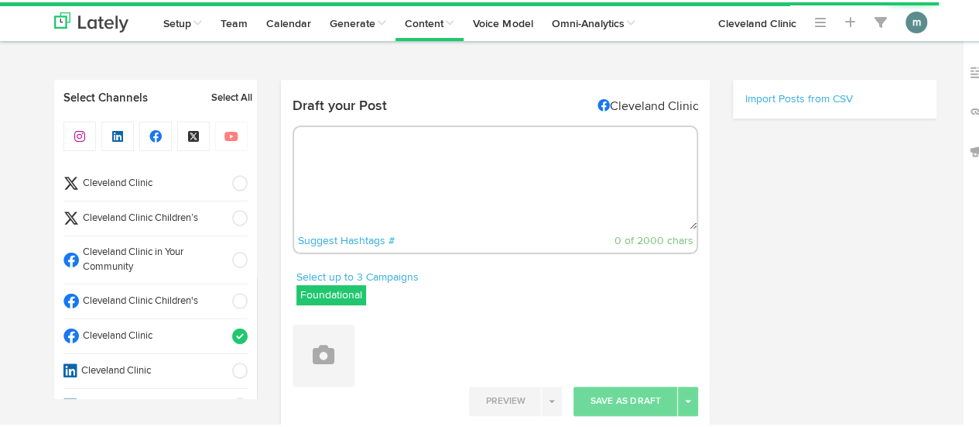
select select "10"
select select "04"
click at [337, 170] on textarea at bounding box center [495, 176] width 403 height 102
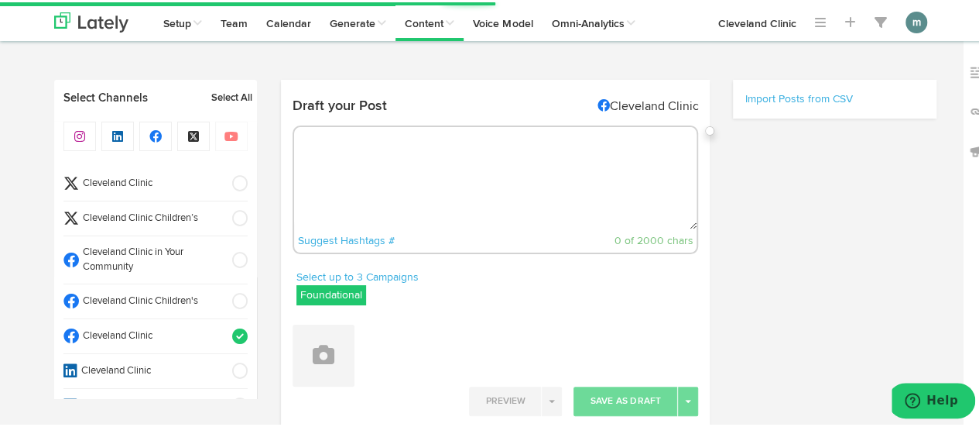
paste textarea "A [MEDICAL_DATA] explains why staying active, eating well and managing your blo…"
type textarea "A [MEDICAL_DATA] explains why staying active, eating well and managing your blo…"
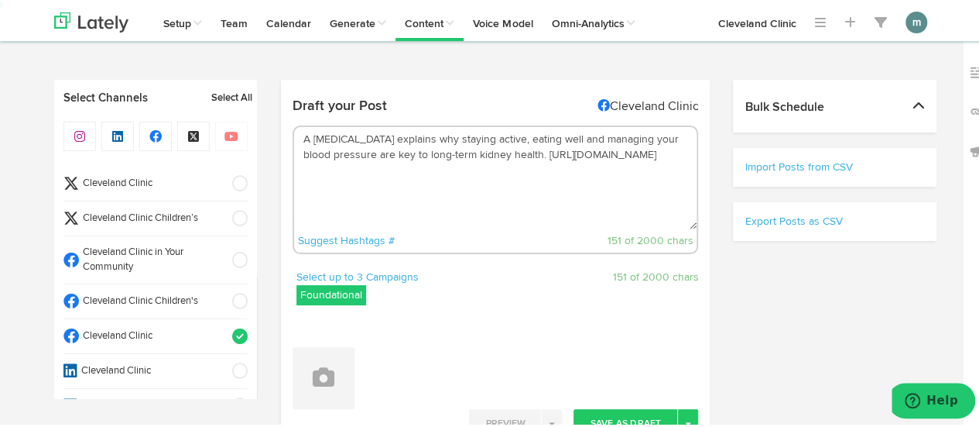
select select "11"
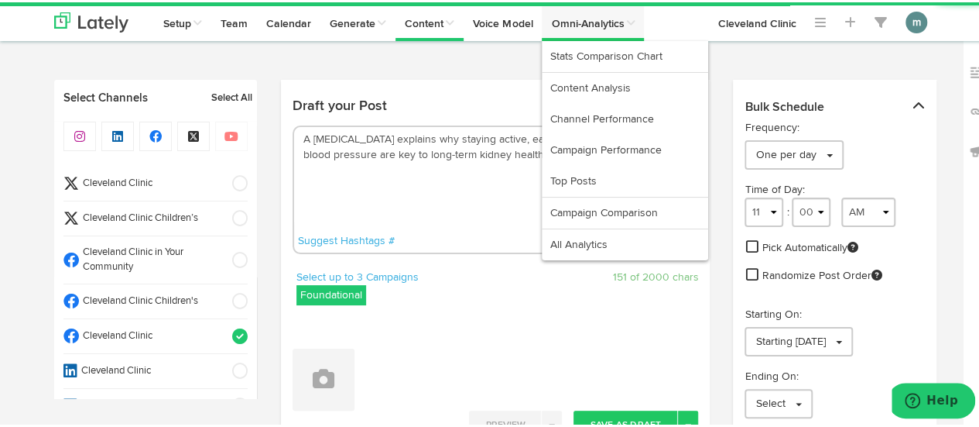
type textarea "A [MEDICAL_DATA] explains why staying active, eating well and managing your blo…"
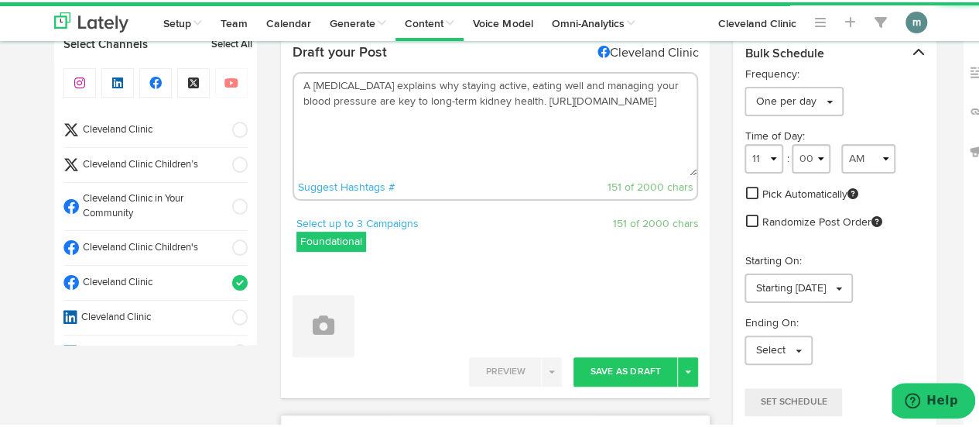
scroll to position [155, 0]
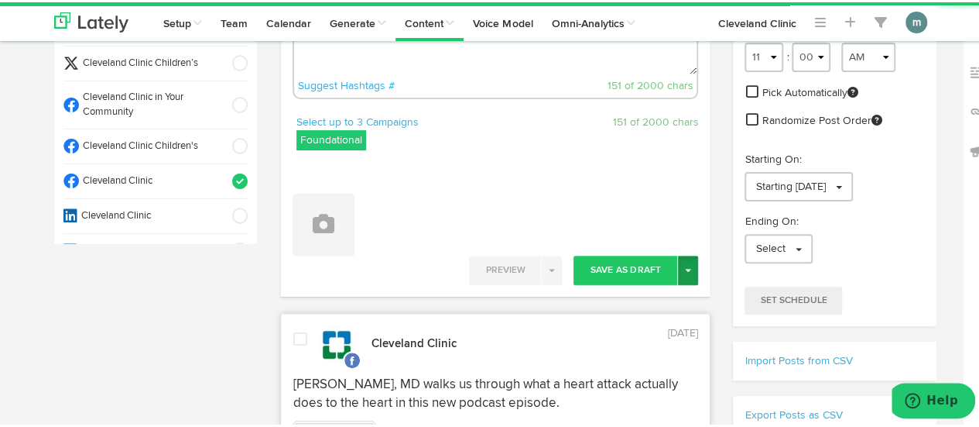
click at [682, 264] on button "Toggle Dropdown" at bounding box center [688, 267] width 20 height 29
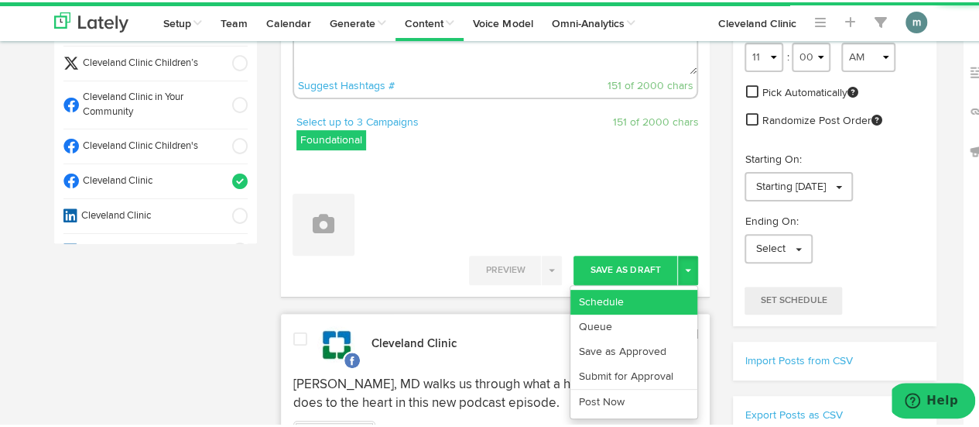
click at [630, 298] on link "Schedule" at bounding box center [634, 299] width 127 height 25
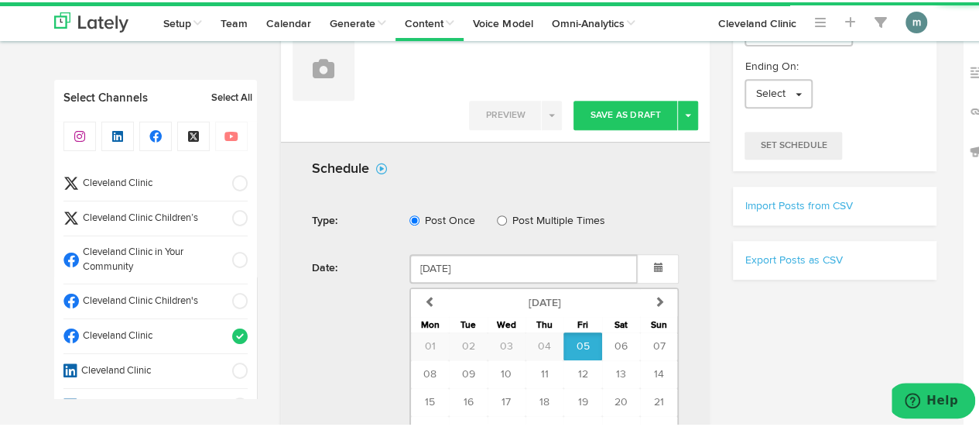
scroll to position [387, 0]
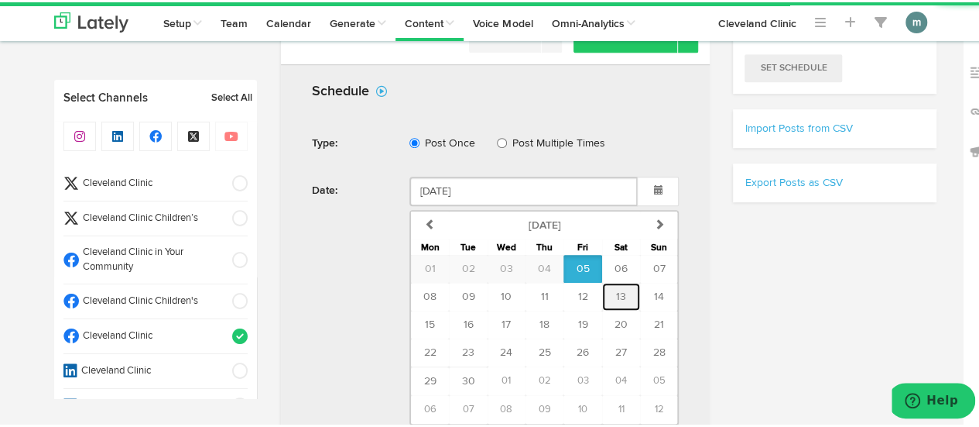
click at [616, 294] on span "13" at bounding box center [621, 294] width 10 height 11
type input "[DATE]"
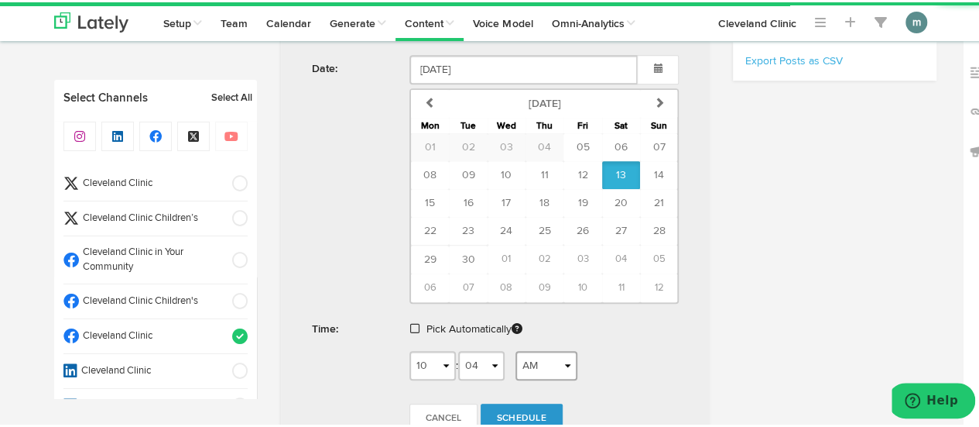
scroll to position [542, 0]
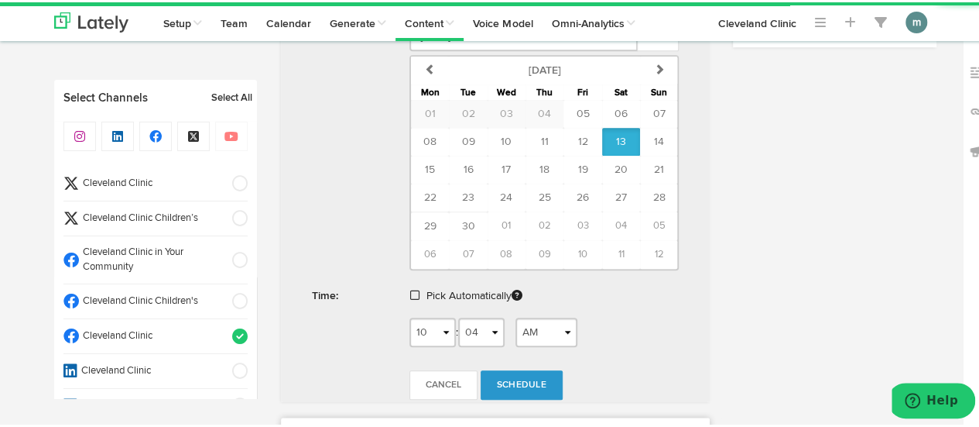
click at [410, 293] on span at bounding box center [414, 292] width 9 height 11
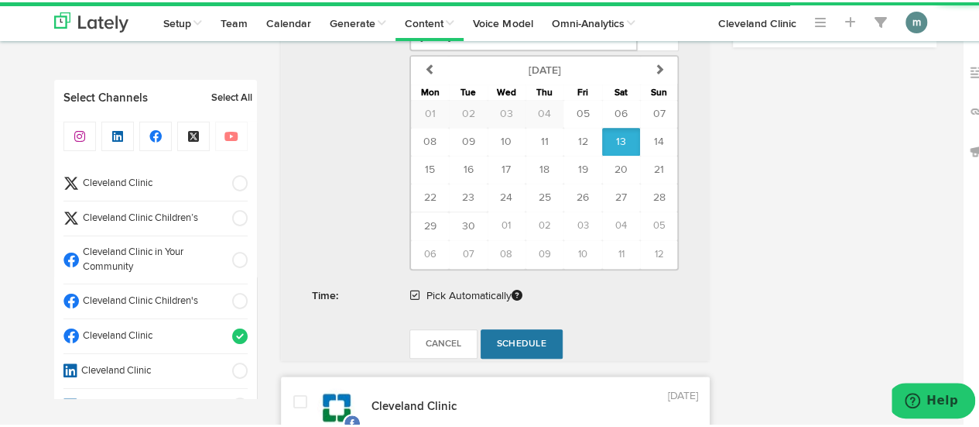
click at [516, 337] on span "Schedule" at bounding box center [522, 341] width 50 height 9
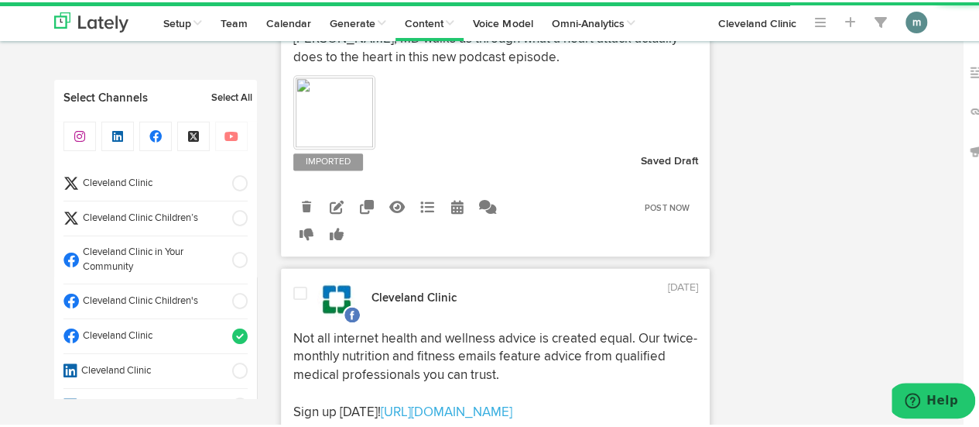
radio input "true"
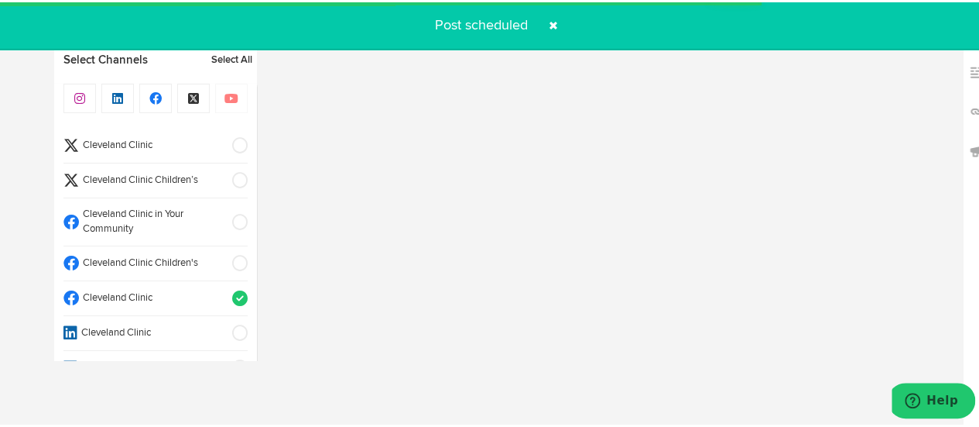
select select "11"
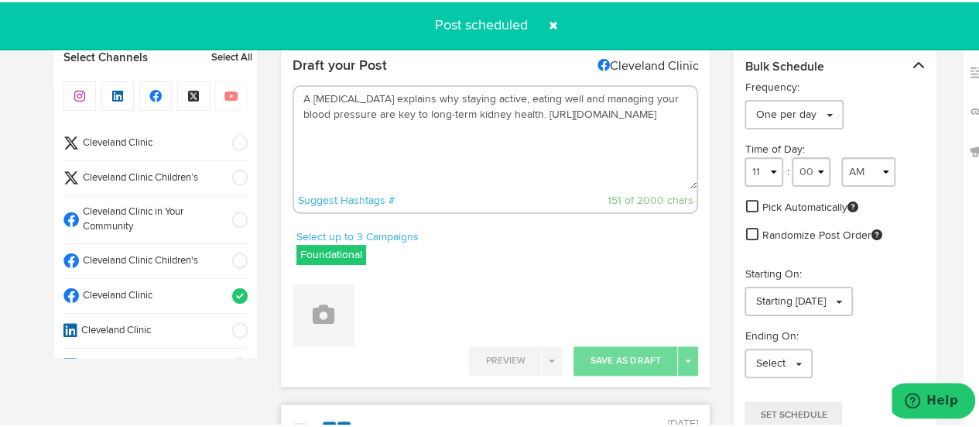
scroll to position [0, 0]
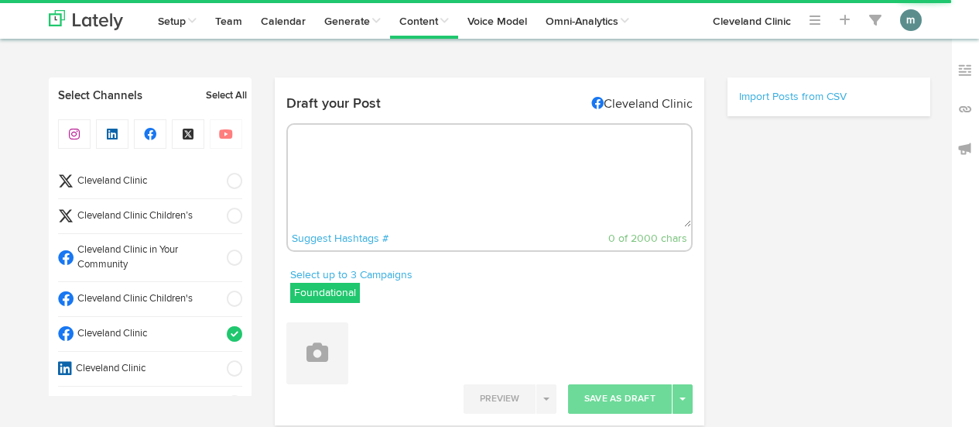
radio input "true"
select select "10"
select select "05"
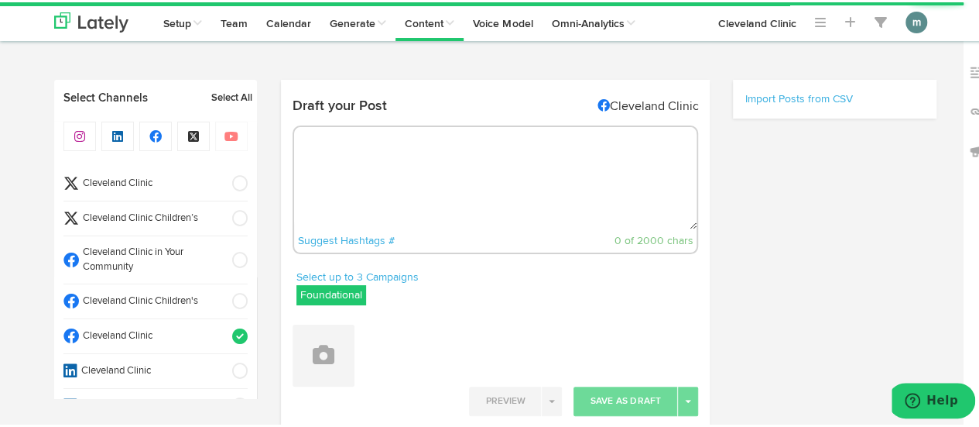
click at [354, 177] on textarea at bounding box center [495, 176] width 403 height 102
select select "11"
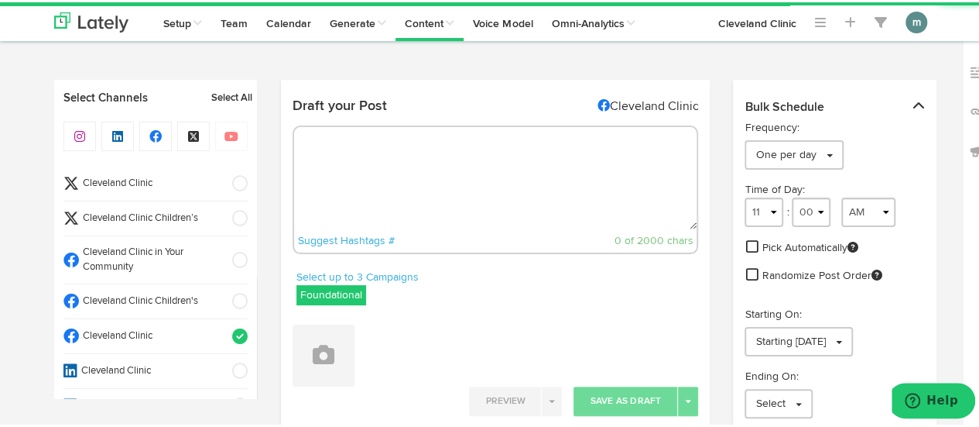
paste textarea "These enzymes are responsible for breaking down the major dietary components of…"
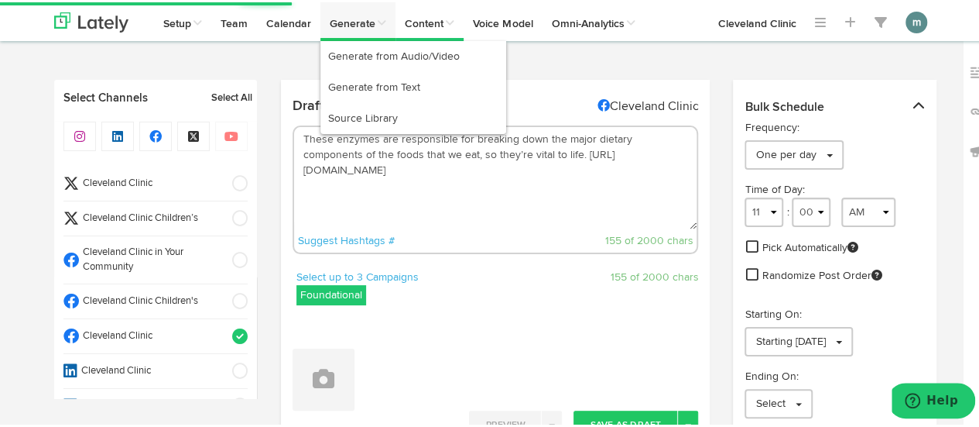
type textarea "These enzymes are responsible for breaking down the major dietary components of…"
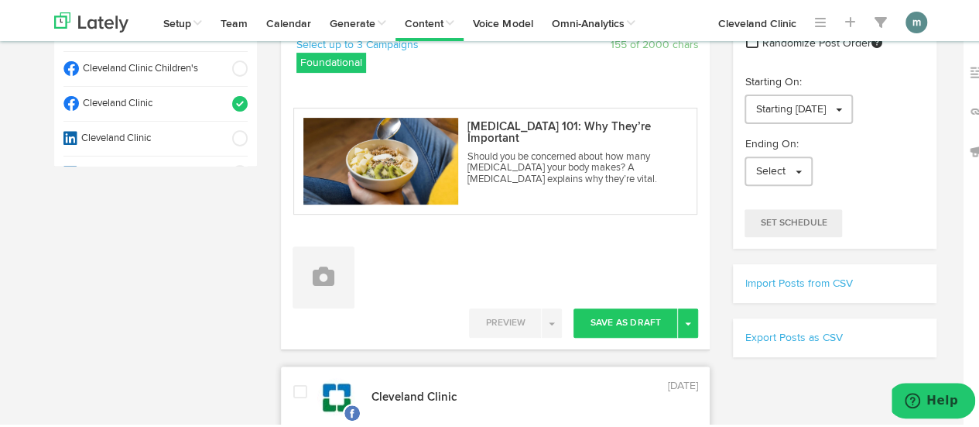
scroll to position [310, 0]
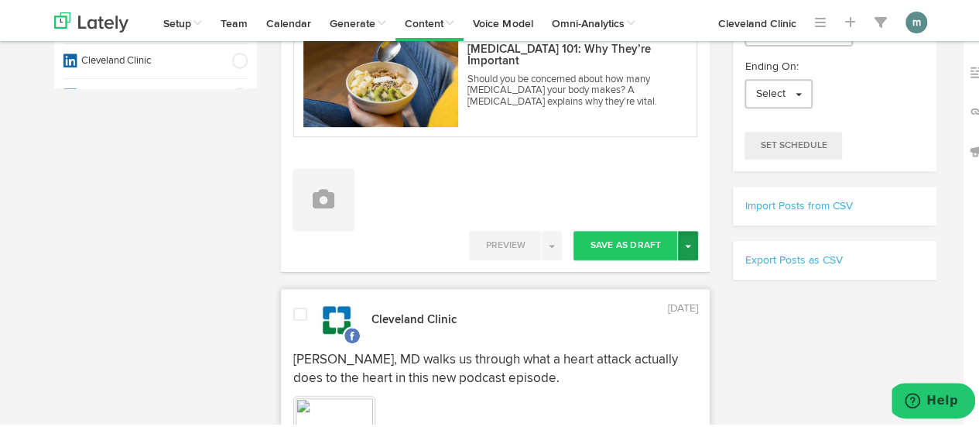
click at [683, 245] on button "Toggle Dropdown" at bounding box center [688, 242] width 20 height 29
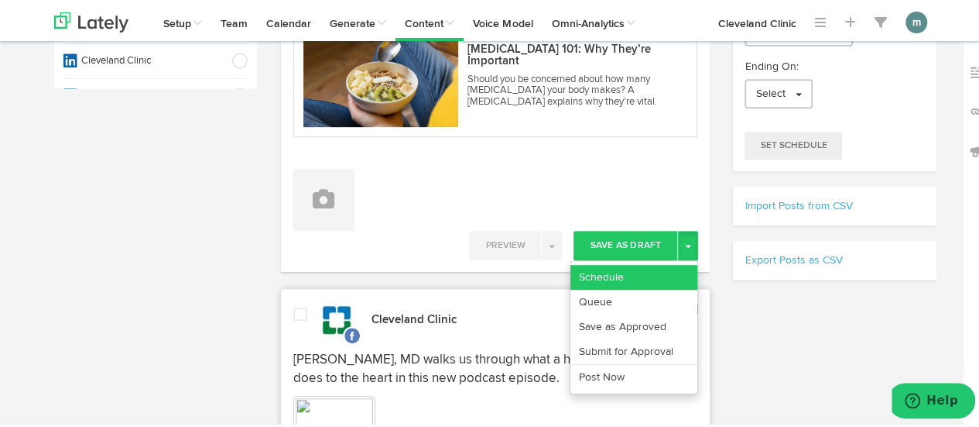
click at [668, 266] on link "Schedule" at bounding box center [634, 274] width 127 height 25
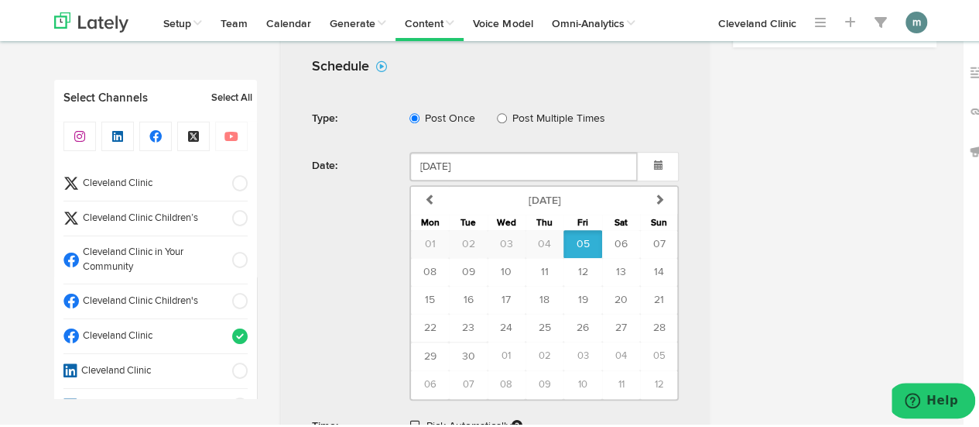
scroll to position [619, 0]
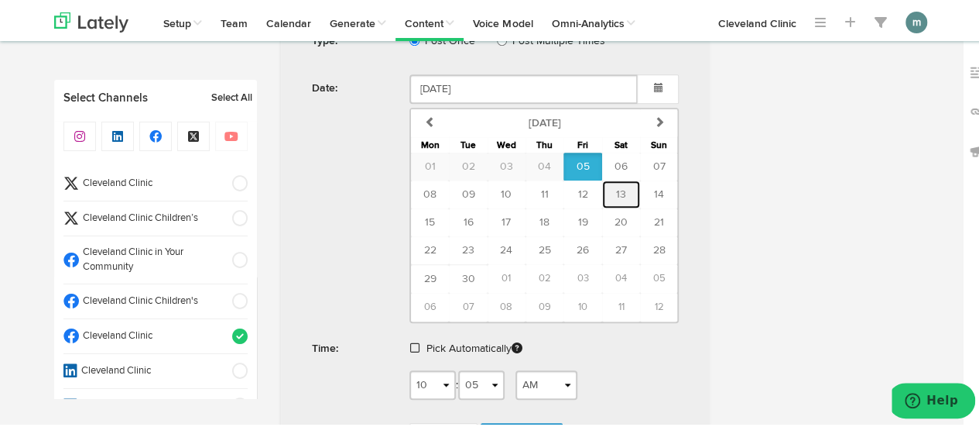
click at [620, 187] on button "13" at bounding box center [621, 192] width 38 height 28
type input "September 13 2025"
click at [410, 343] on span at bounding box center [414, 345] width 9 height 11
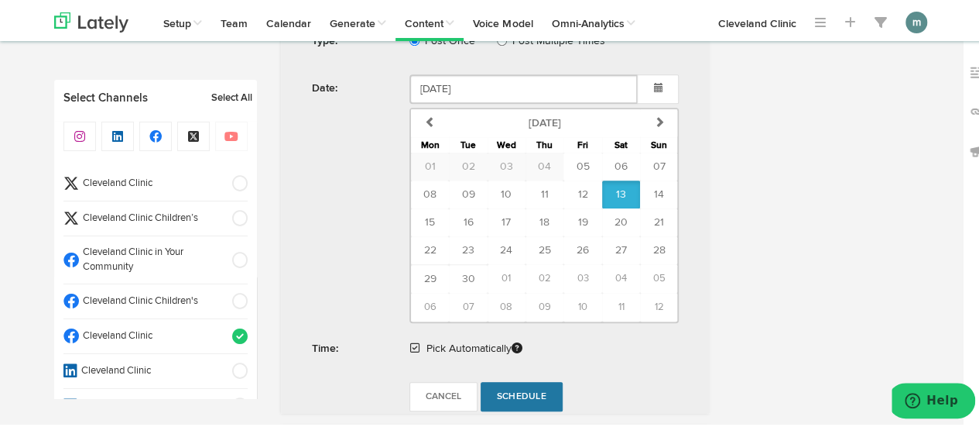
click at [515, 389] on span "Schedule" at bounding box center [522, 393] width 50 height 9
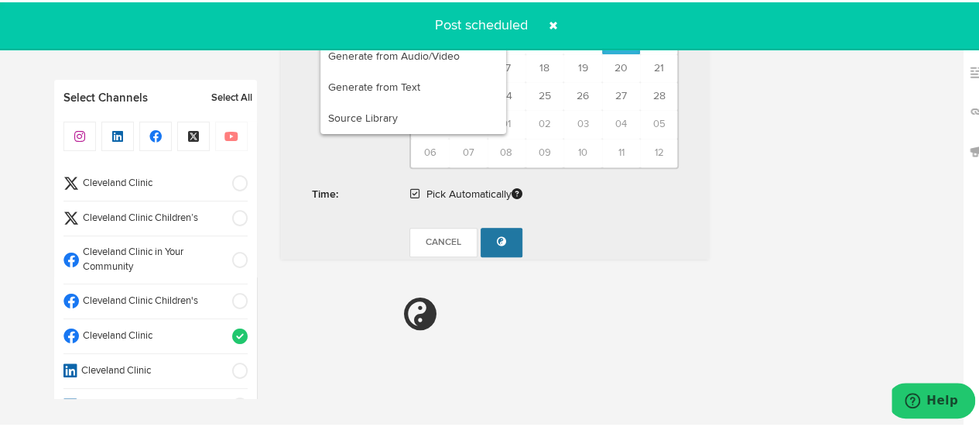
radio input "true"
select select "11"
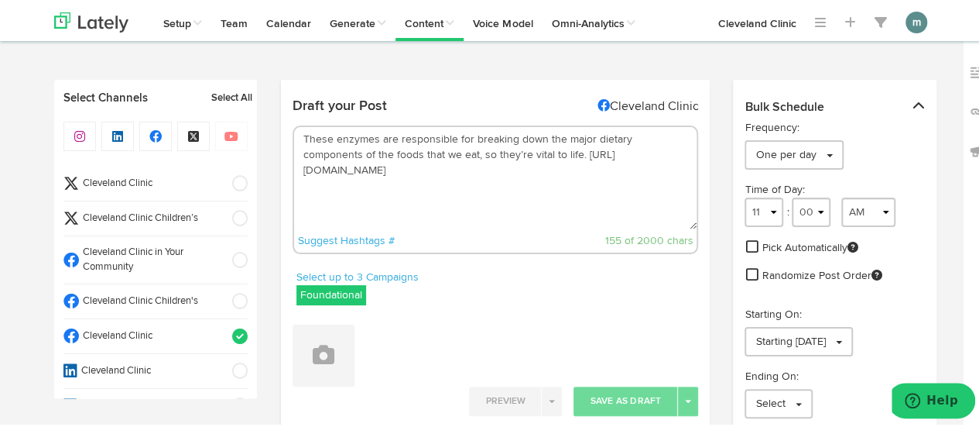
scroll to position [0, 0]
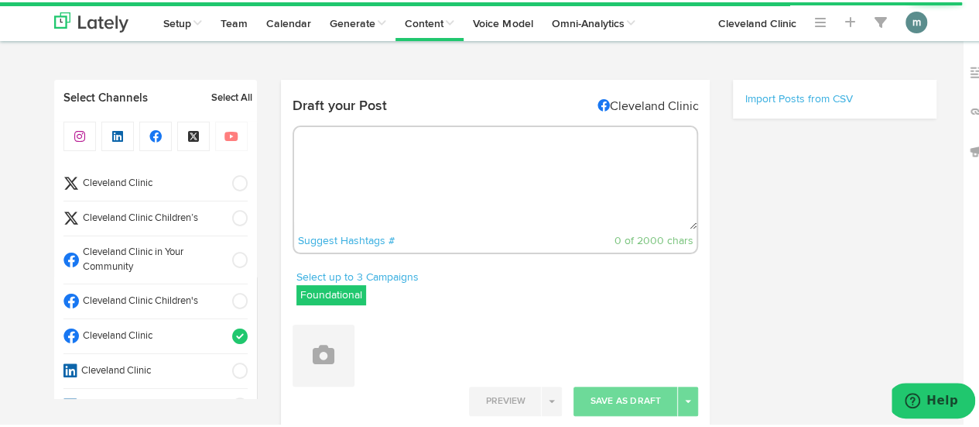
radio input "true"
select select "10"
select select "05"
select select "11"
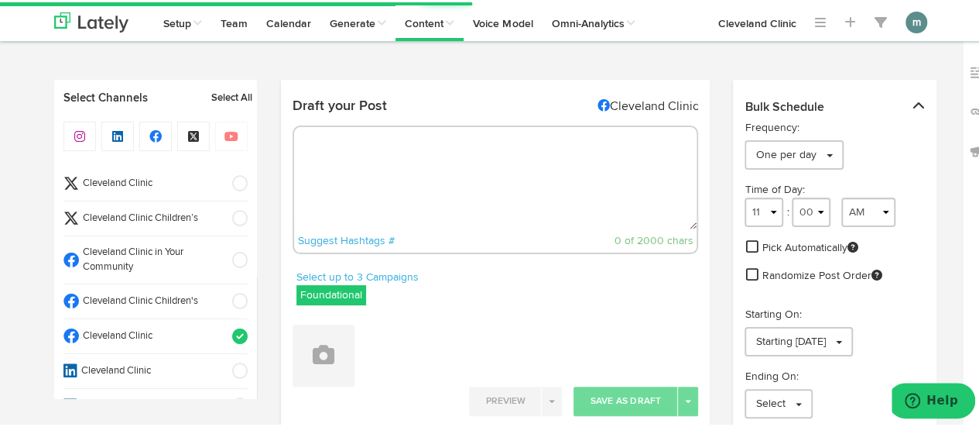
click at [398, 164] on textarea at bounding box center [495, 176] width 403 height 102
paste textarea "FAQs about erectile dysfunction and debunking some persistent myths and misconc…"
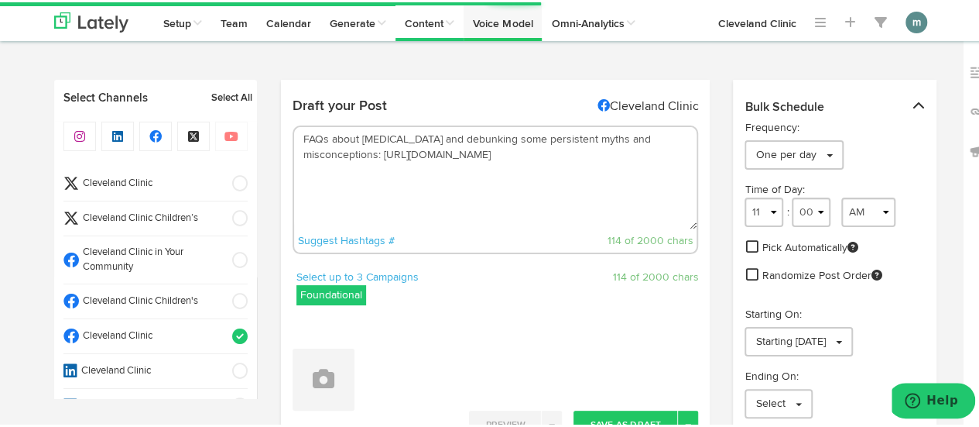
type textarea "FAQs about erectile dysfunction and debunking some persistent myths and misconc…"
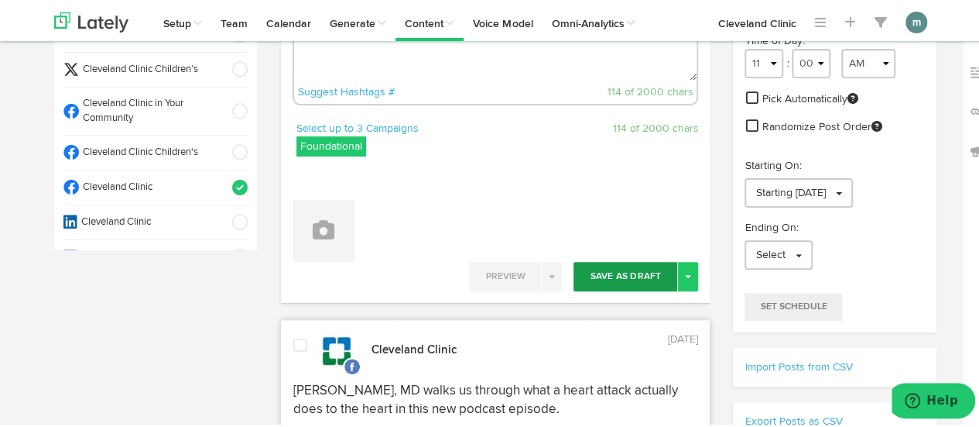
scroll to position [155, 0]
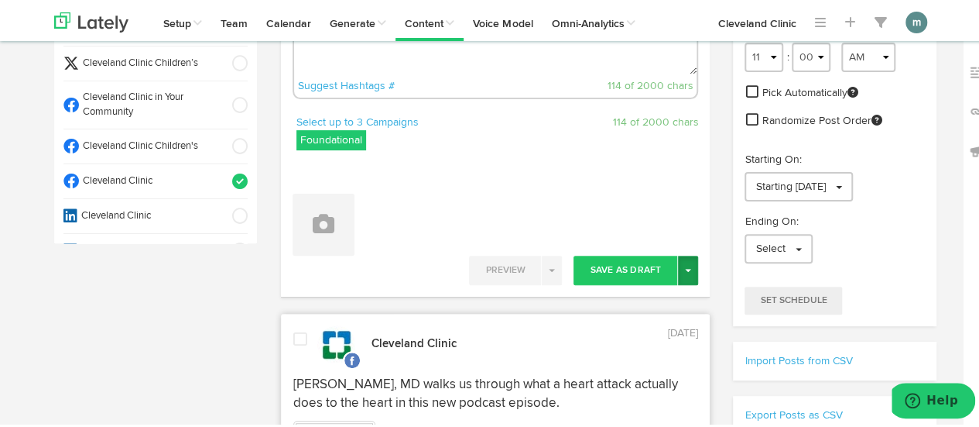
click at [686, 267] on button "Toggle Dropdown" at bounding box center [688, 267] width 20 height 29
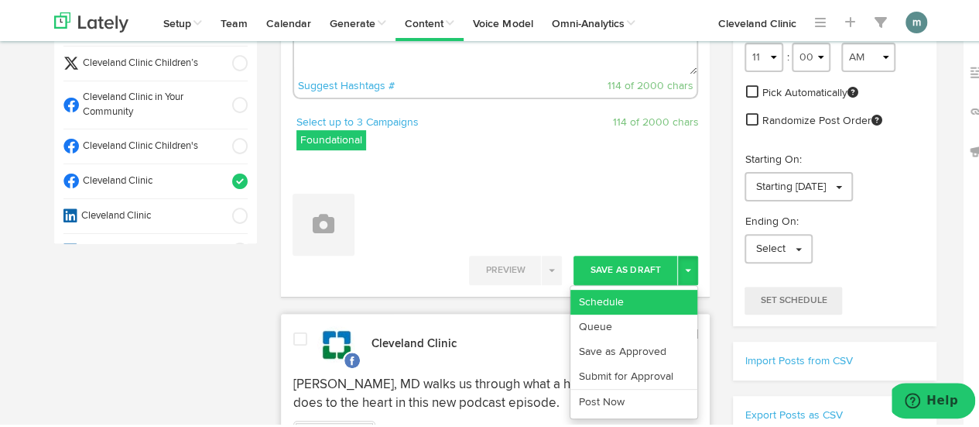
click at [669, 290] on link "Schedule" at bounding box center [634, 299] width 127 height 25
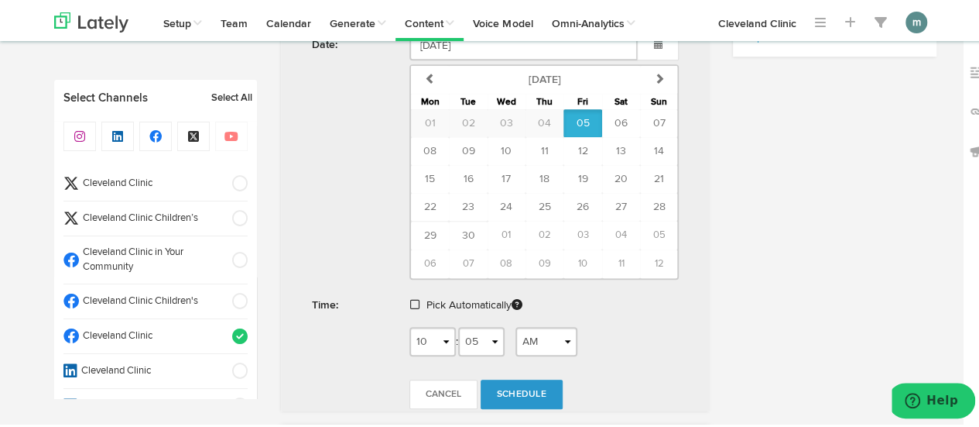
scroll to position [542, 0]
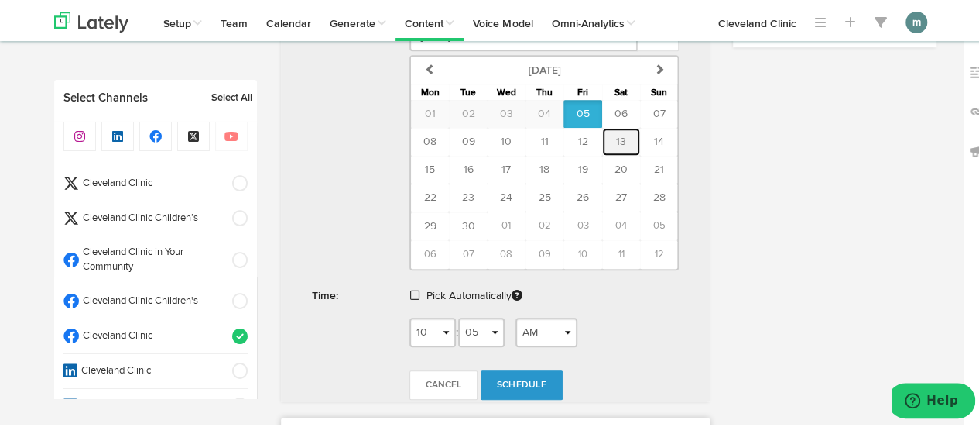
click at [616, 135] on span "13" at bounding box center [621, 139] width 10 height 11
type input "[DATE]"
click at [410, 289] on span at bounding box center [414, 292] width 9 height 11
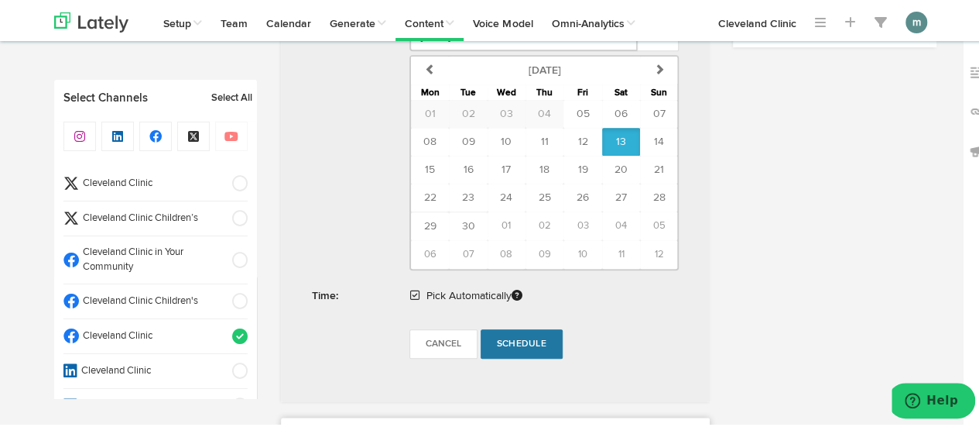
click at [502, 338] on span "Schedule" at bounding box center [522, 341] width 50 height 9
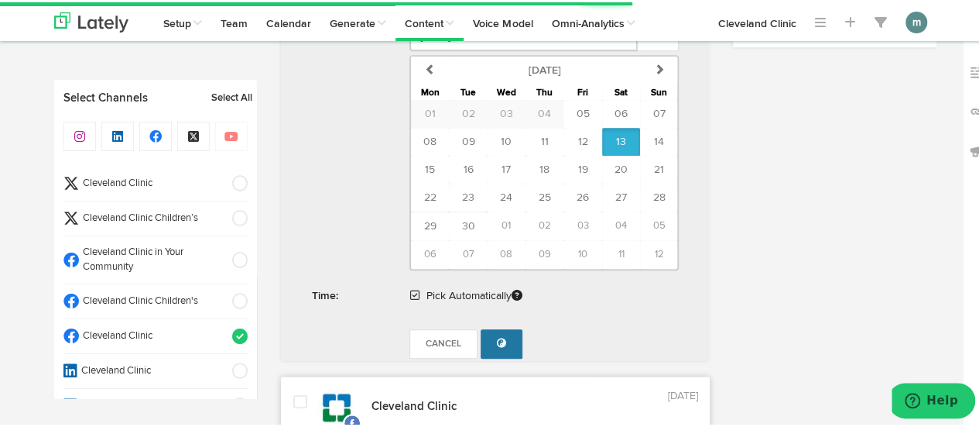
radio input "true"
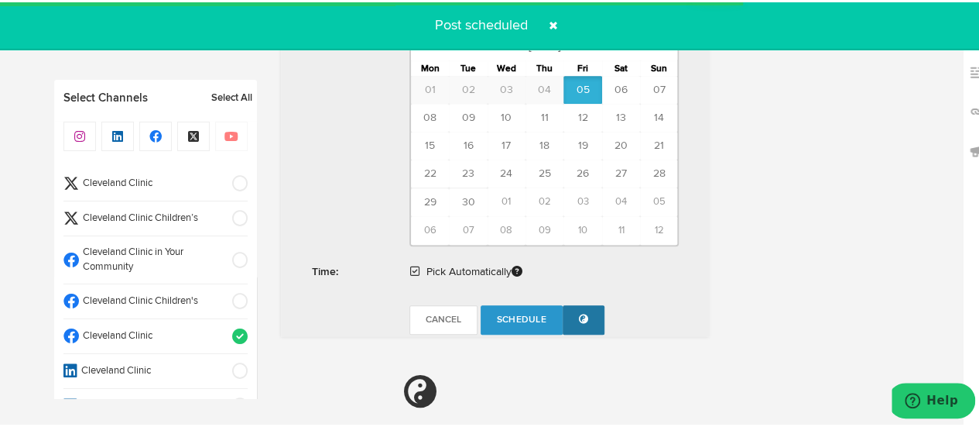
scroll to position [928, 0]
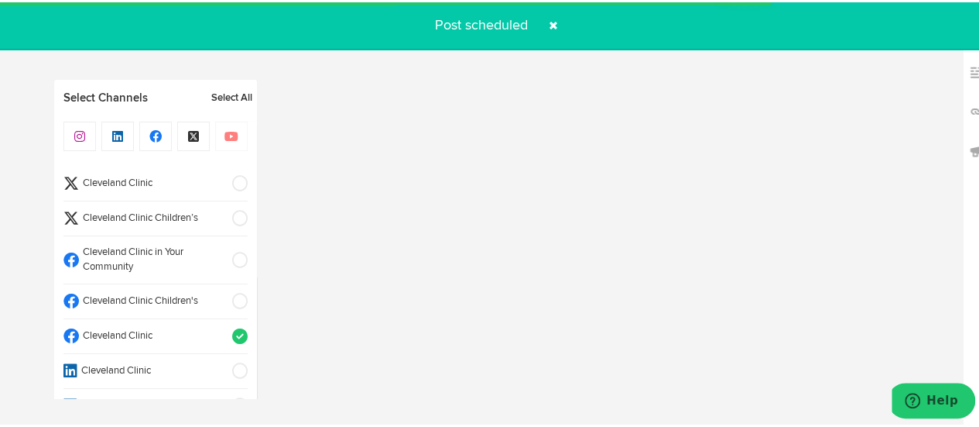
select select "11"
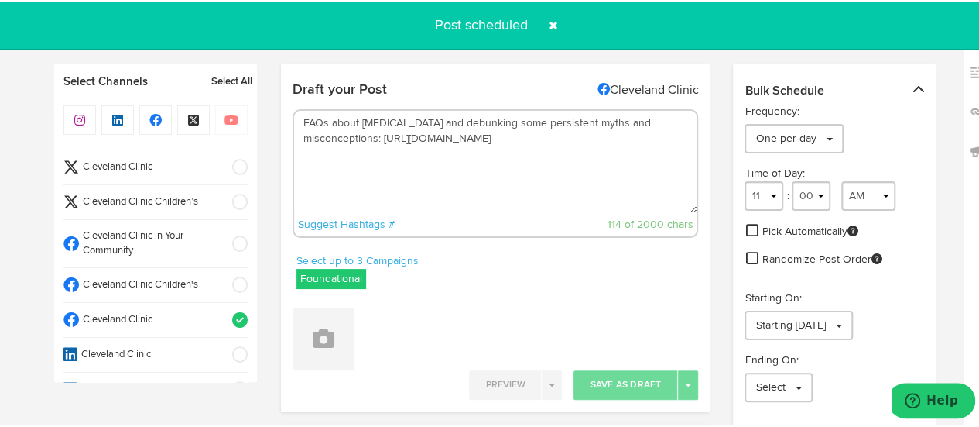
scroll to position [0, 0]
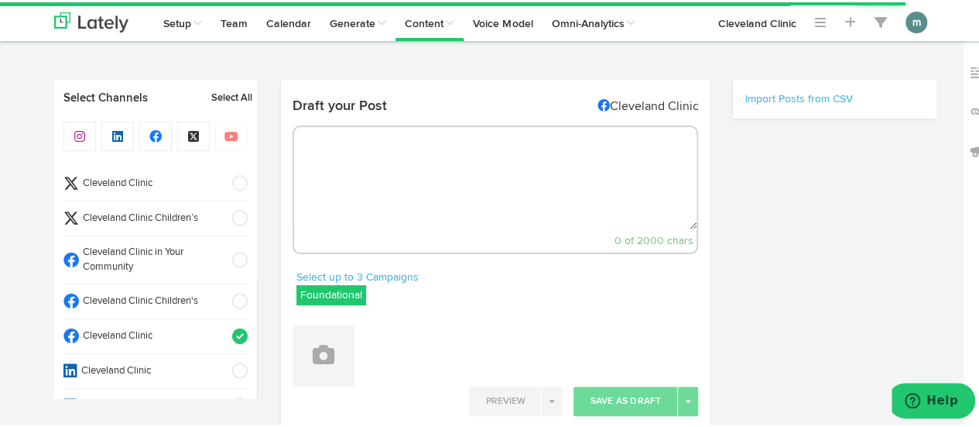
select select "10"
select select "07"
click at [466, 143] on textarea at bounding box center [495, 176] width 403 height 102
paste textarea "These whole wheat and oatmeal pancakes are not just delicious—they're packed wi…"
type textarea "These whole wheat and oatmeal pancakes are not just delicious—they're packed wi…"
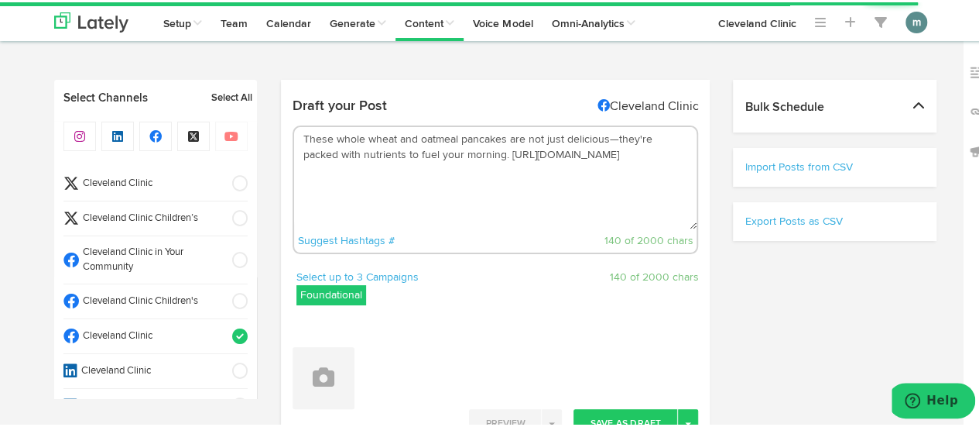
select select "11"
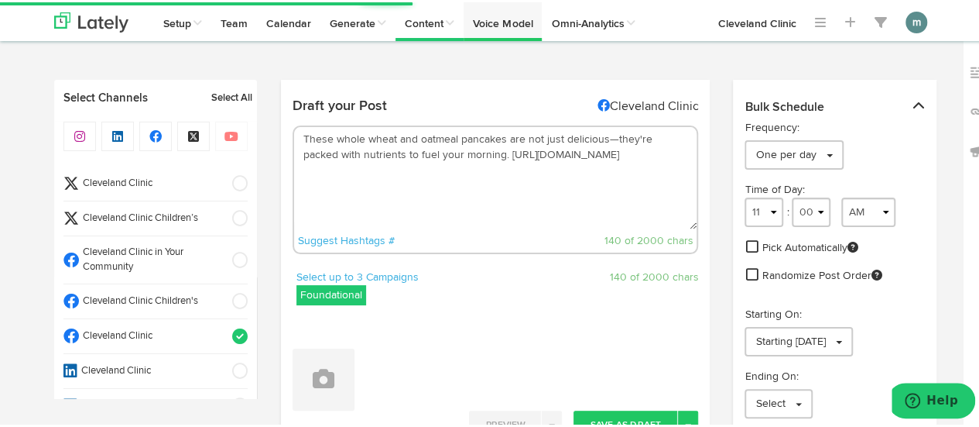
type textarea "These whole wheat and oatmeal pancakes are not just delicious—they're packed wi…"
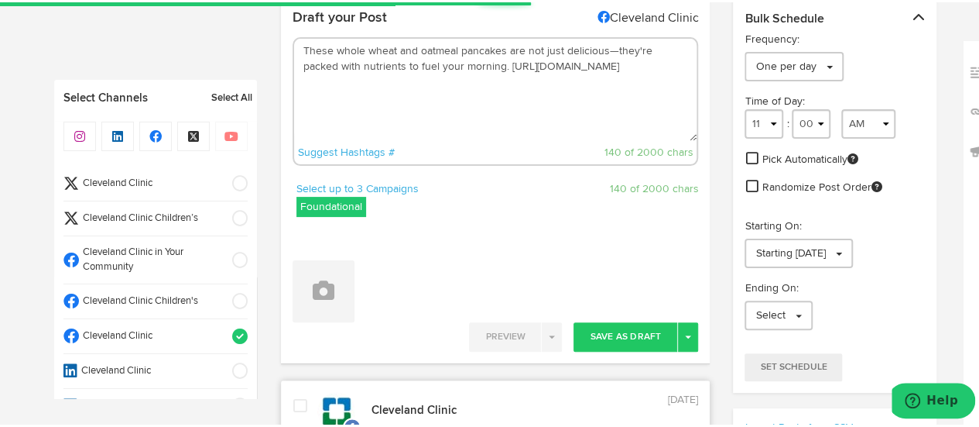
scroll to position [155, 0]
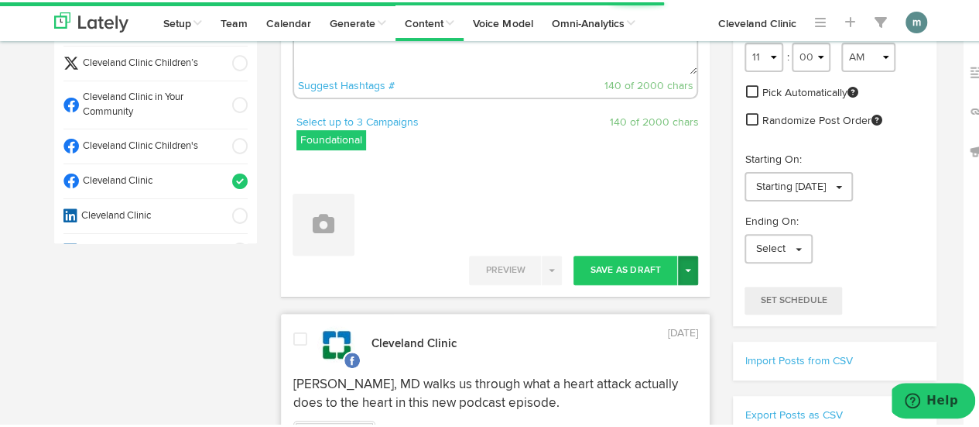
click at [687, 271] on button "Toggle Dropdown" at bounding box center [688, 267] width 20 height 29
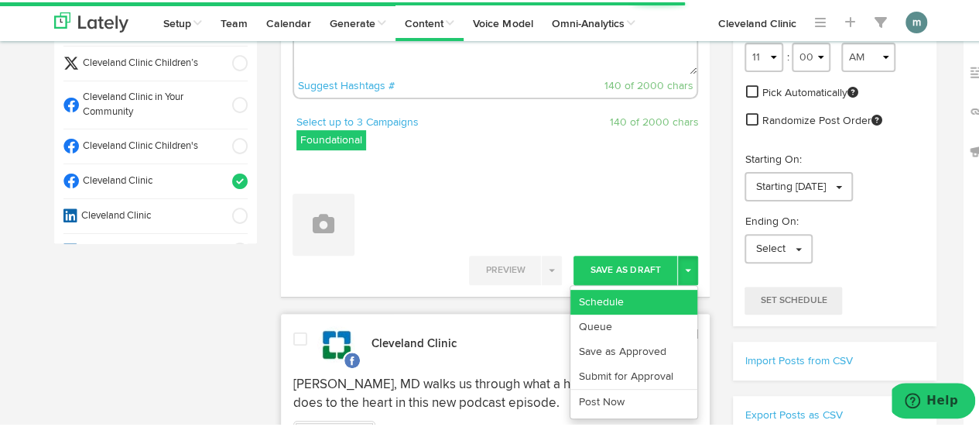
click at [670, 293] on link "Schedule" at bounding box center [634, 299] width 127 height 25
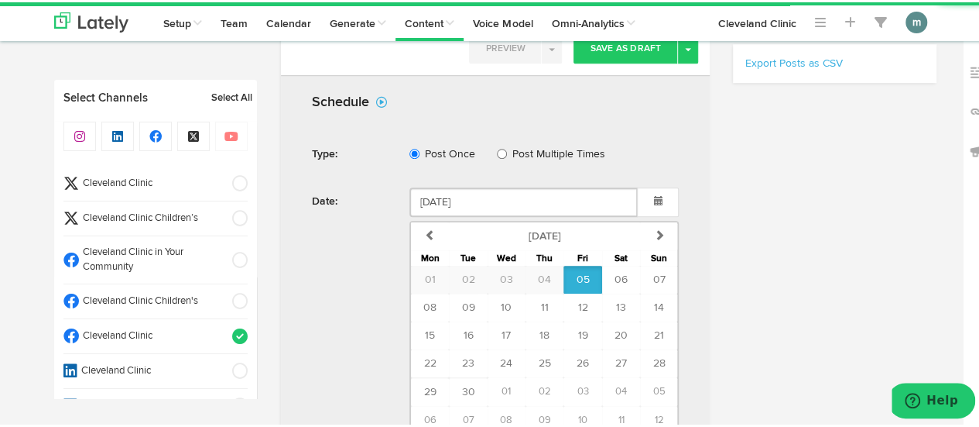
scroll to position [542, 0]
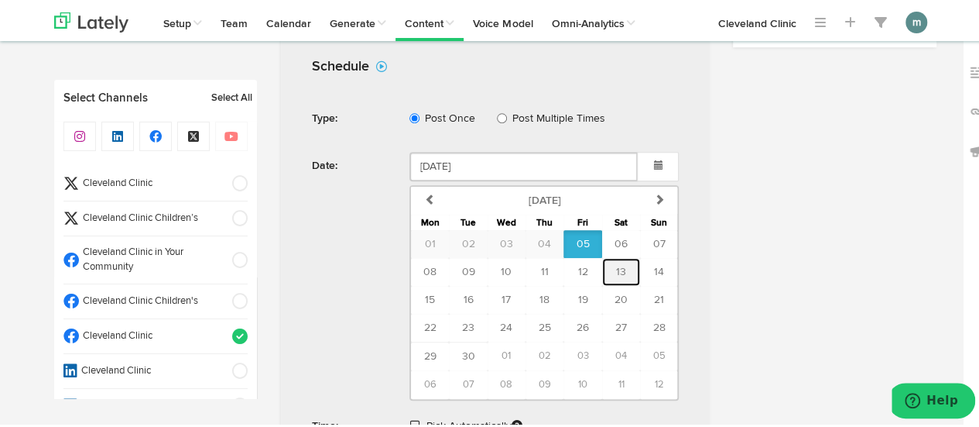
click at [616, 264] on span "13" at bounding box center [621, 269] width 10 height 11
type input "September 13 2025"
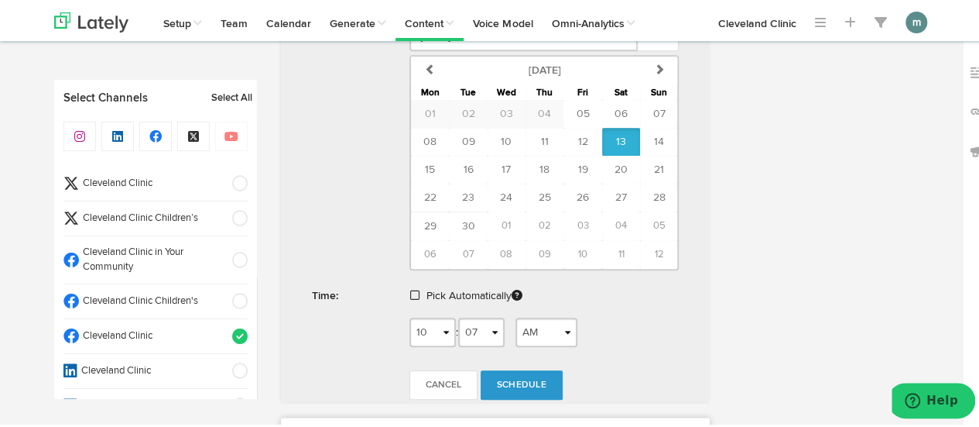
scroll to position [697, 0]
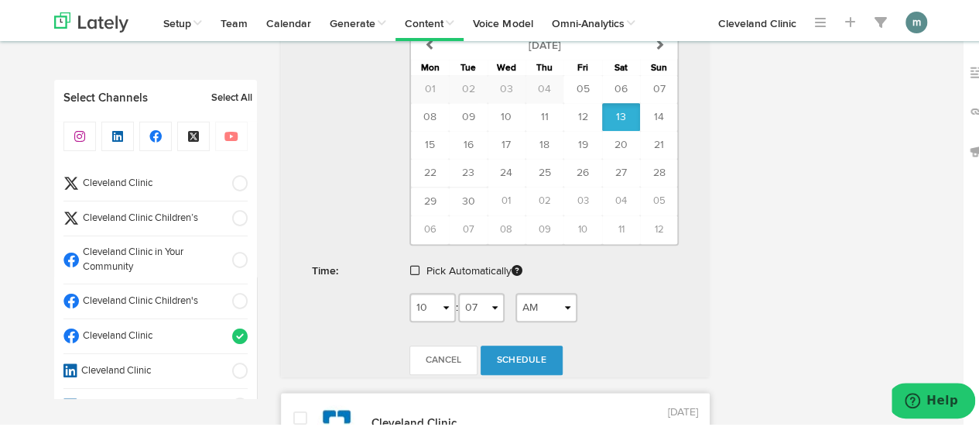
click at [413, 266] on span at bounding box center [414, 267] width 9 height 11
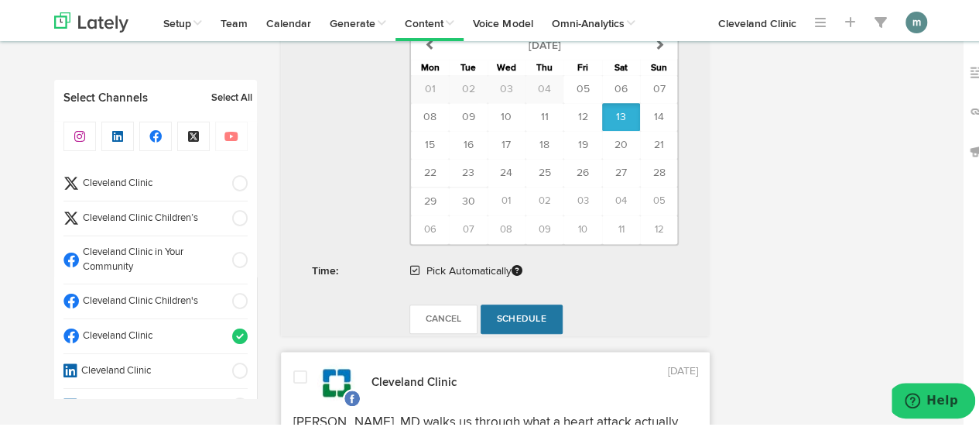
click at [529, 312] on span "Schedule" at bounding box center [522, 316] width 50 height 9
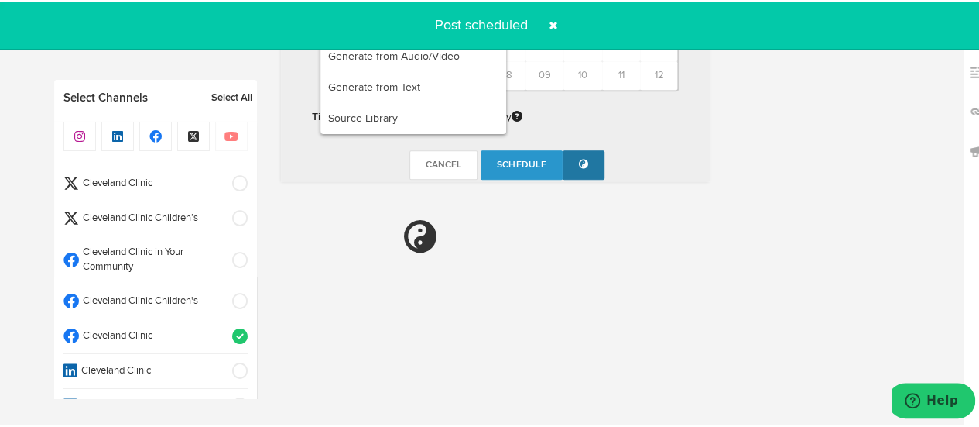
radio input "true"
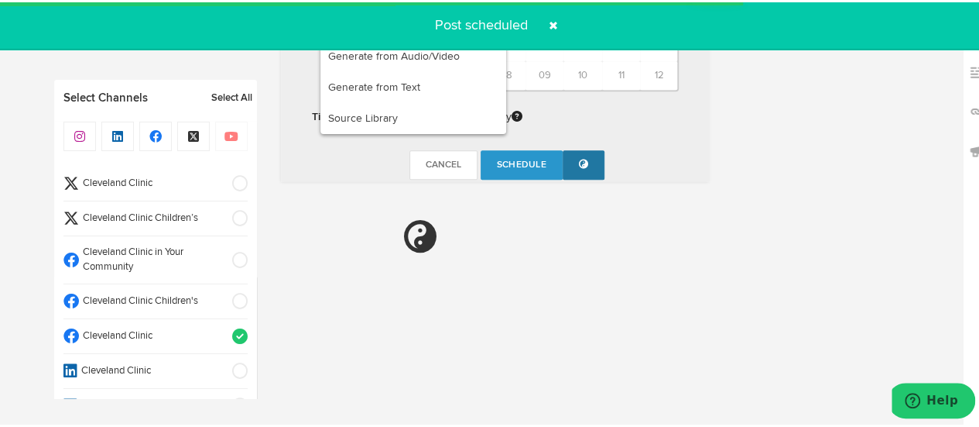
select select "11"
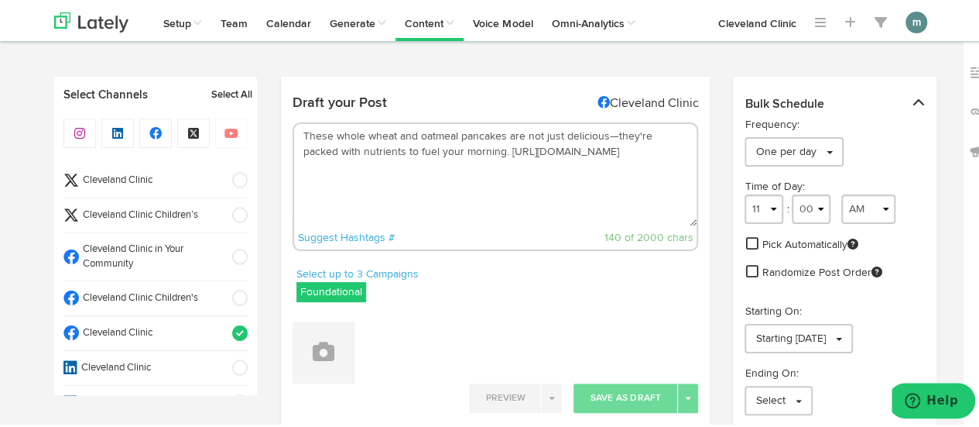
scroll to position [0, 0]
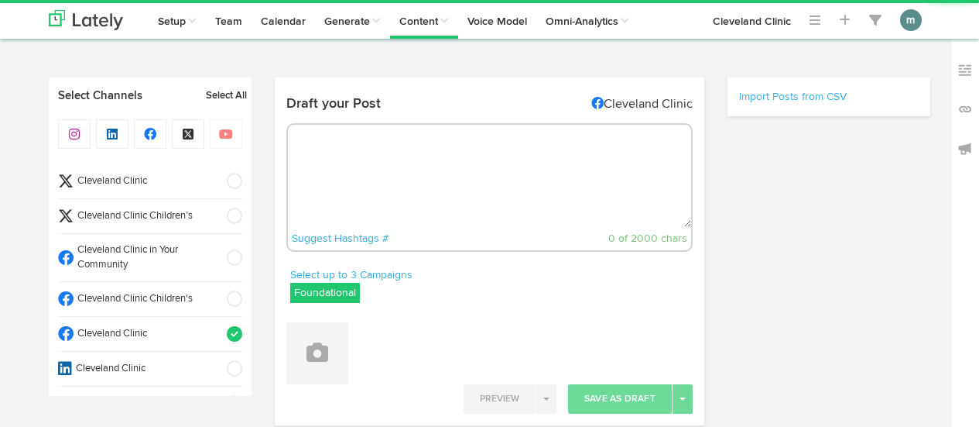
radio input "true"
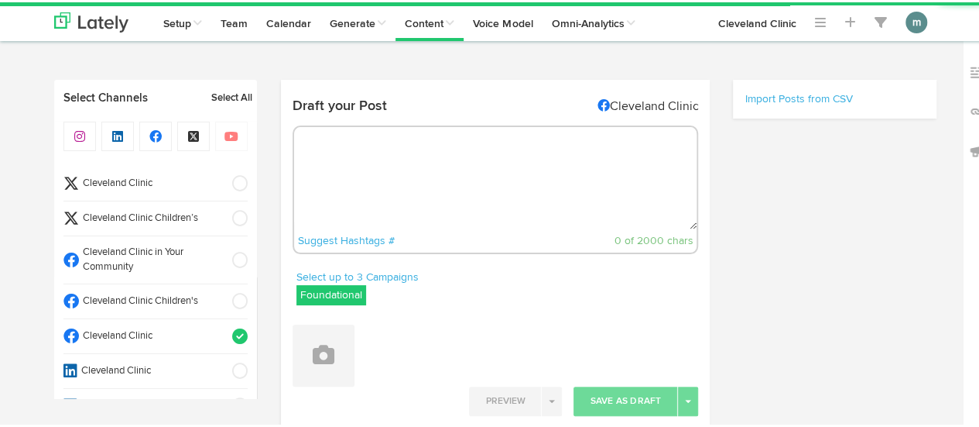
select select "10"
select select "08"
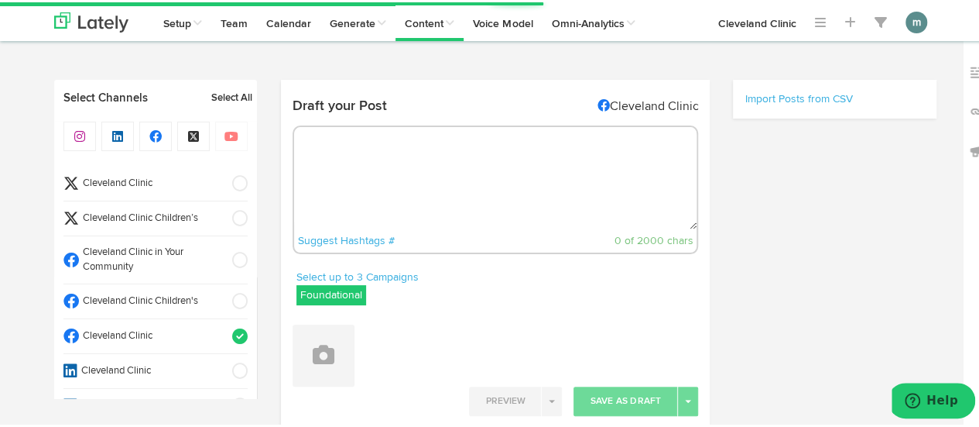
select select "11"
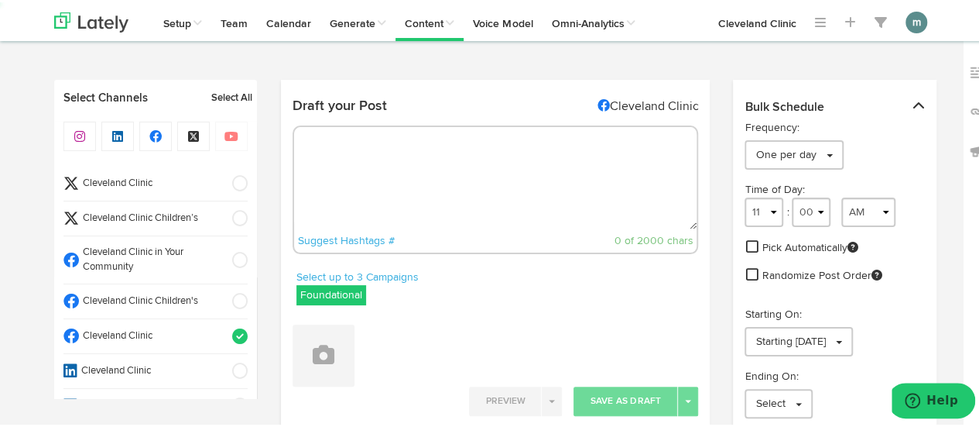
click at [415, 174] on textarea at bounding box center [495, 176] width 403 height 102
paste textarea "Signs of the [DATE] scaries and what to do about it. [URL][DOMAIN_NAME]"
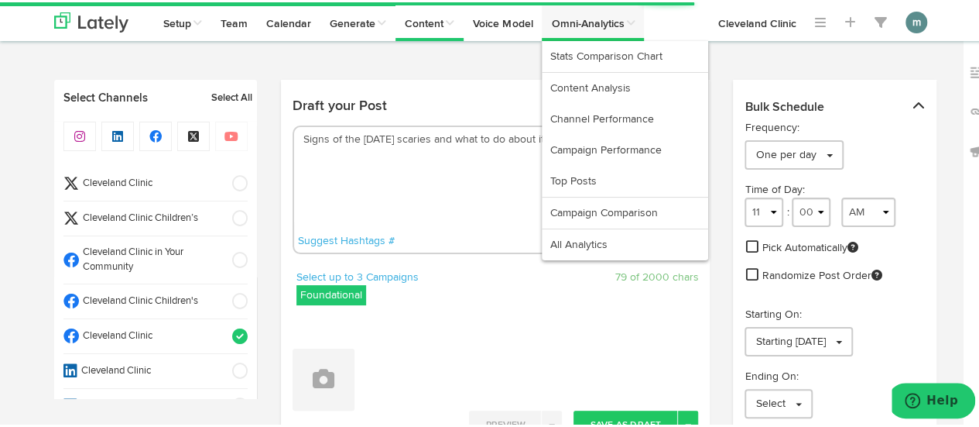
type textarea "Signs of the [DATE] scaries and what to do about it. [URL][DOMAIN_NAME]"
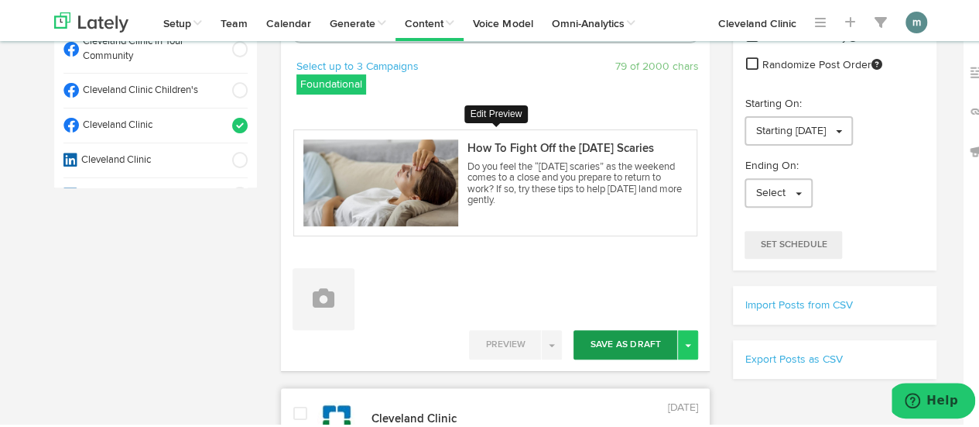
scroll to position [232, 0]
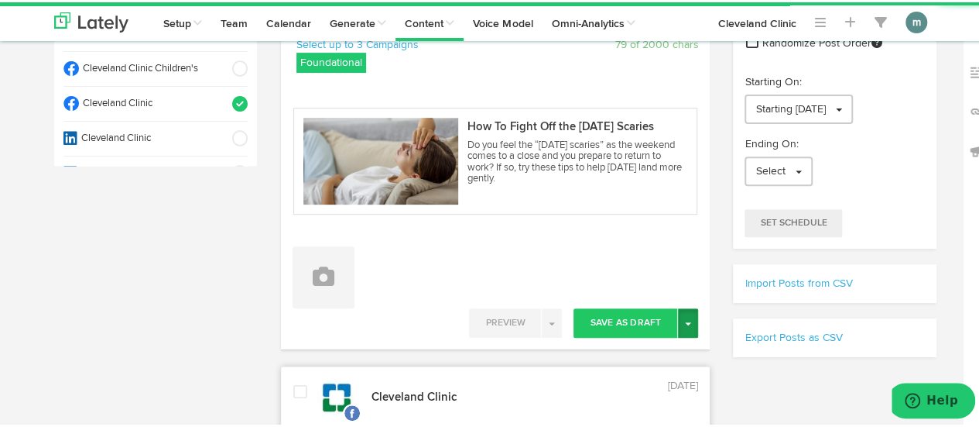
click at [685, 323] on button "Toggle Dropdown" at bounding box center [688, 320] width 20 height 29
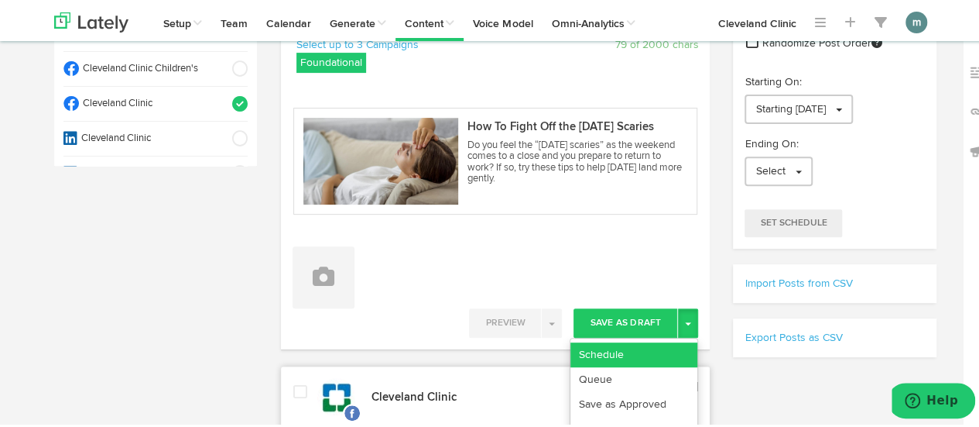
click at [671, 345] on link "Schedule" at bounding box center [634, 352] width 127 height 25
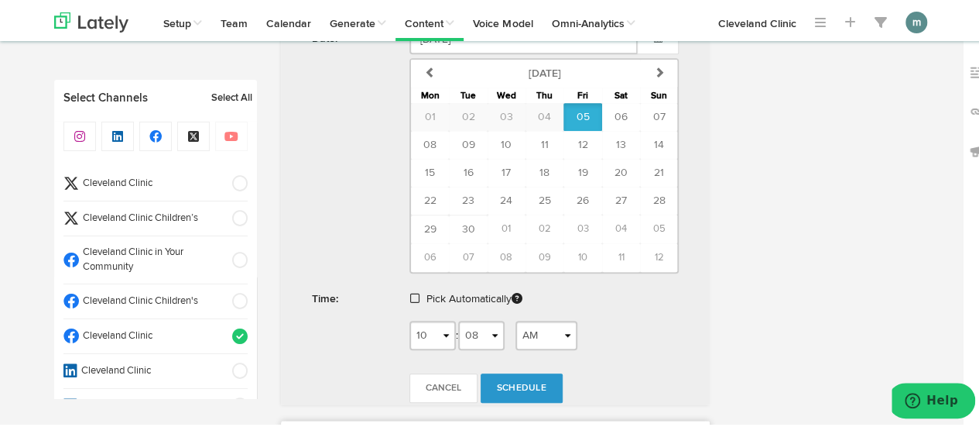
scroll to position [697, 0]
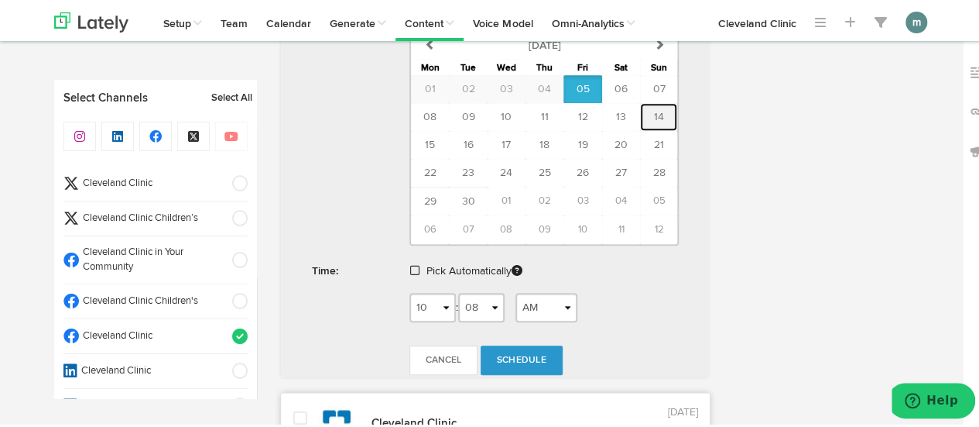
click at [654, 114] on span "14" at bounding box center [659, 114] width 10 height 11
type input "[DATE]"
click at [412, 262] on span at bounding box center [414, 267] width 9 height 11
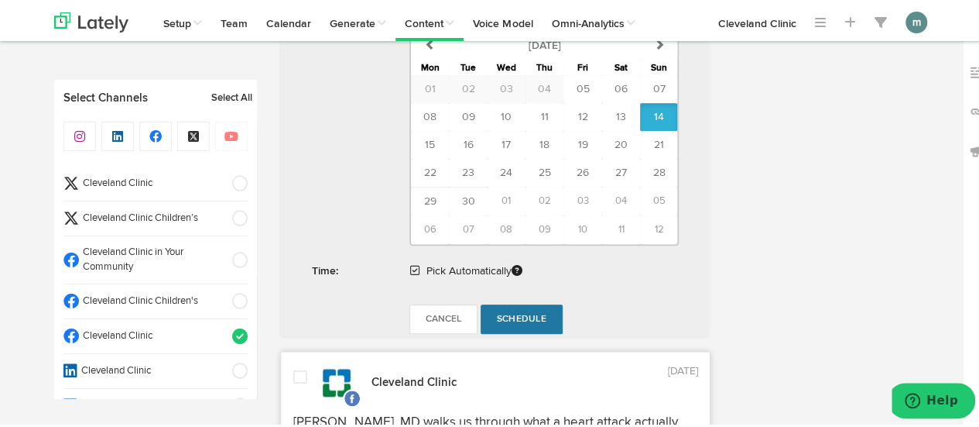
click at [516, 312] on span "Schedule" at bounding box center [522, 316] width 50 height 9
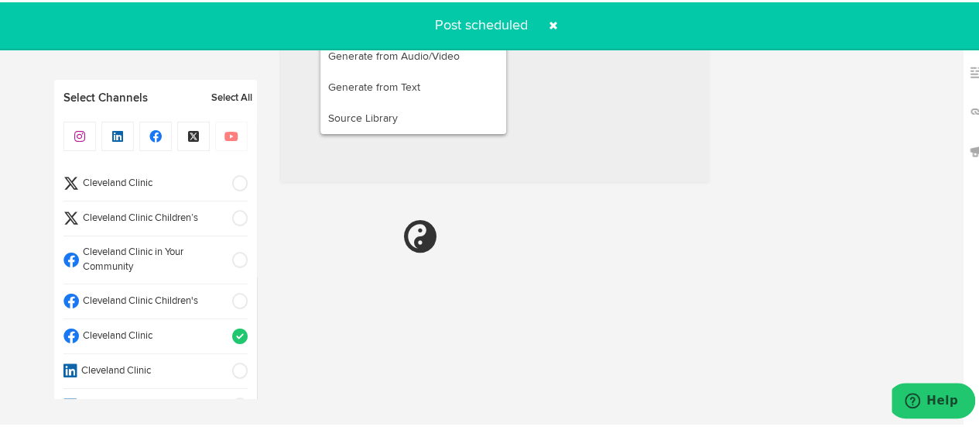
radio input "true"
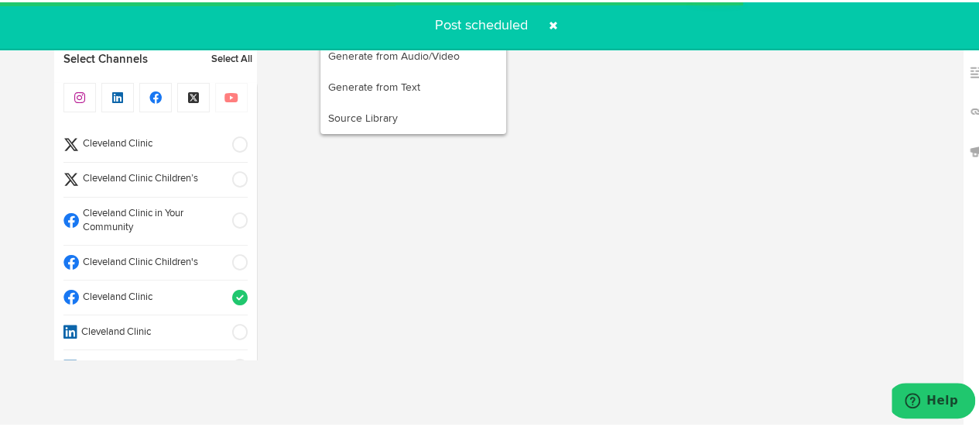
select select "11"
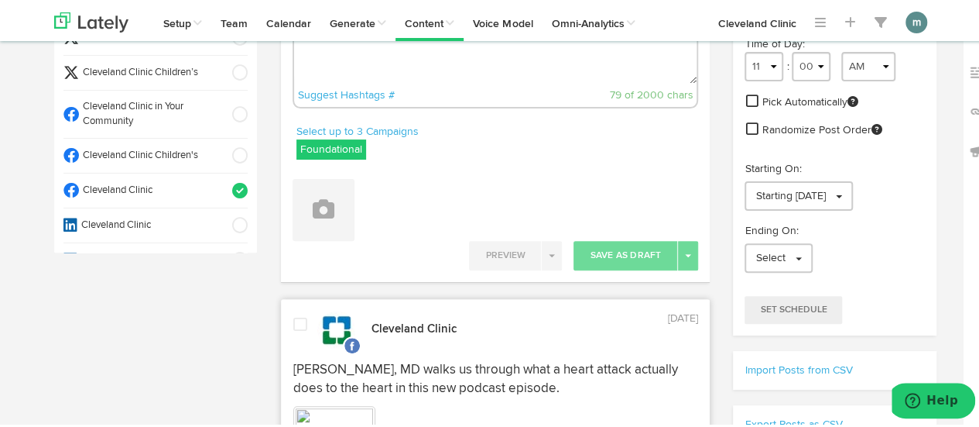
scroll to position [77, 0]
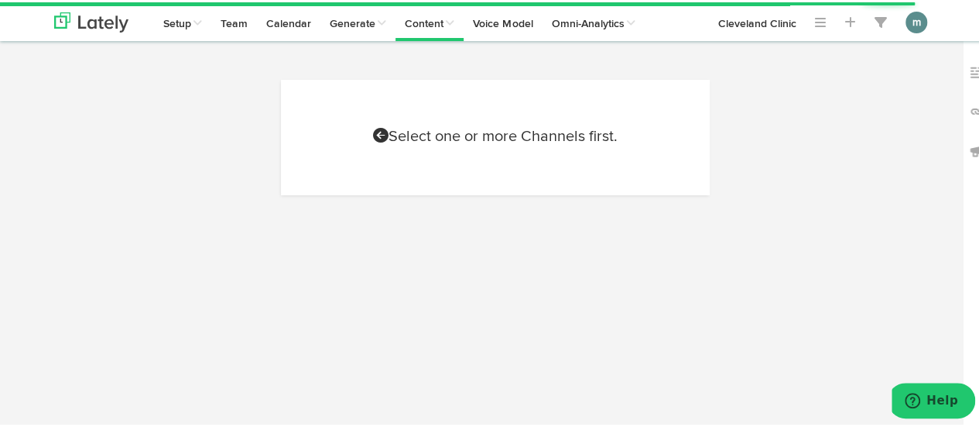
scroll to position [77, 0]
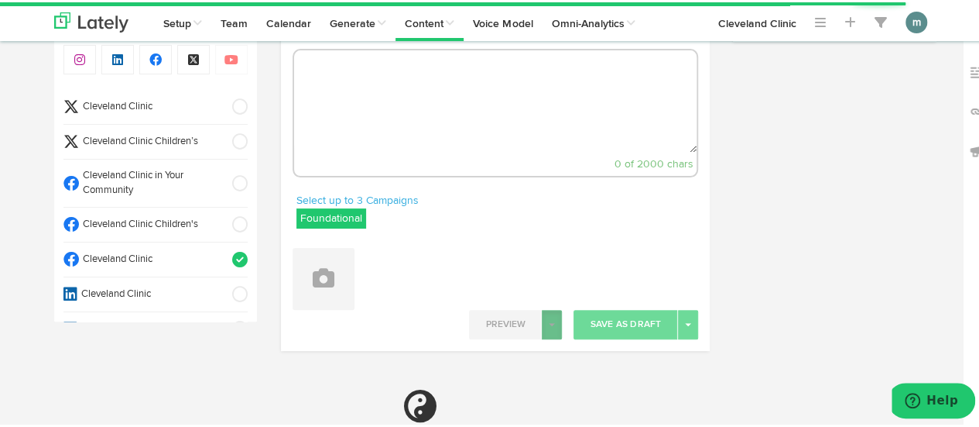
select select "10"
select select "08"
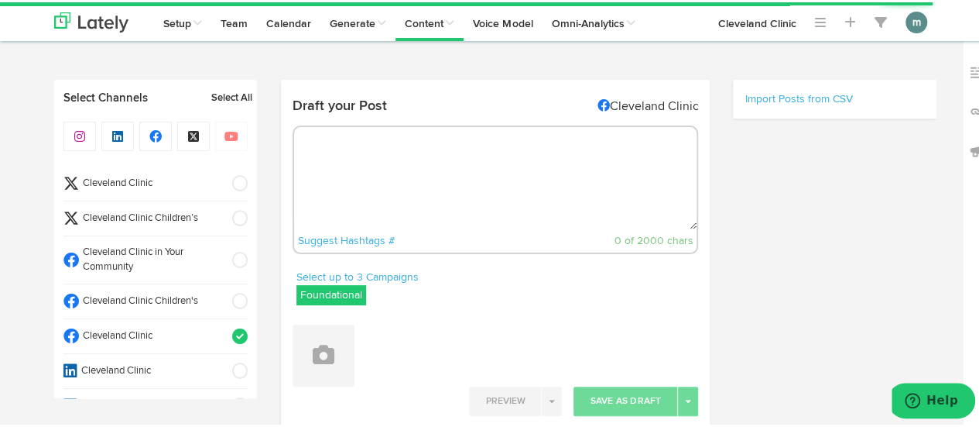
click at [444, 196] on textarea at bounding box center [495, 176] width 403 height 102
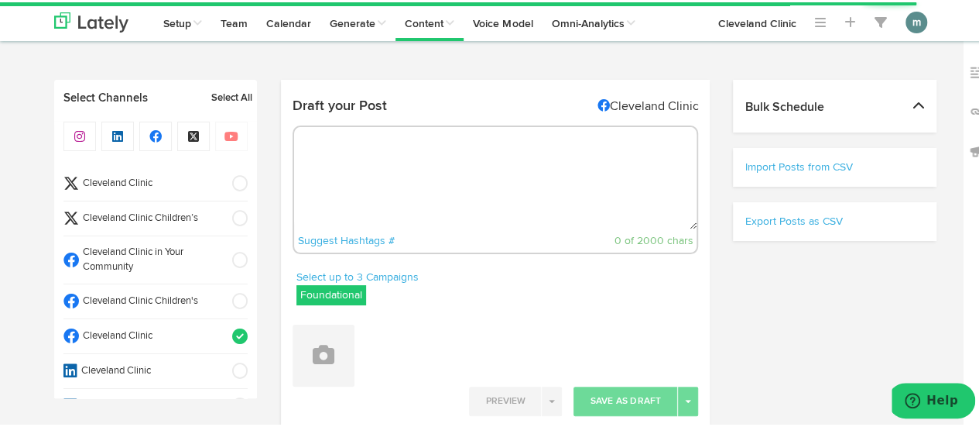
paste textarea "Binge-watching can disrupt sleep and leave you feeling fatigued the next day. L…"
type textarea "Binge-watching can disrupt sleep and leave you feeling fatigued the next day. L…"
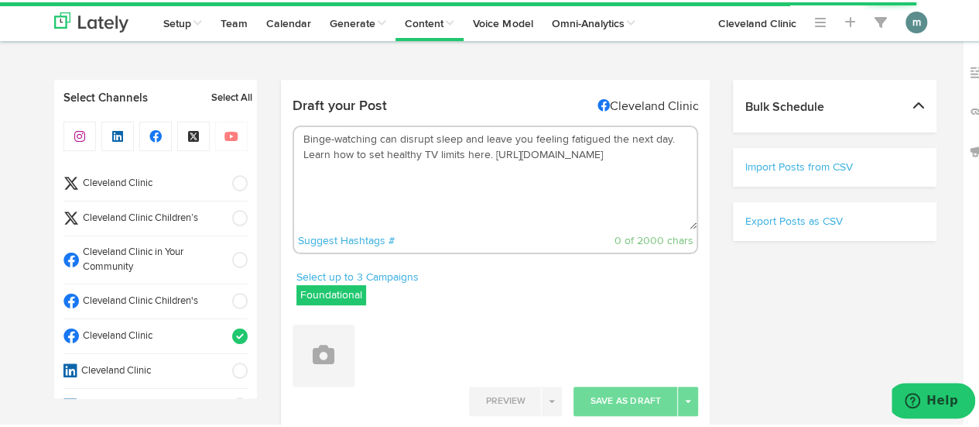
select select "11"
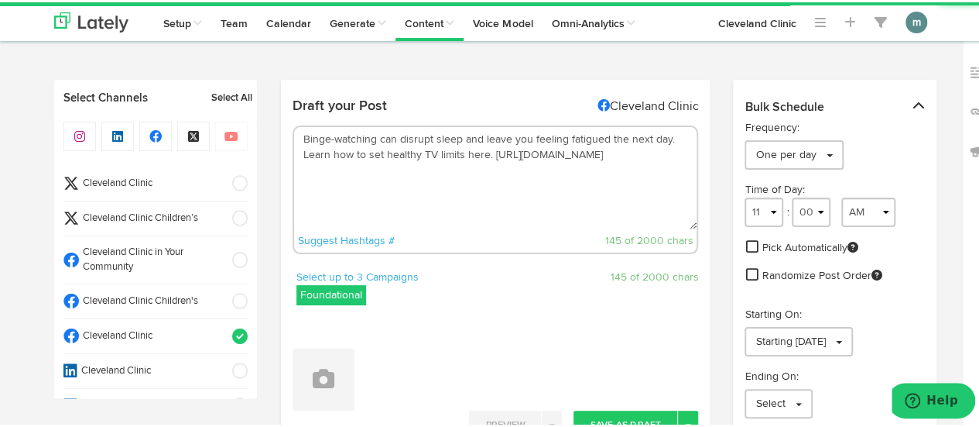
click at [298, 159] on textarea "Binge-watching can disrupt sleep and leave you feeling fatigued the next day. L…" at bounding box center [495, 176] width 403 height 102
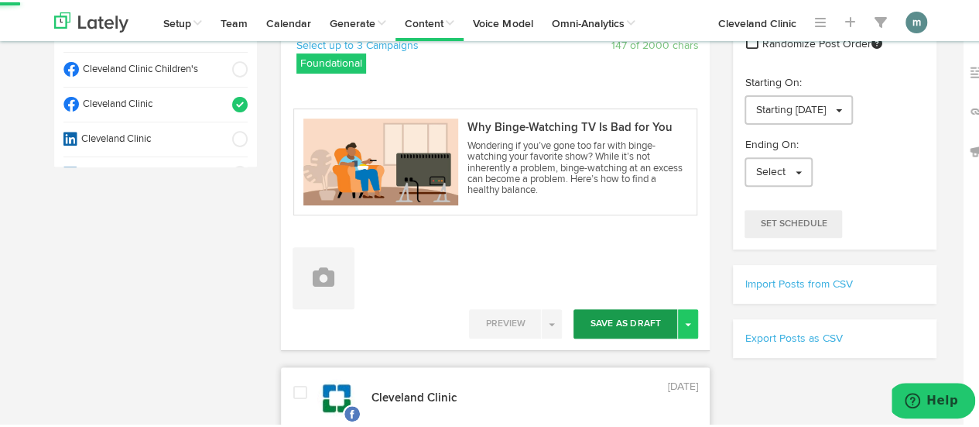
scroll to position [232, 0]
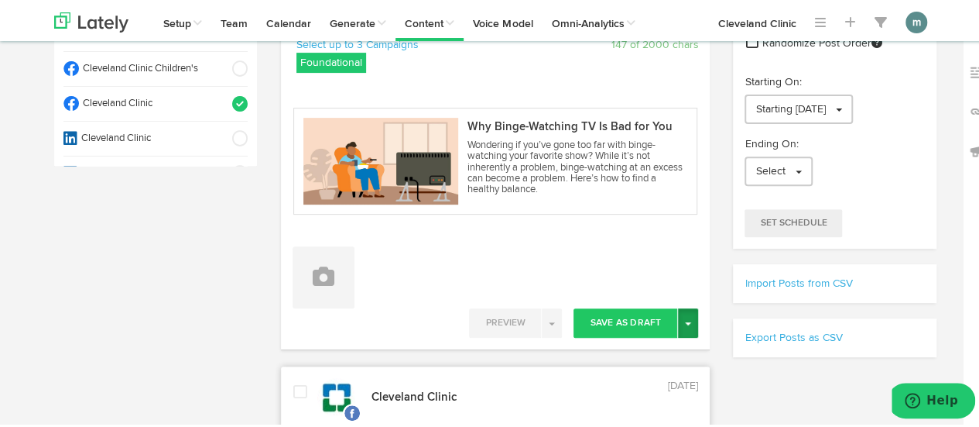
type textarea "Binge-watching can disrupt sleep and leave you feeling fatigued the next day. L…"
click at [685, 320] on span "button" at bounding box center [688, 321] width 6 height 3
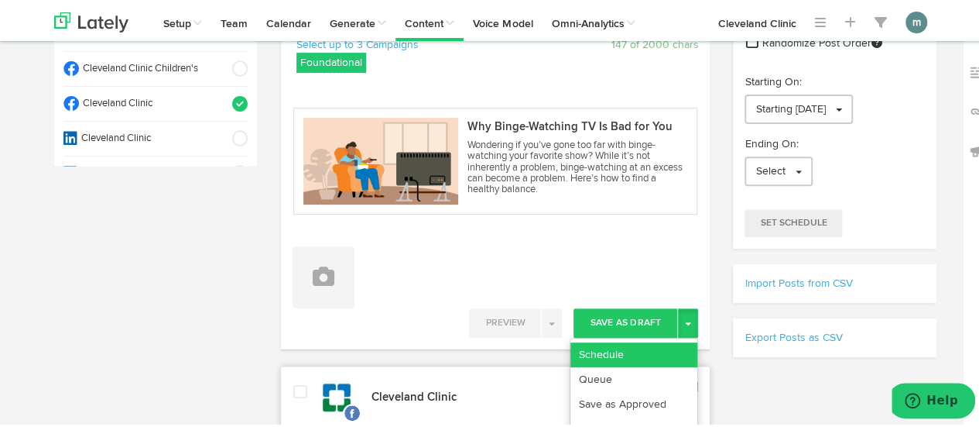
click at [660, 348] on link "Schedule" at bounding box center [634, 352] width 127 height 25
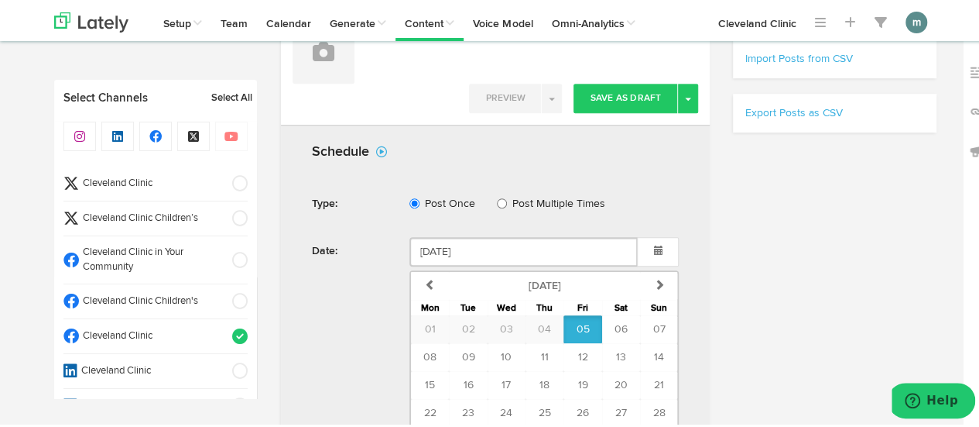
scroll to position [619, 0]
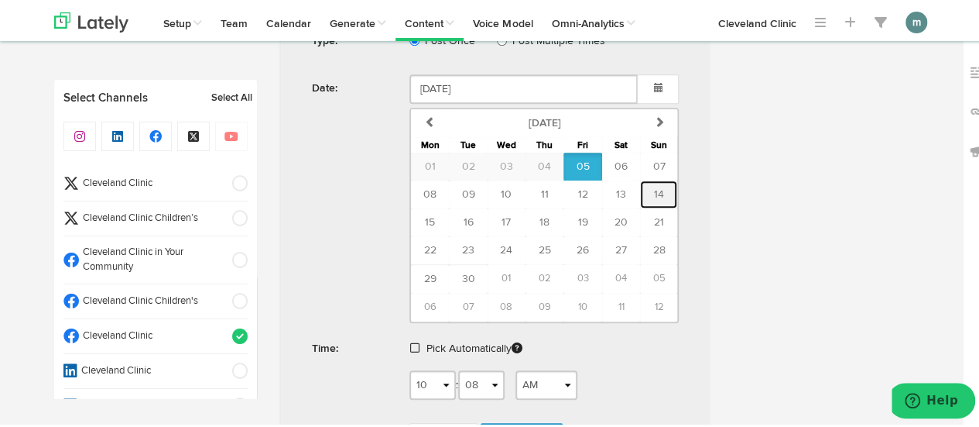
click at [654, 187] on span "14" at bounding box center [659, 192] width 10 height 11
type input "[DATE]"
click at [413, 344] on span at bounding box center [414, 345] width 9 height 11
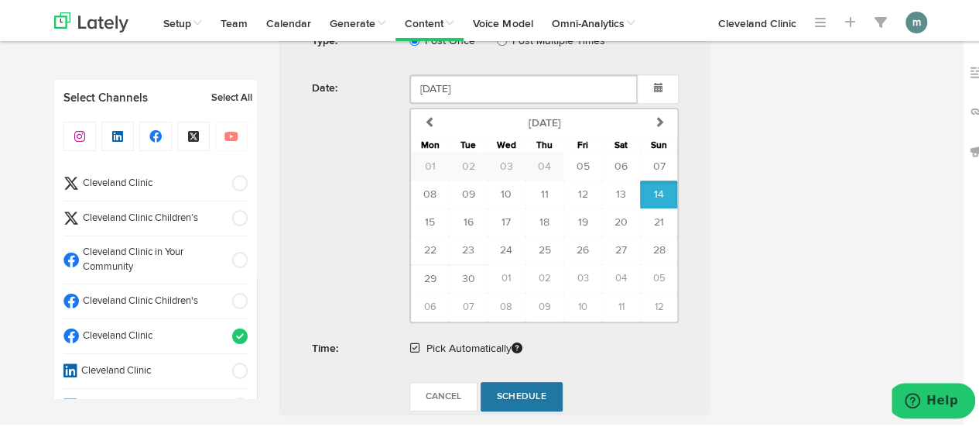
click at [533, 390] on span "Schedule" at bounding box center [522, 393] width 50 height 9
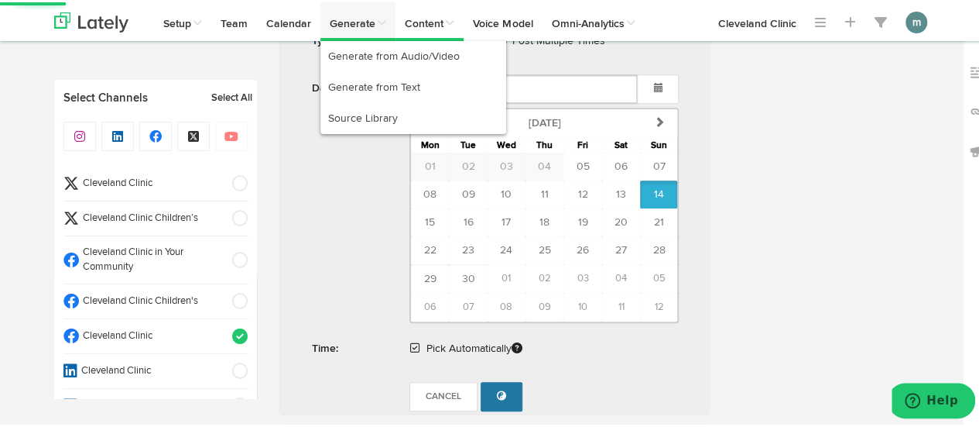
radio input "false"
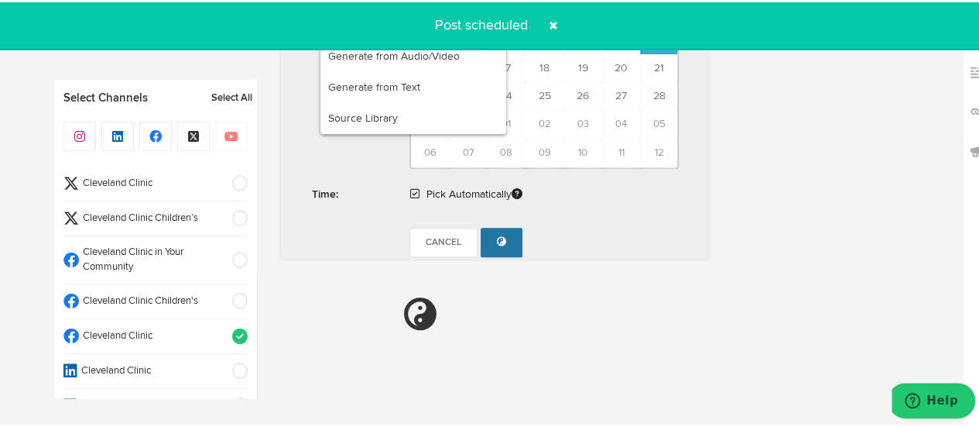
select select "11"
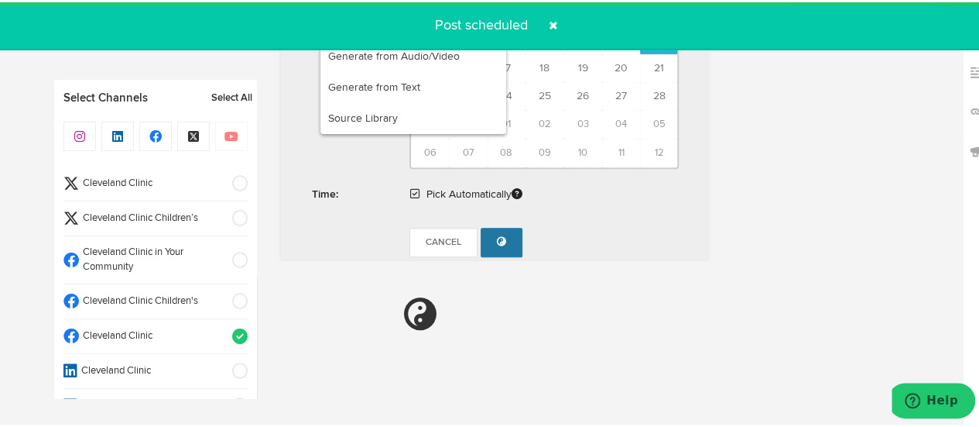
radio input "true"
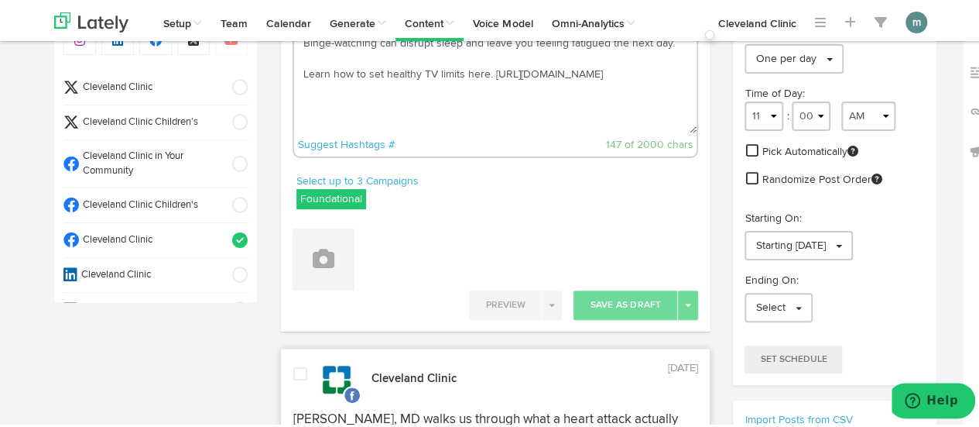
scroll to position [0, 0]
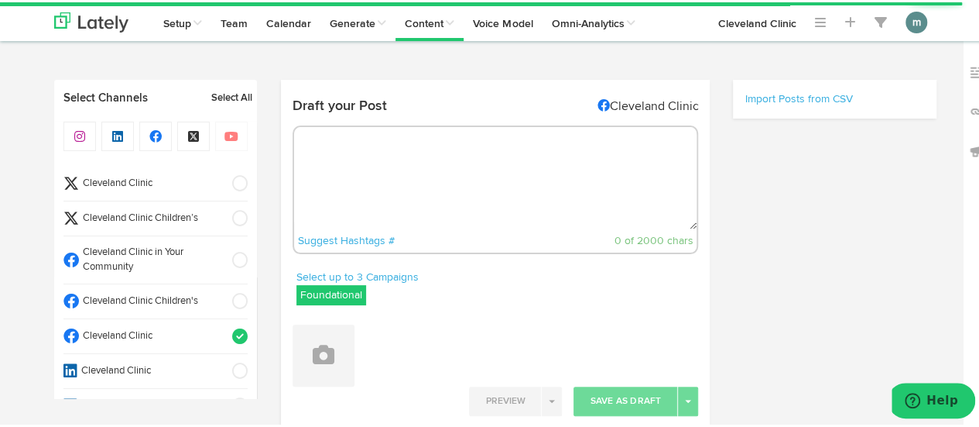
radio input "true"
select select "10"
select select "09"
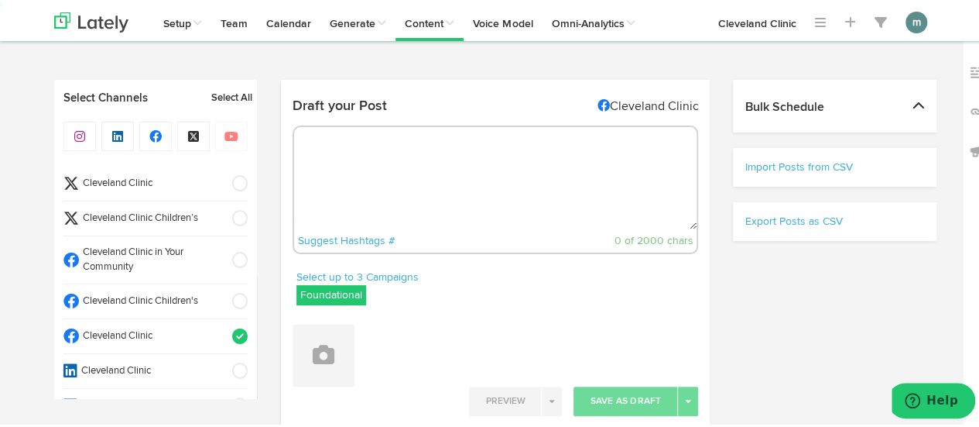
select select "11"
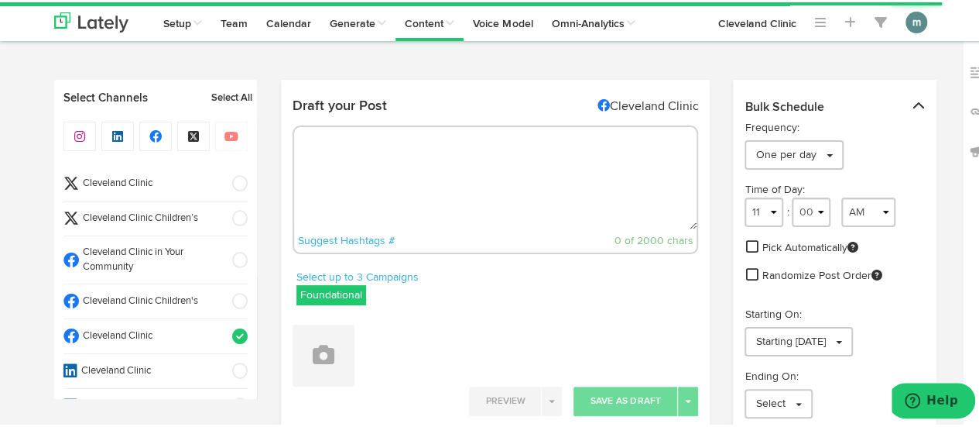
click at [433, 140] on textarea at bounding box center [495, 176] width 403 height 102
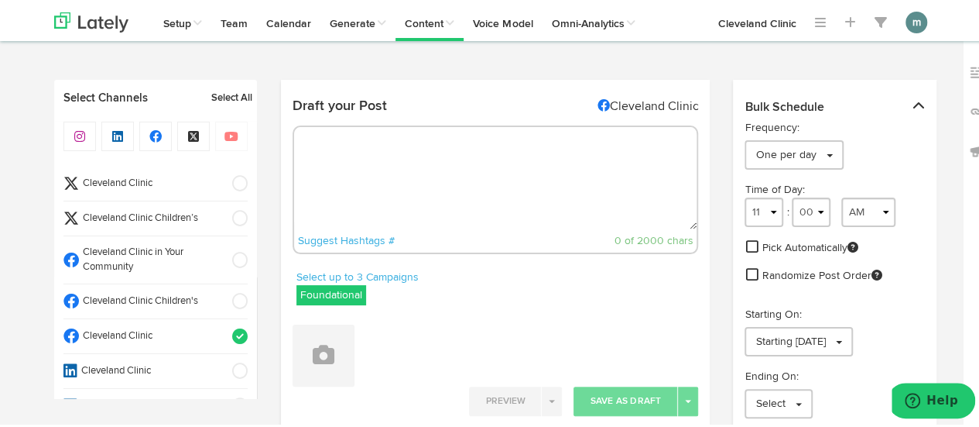
paste textarea "A momentary episode of [MEDICAL_DATA] and a high heart rate that has a clear ca…"
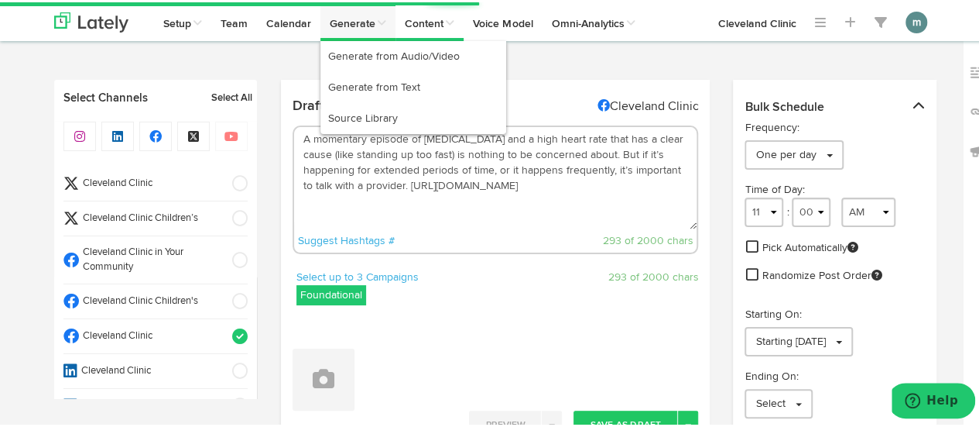
type textarea "A momentary episode of [MEDICAL_DATA] and a high heart rate that has a clear ca…"
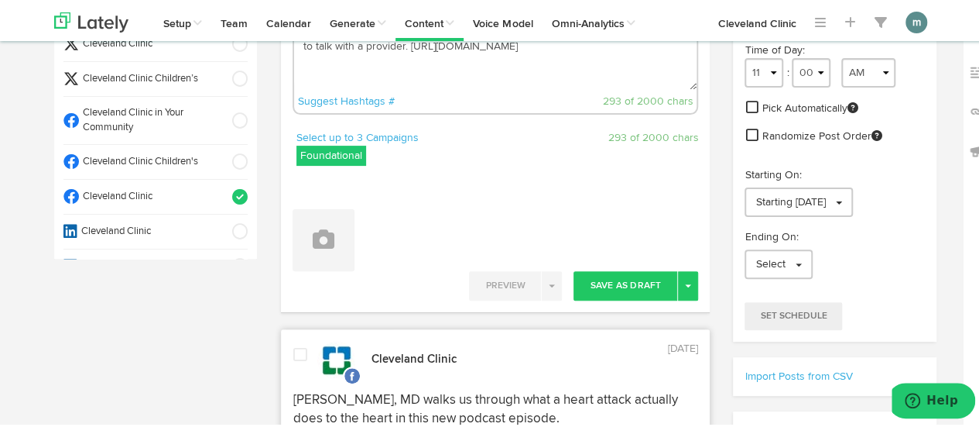
scroll to position [232, 0]
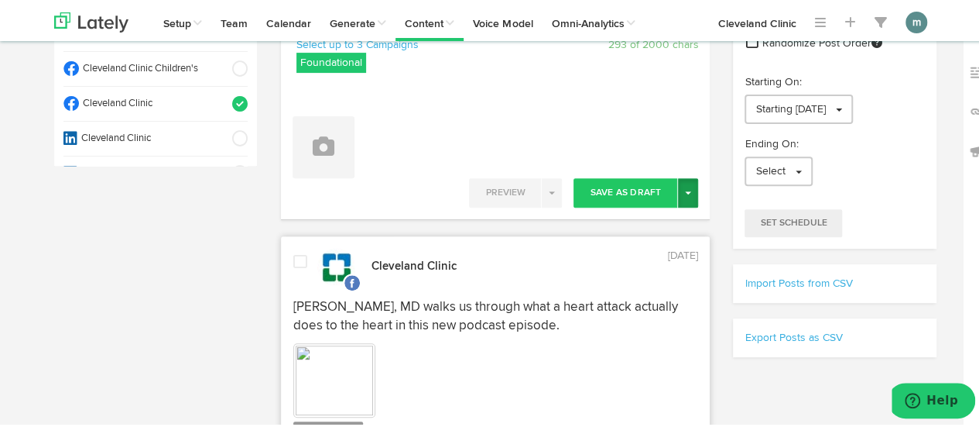
click at [685, 189] on span "button" at bounding box center [688, 190] width 6 height 3
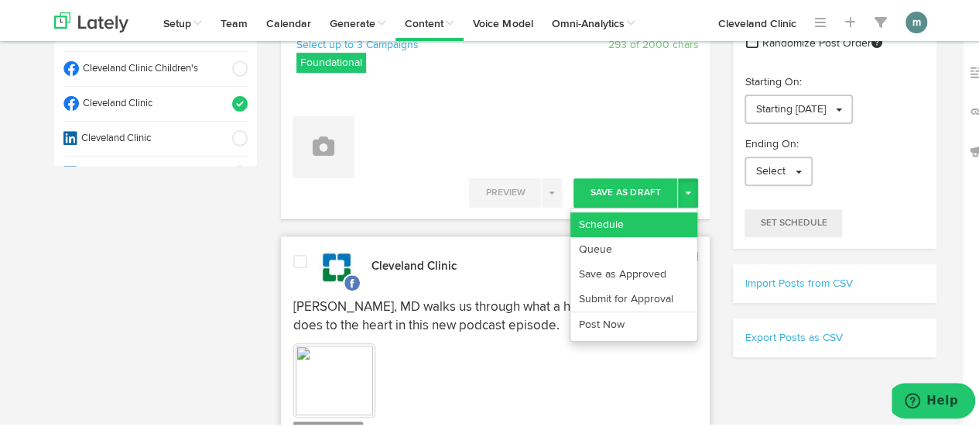
click at [653, 214] on link "Schedule" at bounding box center [634, 222] width 127 height 25
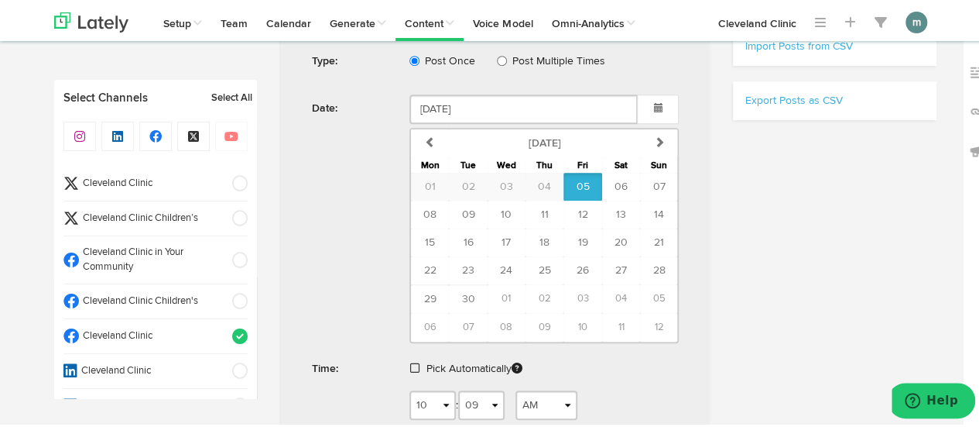
scroll to position [542, 0]
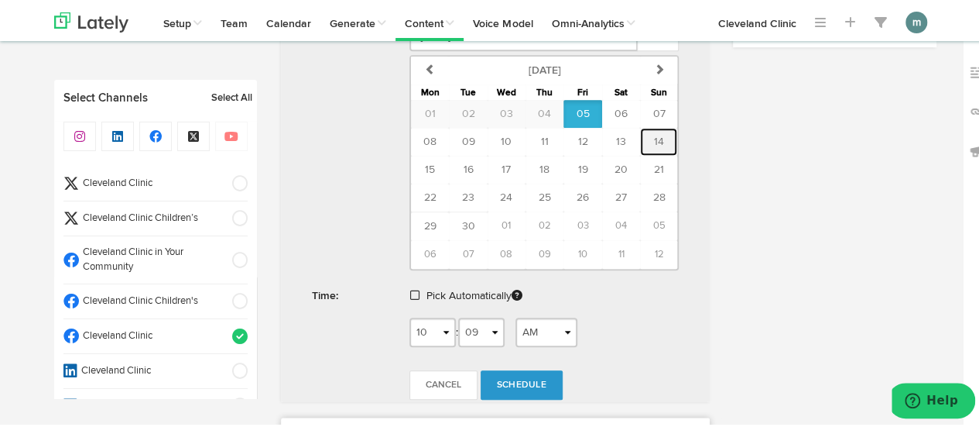
click at [654, 134] on span "14" at bounding box center [659, 139] width 10 height 11
type input "[DATE]"
click at [410, 287] on span at bounding box center [414, 292] width 9 height 11
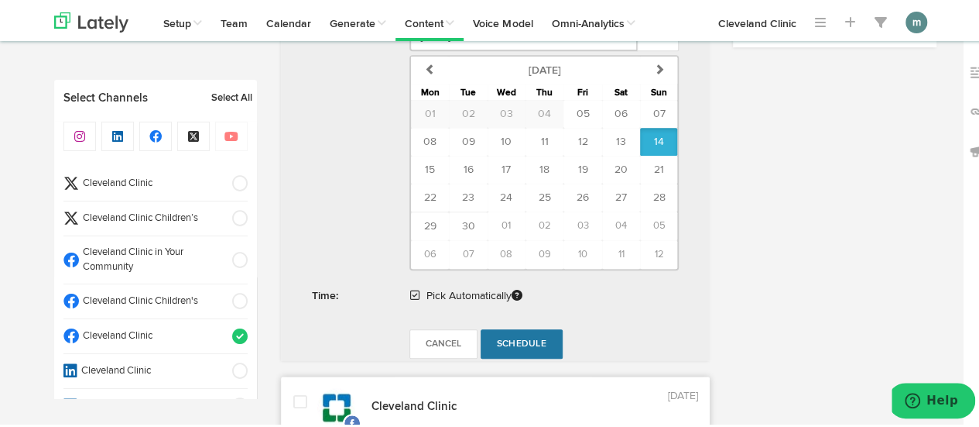
click at [519, 337] on span "Schedule" at bounding box center [522, 341] width 50 height 9
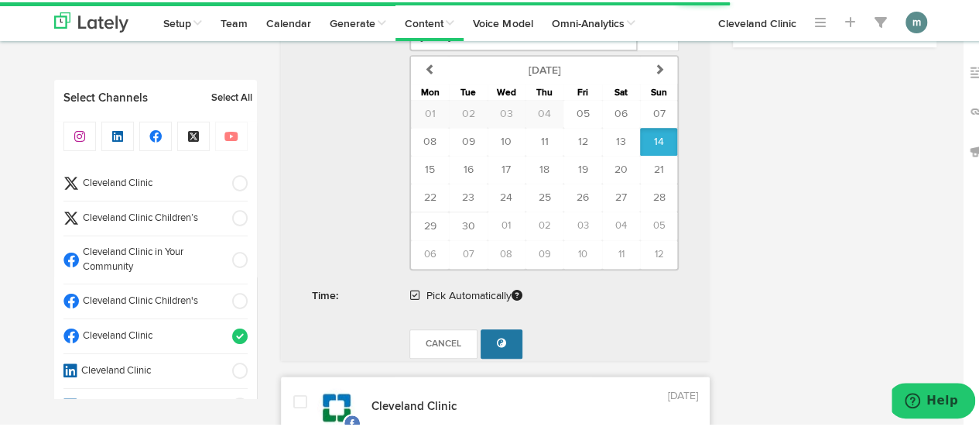
radio input "true"
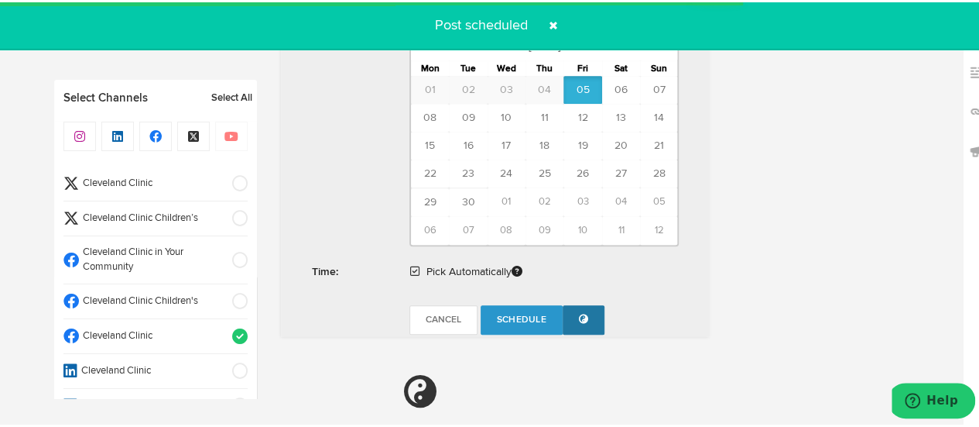
scroll to position [928, 0]
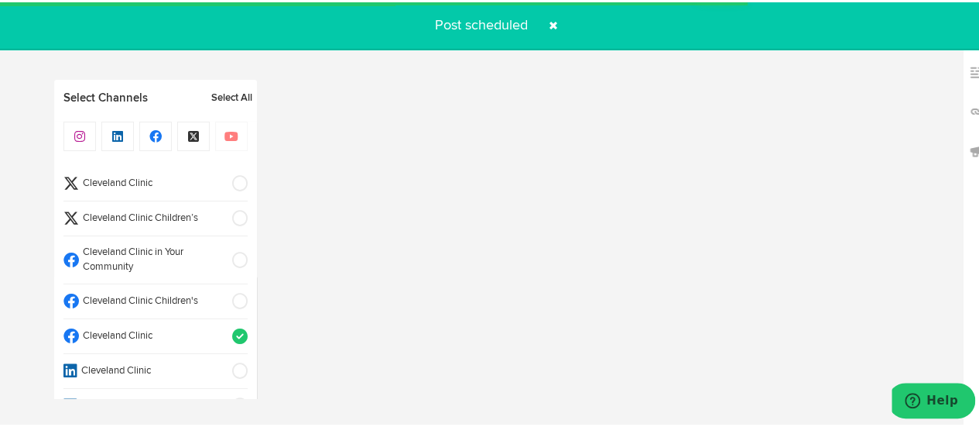
select select "11"
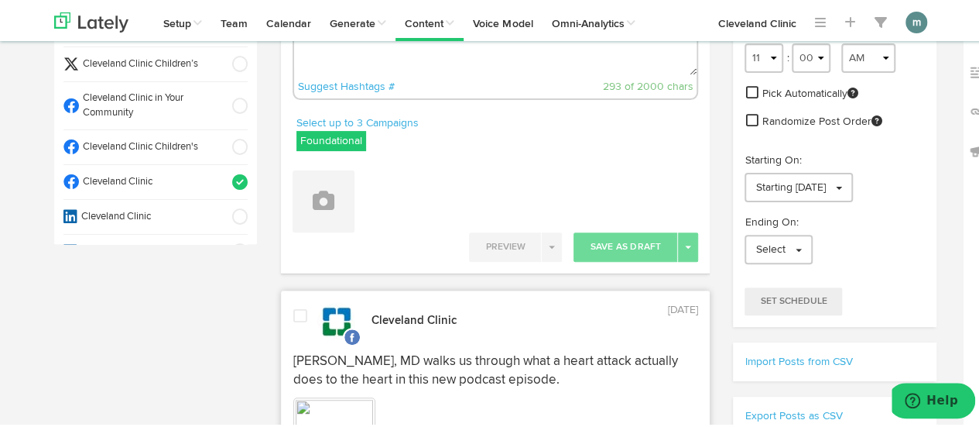
scroll to position [0, 0]
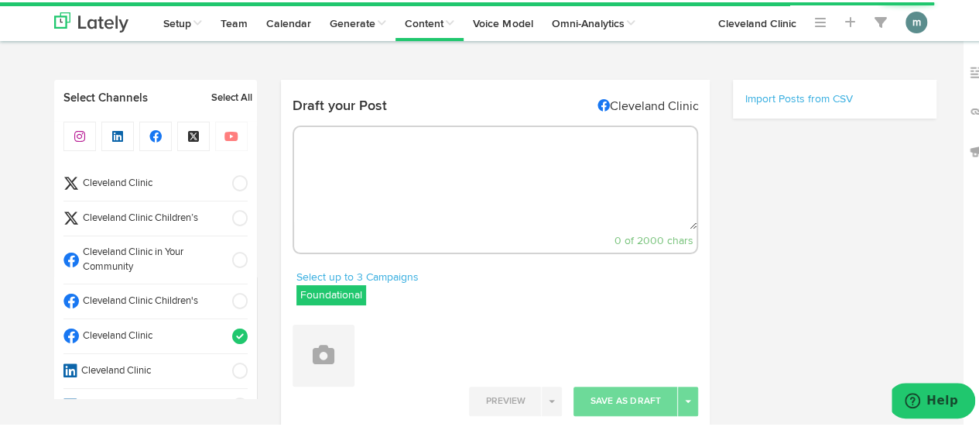
radio input "true"
select select "10"
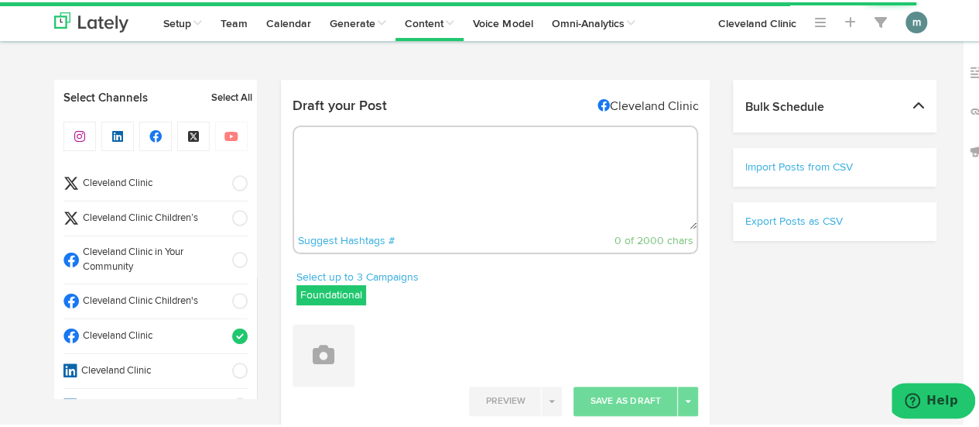
select select "11"
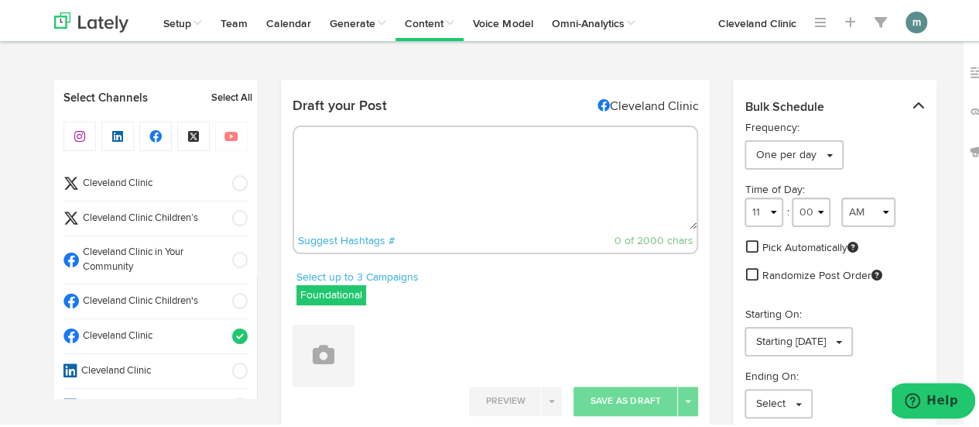
click at [458, 145] on textarea at bounding box center [495, 176] width 403 height 102
paste textarea "Looking for a delicious weeknight dinner? These easy-to-make baked boneless buf…"
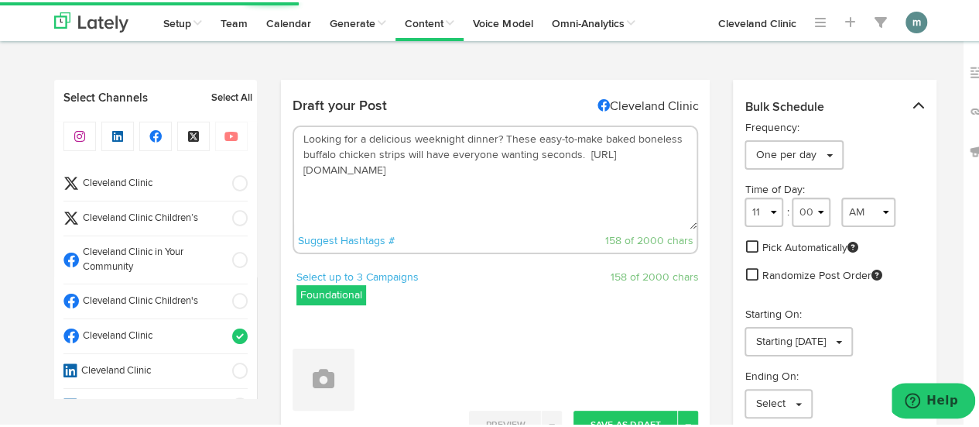
click at [499, 137] on textarea "Looking for a delicious weeknight dinner? These easy-to-make baked boneless buf…" at bounding box center [495, 176] width 403 height 102
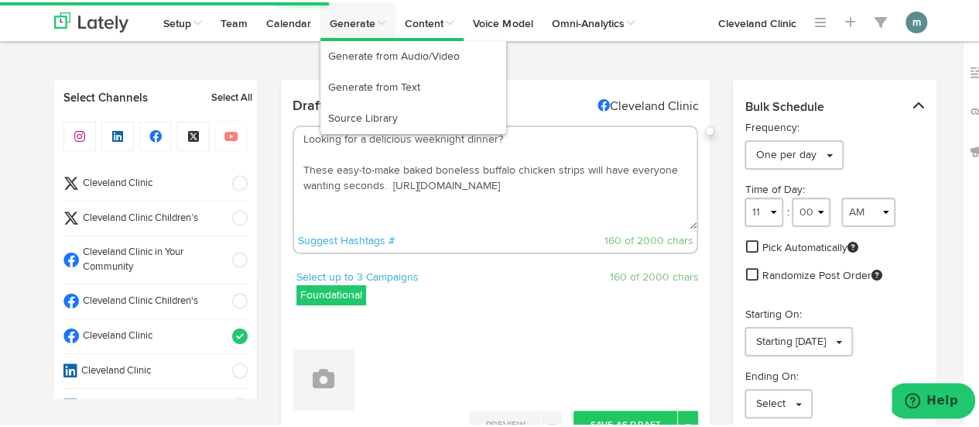
type textarea "Looking for a delicious weeknight dinner? These easy-to-make baked boneless buf…"
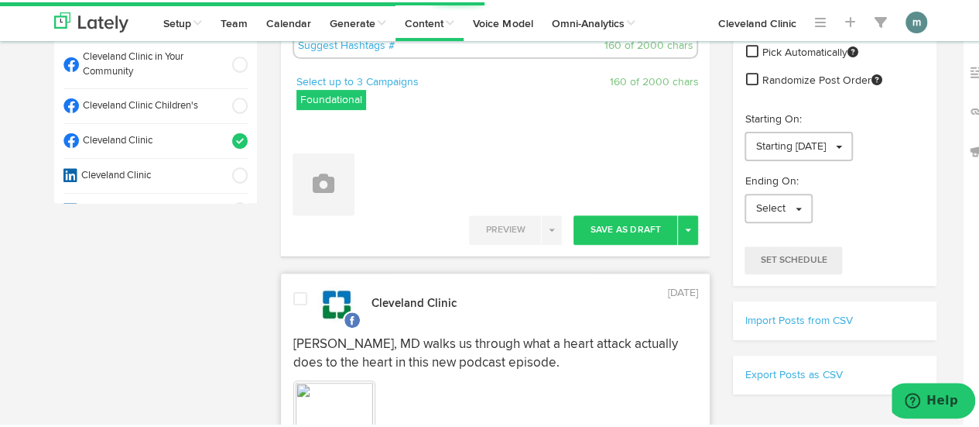
scroll to position [232, 0]
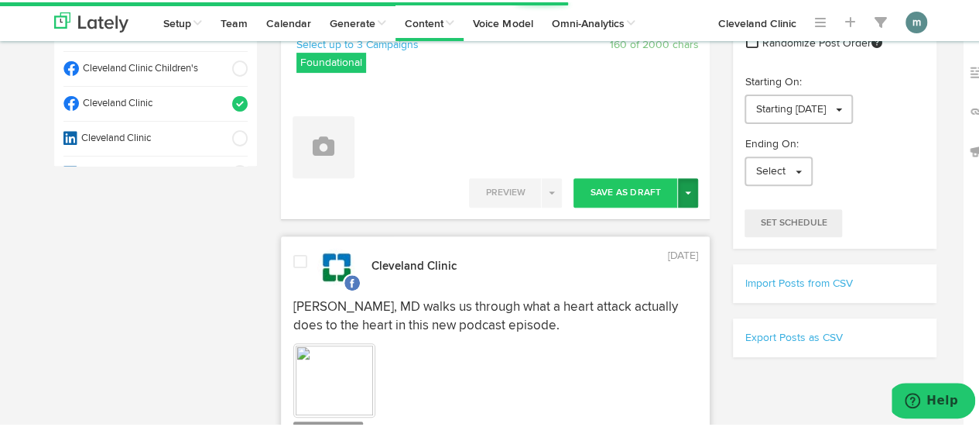
click at [684, 192] on button "Toggle Dropdown" at bounding box center [688, 190] width 20 height 29
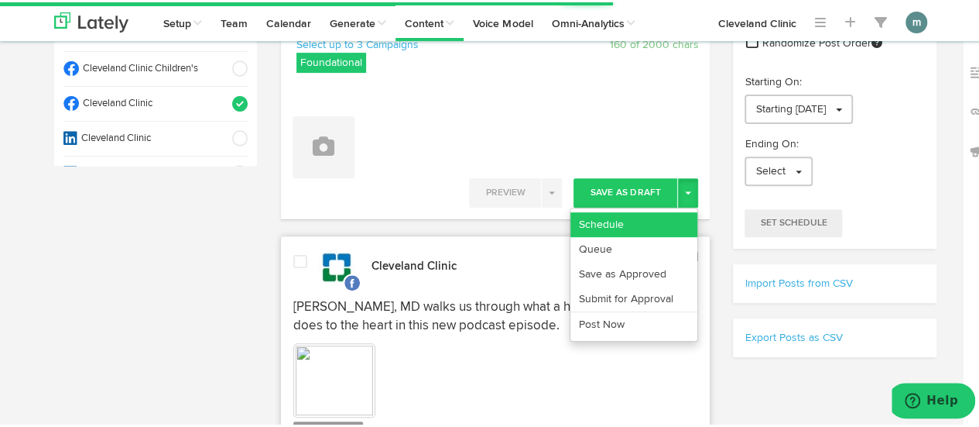
click at [667, 214] on link "Schedule" at bounding box center [634, 222] width 127 height 25
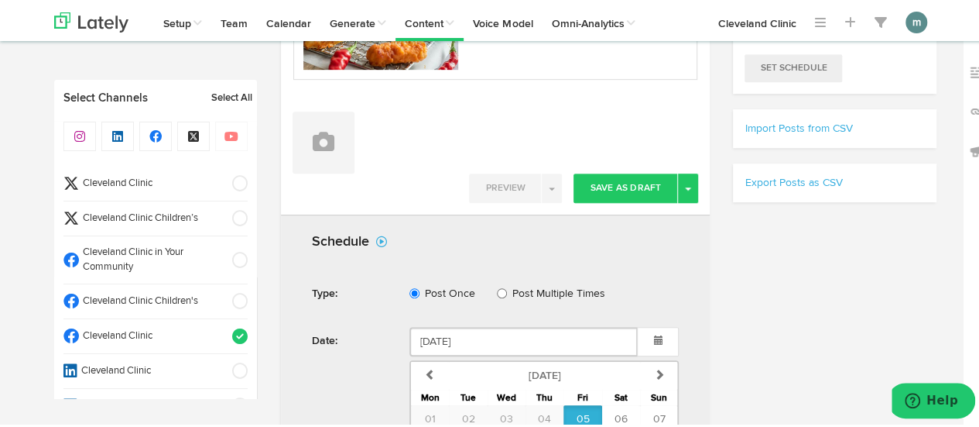
scroll to position [619, 0]
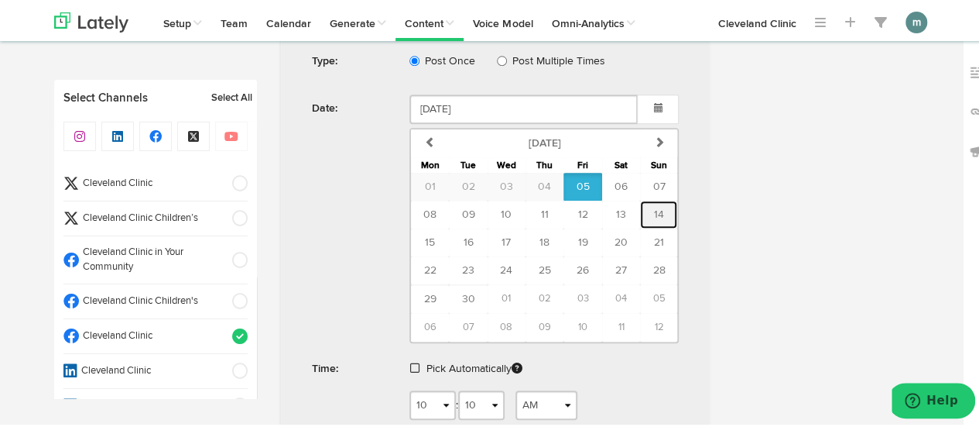
click at [654, 211] on span "14" at bounding box center [659, 212] width 10 height 11
type input "[DATE]"
click at [410, 360] on span at bounding box center [414, 365] width 9 height 11
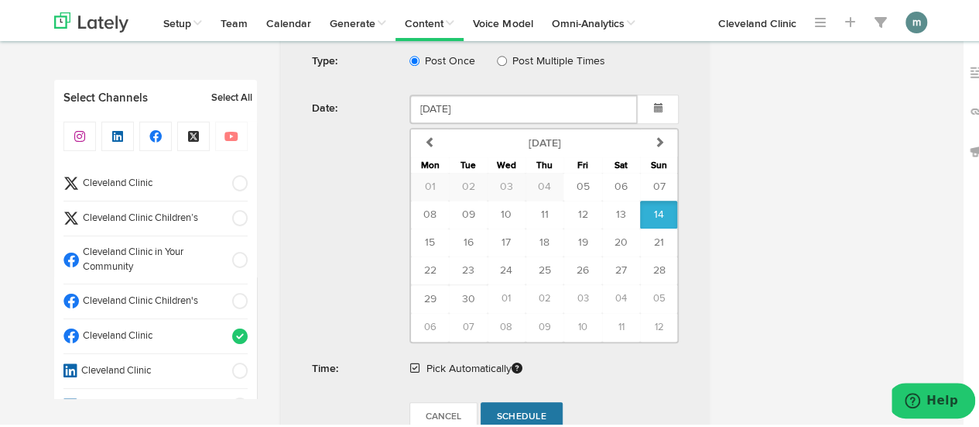
click at [500, 410] on span "Schedule" at bounding box center [522, 414] width 50 height 9
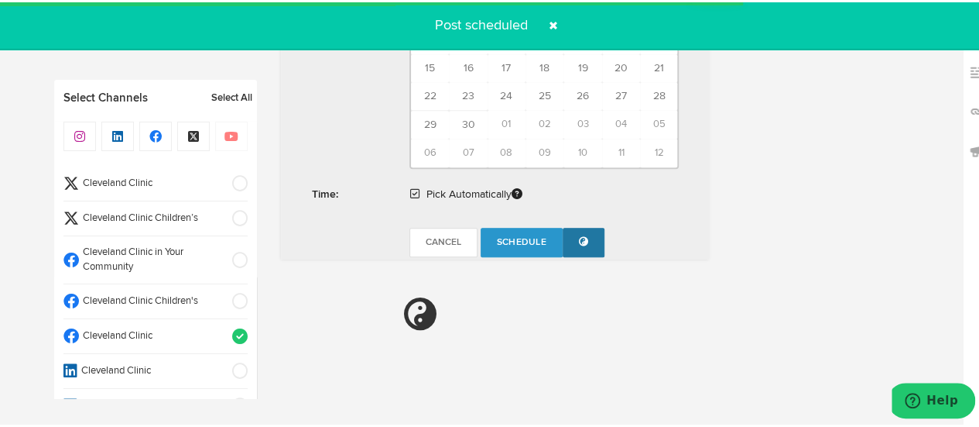
radio input "true"
select select "11"
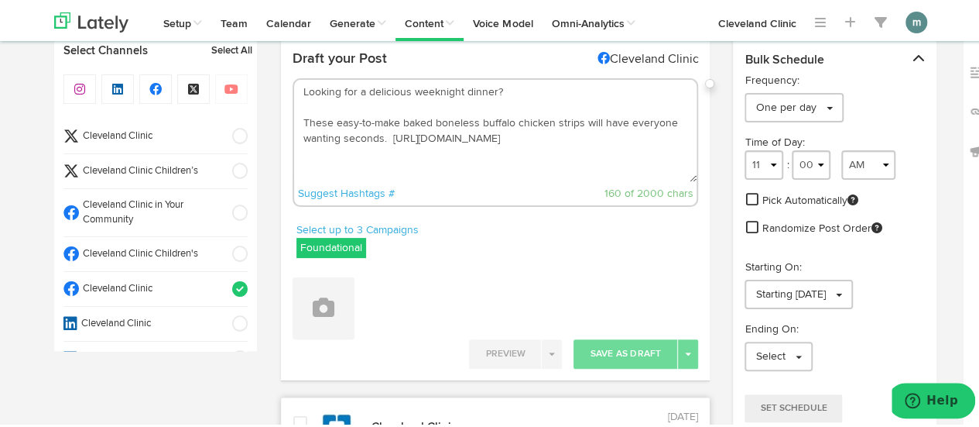
scroll to position [0, 0]
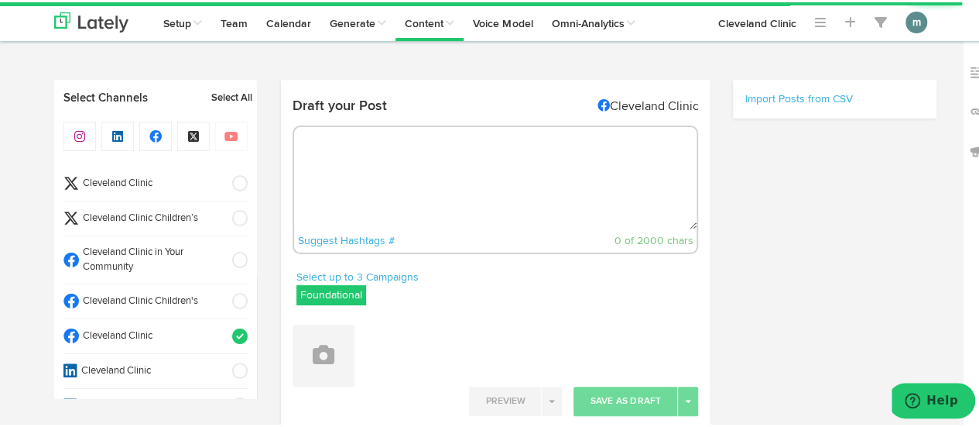
radio input "true"
select select "10"
select select "11"
click at [367, 174] on textarea at bounding box center [495, 176] width 403 height 102
select select "11"
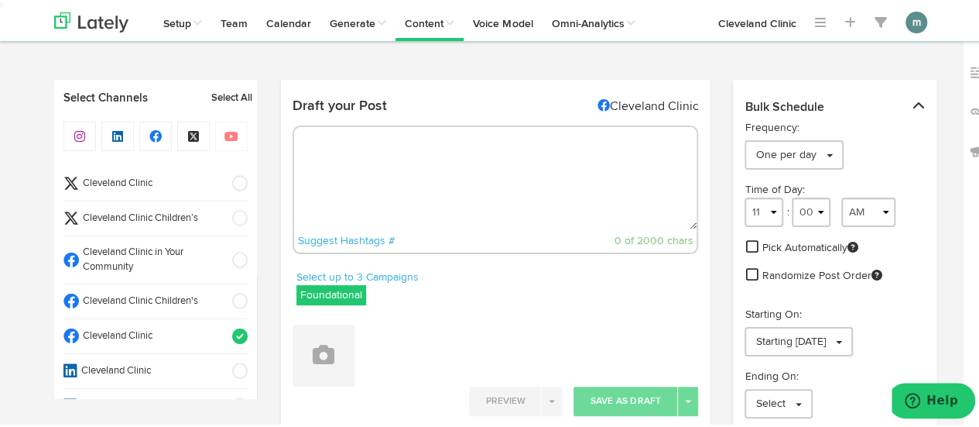
paste textarea "[MEDICAL_DATA] is more than snoring. It can strain your heart, disrupt brain fu…"
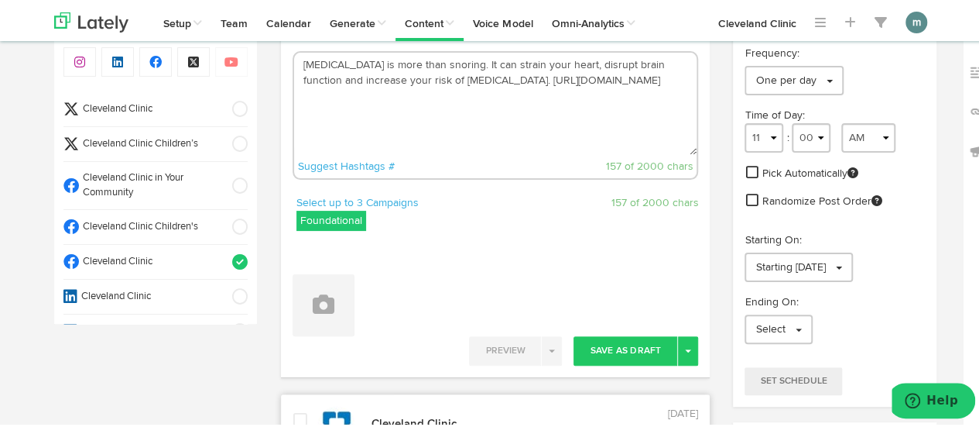
scroll to position [155, 0]
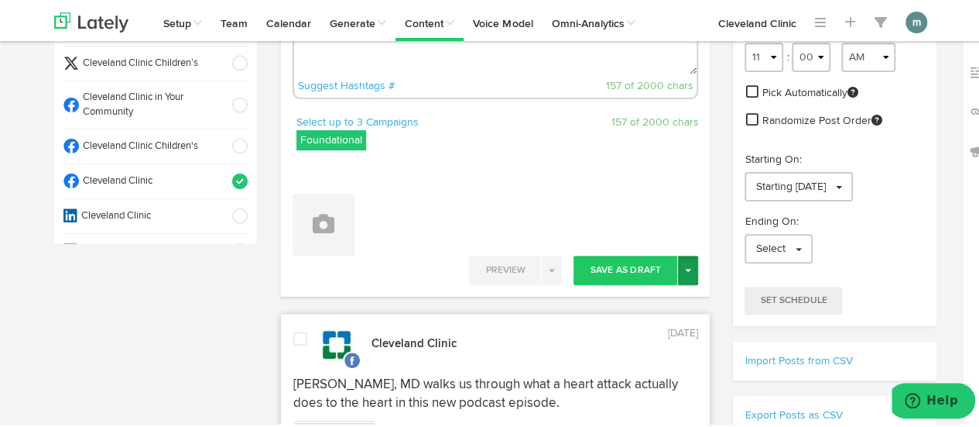
type textarea "[MEDICAL_DATA] is more than snoring. It can strain your heart, disrupt brain fu…"
click at [690, 271] on button "Toggle Dropdown" at bounding box center [688, 267] width 20 height 29
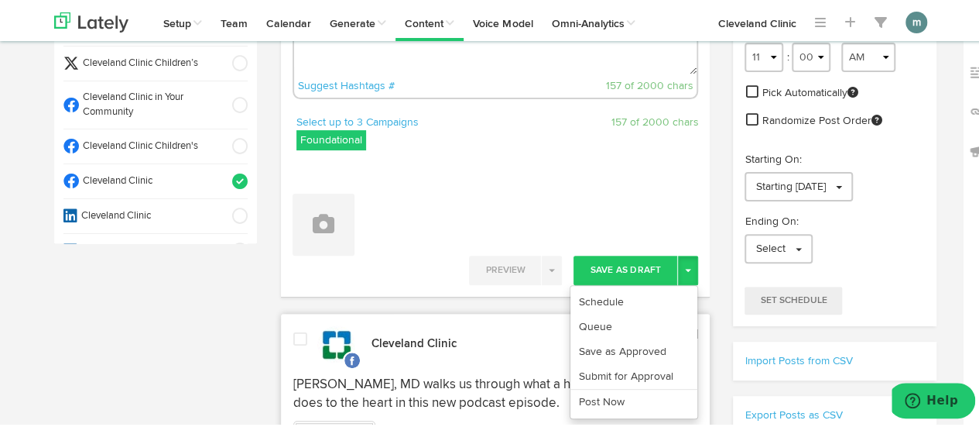
click at [660, 284] on ul "Schedule Queue Save as Approved Submit for Approval Post Now" at bounding box center [634, 350] width 129 height 134
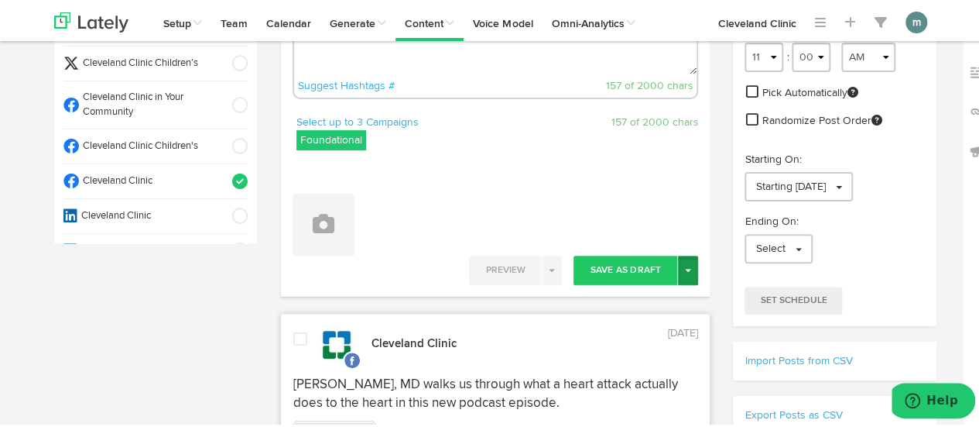
click at [680, 273] on button "Toggle Dropdown" at bounding box center [688, 267] width 20 height 29
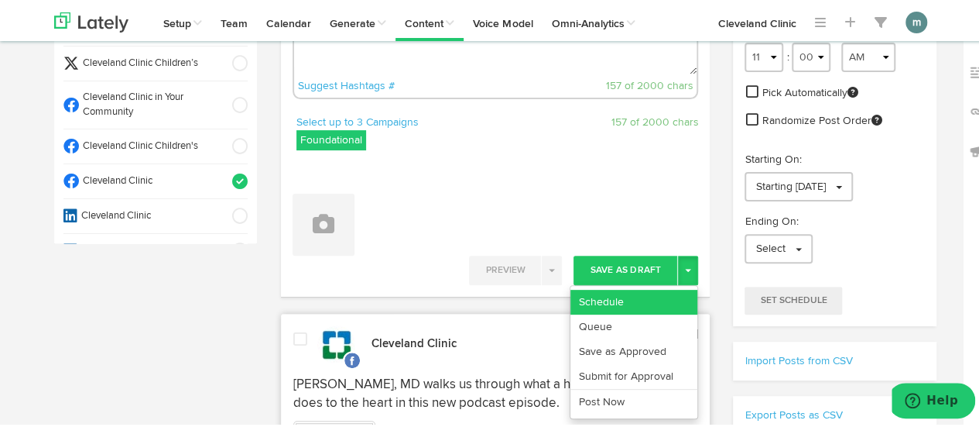
click at [677, 296] on link "Schedule" at bounding box center [634, 299] width 127 height 25
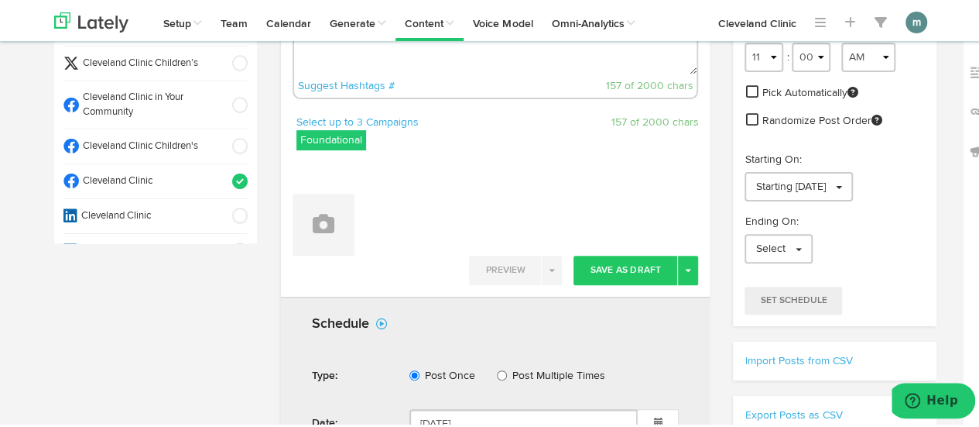
scroll to position [465, 0]
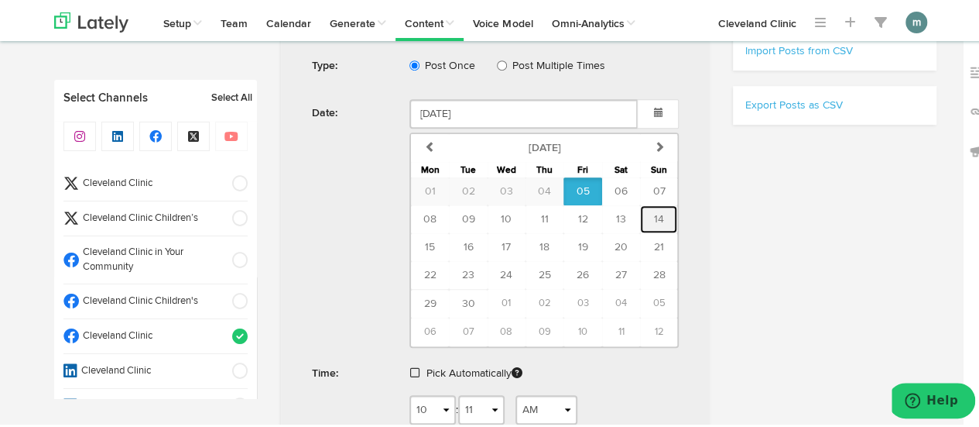
click at [655, 211] on span "14" at bounding box center [659, 216] width 10 height 11
type input "[DATE]"
click at [413, 366] on span at bounding box center [414, 370] width 9 height 11
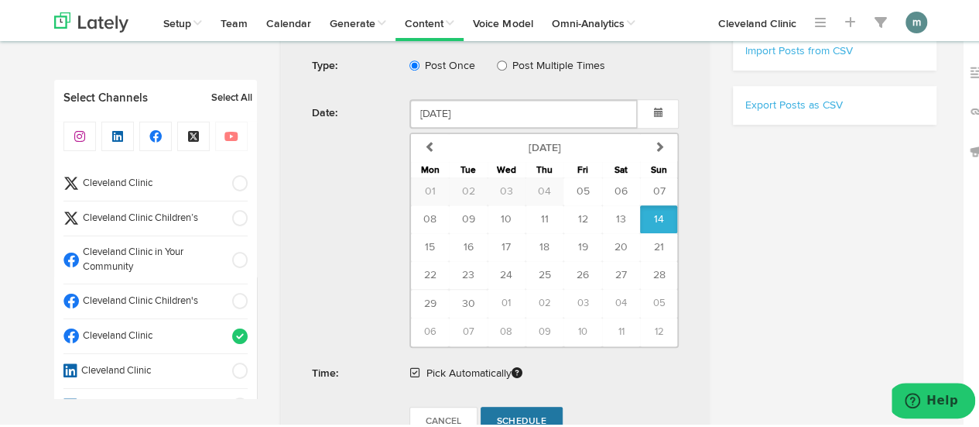
click at [502, 414] on span "Schedule" at bounding box center [522, 418] width 50 height 9
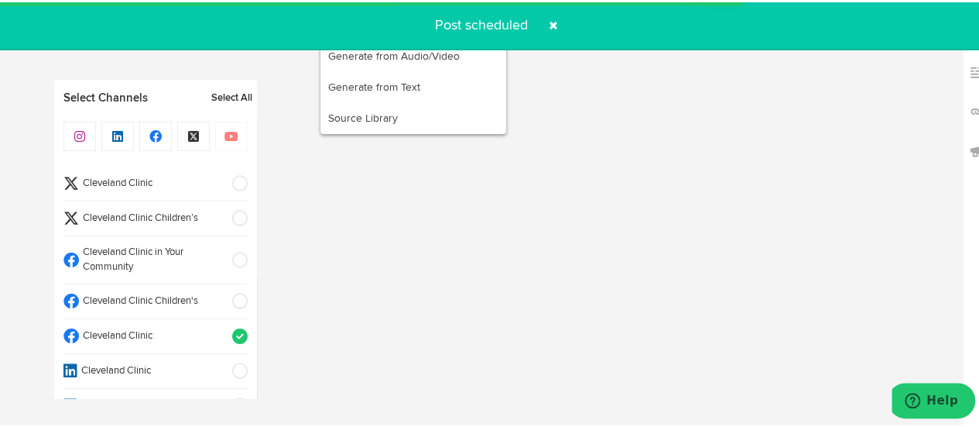
radio input "true"
select select "11"
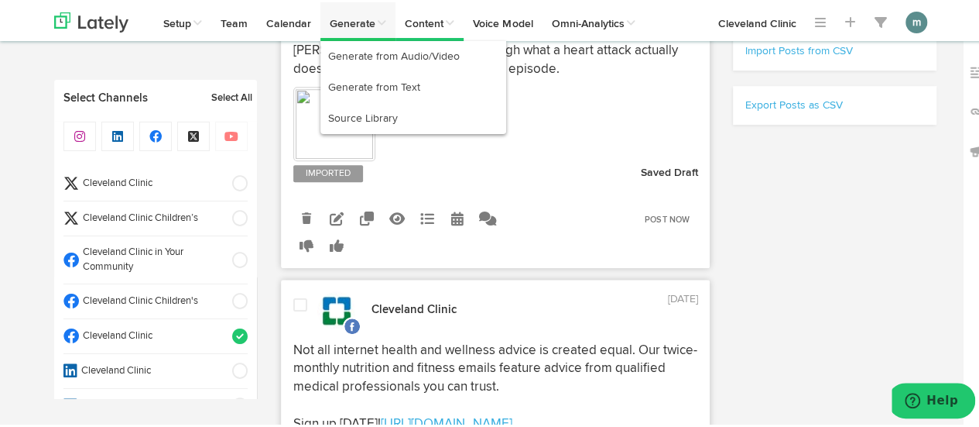
scroll to position [478, 0]
